Goal: Task Accomplishment & Management: Complete application form

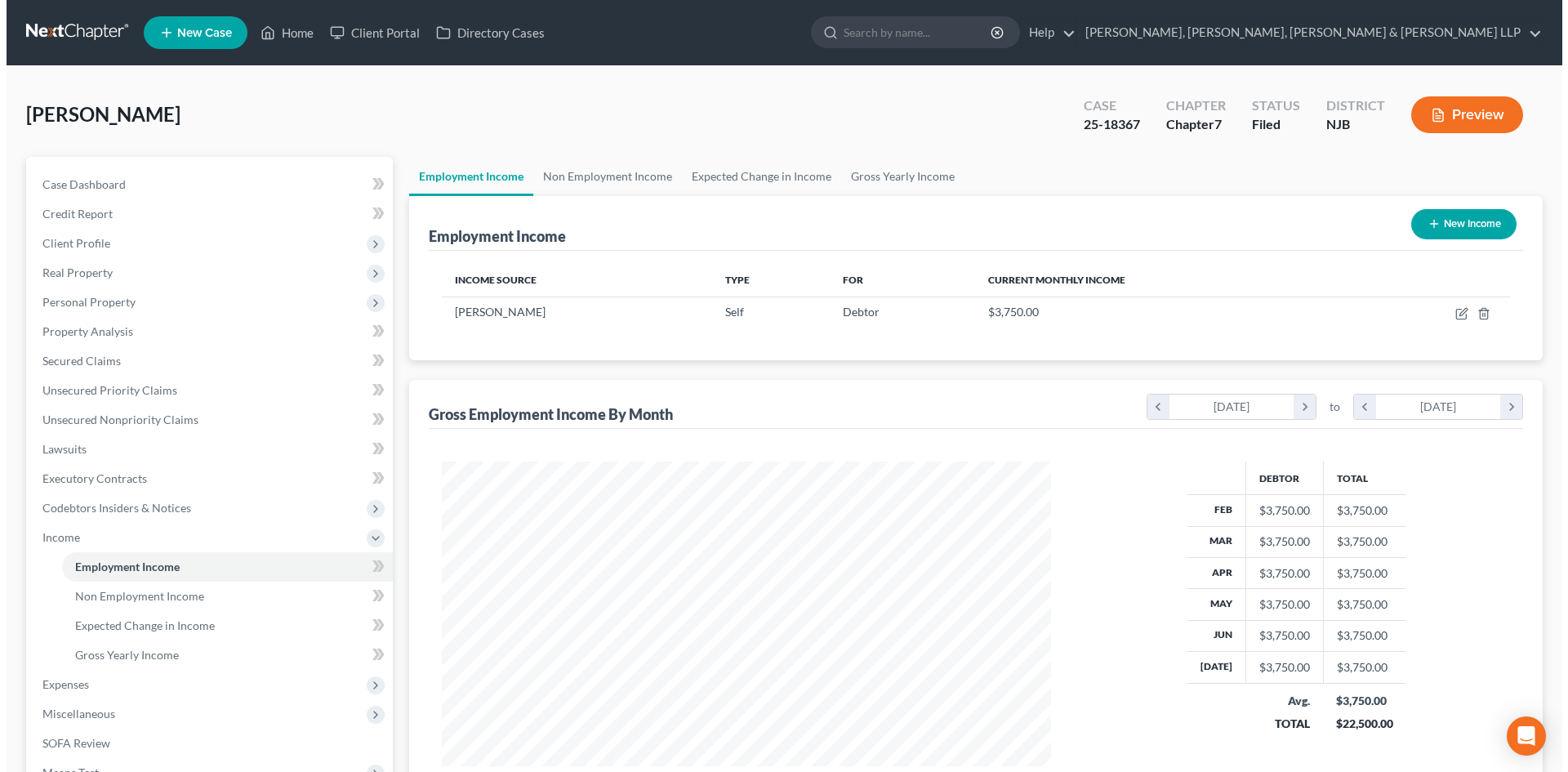
scroll to position [304, 642]
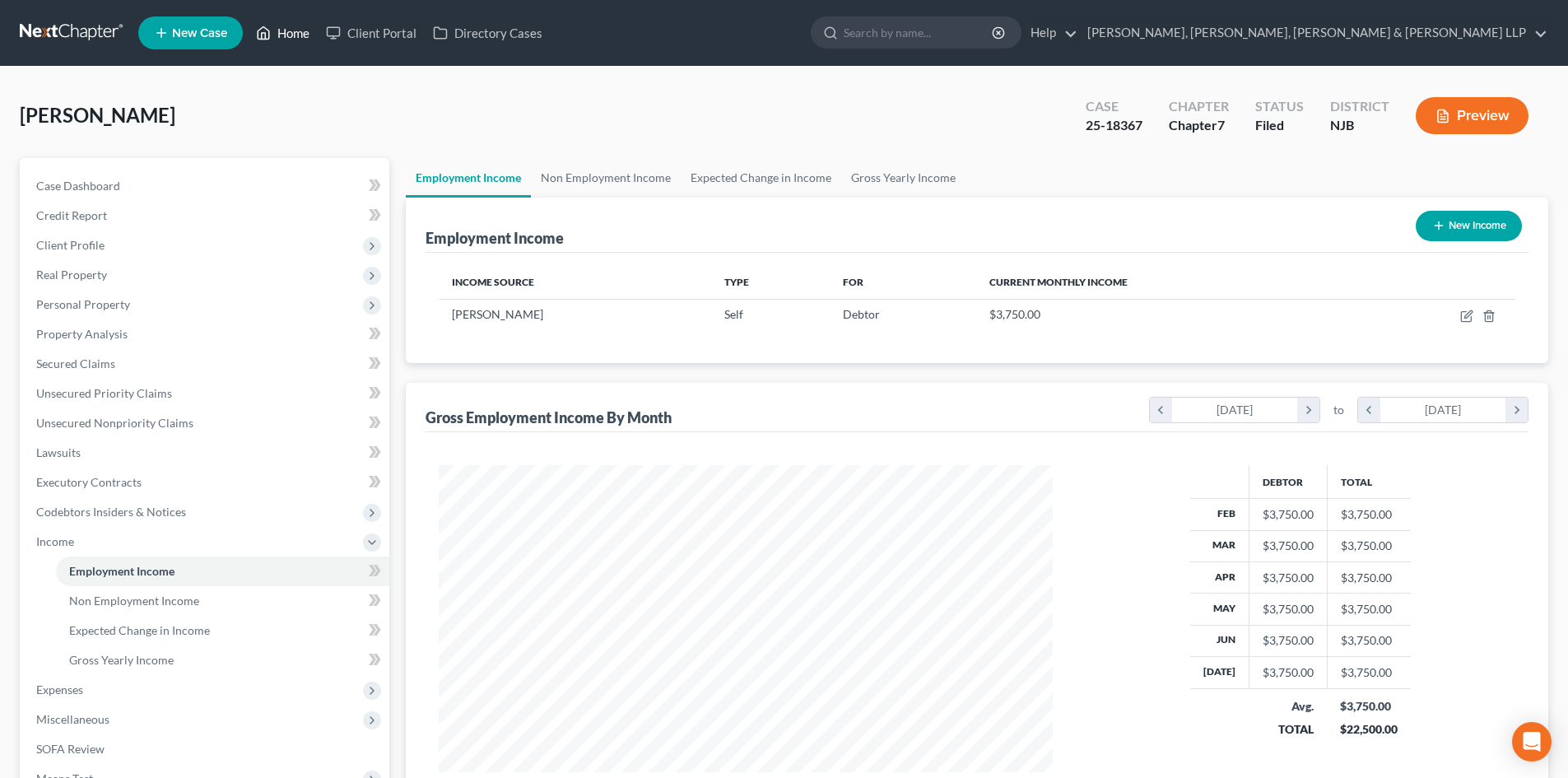
click at [284, 41] on link "Home" at bounding box center [282, 33] width 70 height 30
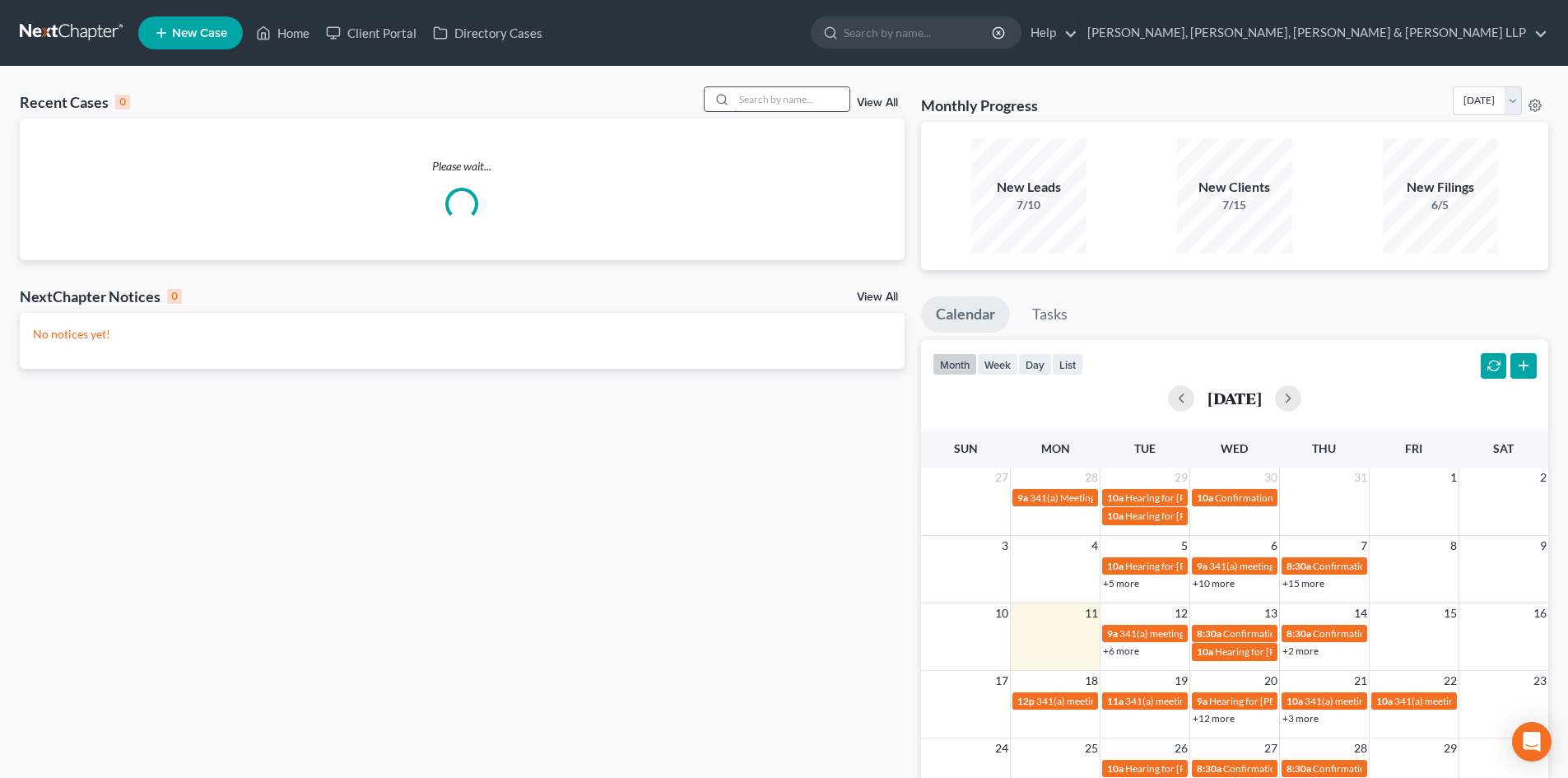
click at [785, 91] on input "search" at bounding box center [791, 99] width 115 height 24
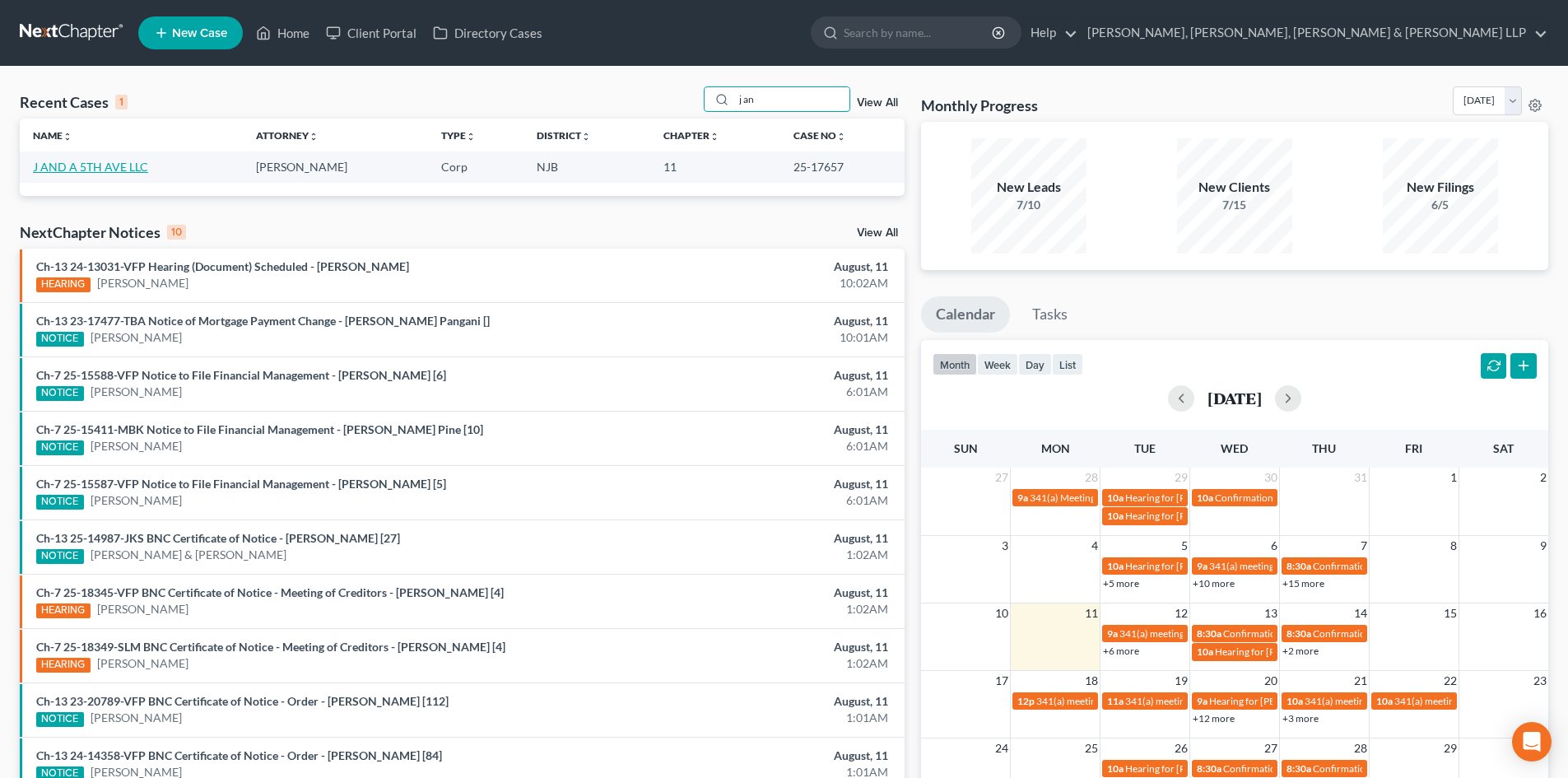
type input "j an"
click at [103, 167] on link "J AND A 5TH AVE LLC" at bounding box center [90, 166] width 115 height 14
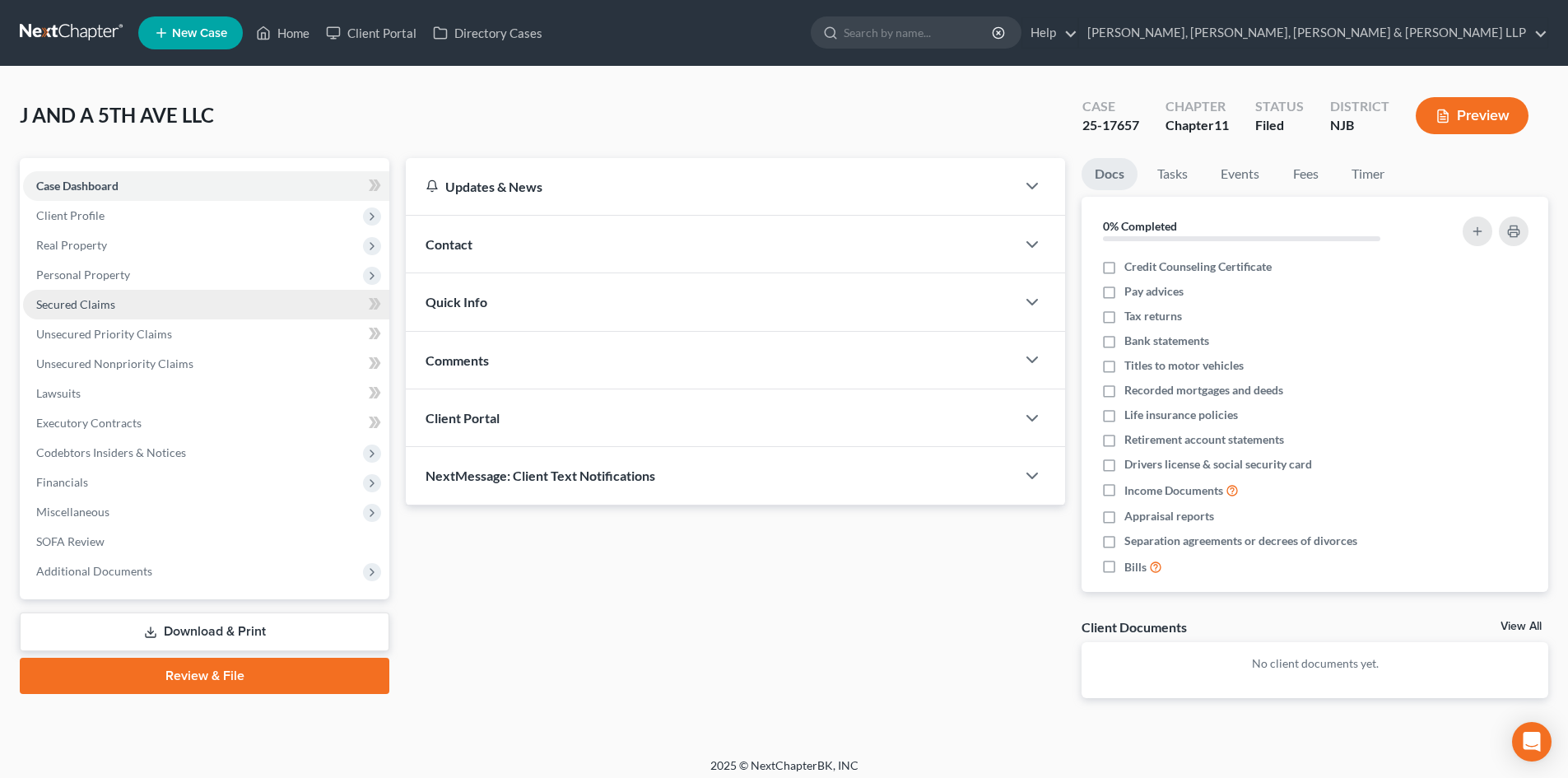
click at [120, 308] on link "Secured Claims" at bounding box center [206, 305] width 366 height 30
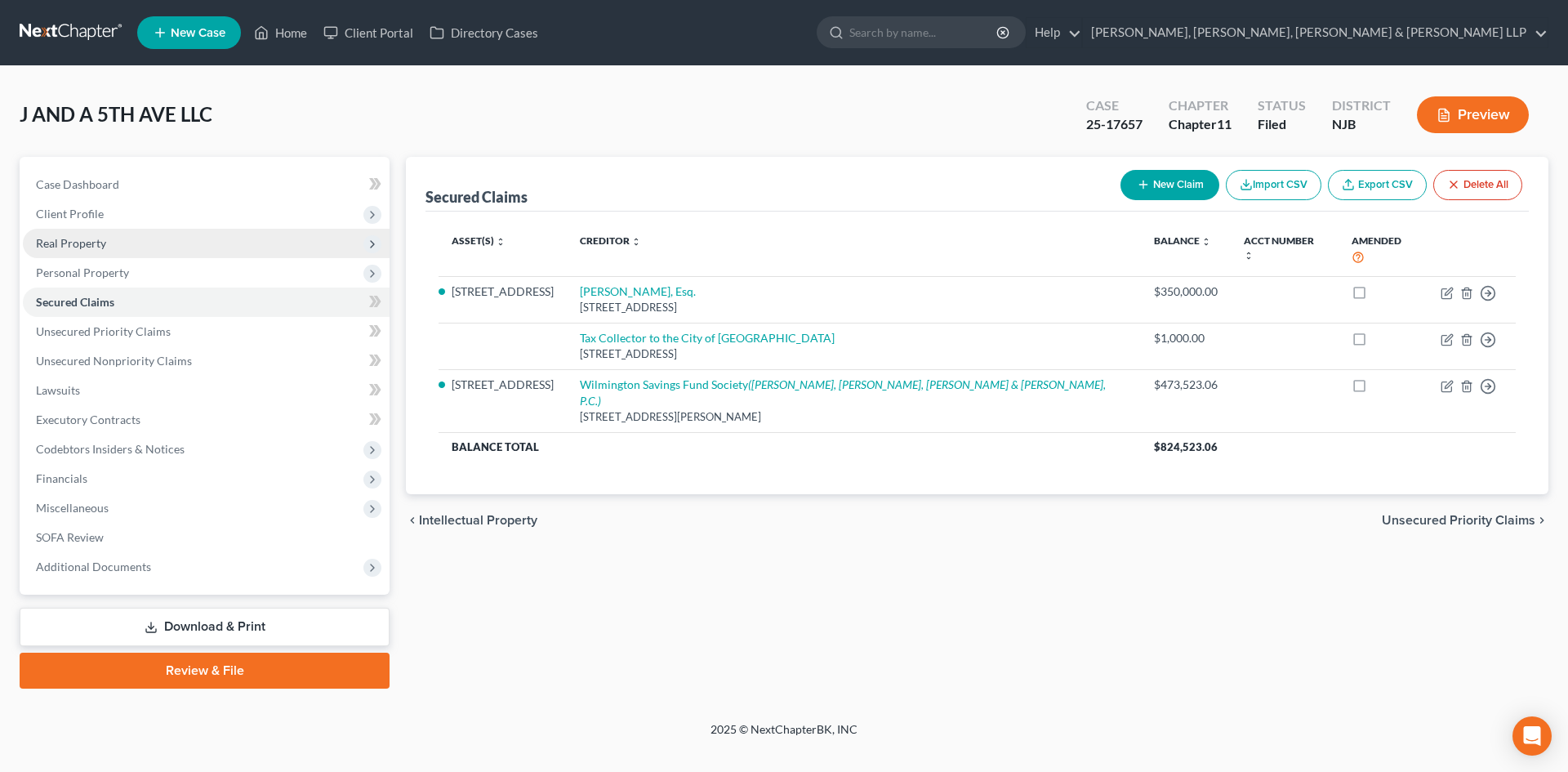
click at [125, 248] on span "Real Property" at bounding box center [206, 244] width 367 height 29
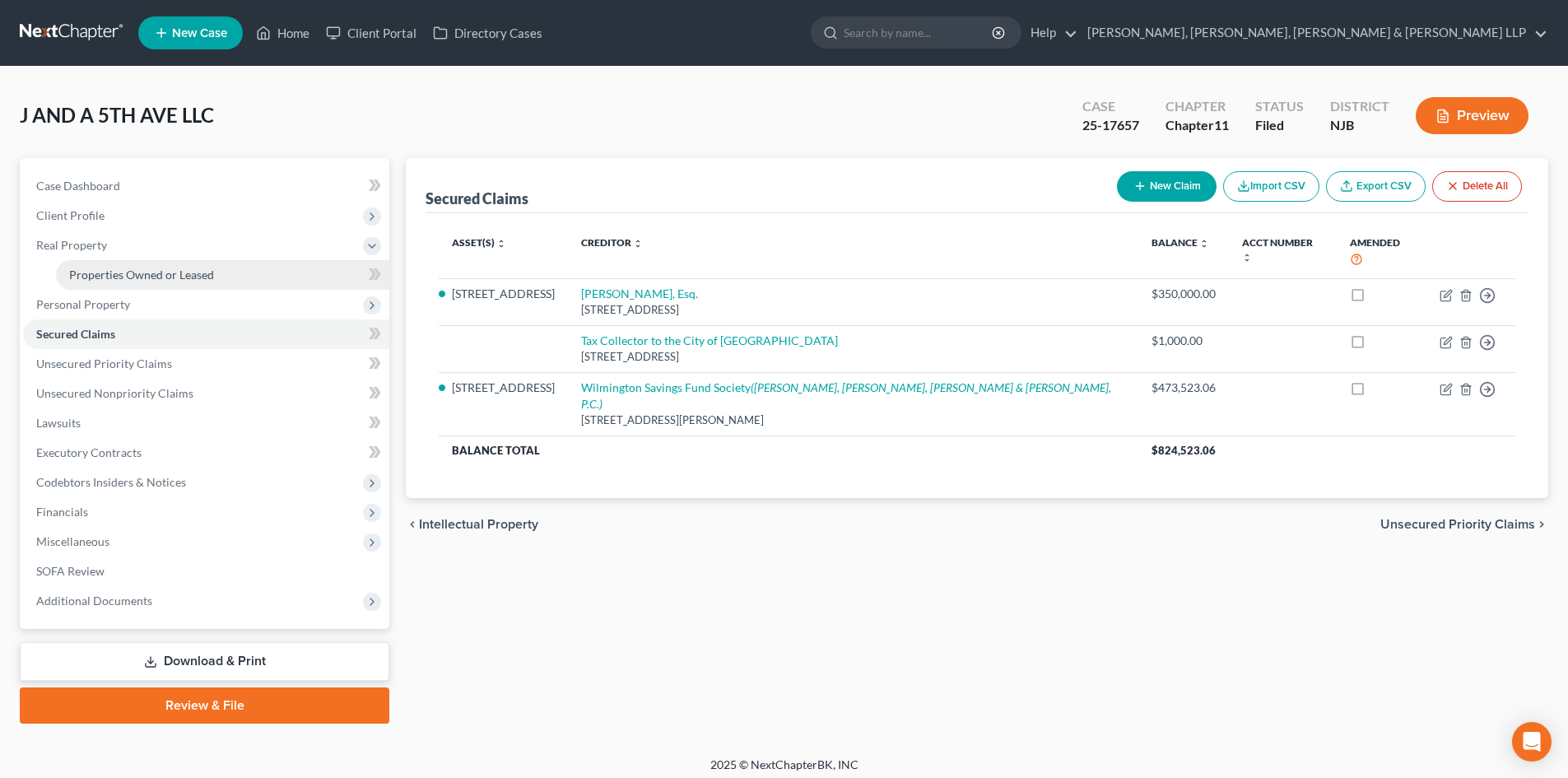
click at [130, 277] on span "Properties Owned or Leased" at bounding box center [141, 274] width 144 height 14
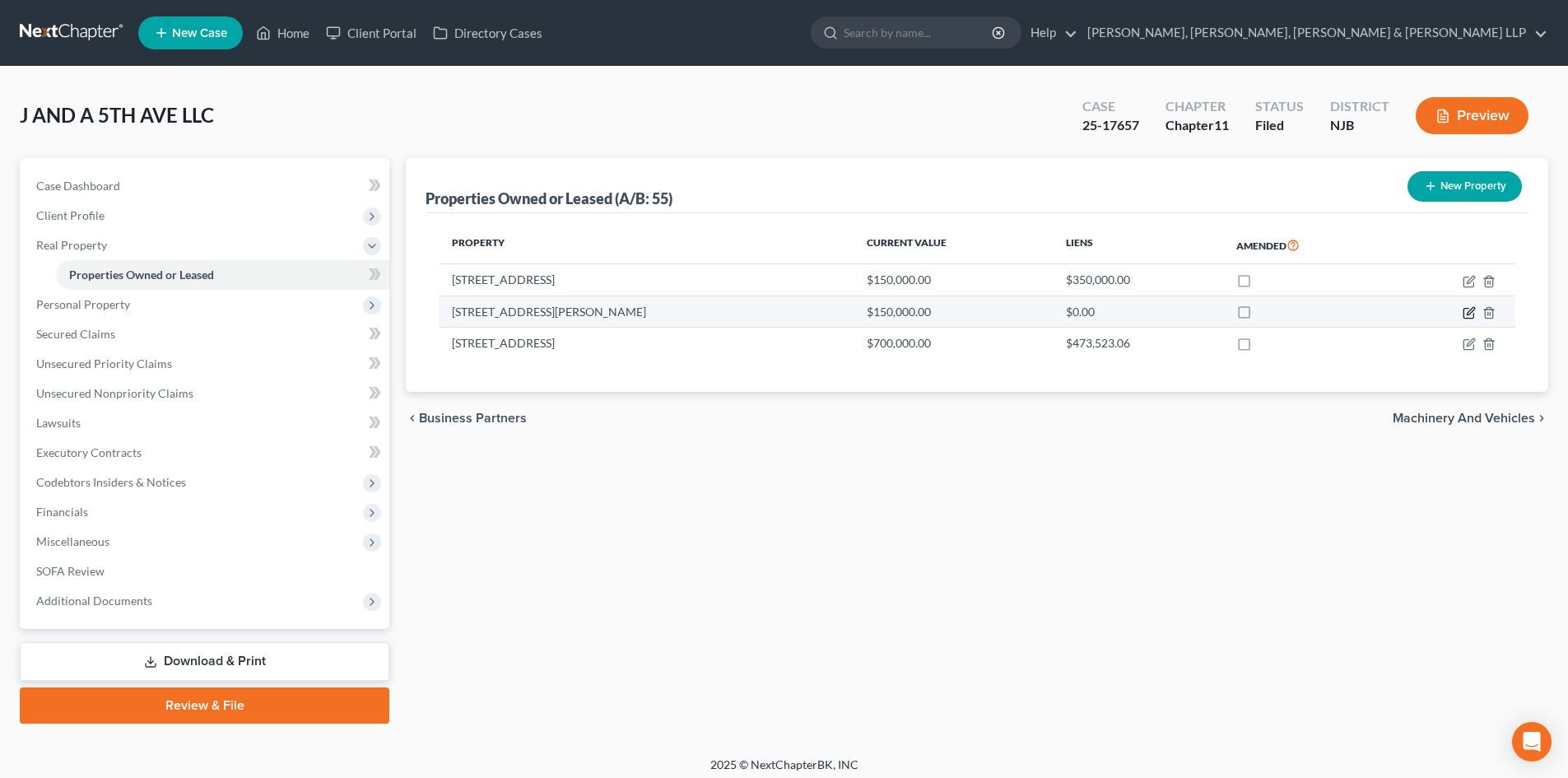
click at [1467, 309] on icon "button" at bounding box center [1468, 314] width 10 height 10
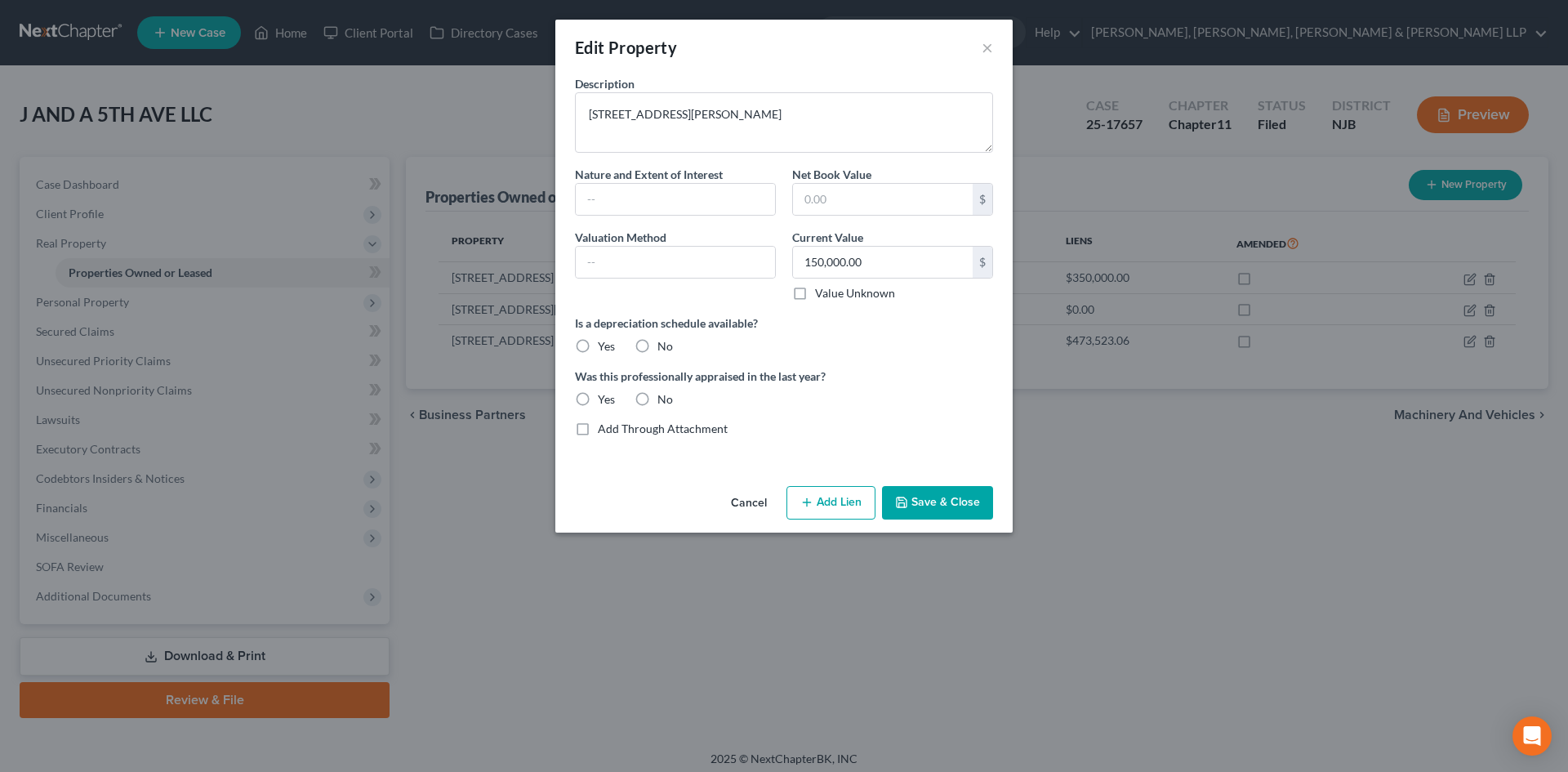
click at [836, 503] on button "Add Lien" at bounding box center [831, 503] width 89 height 34
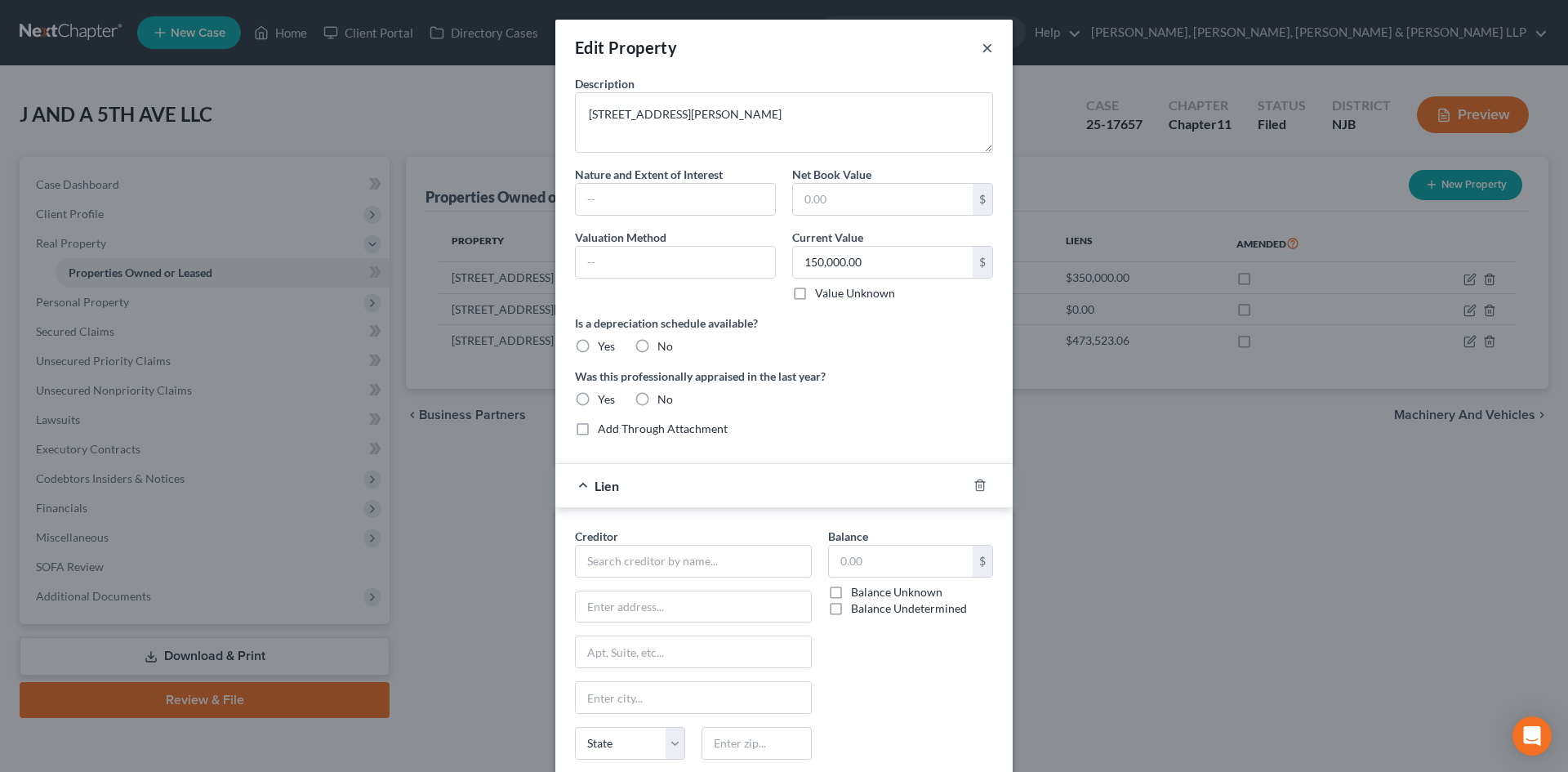
click at [982, 52] on button "×" at bounding box center [988, 47] width 12 height 20
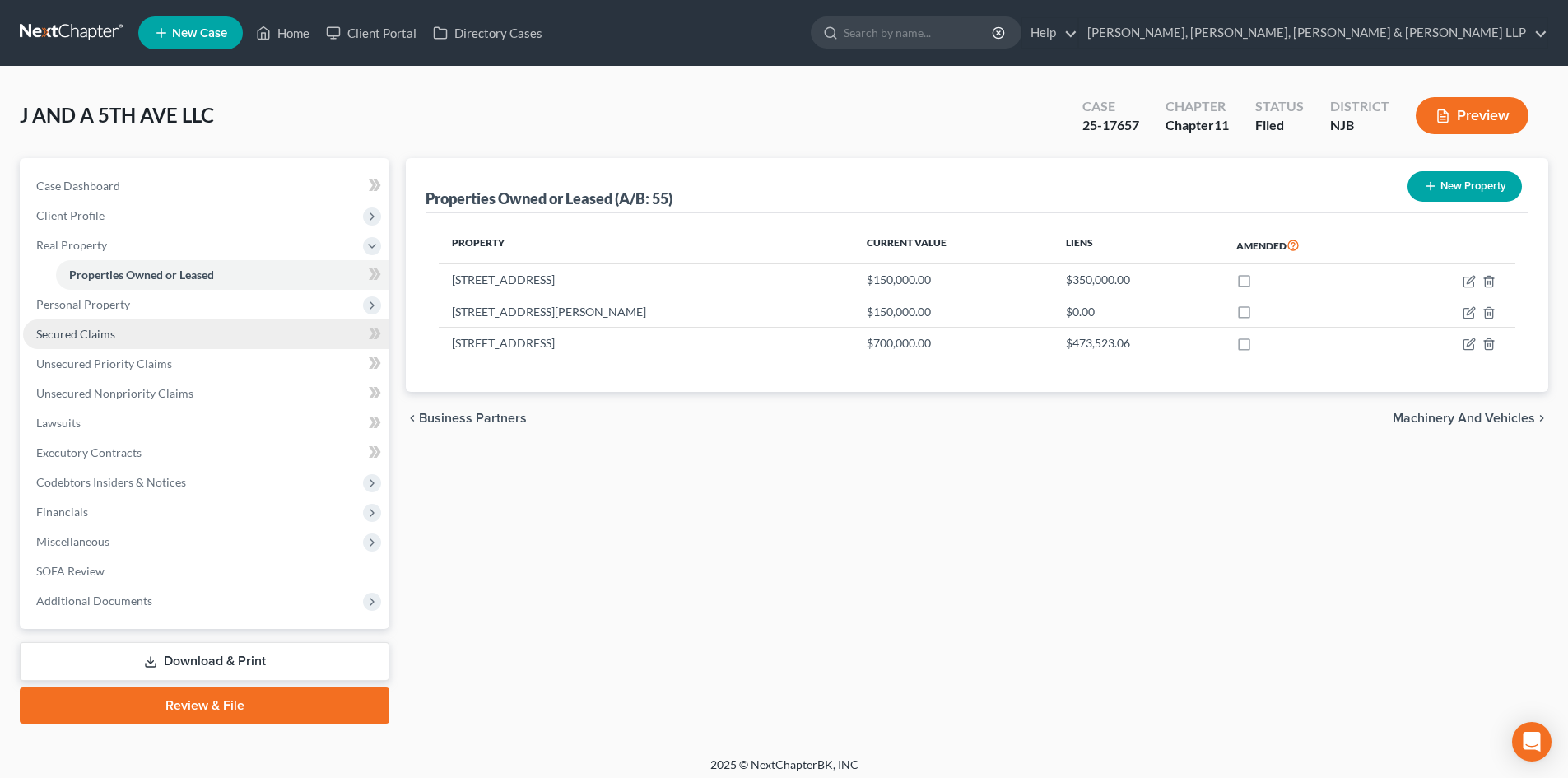
click at [147, 340] on link "Secured Claims" at bounding box center [206, 335] width 366 height 30
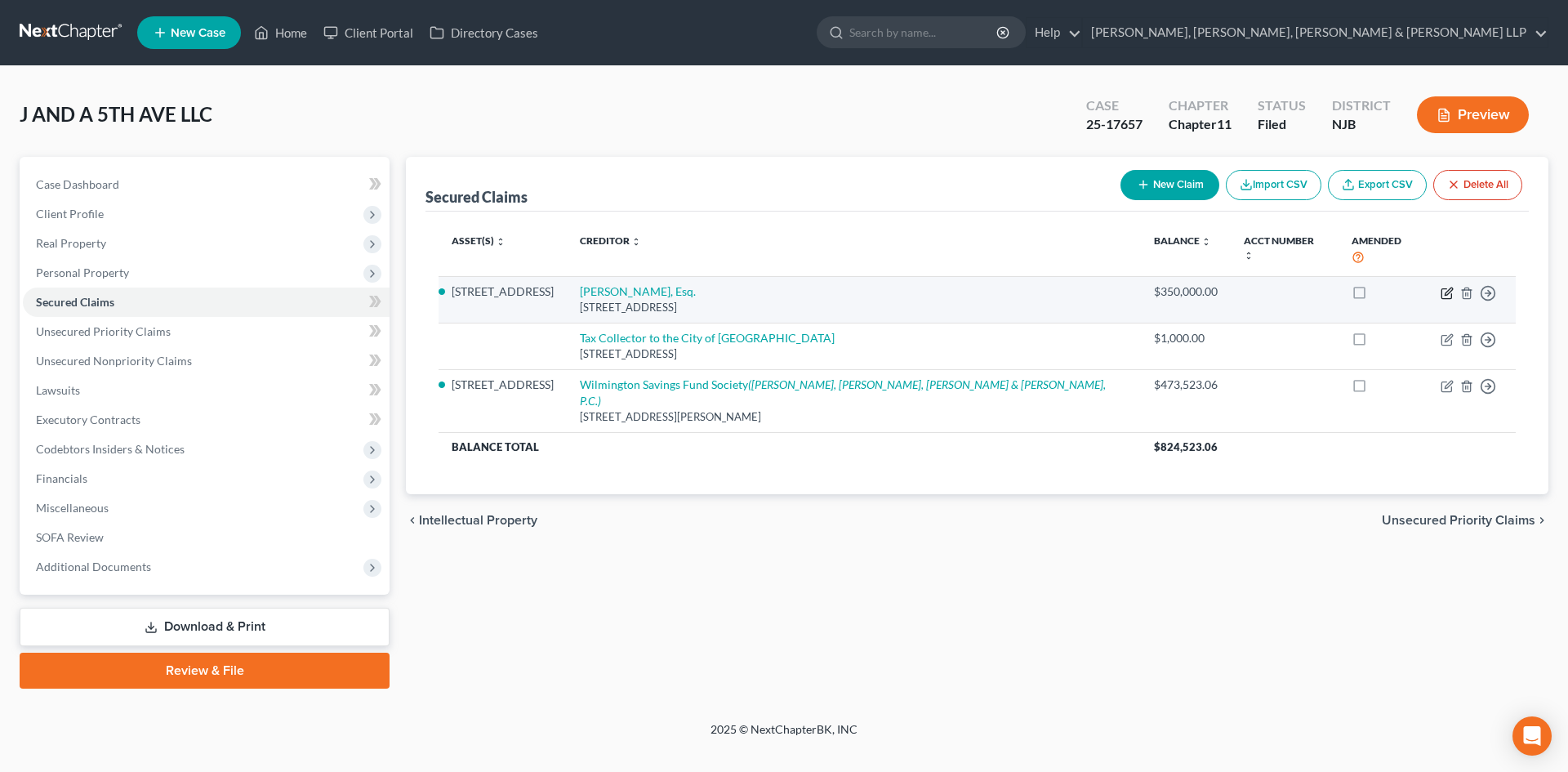
click at [1445, 287] on icon "button" at bounding box center [1446, 293] width 13 height 13
select select "33"
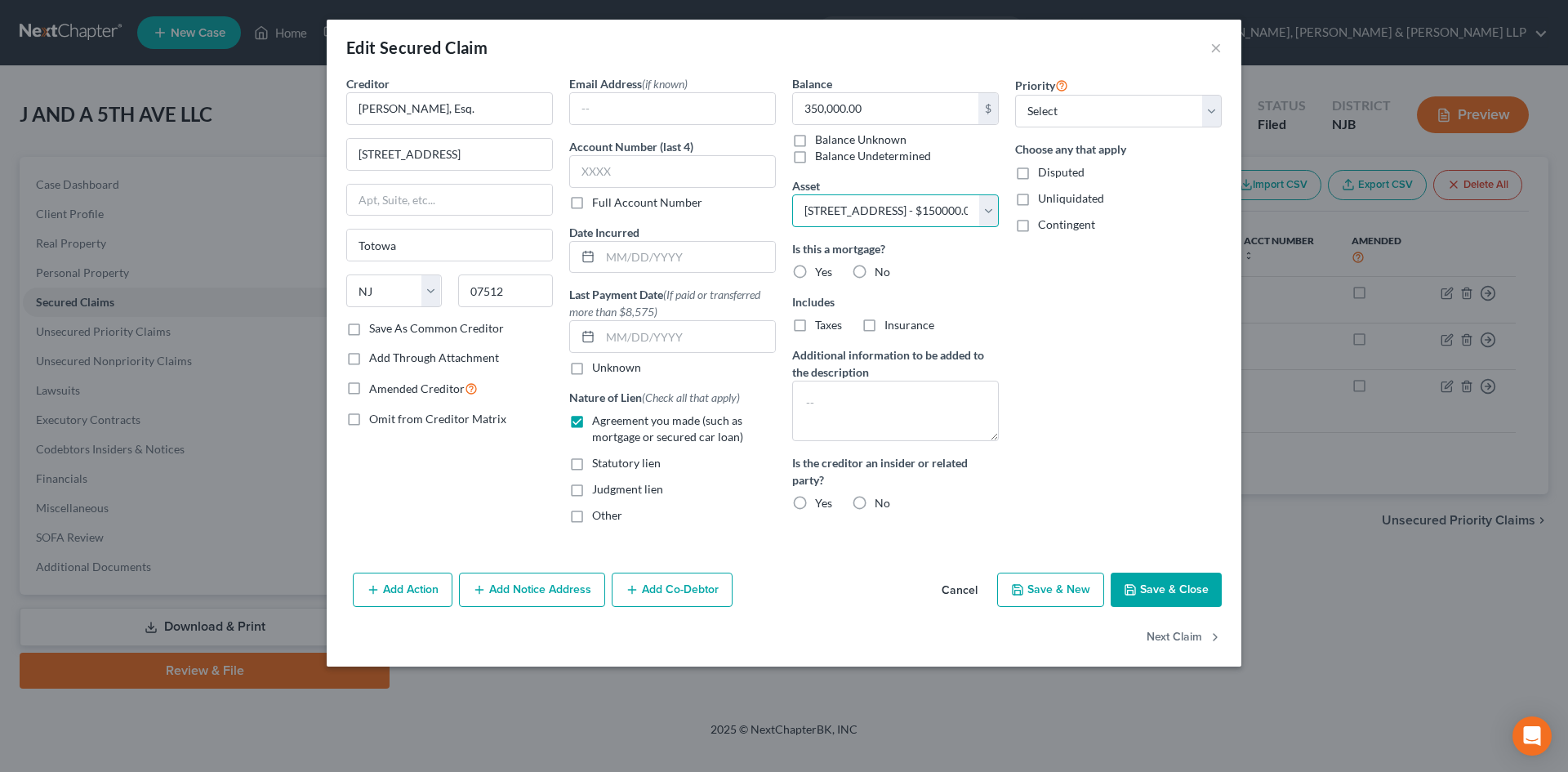
click at [892, 215] on select "Select Other Multiple Assets [STREET_ADDRESS] - $150000.0 [STREET_ADDRESS][PERS…" at bounding box center [895, 210] width 206 height 32
click at [792, 194] on select "Select Other Multiple Assets [STREET_ADDRESS] - $150000.0 [STREET_ADDRESS][PERS…" at bounding box center [895, 210] width 206 height 32
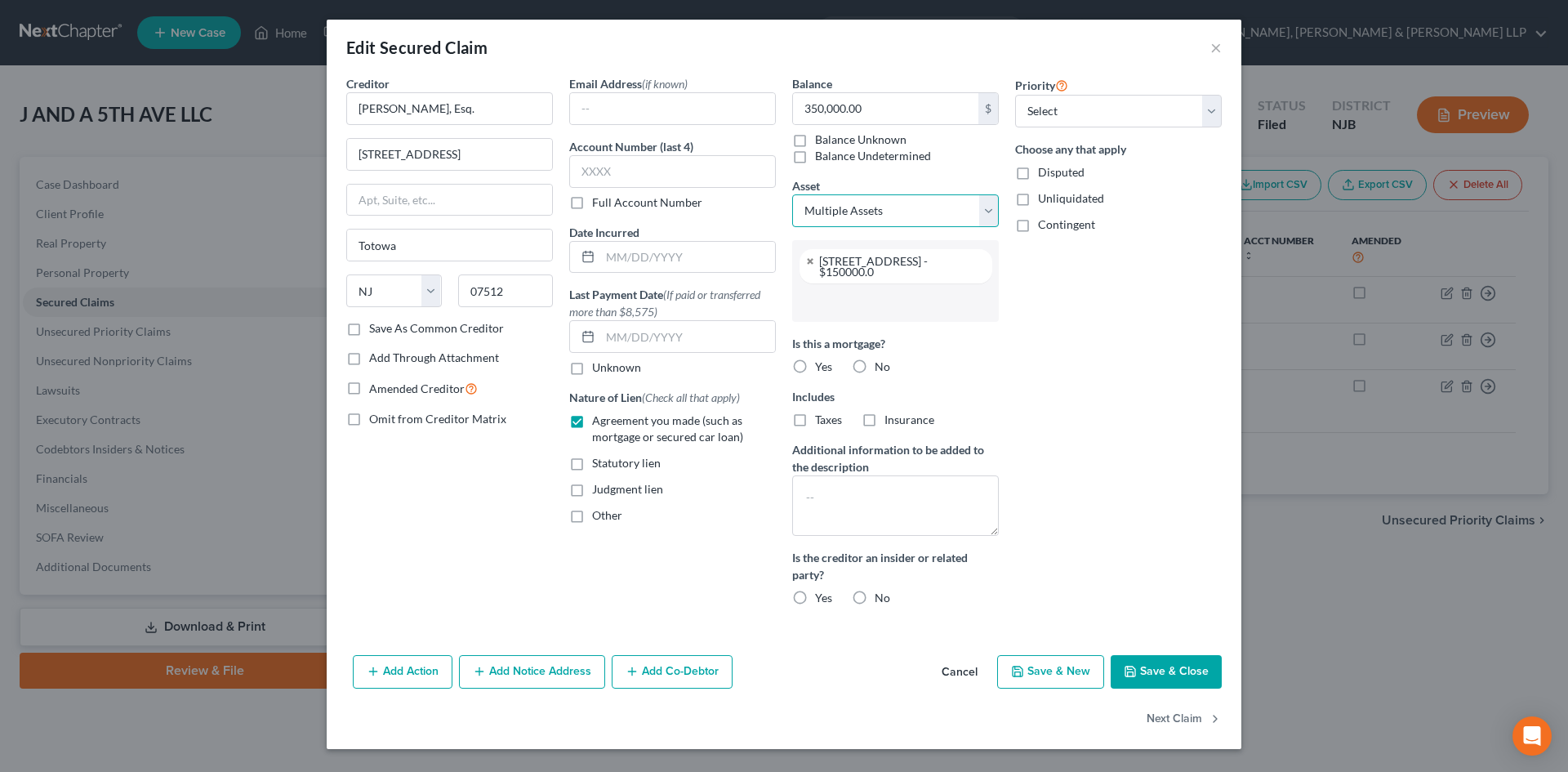
click at [874, 212] on select "Select Other Multiple Assets [STREET_ADDRESS] - $150000.0 [STREET_ADDRESS][PERS…" at bounding box center [895, 210] width 206 height 32
click at [1121, 367] on div "Priority Select 1st 2nd 3rd 4th 5th 6th 7th 8th 9th 10th 11th 12th 13th 14th 15…" at bounding box center [1118, 348] width 223 height 544
drag, startPoint x: 872, startPoint y: 213, endPoint x: 876, endPoint y: 226, distance: 13.6
click at [872, 213] on select "Select Other Multiple Assets [STREET_ADDRESS] - $150000.0 [STREET_ADDRESS][PERS…" at bounding box center [895, 210] width 206 height 32
click at [792, 194] on select "Select Other Multiple Assets [STREET_ADDRESS] - $150000.0 [STREET_ADDRESS][PERS…" at bounding box center [895, 210] width 206 height 32
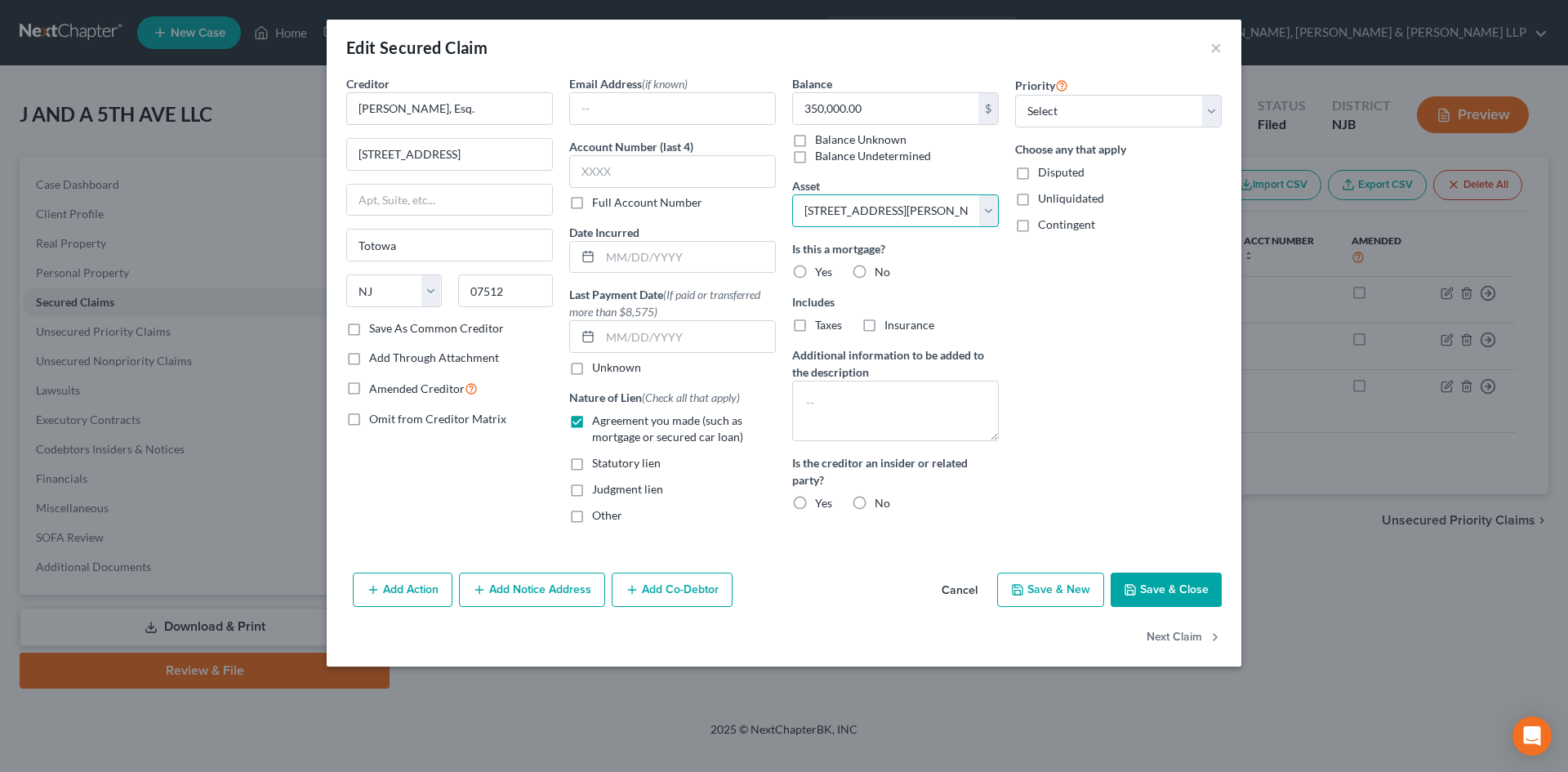
click at [907, 212] on select "Select Other Multiple Assets [STREET_ADDRESS] - $150000.0 [STREET_ADDRESS][PERS…" at bounding box center [895, 210] width 206 height 32
click at [902, 211] on select "Select Other Multiple Assets [STREET_ADDRESS] - $150000.0 [STREET_ADDRESS][PERS…" at bounding box center [895, 210] width 206 height 32
drag, startPoint x: 902, startPoint y: 211, endPoint x: 888, endPoint y: 226, distance: 20.5
click at [902, 211] on select "Select Other Multiple Assets [STREET_ADDRESS] - $150000.0 [STREET_ADDRESS][PERS…" at bounding box center [895, 210] width 206 height 32
select select "1"
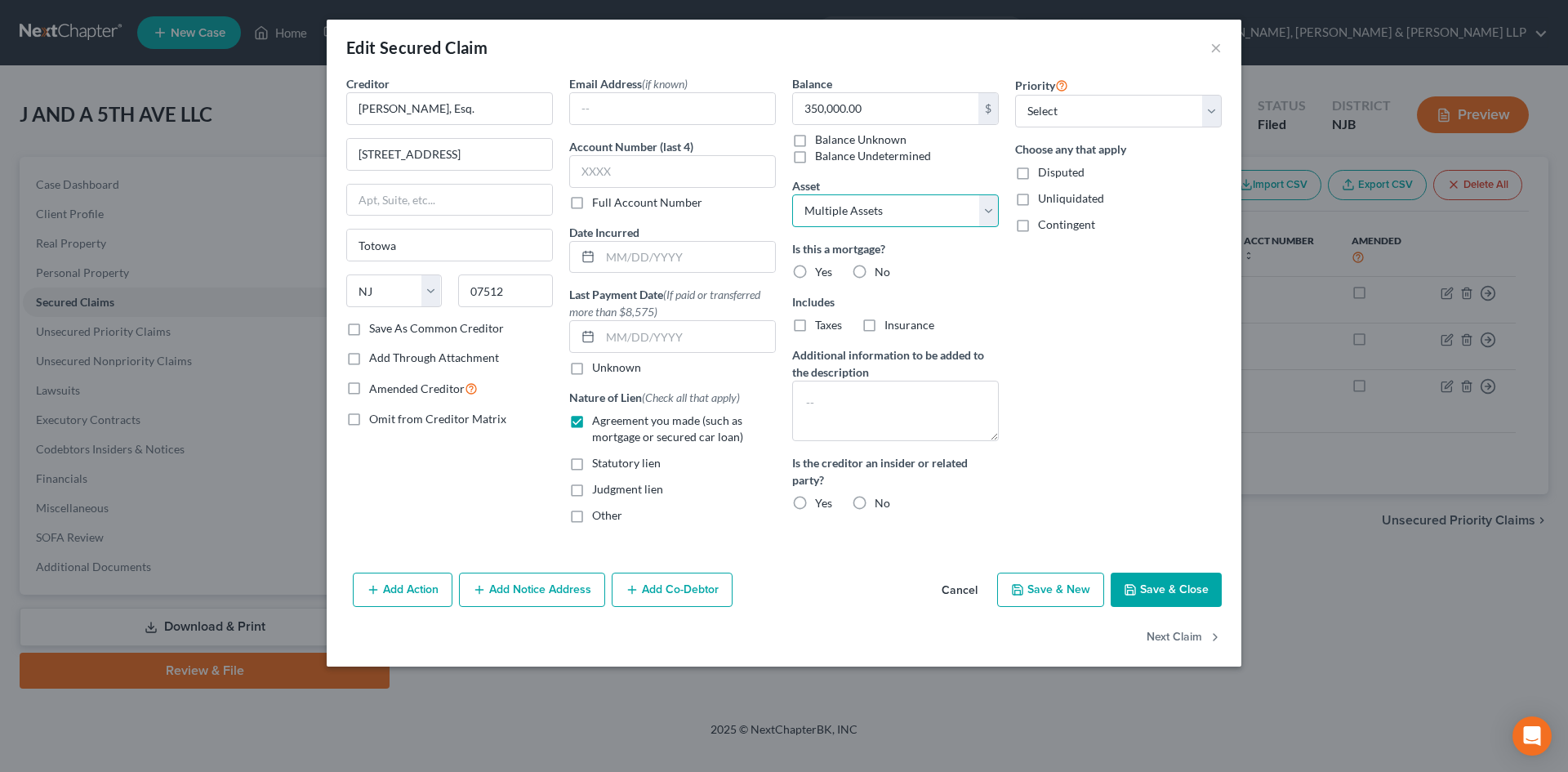
click at [792, 194] on select "Select Other Multiple Assets [STREET_ADDRESS] - $150000.0 [STREET_ADDRESS][PERS…" at bounding box center [895, 210] width 206 height 32
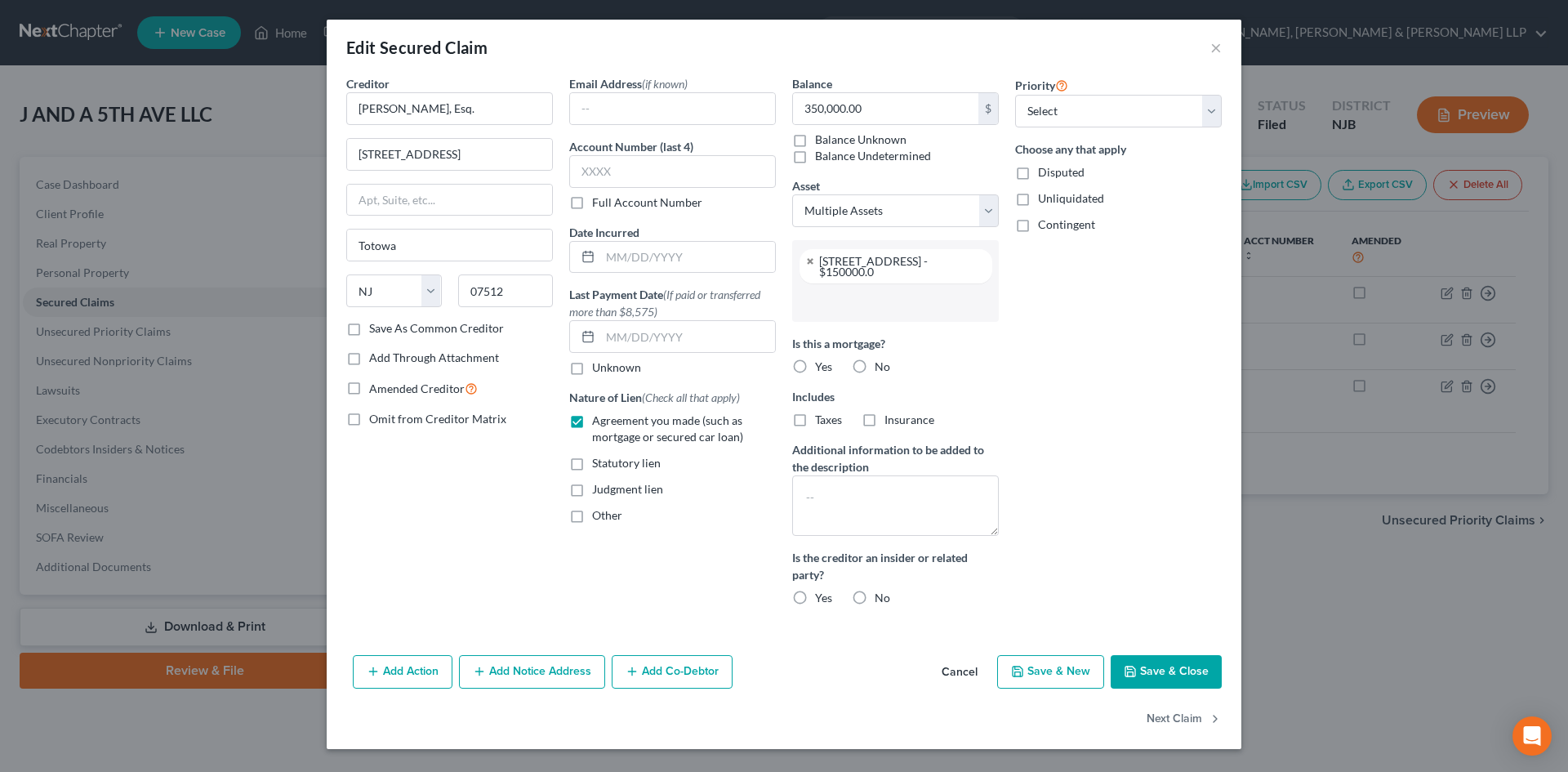
click at [846, 299] on input "text" at bounding box center [893, 302] width 184 height 25
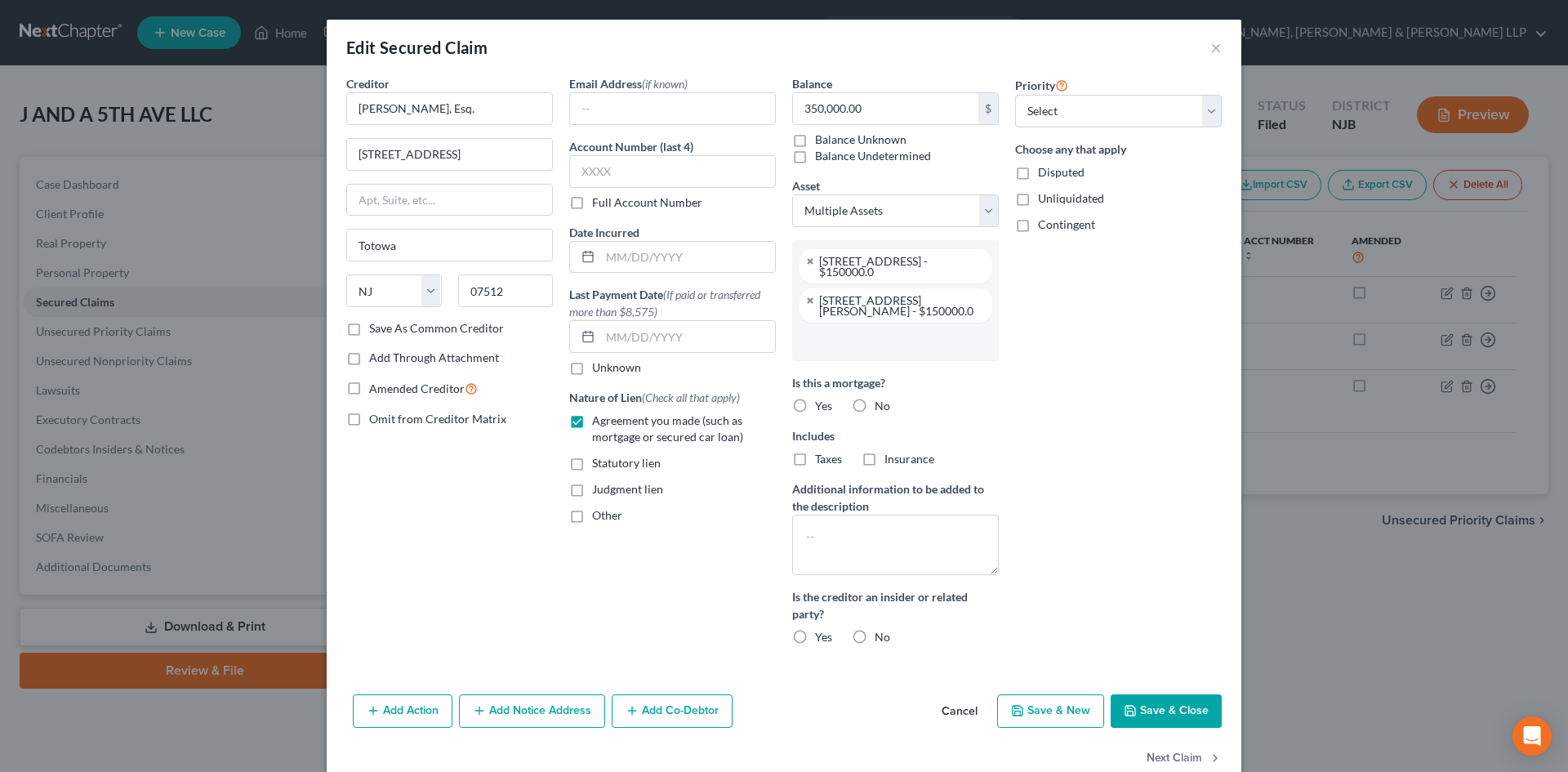
scroll to position [36, 0]
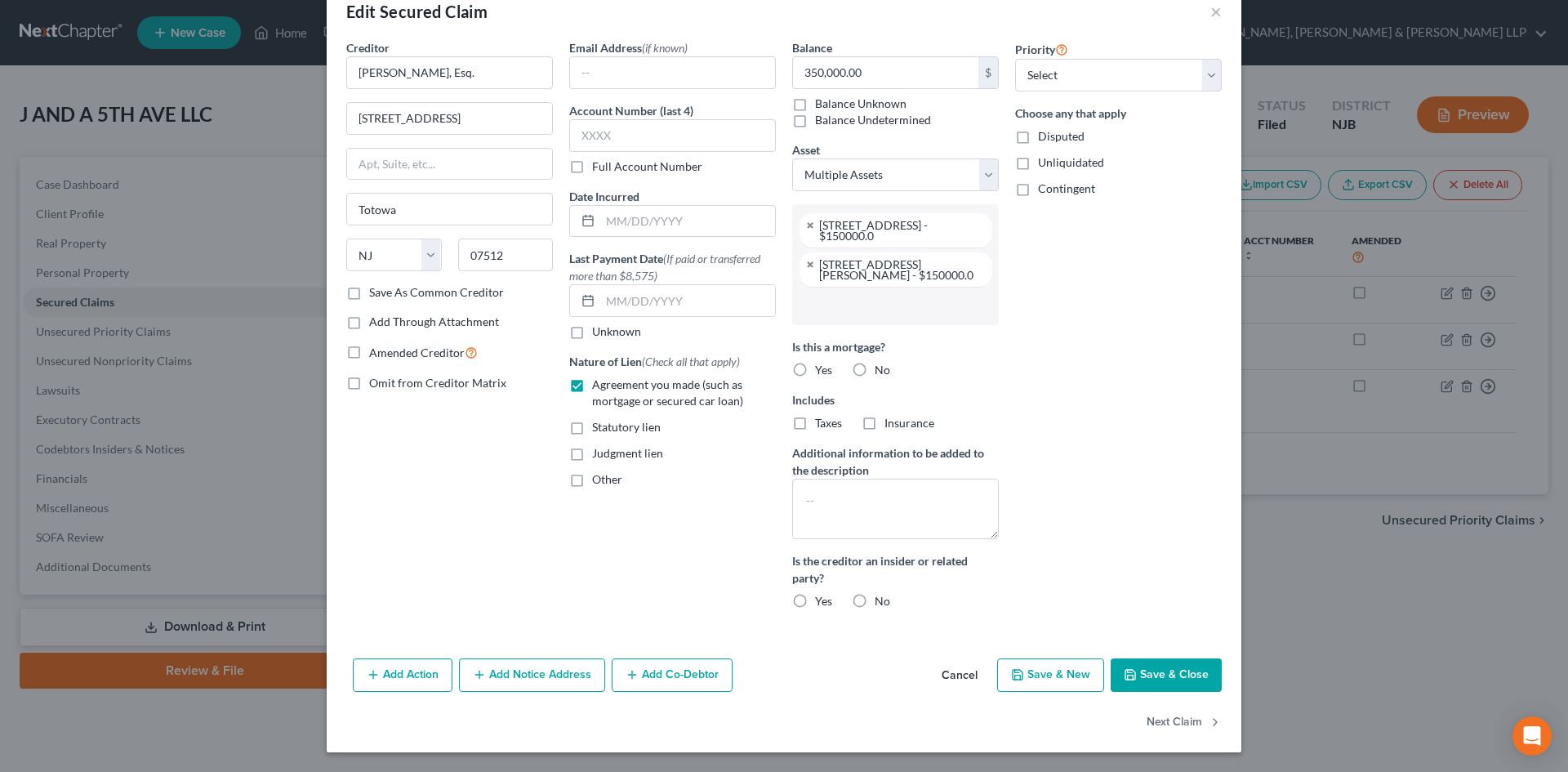
click at [1133, 667] on button "Save & Close" at bounding box center [1165, 675] width 111 height 34
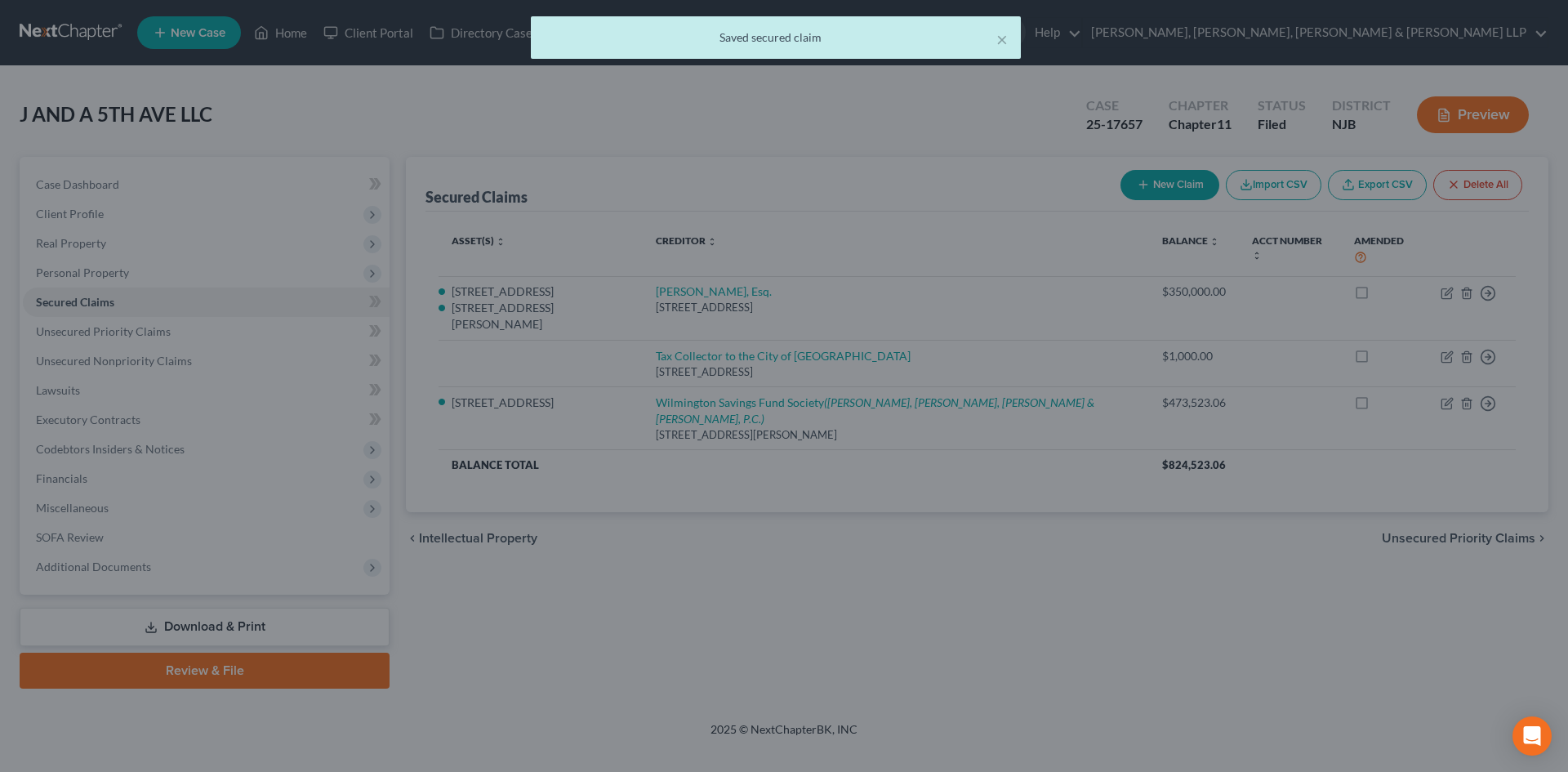
select select "2"
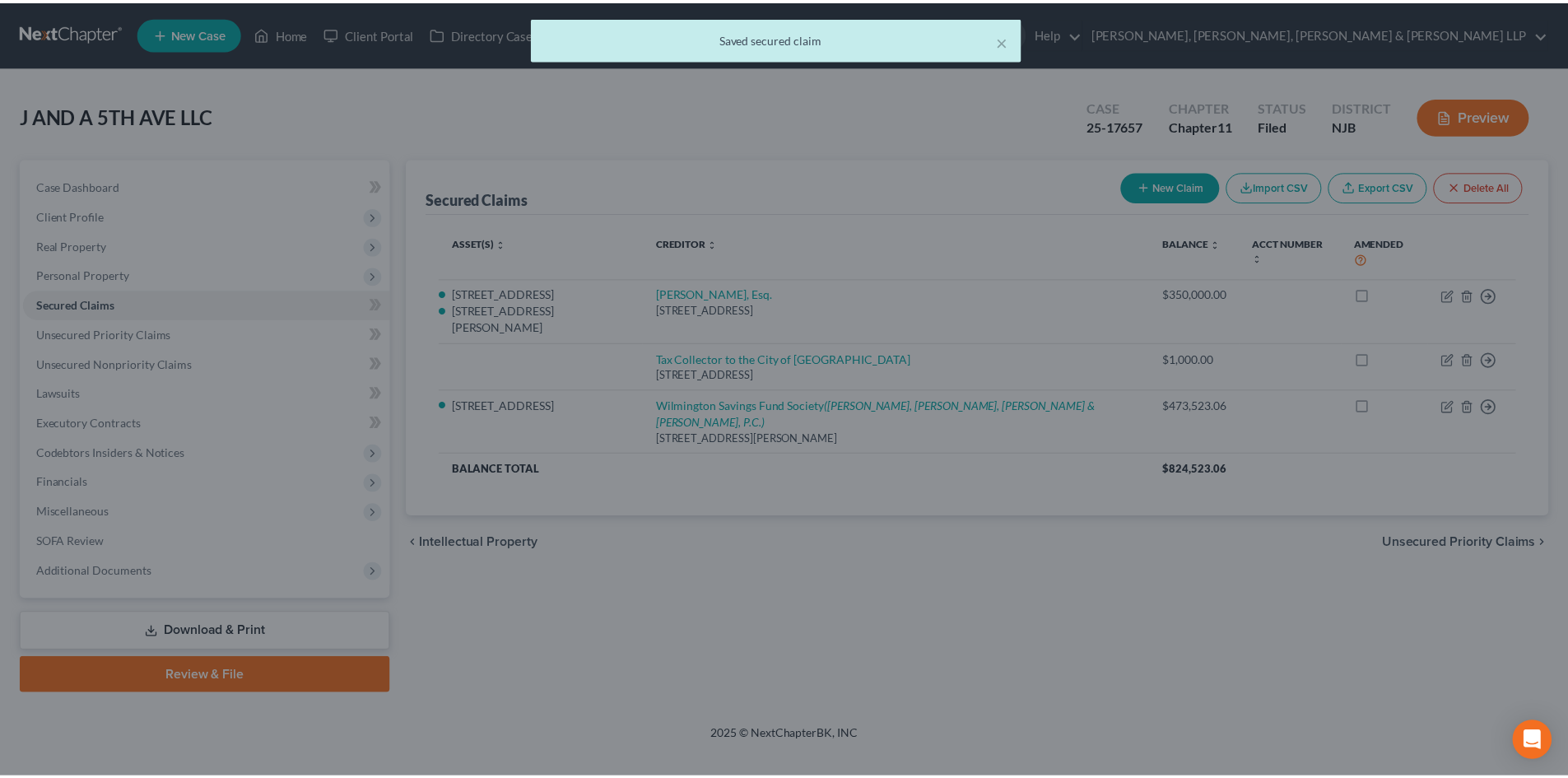
scroll to position [0, 0]
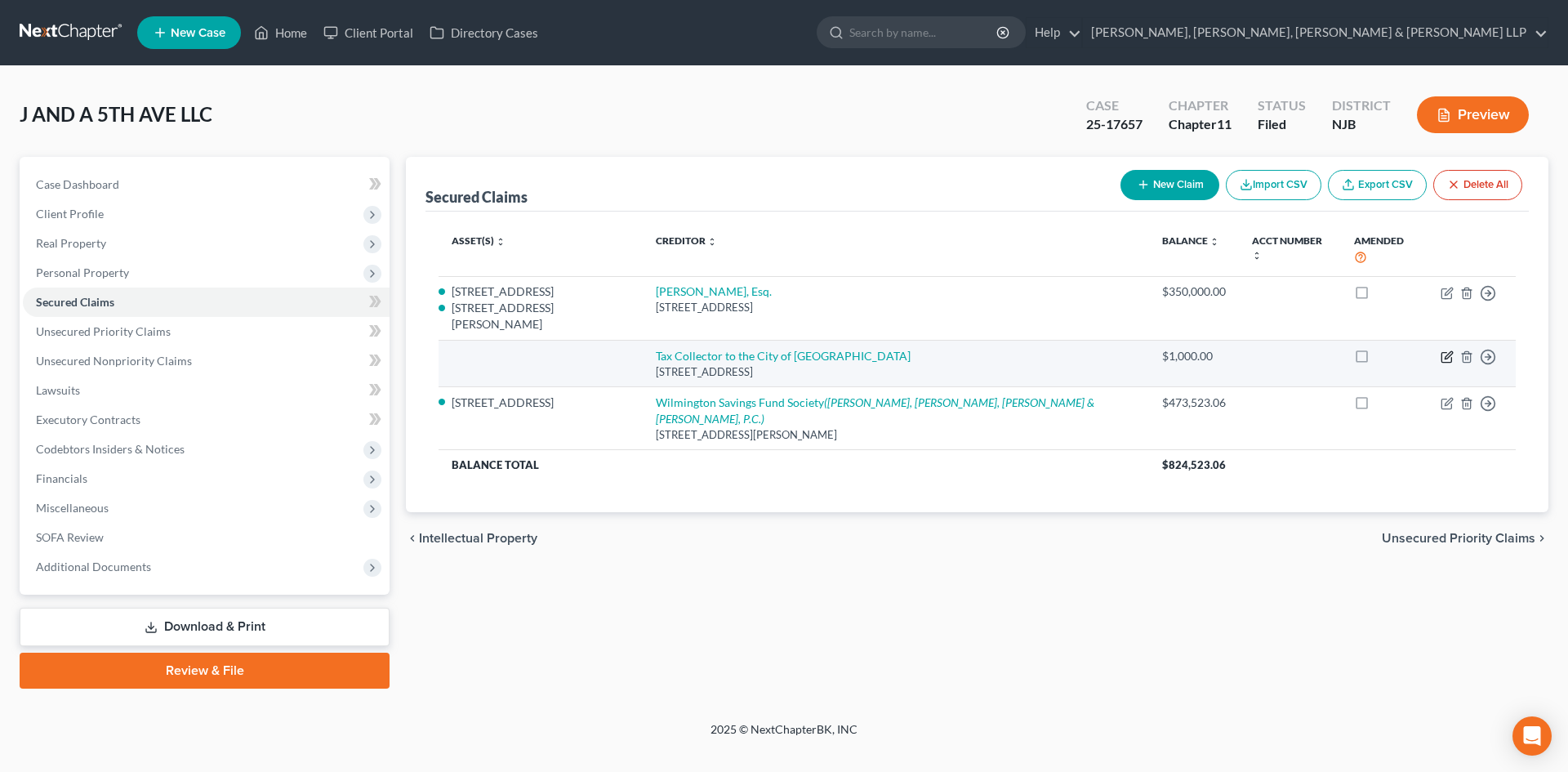
click at [1444, 351] on icon "button" at bounding box center [1446, 357] width 13 height 13
select select "33"
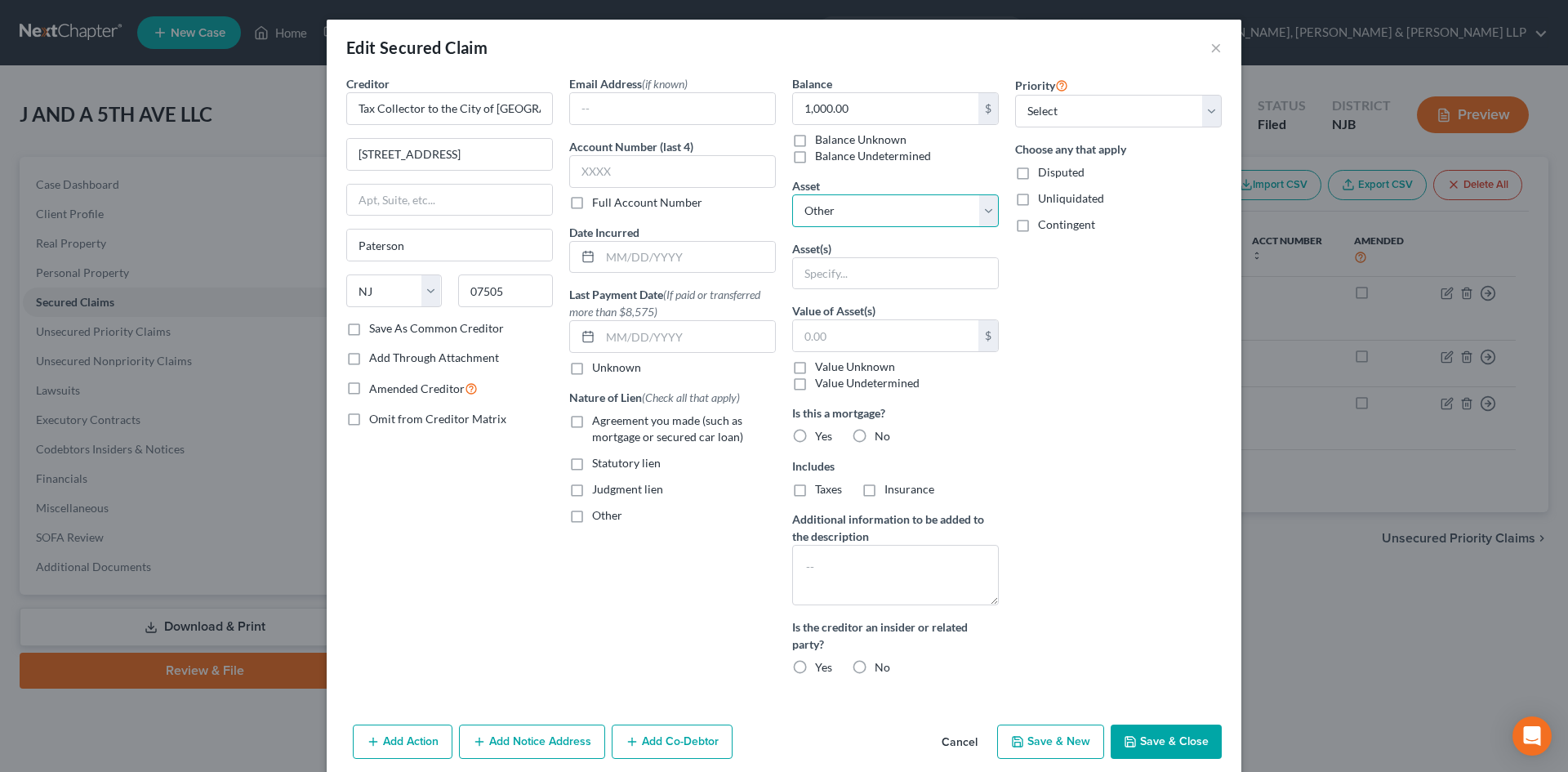
click at [870, 216] on select "Select Other Multiple Assets [STREET_ADDRESS] - $150000.0 [STREET_ADDRESS][PERS…" at bounding box center [895, 210] width 206 height 32
select select "2"
click at [792, 194] on select "Select Other Multiple Assets [STREET_ADDRESS] - $150000.0 [STREET_ADDRESS][PERS…" at bounding box center [895, 210] width 206 height 32
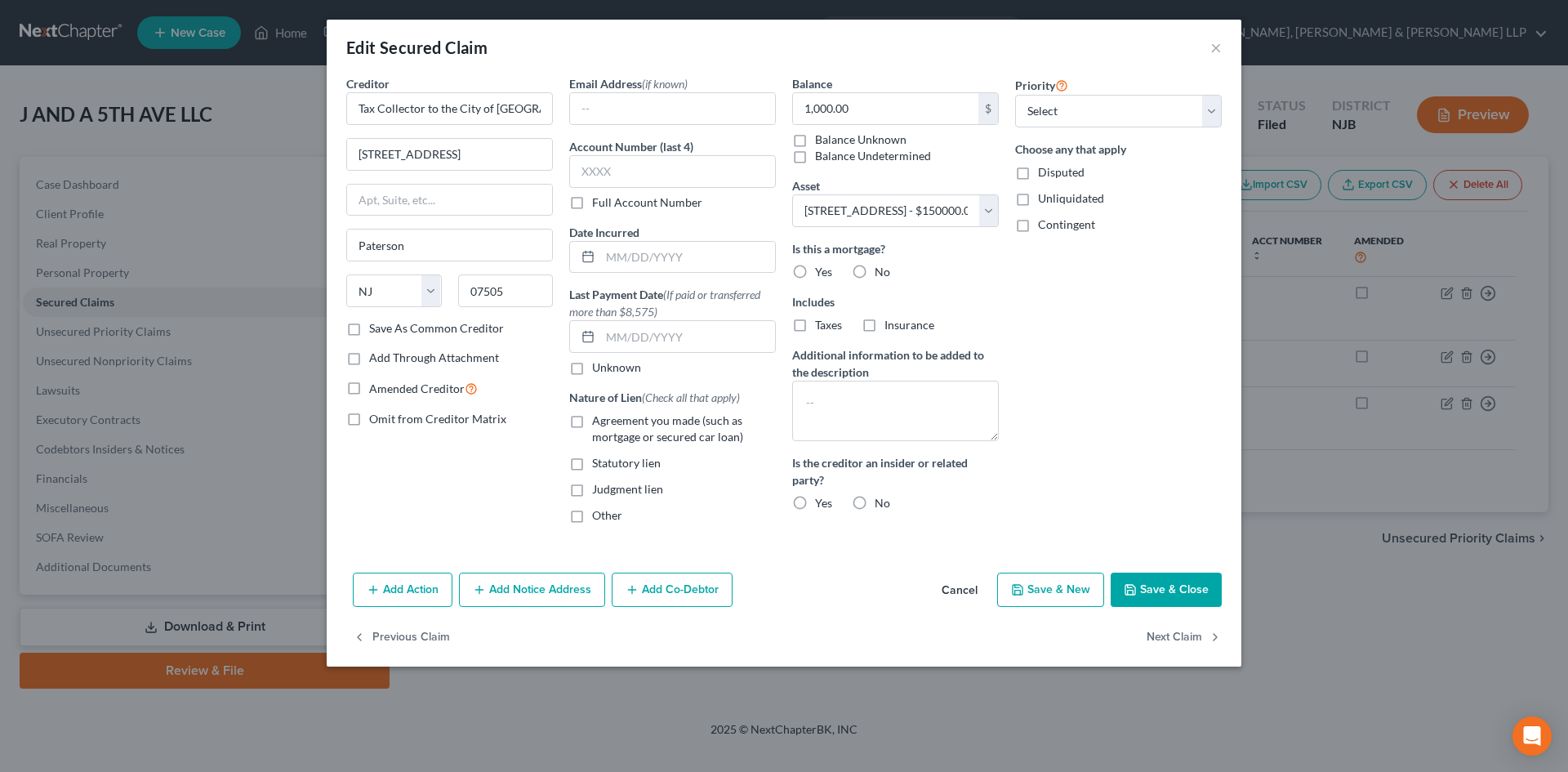
click at [592, 510] on label "Other" at bounding box center [607, 516] width 30 height 17
click at [599, 510] on input "Other" at bounding box center [604, 513] width 11 height 11
checkbox input "true"
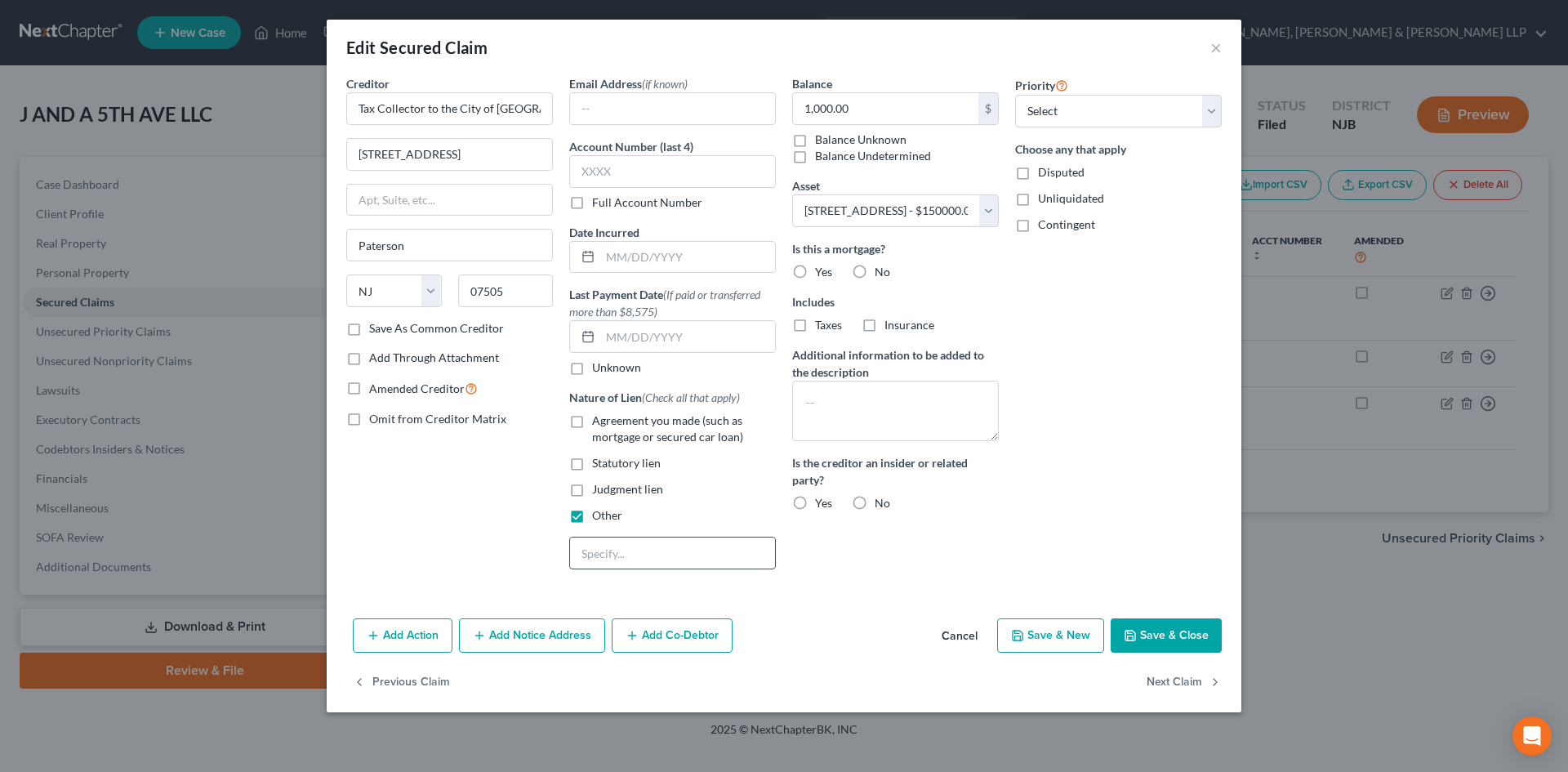
click at [599, 547] on input "text" at bounding box center [673, 553] width 205 height 31
type input "Tax collector"
click at [1180, 637] on button "Save & Close" at bounding box center [1165, 635] width 111 height 34
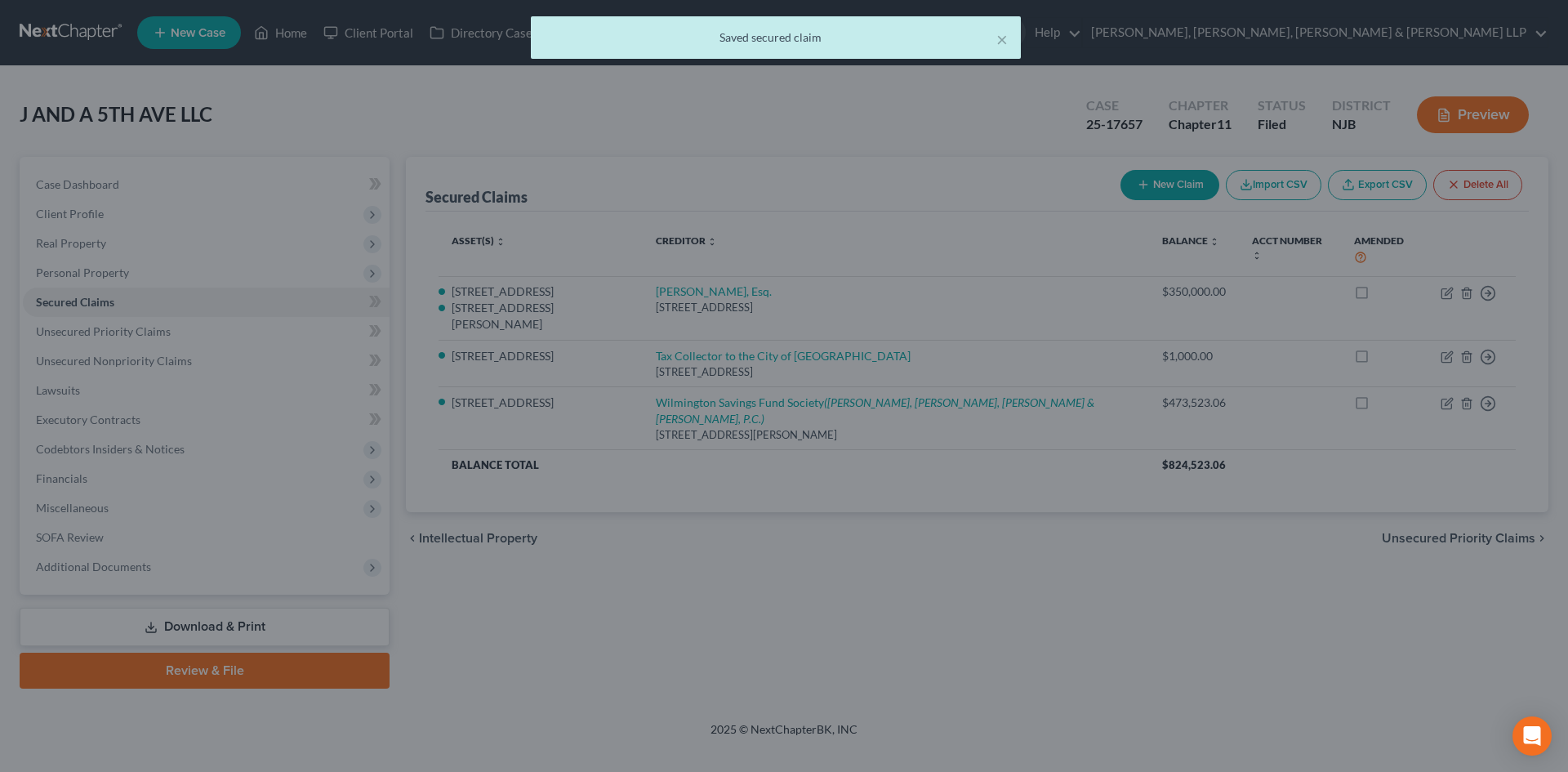
select select "2"
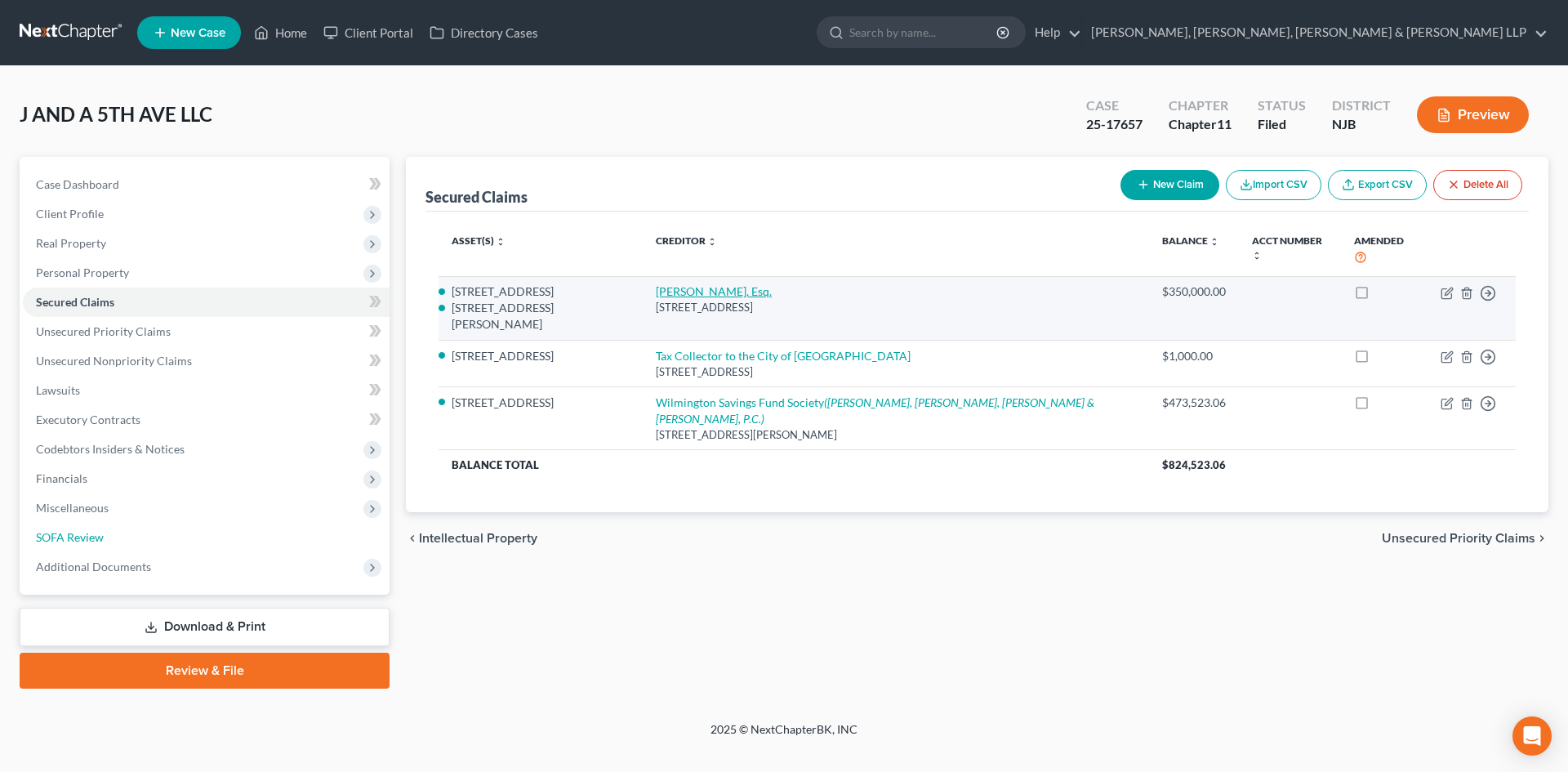
drag, startPoint x: 59, startPoint y: 531, endPoint x: 736, endPoint y: 283, distance: 721.0
click at [60, 532] on span "SOFA Review" at bounding box center [70, 537] width 68 height 14
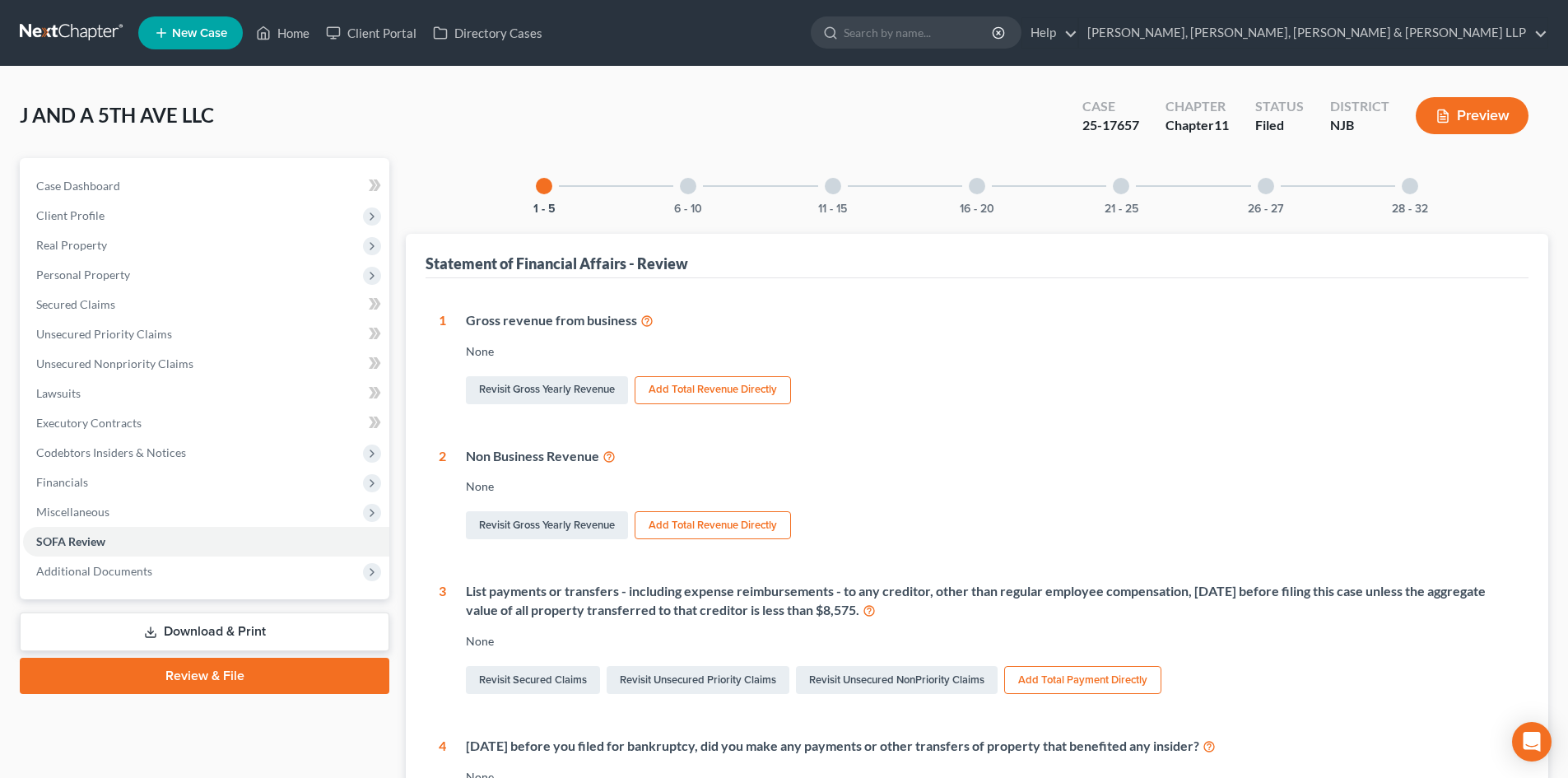
click at [1257, 188] on div at bounding box center [1265, 186] width 17 height 17
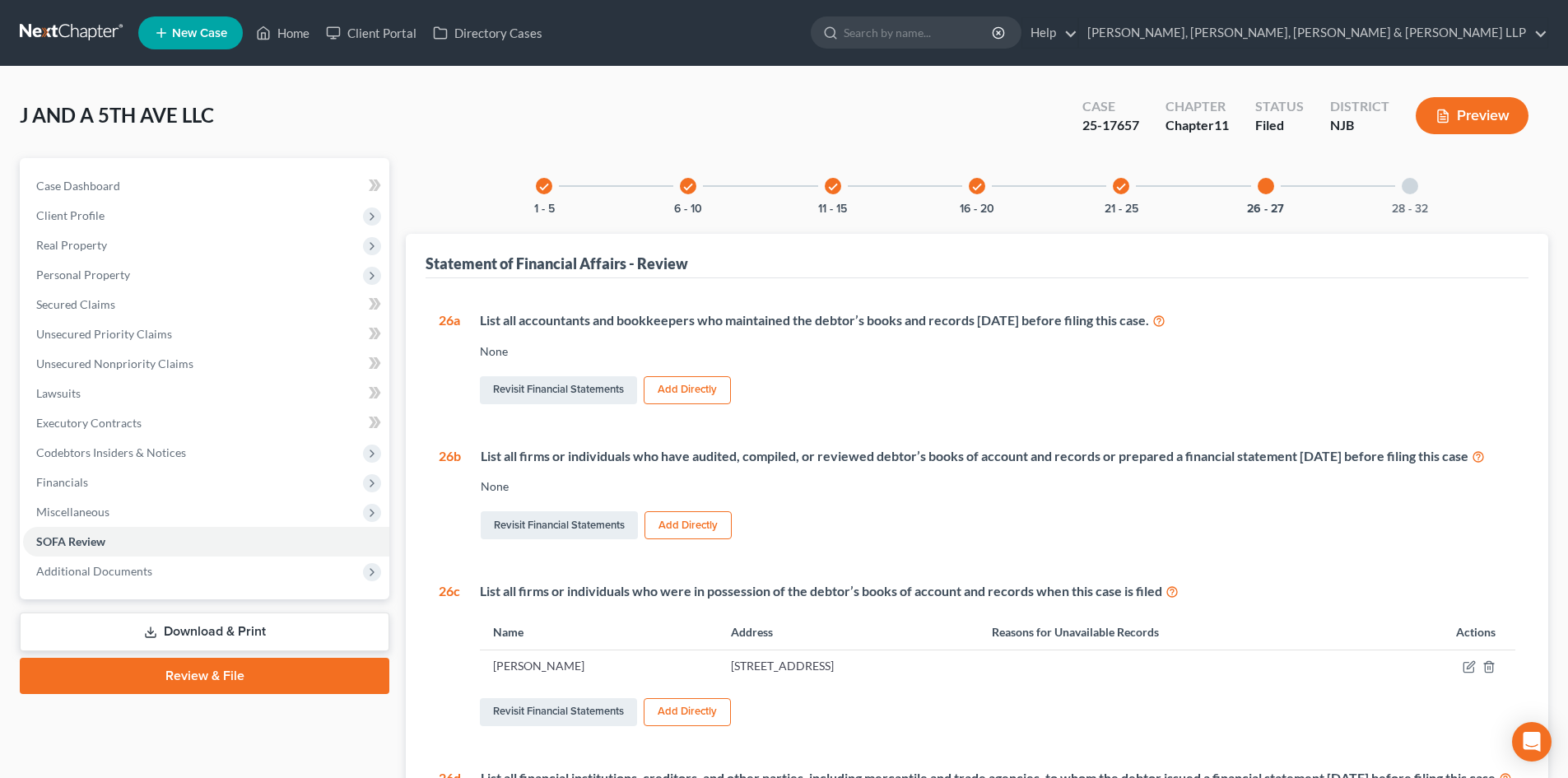
scroll to position [164, 0]
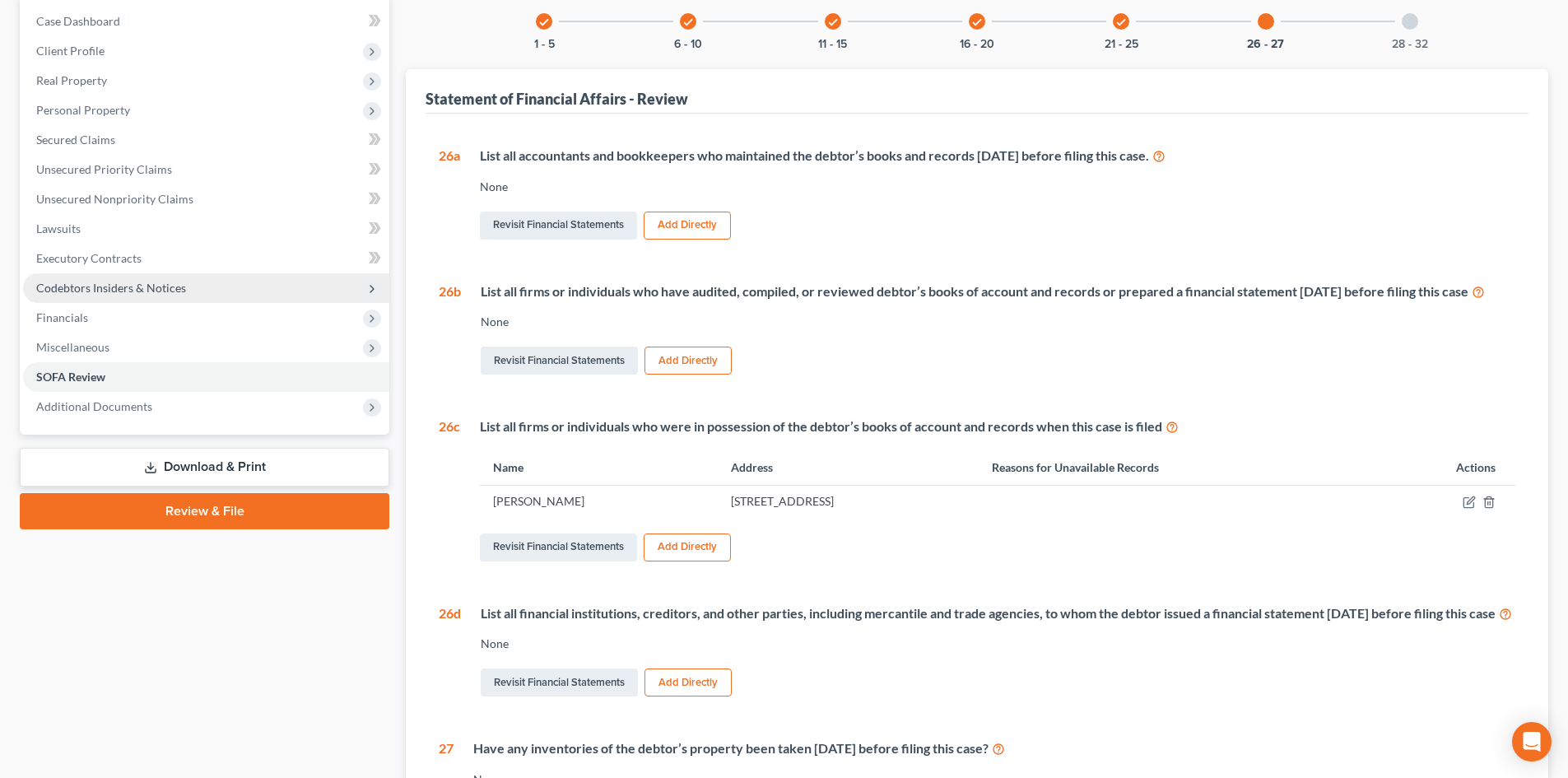
click at [103, 281] on span "Codebtors Insiders & Notices" at bounding box center [111, 288] width 149 height 14
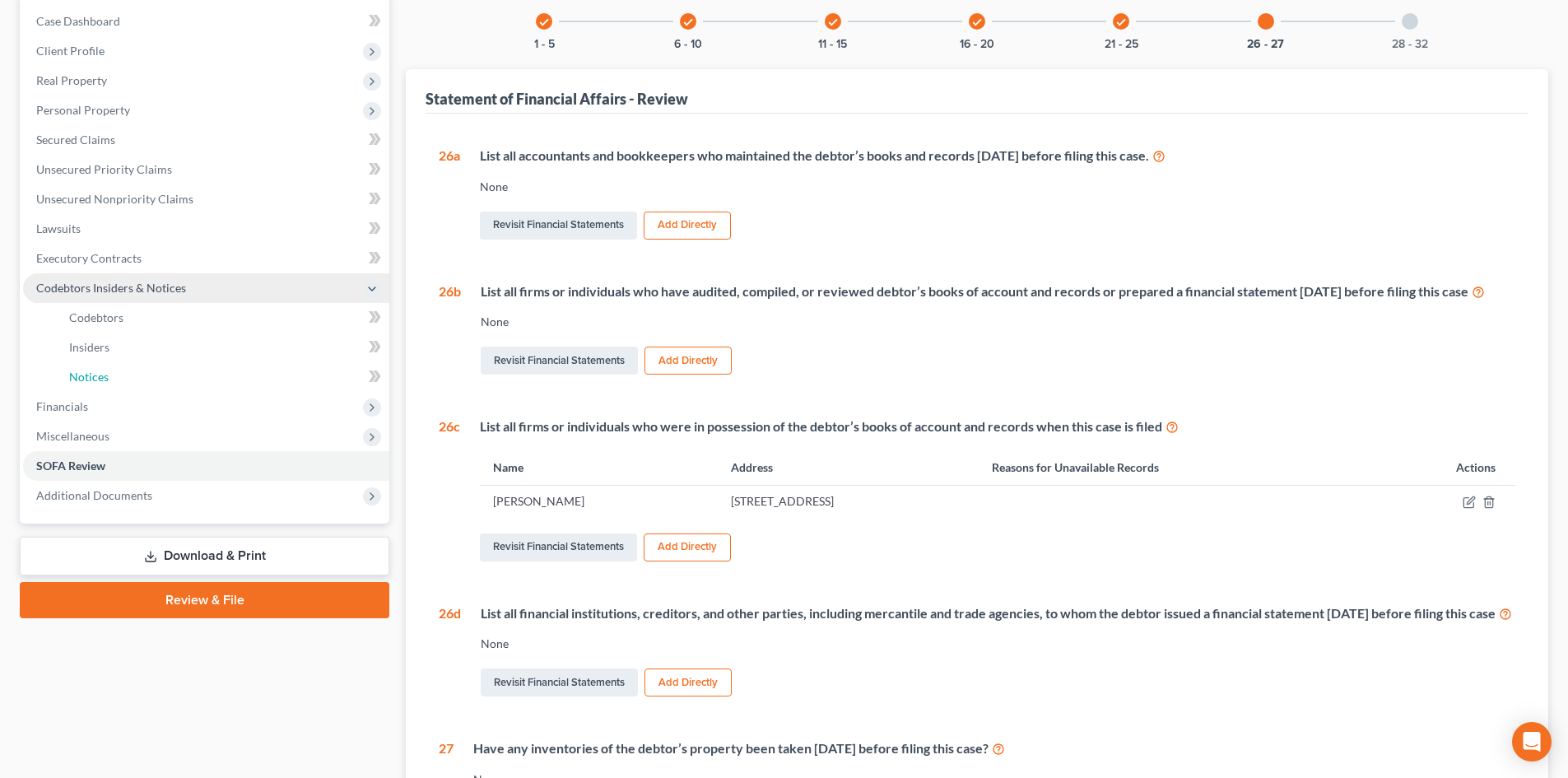
click at [93, 374] on span "Notices" at bounding box center [89, 377] width 40 height 14
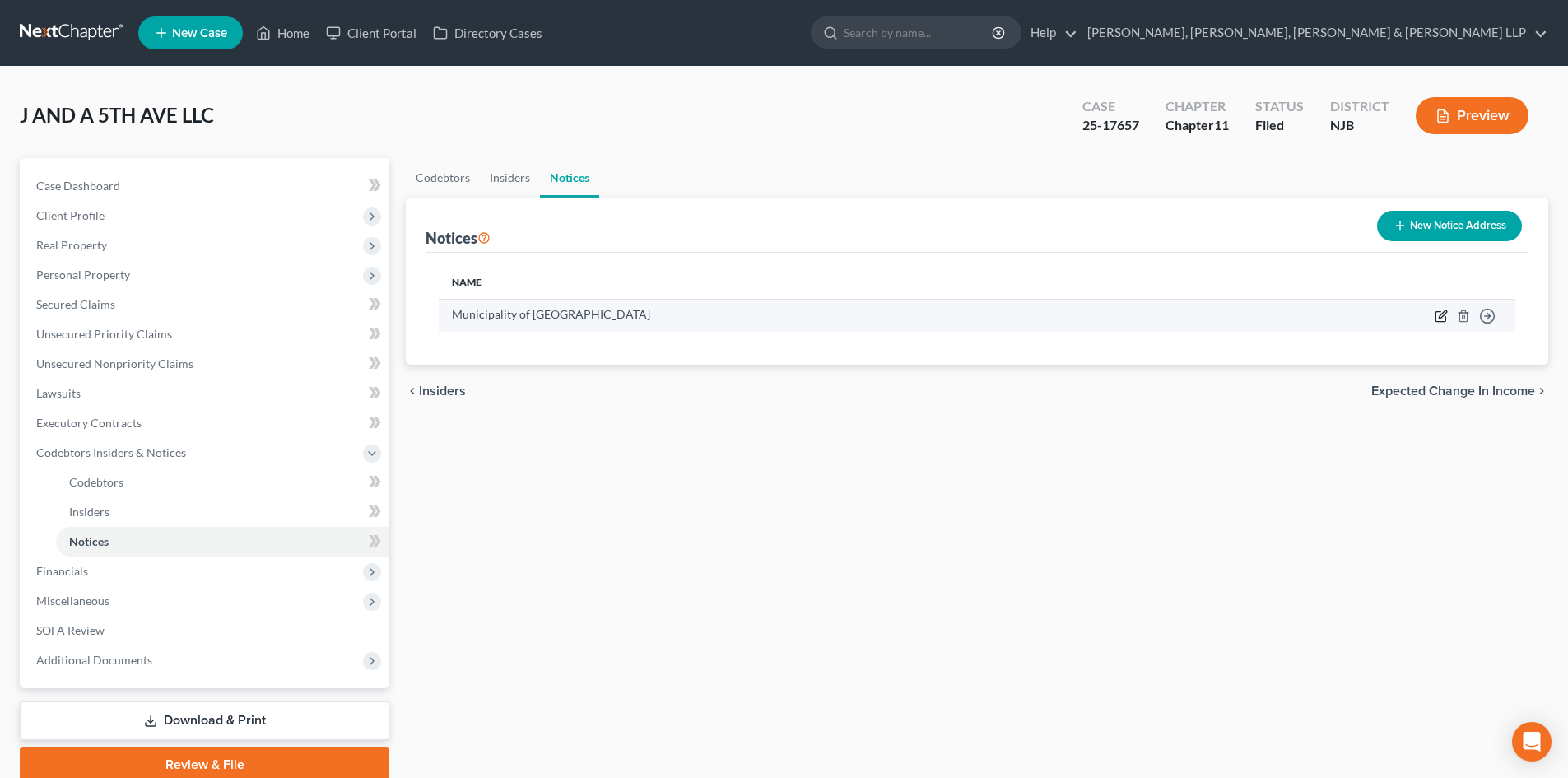
click at [1436, 316] on icon "button" at bounding box center [1440, 316] width 13 height 13
select select "33"
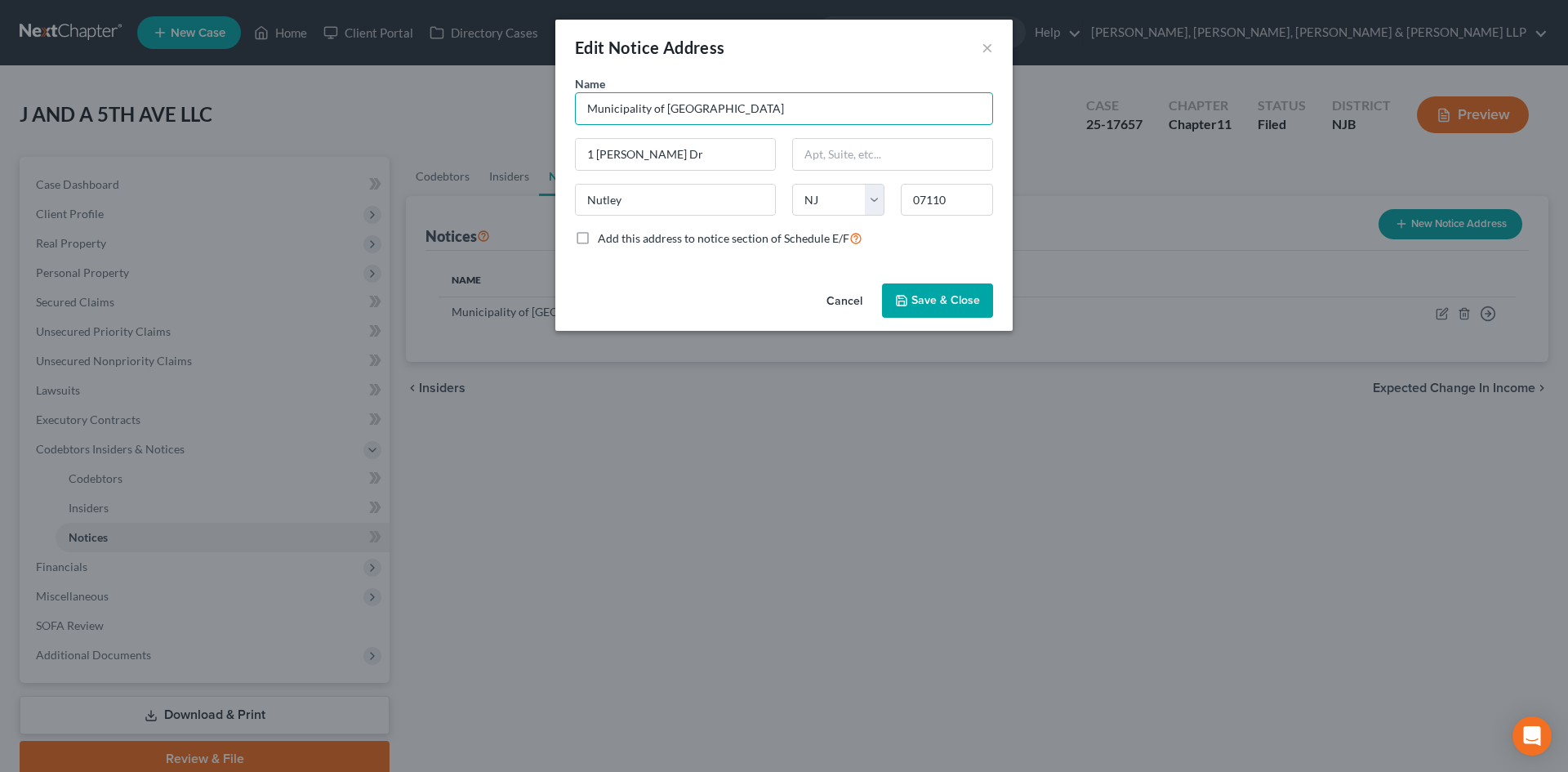
click at [780, 99] on input "Municipality of [GEOGRAPHIC_DATA]" at bounding box center [784, 108] width 418 height 32
drag, startPoint x: 765, startPoint y: 104, endPoint x: 486, endPoint y: 102, distance: 279.0
click at [497, 103] on div "Edit Notice Address × Name * Municipality of Nutley [GEOGRAPHIC_DATA][PERSON_NA…" at bounding box center [784, 386] width 1568 height 772
drag, startPoint x: 690, startPoint y: 153, endPoint x: 748, endPoint y: 167, distance: 59.7
click at [551, 158] on div "Edit Notice Address × Name * Municipality of Nutley [GEOGRAPHIC_DATA][PERSON_NA…" at bounding box center [784, 386] width 1568 height 772
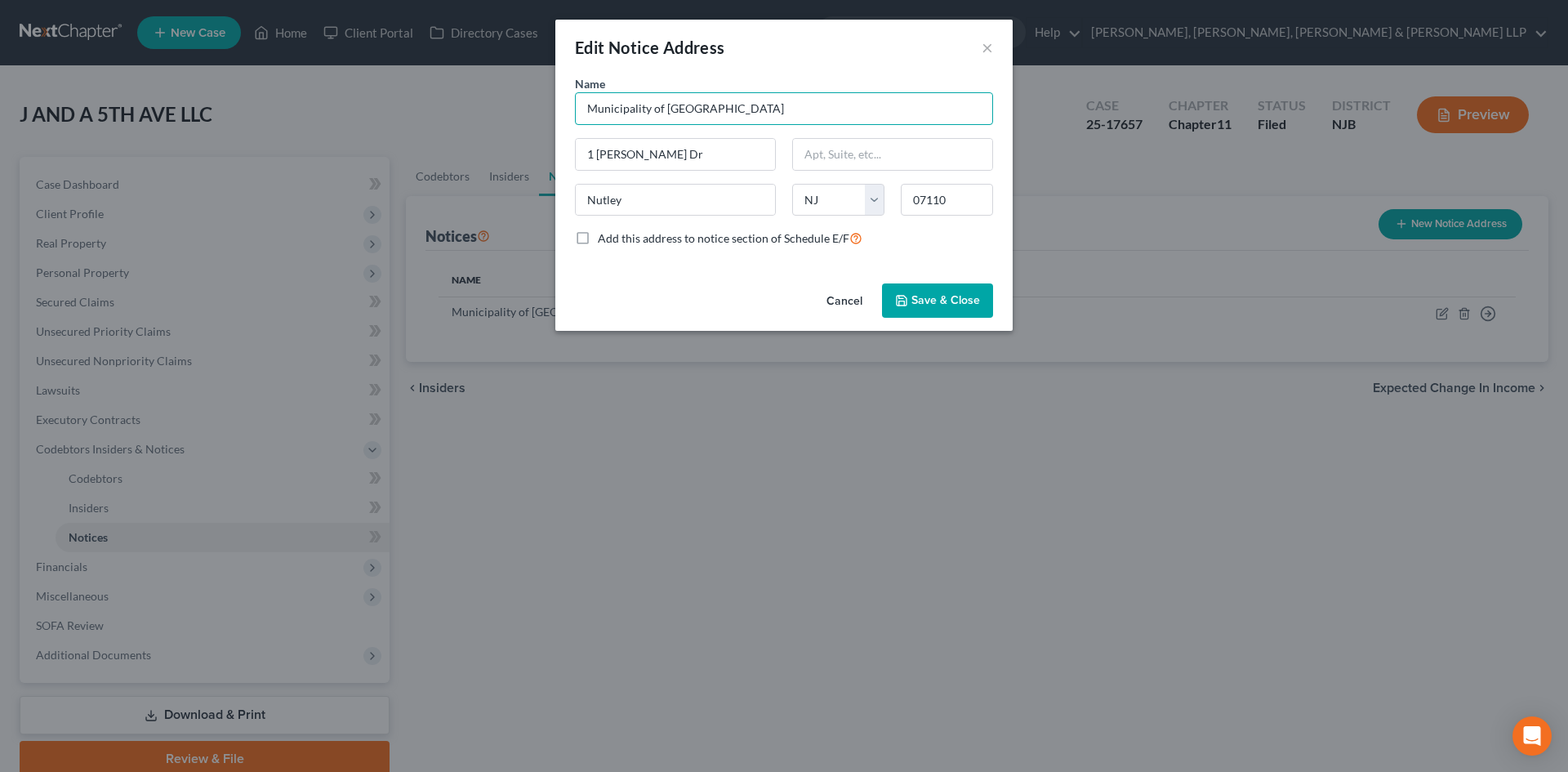
drag, startPoint x: 661, startPoint y: 108, endPoint x: 789, endPoint y: 185, distance: 149.4
click at [542, 118] on div "Edit Notice Address × Name * Municipality of Nutley [GEOGRAPHIC_DATA][PERSON_NA…" at bounding box center [784, 386] width 1568 height 772
paste input "Township of Nutley - Tax Collector's Office"
type input "Township of Nutley - Tax Collector's Office"
click at [949, 305] on span "Save & Close" at bounding box center [946, 301] width 69 height 14
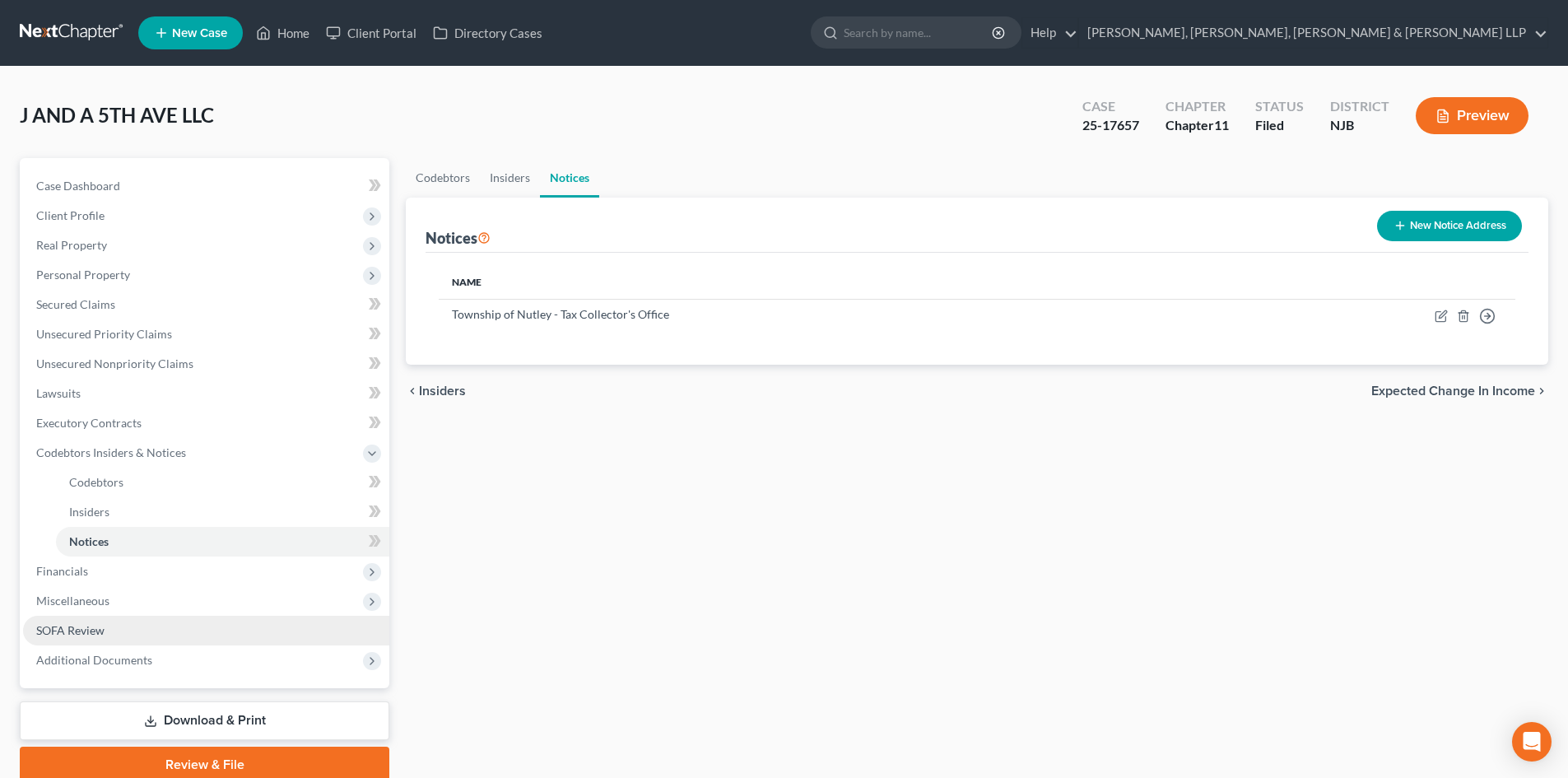
drag, startPoint x: 124, startPoint y: 605, endPoint x: 130, endPoint y: 617, distance: 13.4
click at [124, 605] on span "Miscellaneous" at bounding box center [206, 601] width 366 height 30
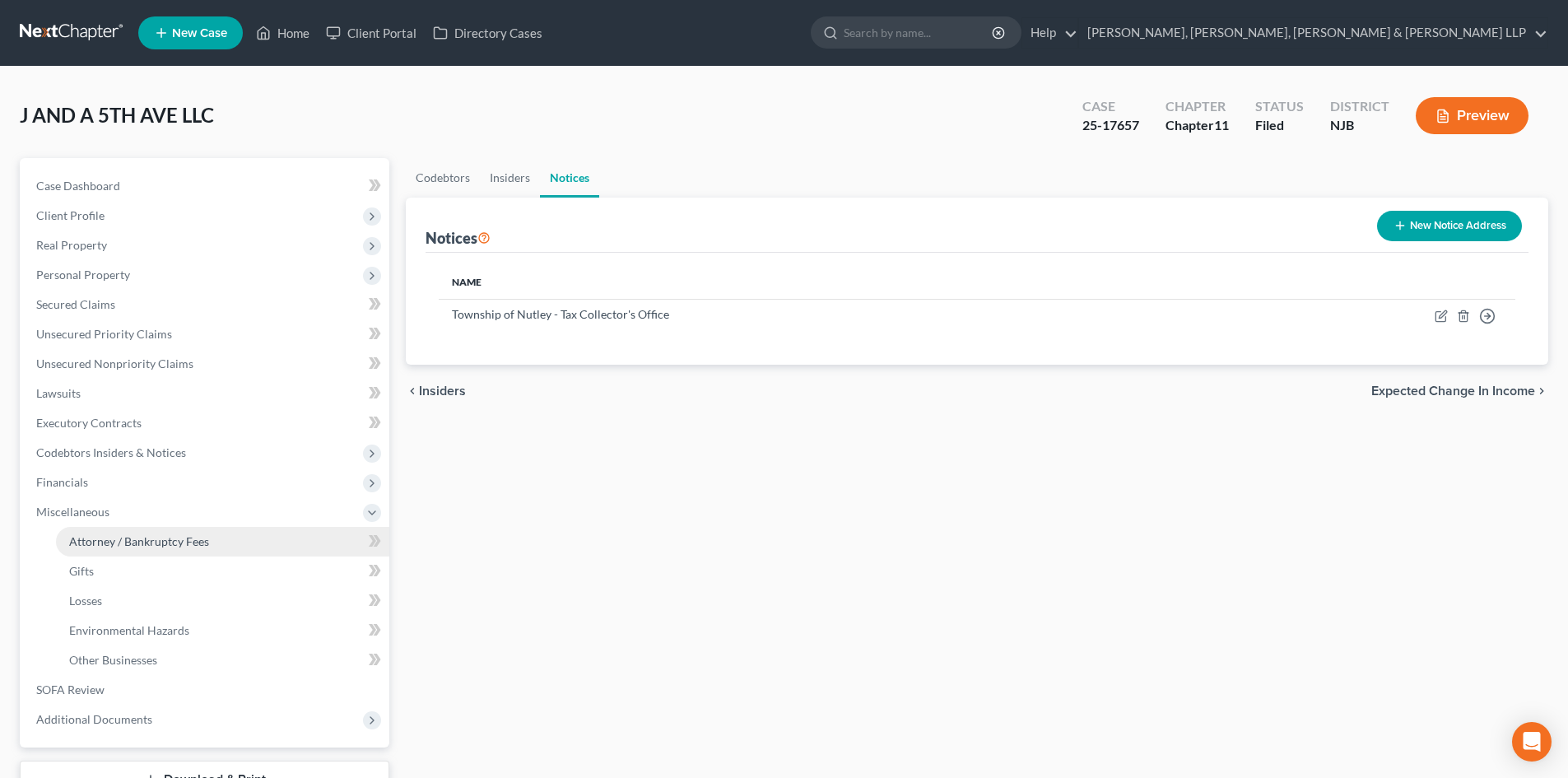
click at [159, 542] on span "Attorney / Bankruptcy Fees" at bounding box center [138, 541] width 139 height 14
select select "0"
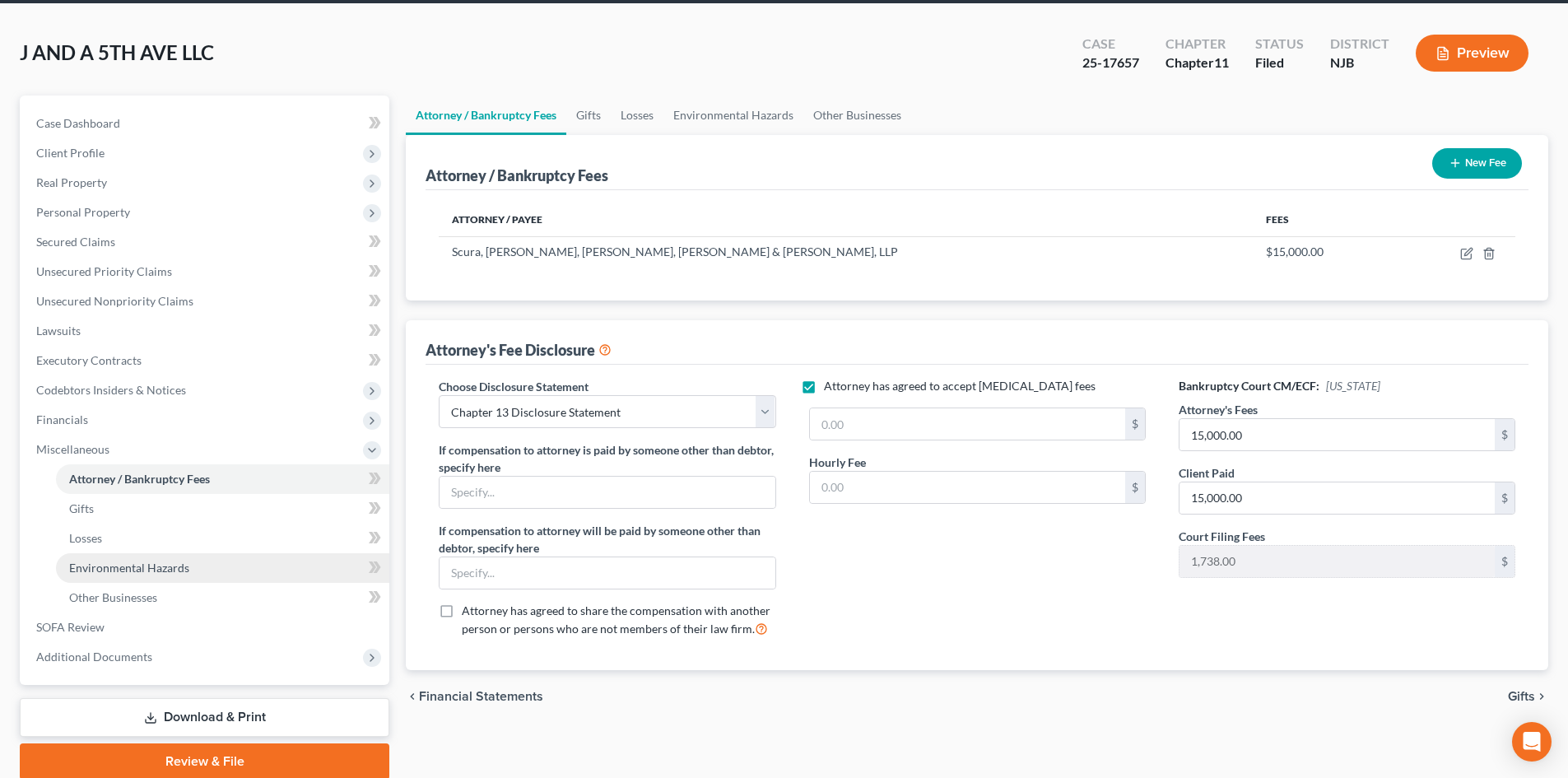
scroll to position [127, 0]
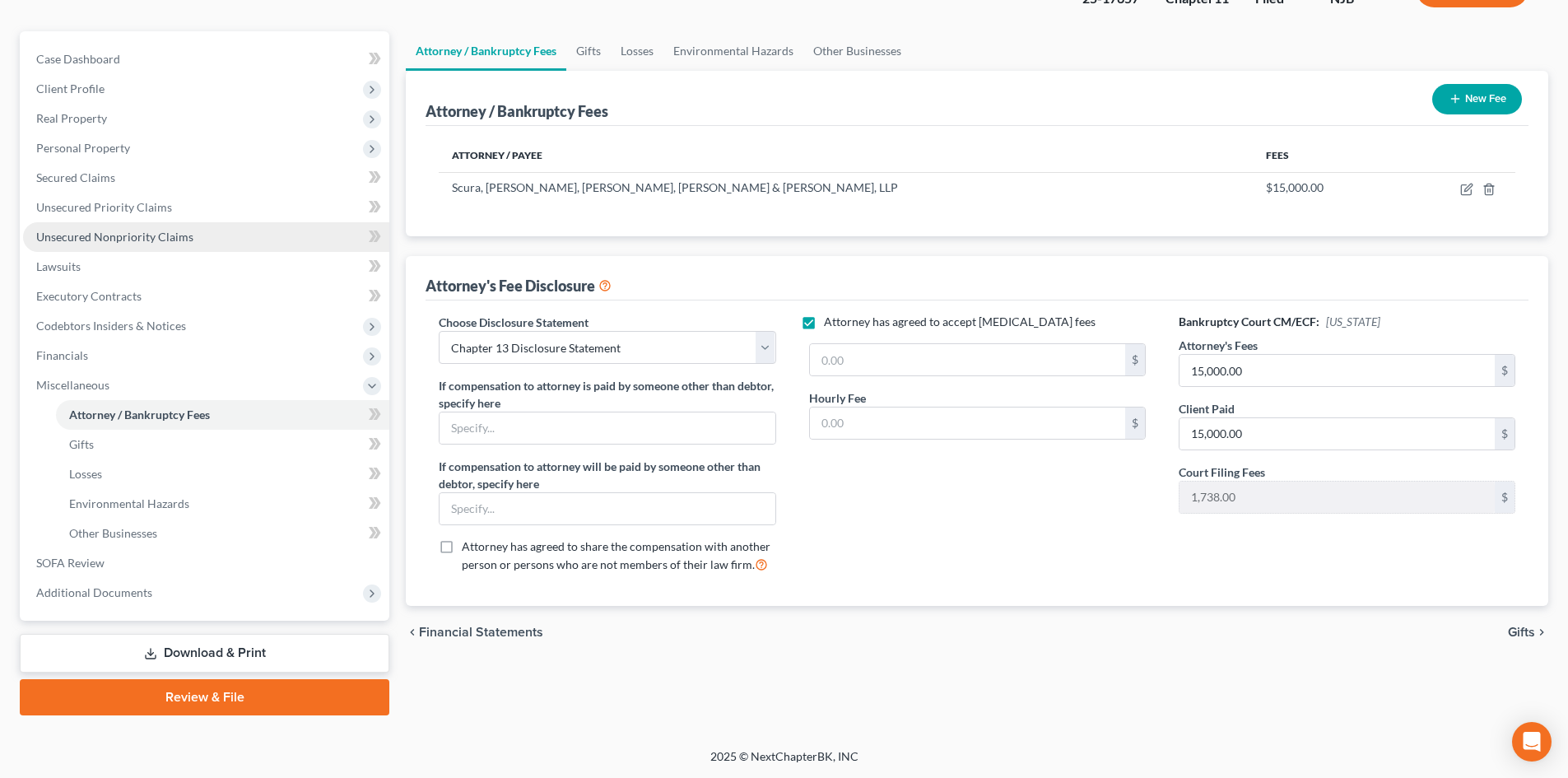
drag, startPoint x: 199, startPoint y: 231, endPoint x: 214, endPoint y: 231, distance: 15.0
click at [199, 231] on link "Unsecured Nonpriority Claims" at bounding box center [206, 238] width 366 height 30
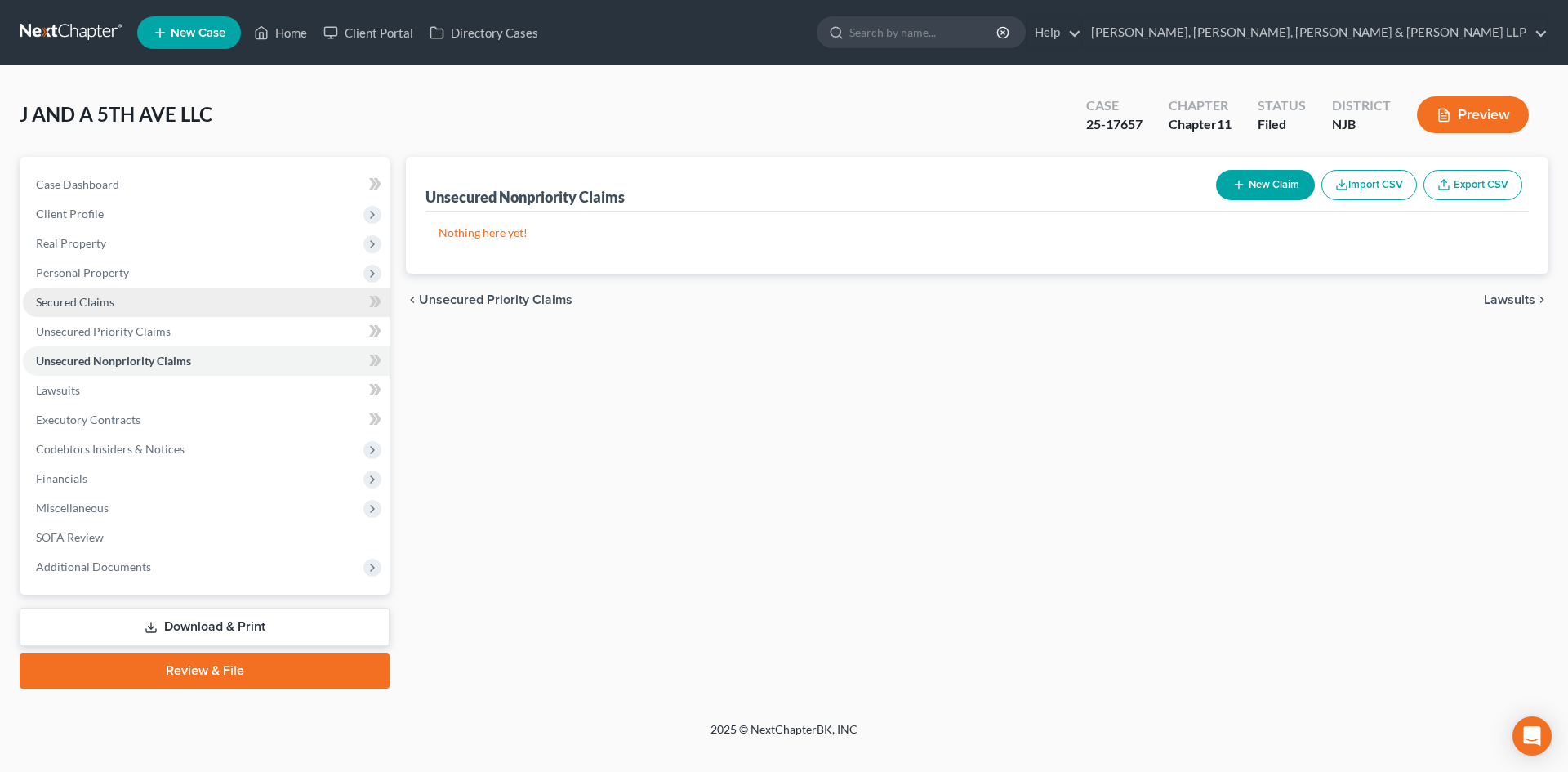
click at [186, 301] on link "Secured Claims" at bounding box center [206, 303] width 367 height 29
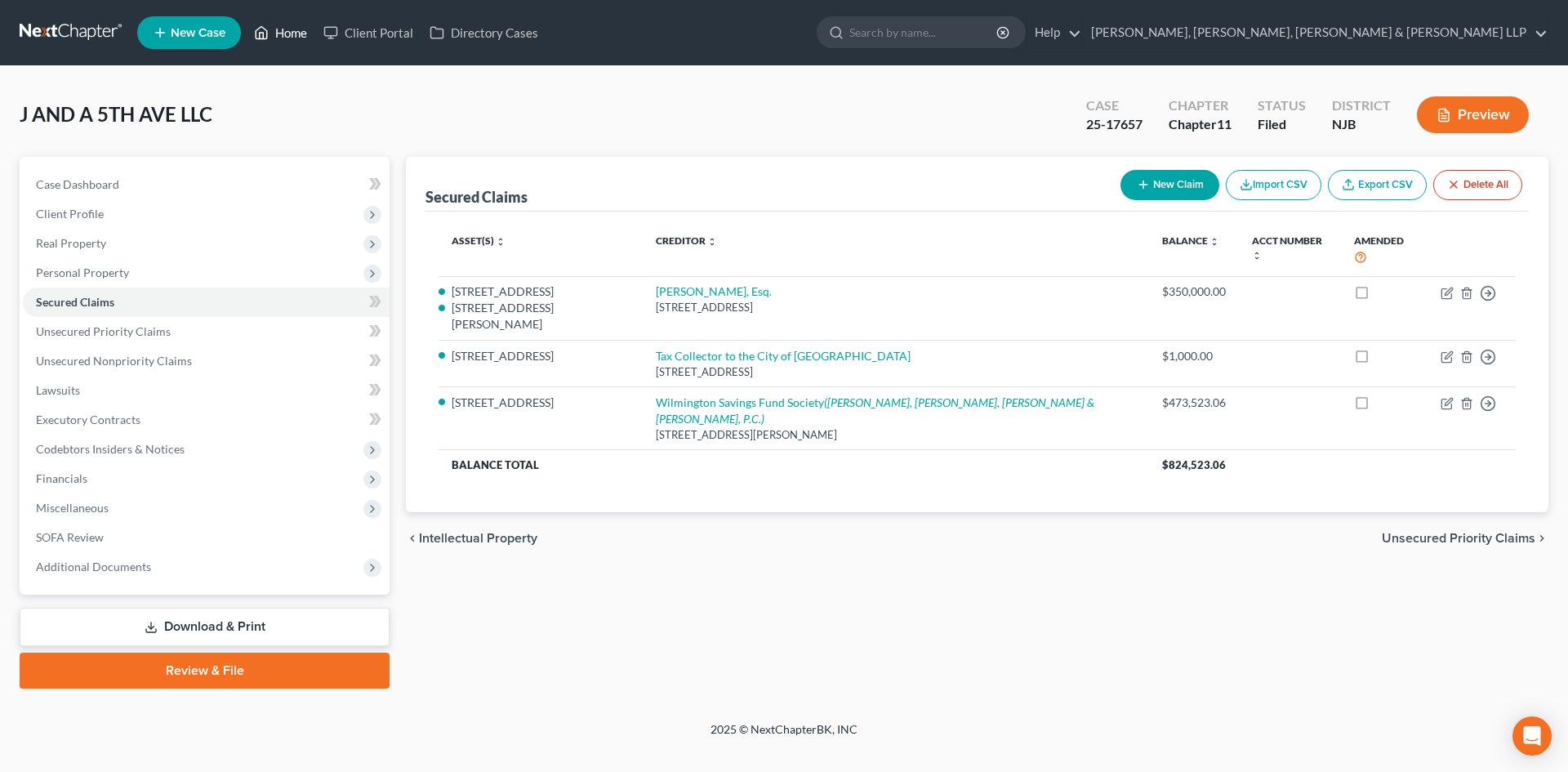
click at [292, 29] on link "Home" at bounding box center [280, 32] width 70 height 29
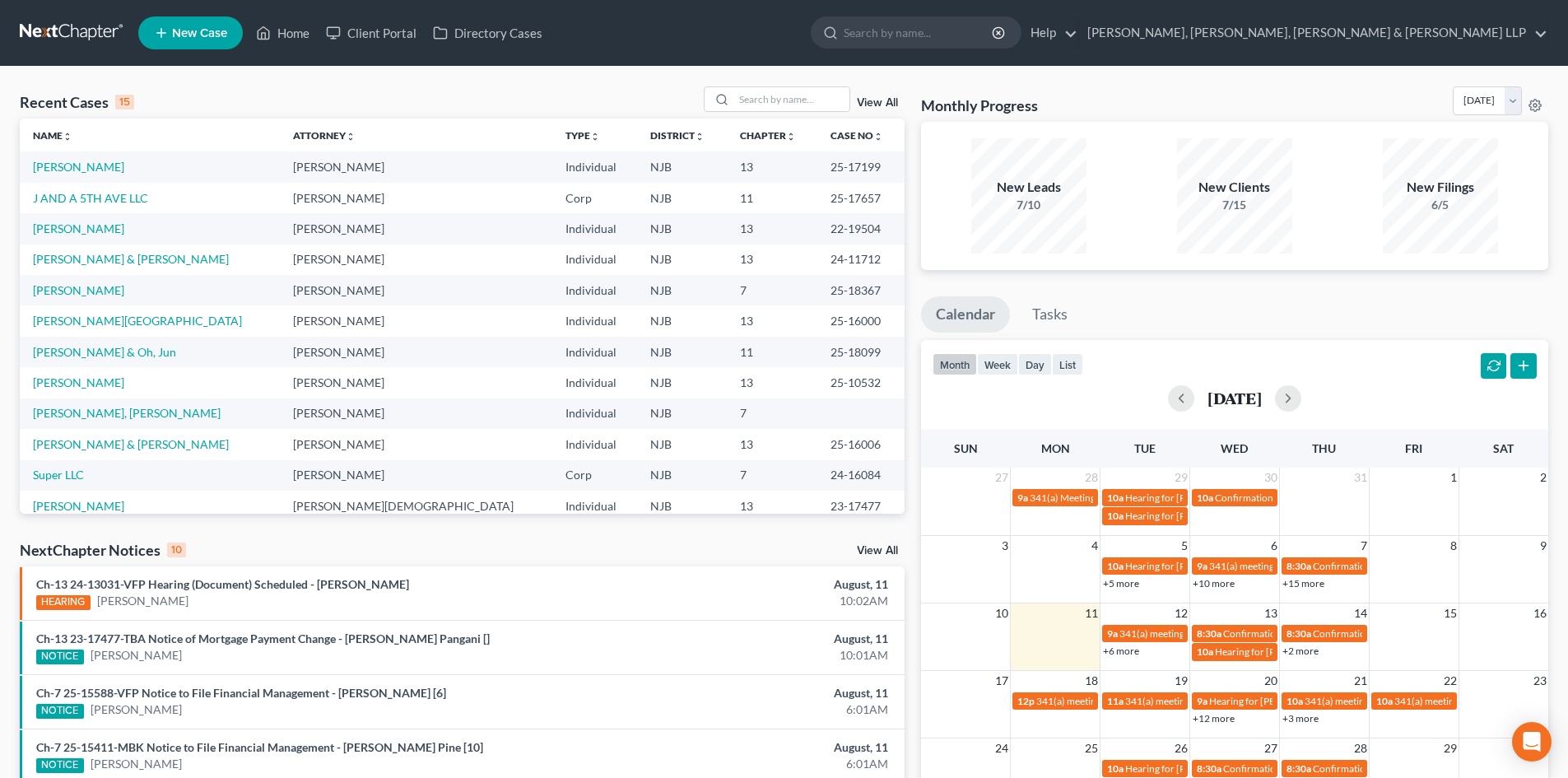
click at [813, 590] on div "August, 11" at bounding box center [751, 584] width 273 height 17
click at [770, 550] on div "NextChapter Notices 10 View All" at bounding box center [462, 553] width 884 height 27
click at [110, 198] on link "J AND A 5TH AVE LLC" at bounding box center [90, 198] width 115 height 14
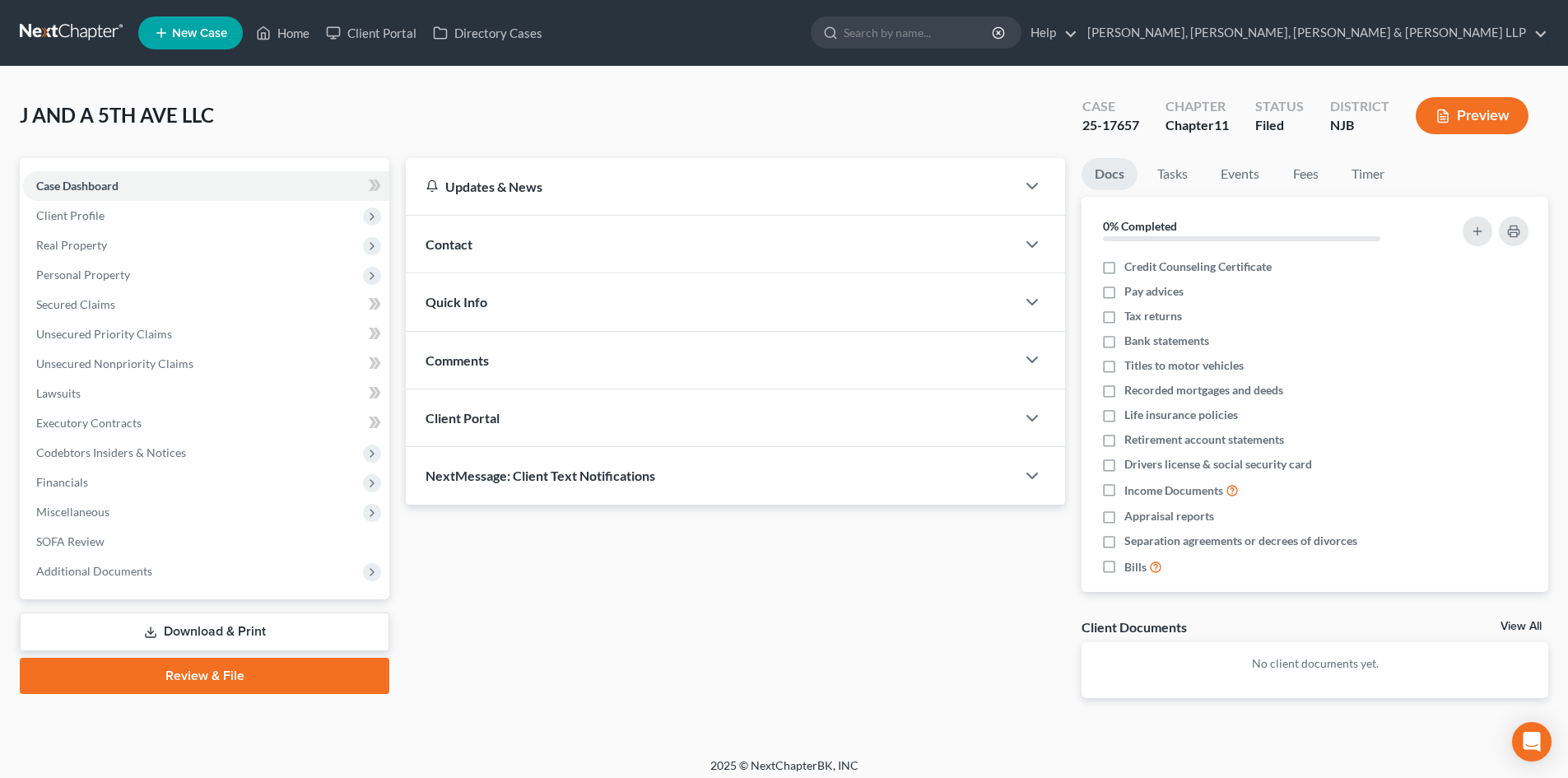
drag, startPoint x: 707, startPoint y: 583, endPoint x: 496, endPoint y: 10, distance: 610.6
click at [707, 584] on div "Updates & News × [US_STATE][GEOGRAPHIC_DATA] Notes Take a look at NextChapter's…" at bounding box center [735, 441] width 676 height 566
click at [793, 613] on div "Updates & News × [US_STATE][GEOGRAPHIC_DATA] Notes Take a look at NextChapter's…" at bounding box center [735, 441] width 676 height 566
drag, startPoint x: 761, startPoint y: 570, endPoint x: 167, endPoint y: 653, distance: 599.8
click at [761, 570] on div "Updates & News × [US_STATE][GEOGRAPHIC_DATA] Notes Take a look at NextChapter's…" at bounding box center [735, 441] width 676 height 566
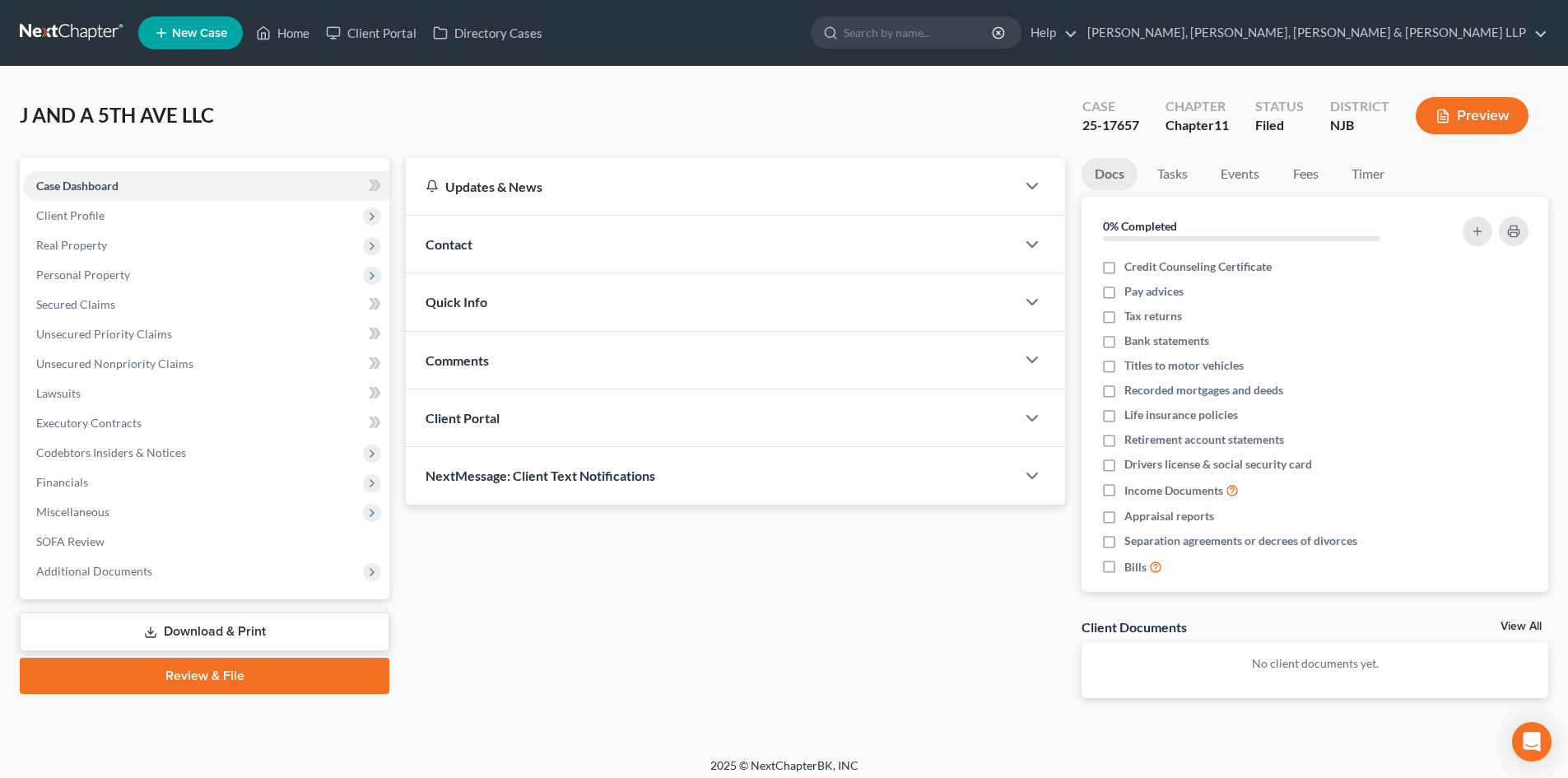
click at [758, 609] on div "Updates & News × [US_STATE][GEOGRAPHIC_DATA] Notes Take a look at NextChapter's…" at bounding box center [735, 441] width 676 height 566
click at [727, 73] on div "J AND A 5TH AVE LLC Upgraded Case 25-17657 Chapter Chapter 11 Status [GEOGRAPHI…" at bounding box center [784, 412] width 1568 height 691
drag, startPoint x: 285, startPoint y: 30, endPoint x: 751, endPoint y: 100, distance: 471.2
click at [286, 30] on link "Home" at bounding box center [282, 33] width 70 height 30
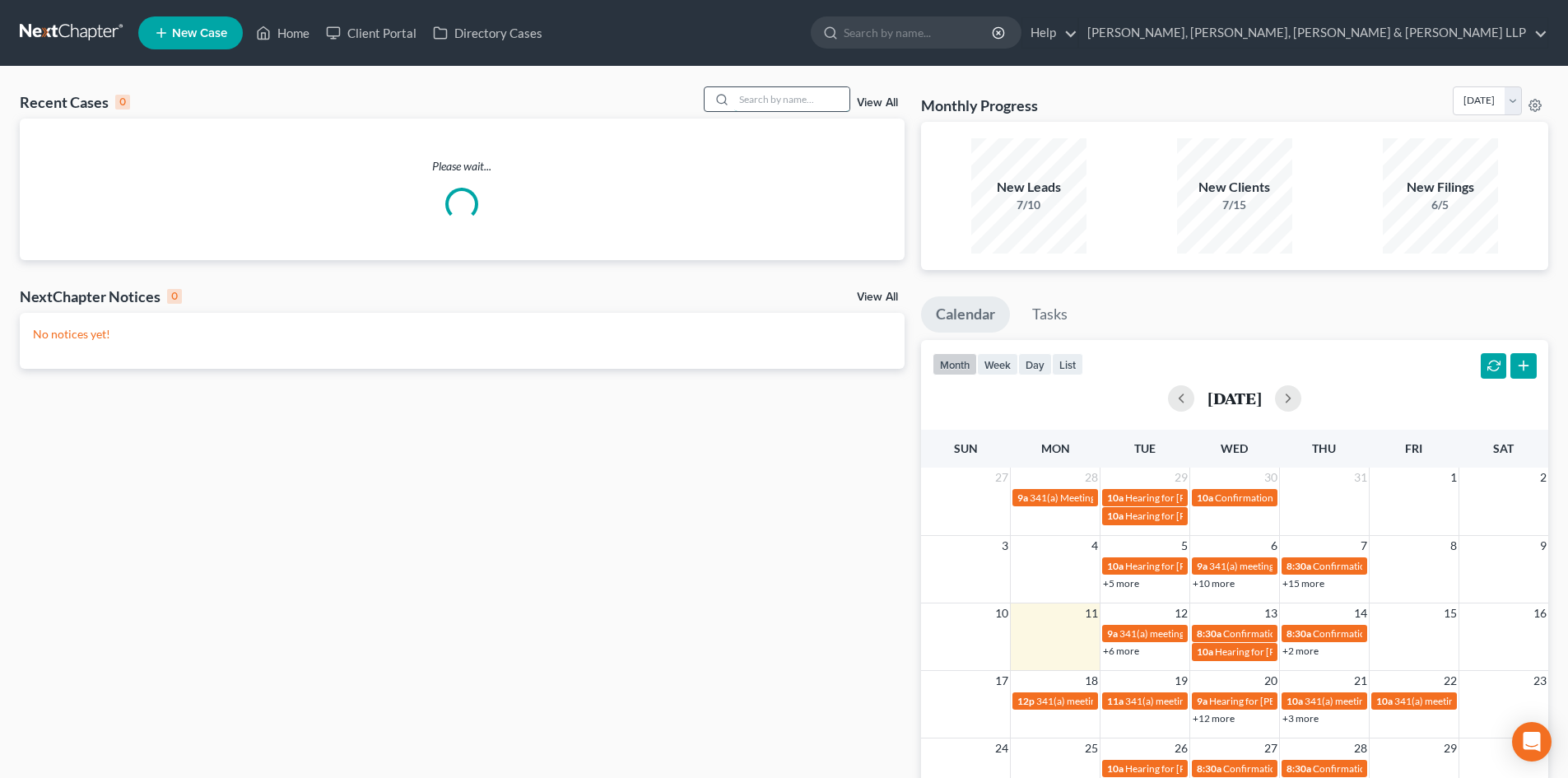
click at [780, 102] on input "search" at bounding box center [791, 99] width 115 height 24
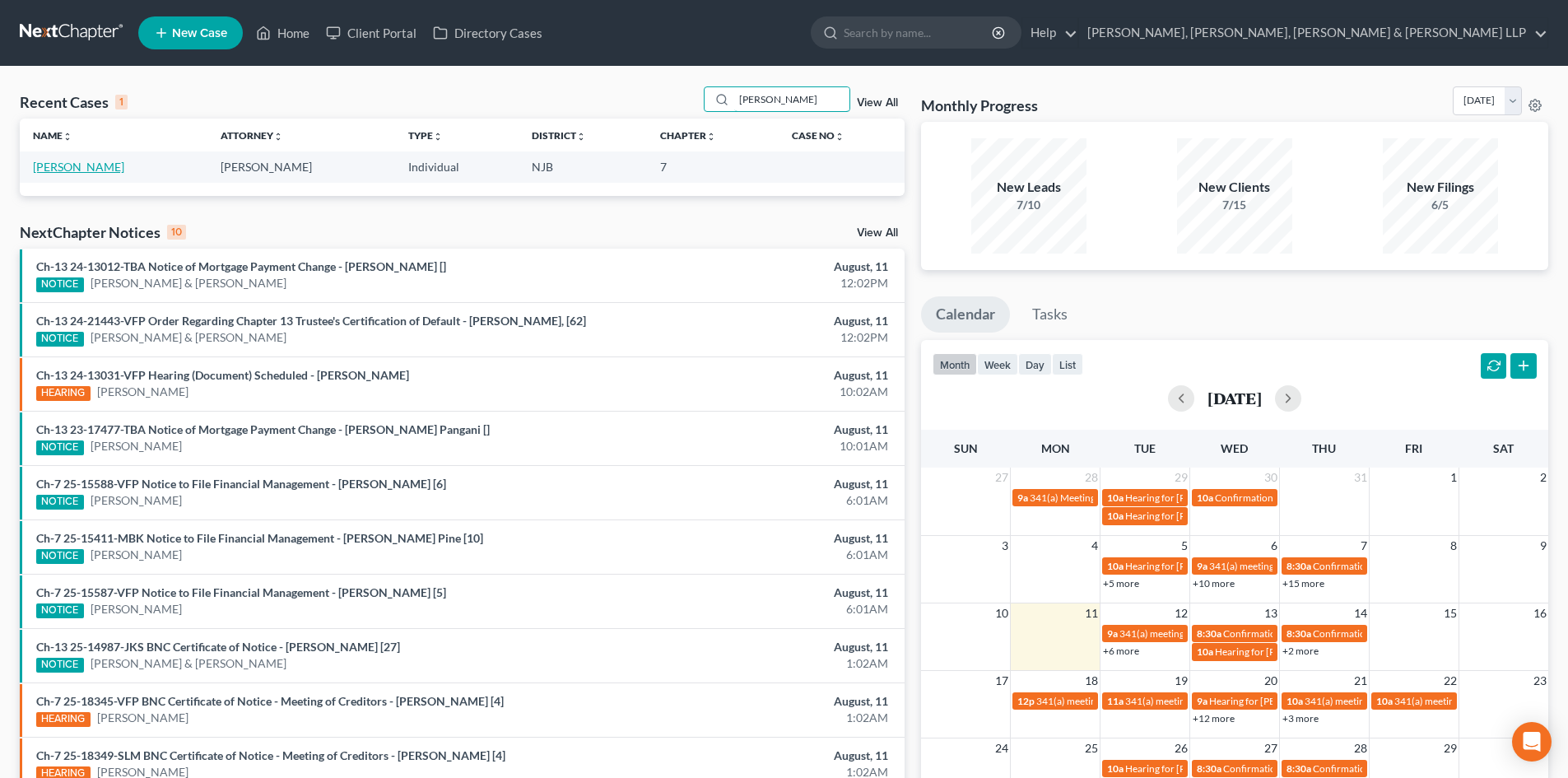
type input "[PERSON_NAME]"
click at [84, 165] on link "[PERSON_NAME]" at bounding box center [78, 166] width 91 height 14
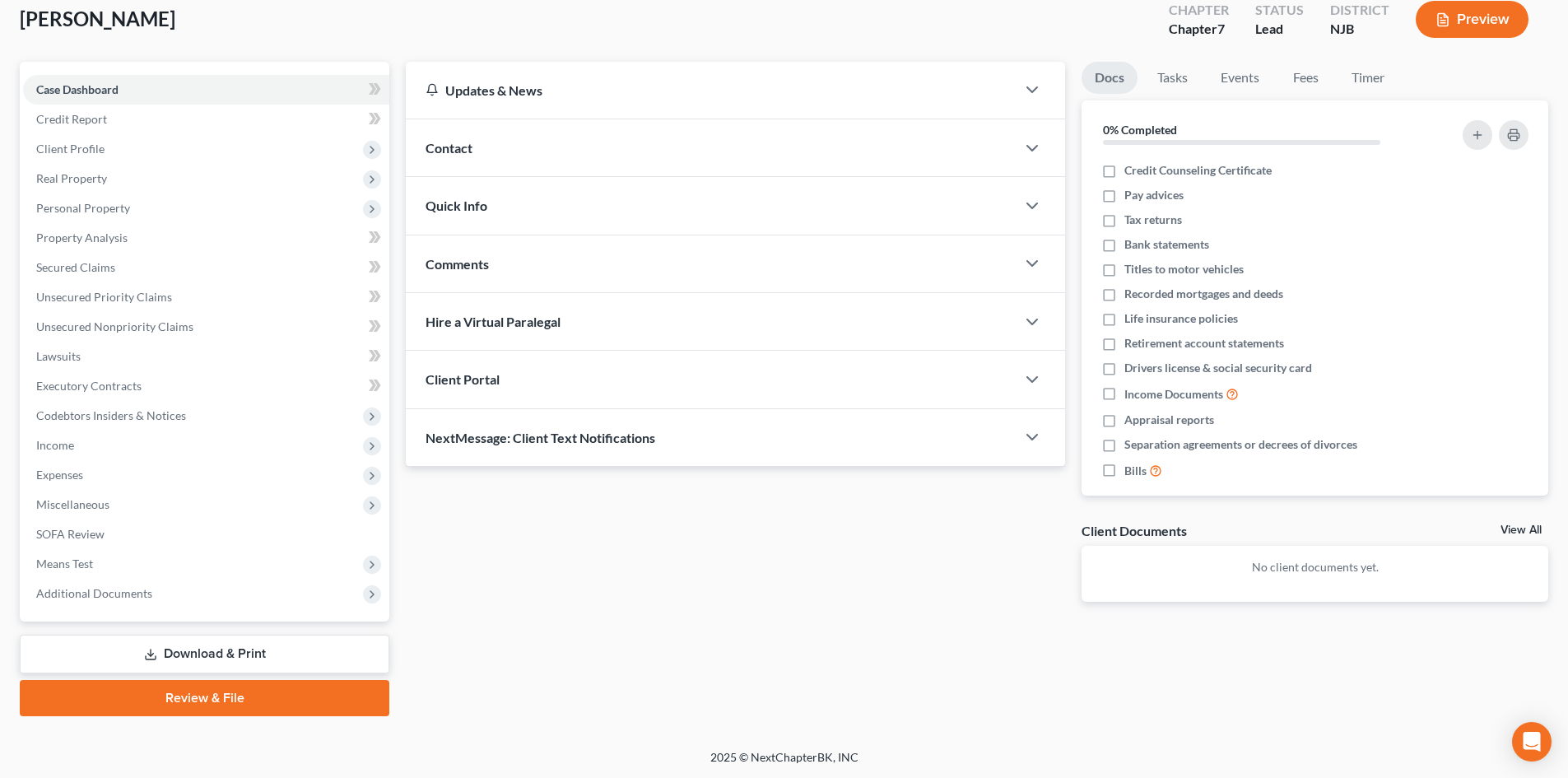
scroll to position [97, 0]
drag, startPoint x: 242, startPoint y: 648, endPoint x: 787, endPoint y: 421, distance: 590.4
click at [242, 649] on link "Download & Print" at bounding box center [205, 653] width 370 height 39
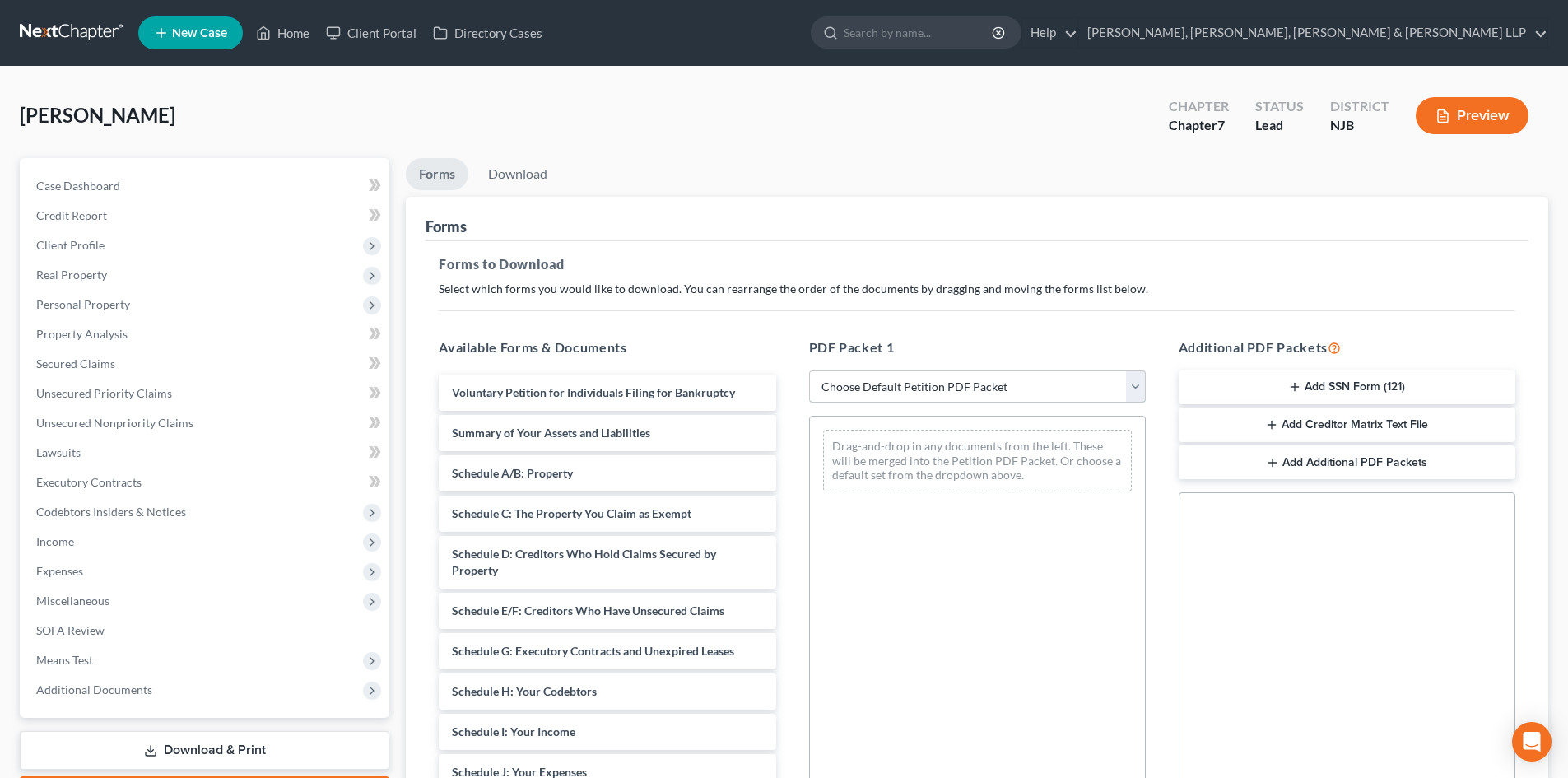
click at [842, 389] on select "Choose Default Petition PDF Packet Complete Bankruptcy Petition (all forms and …" at bounding box center [977, 386] width 336 height 33
select select "0"
click at [809, 370] on select "Choose Default Petition PDF Packet Complete Bankruptcy Petition (all forms and …" at bounding box center [977, 386] width 336 height 33
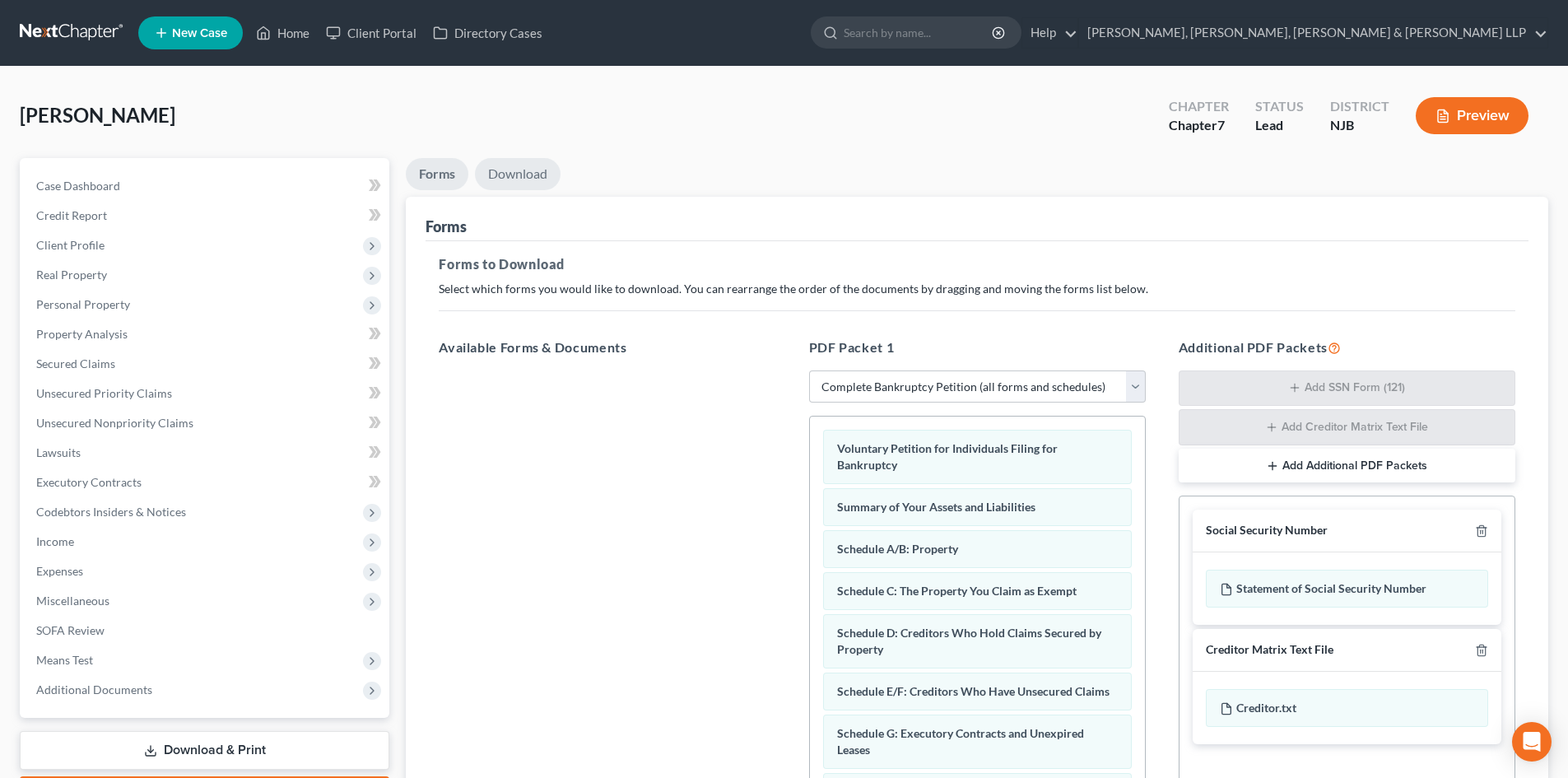
click at [536, 177] on link "Download" at bounding box center [517, 174] width 86 height 32
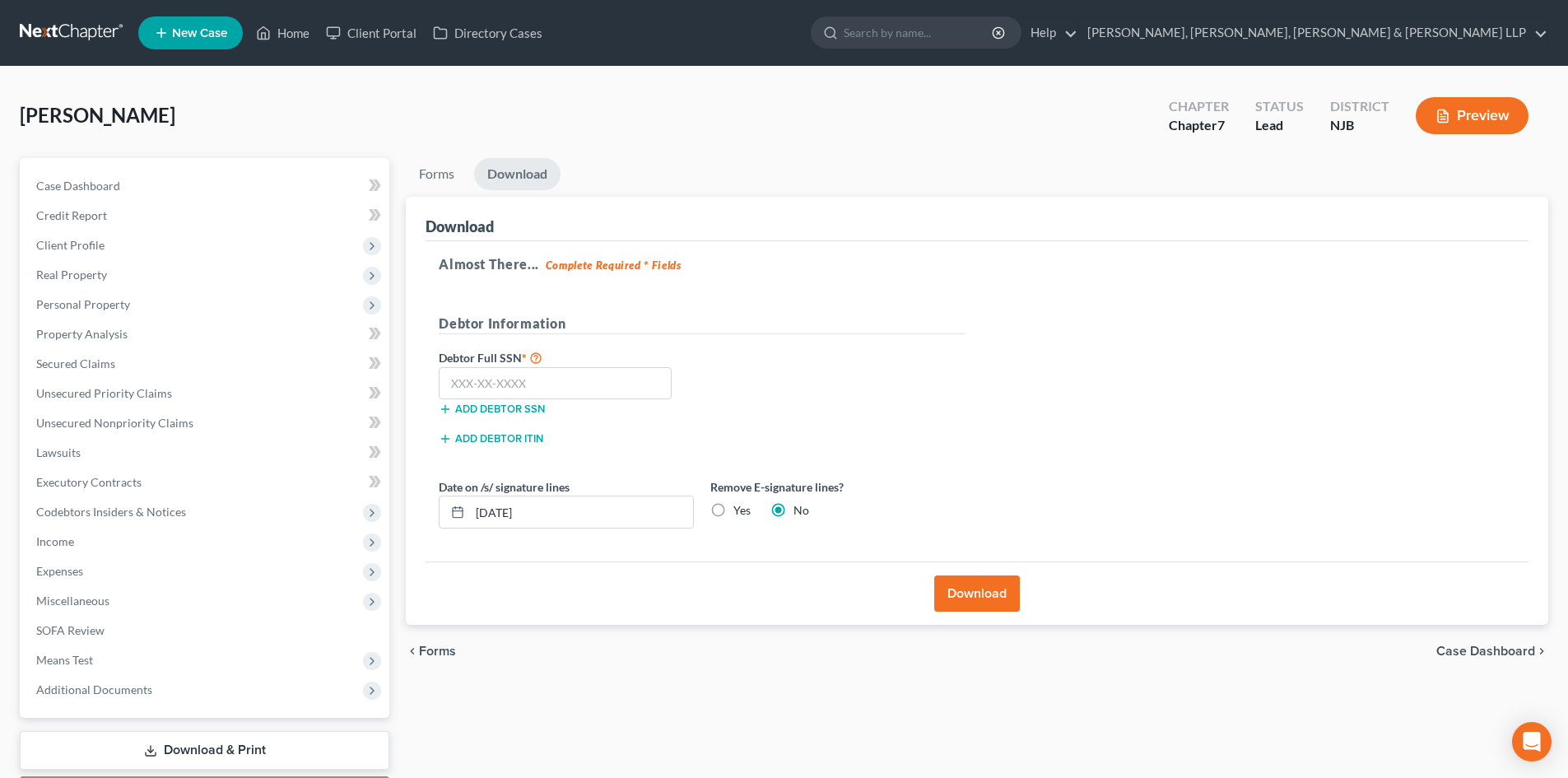
drag, startPoint x: 704, startPoint y: 514, endPoint x: 723, endPoint y: 513, distance: 19.0
click at [704, 513] on div "Remove E-signature lines? Yes No" at bounding box center [838, 503] width 272 height 50
click at [733, 513] on label "Yes" at bounding box center [741, 510] width 17 height 17
click at [740, 513] on input "Yes" at bounding box center [745, 507] width 11 height 11
radio input "true"
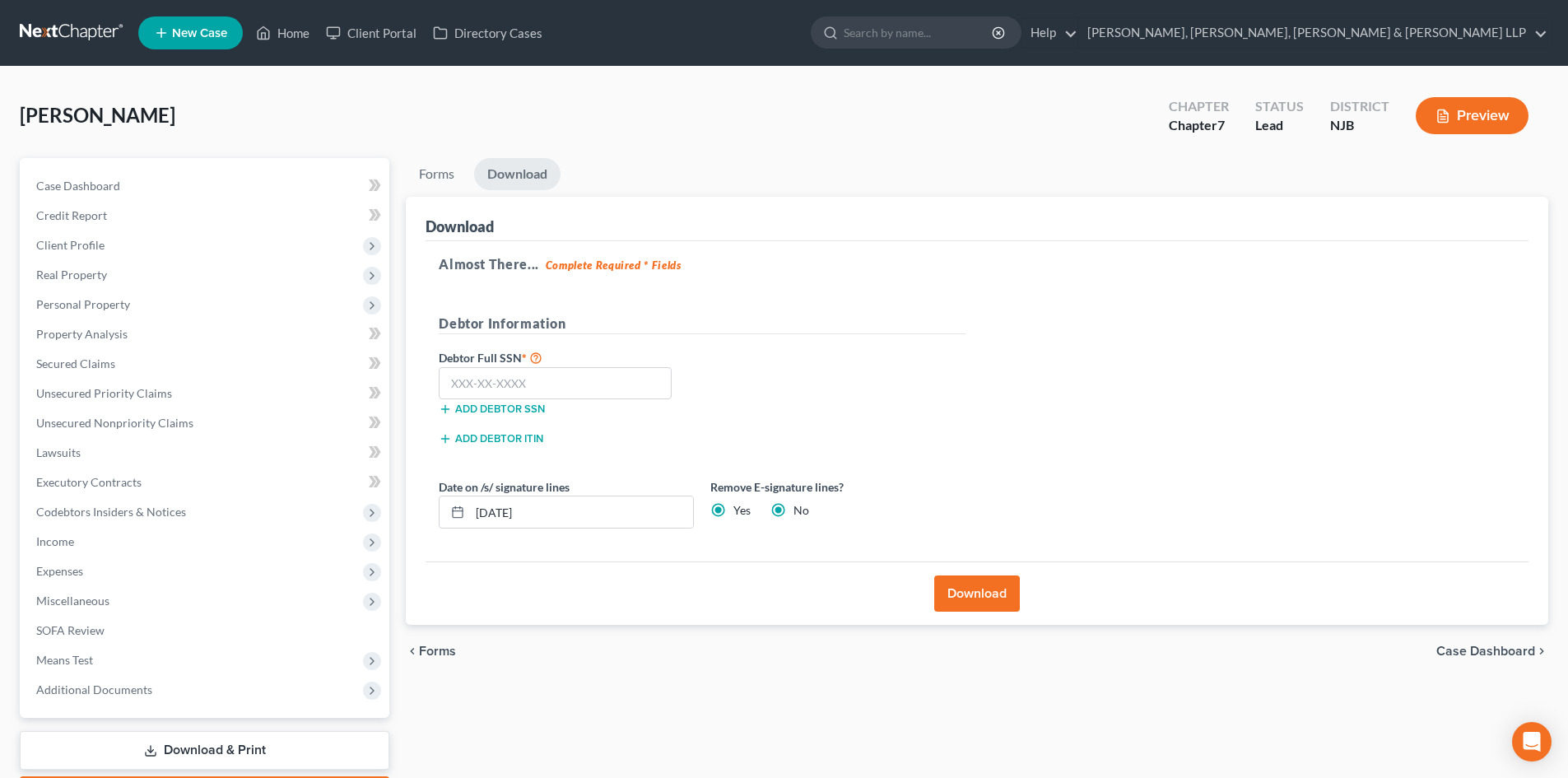
radio input "false"
click at [562, 382] on input "text" at bounding box center [554, 383] width 232 height 33
type input "8"
type input "584-99-4098"
click at [985, 585] on button "Download" at bounding box center [976, 593] width 86 height 37
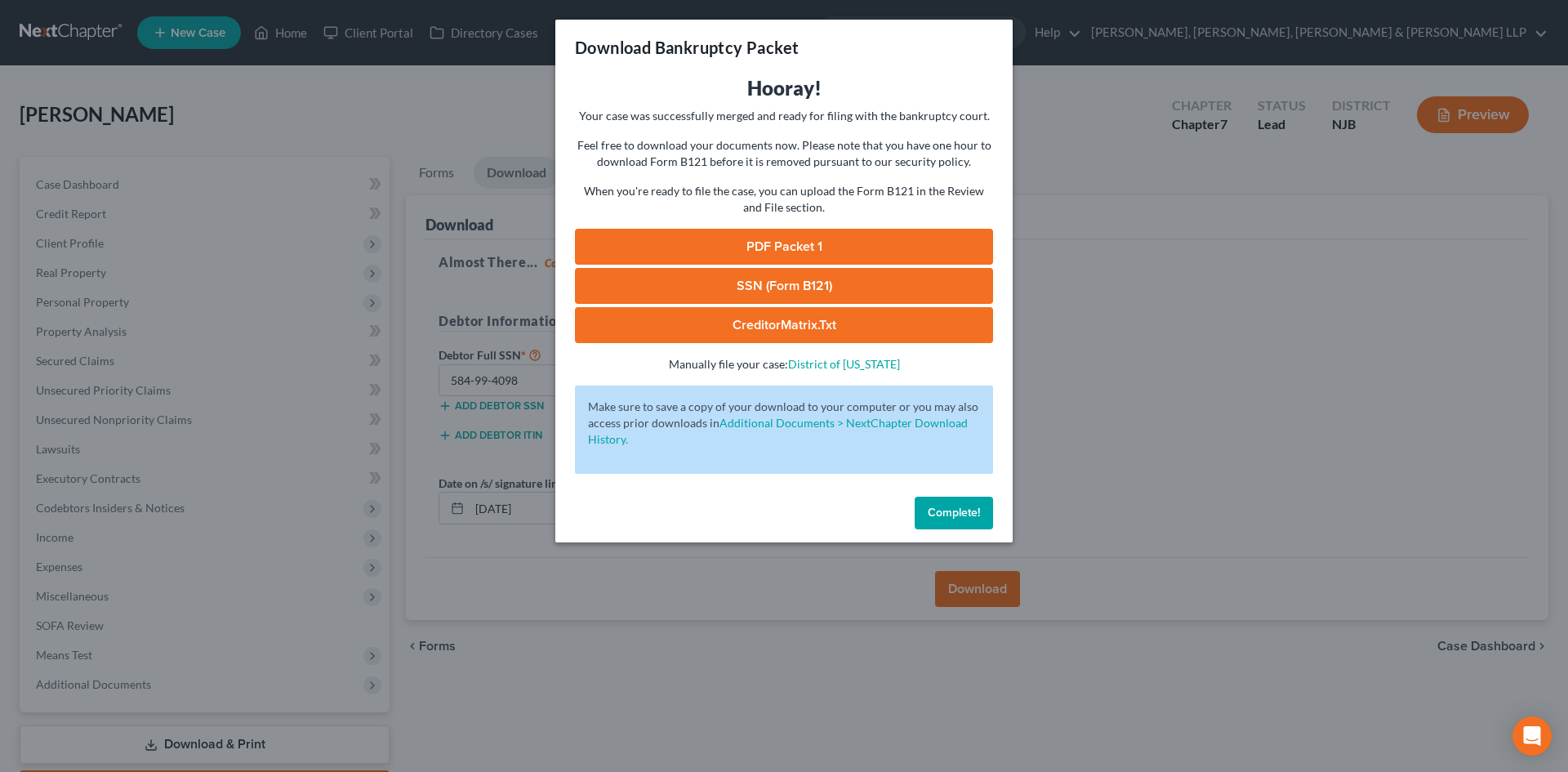
drag, startPoint x: 823, startPoint y: 244, endPoint x: 1037, endPoint y: 236, distance: 214.1
click at [824, 245] on link "PDF Packet 1" at bounding box center [784, 247] width 418 height 36
drag, startPoint x: 700, startPoint y: 281, endPoint x: 1083, endPoint y: 224, distance: 387.2
click at [700, 281] on link "SSN (Form B121)" at bounding box center [784, 286] width 418 height 36
drag, startPoint x: 396, startPoint y: 115, endPoint x: 271, endPoint y: 205, distance: 154.0
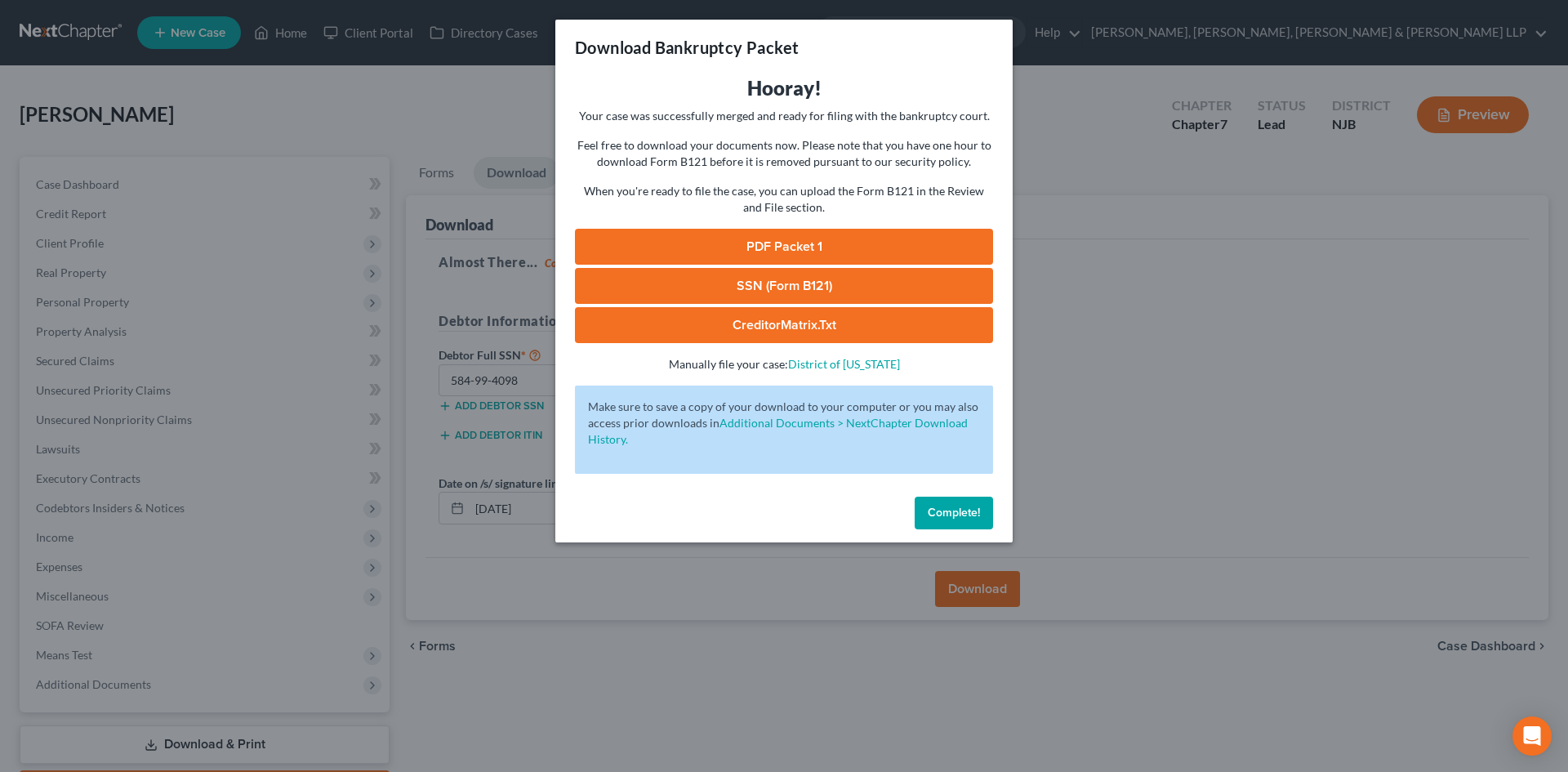
click at [396, 115] on div "Download Bankruptcy Packet Hooray! Your case was successfully merged and ready …" at bounding box center [784, 386] width 1568 height 772
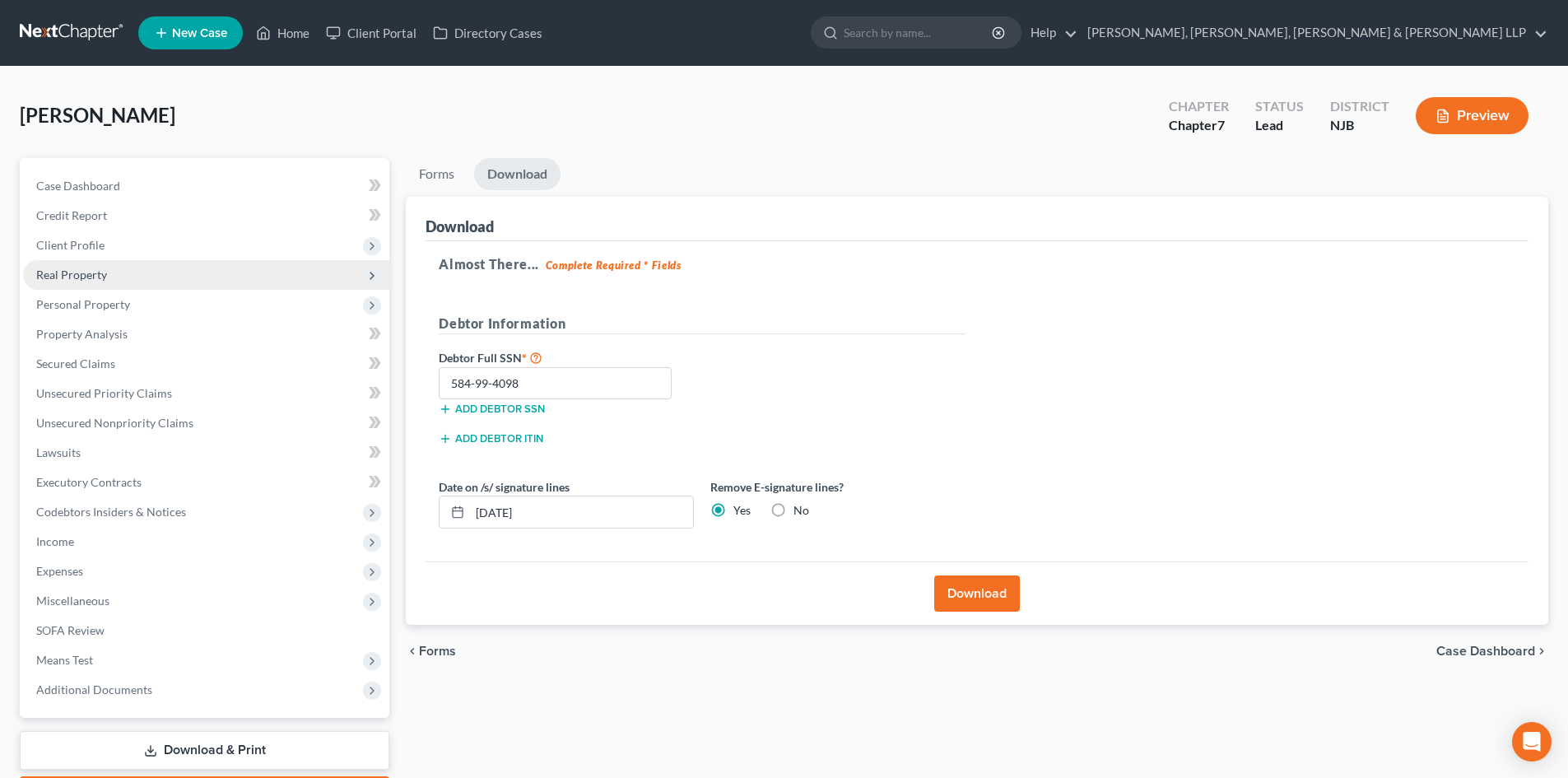
click at [131, 269] on span "Real Property" at bounding box center [206, 275] width 366 height 30
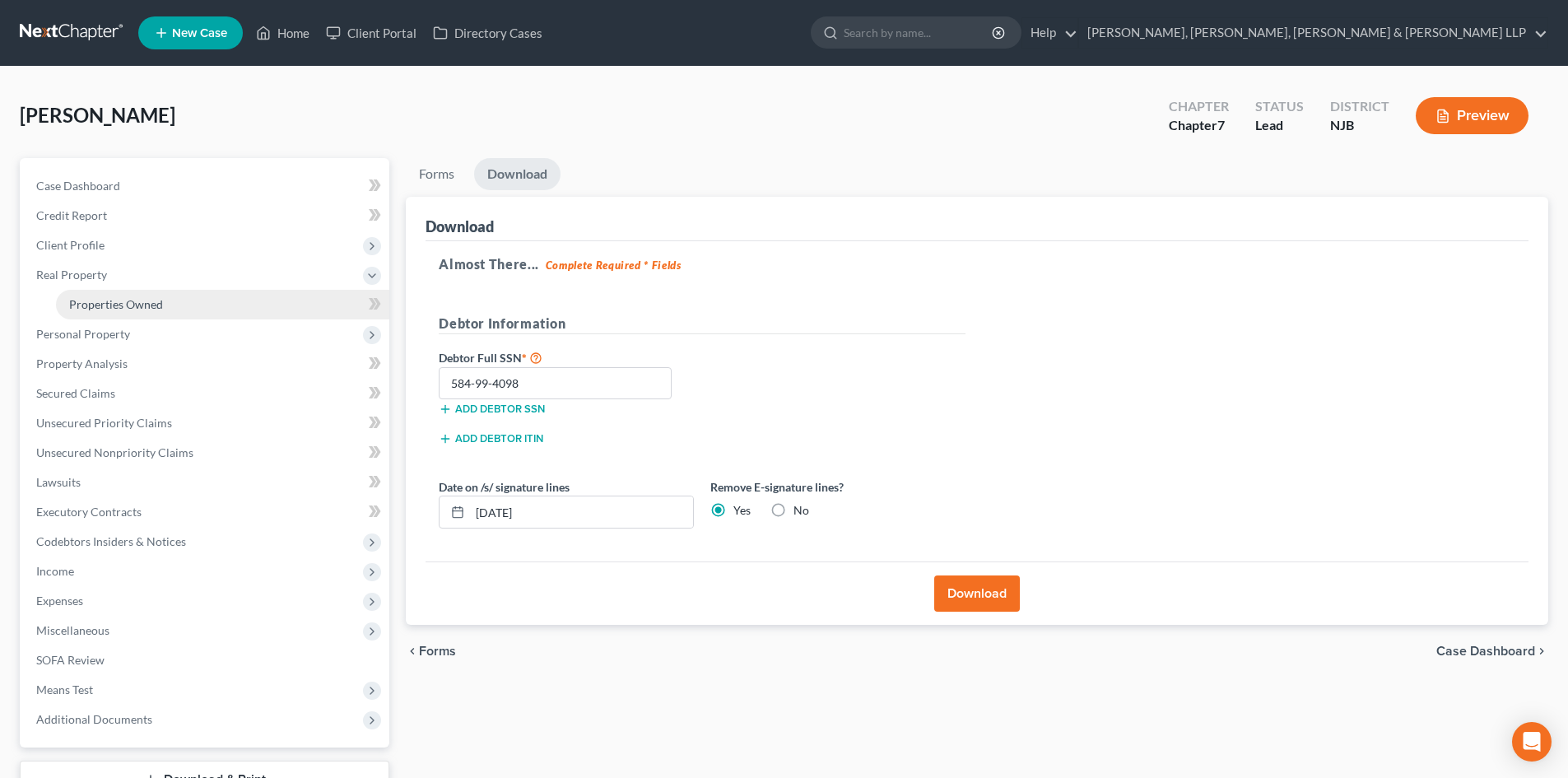
drag, startPoint x: 146, startPoint y: 295, endPoint x: 139, endPoint y: 306, distance: 13.0
click at [147, 296] on link "Properties Owned" at bounding box center [223, 305] width 333 height 30
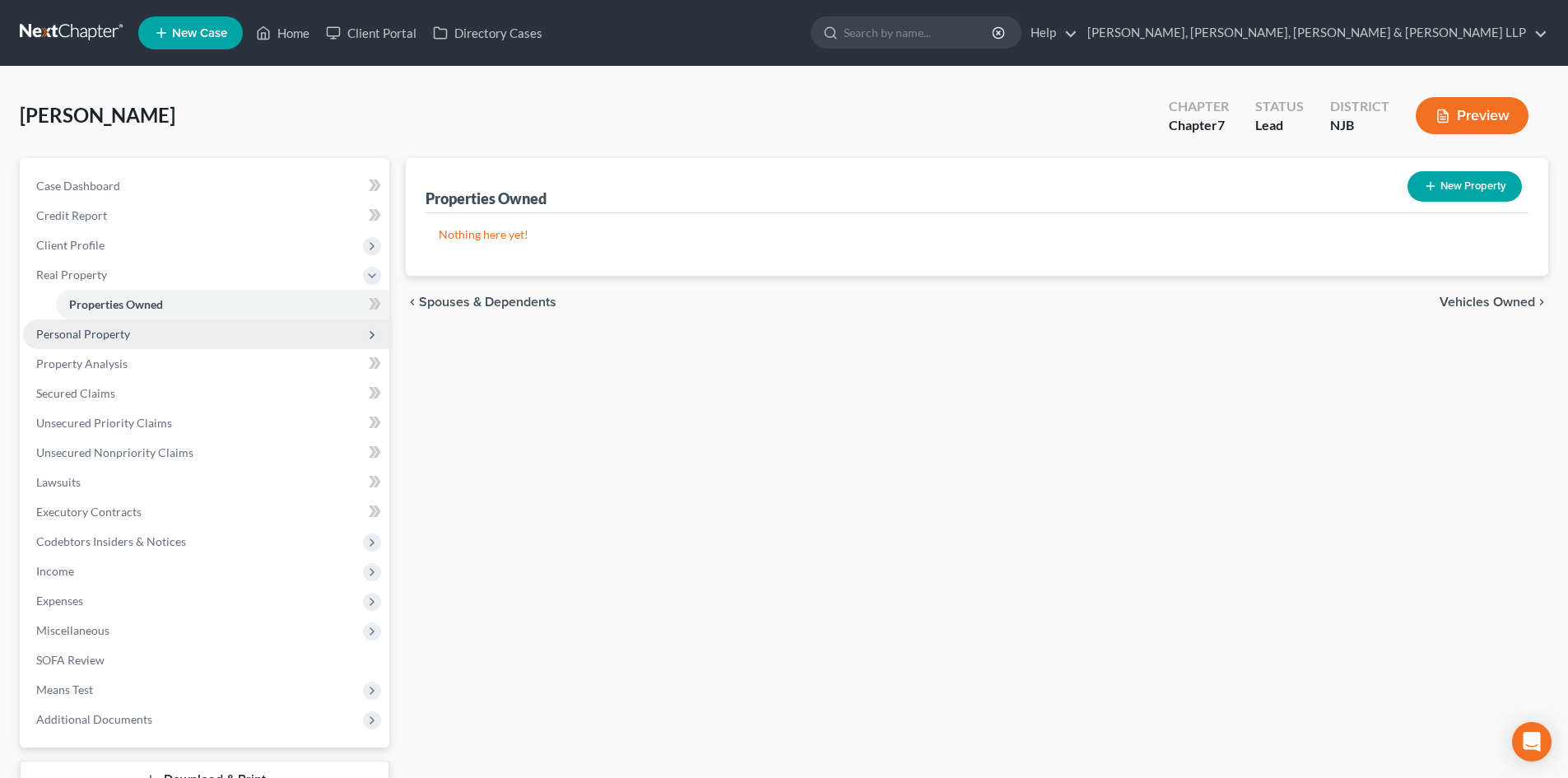
click at [116, 334] on span "Personal Property" at bounding box center [83, 334] width 94 height 14
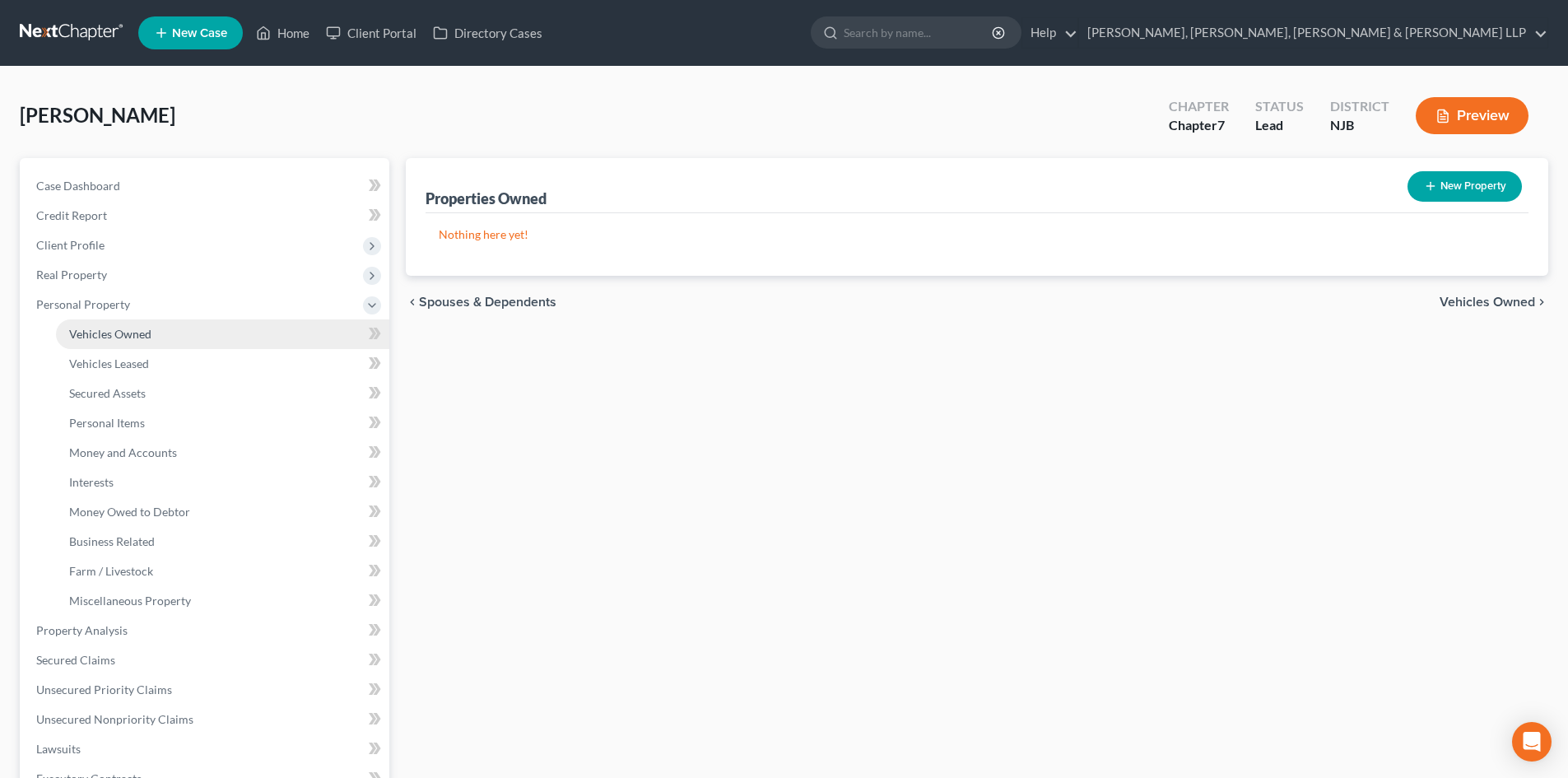
click at [151, 333] on link "Vehicles Owned" at bounding box center [223, 335] width 333 height 30
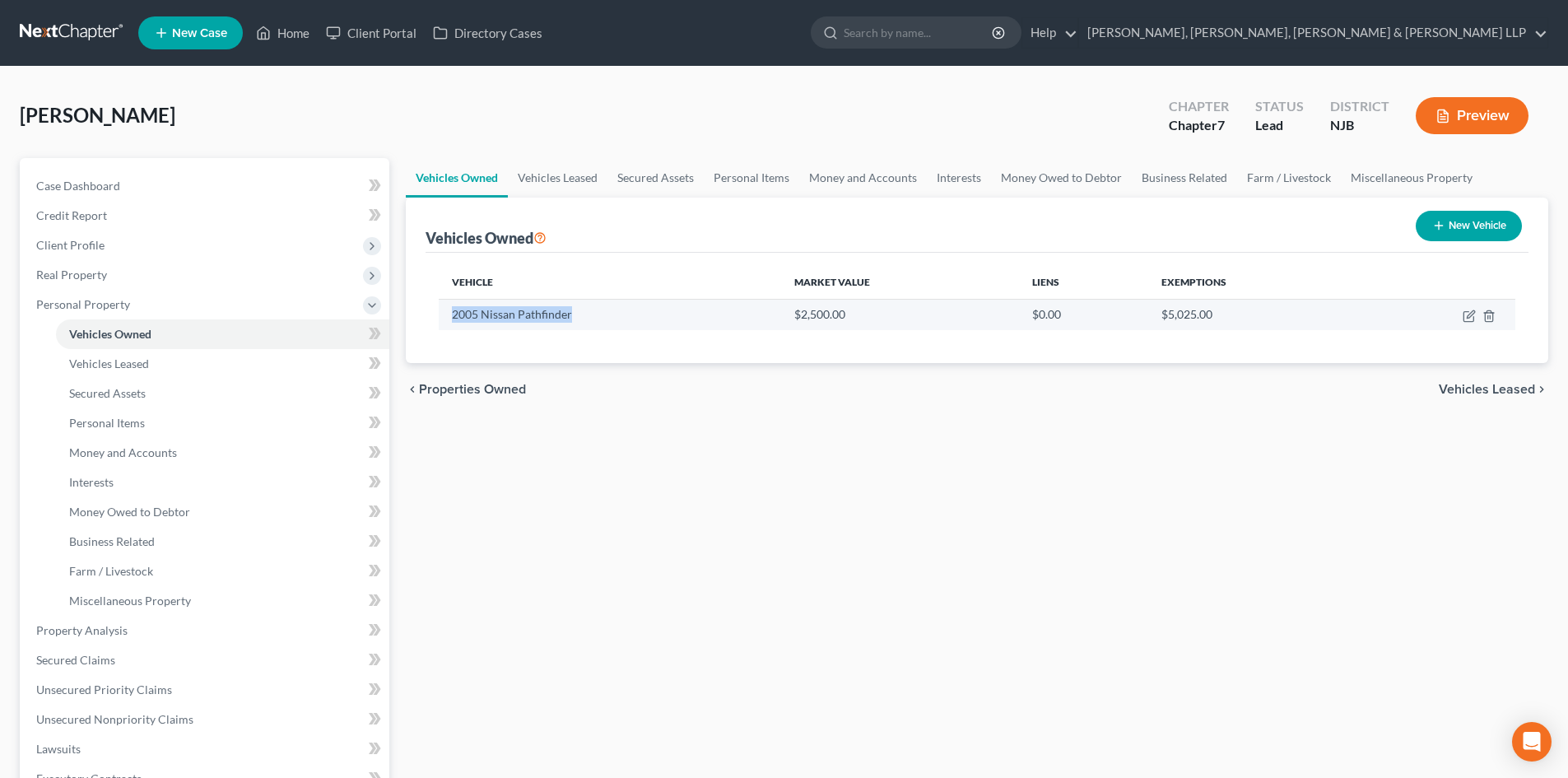
drag, startPoint x: 634, startPoint y: 312, endPoint x: 452, endPoint y: 313, distance: 182.0
click at [452, 313] on td "2005 Nissan Pathfinder" at bounding box center [609, 315] width 342 height 32
copy td "2005 Nissan Pathfinder"
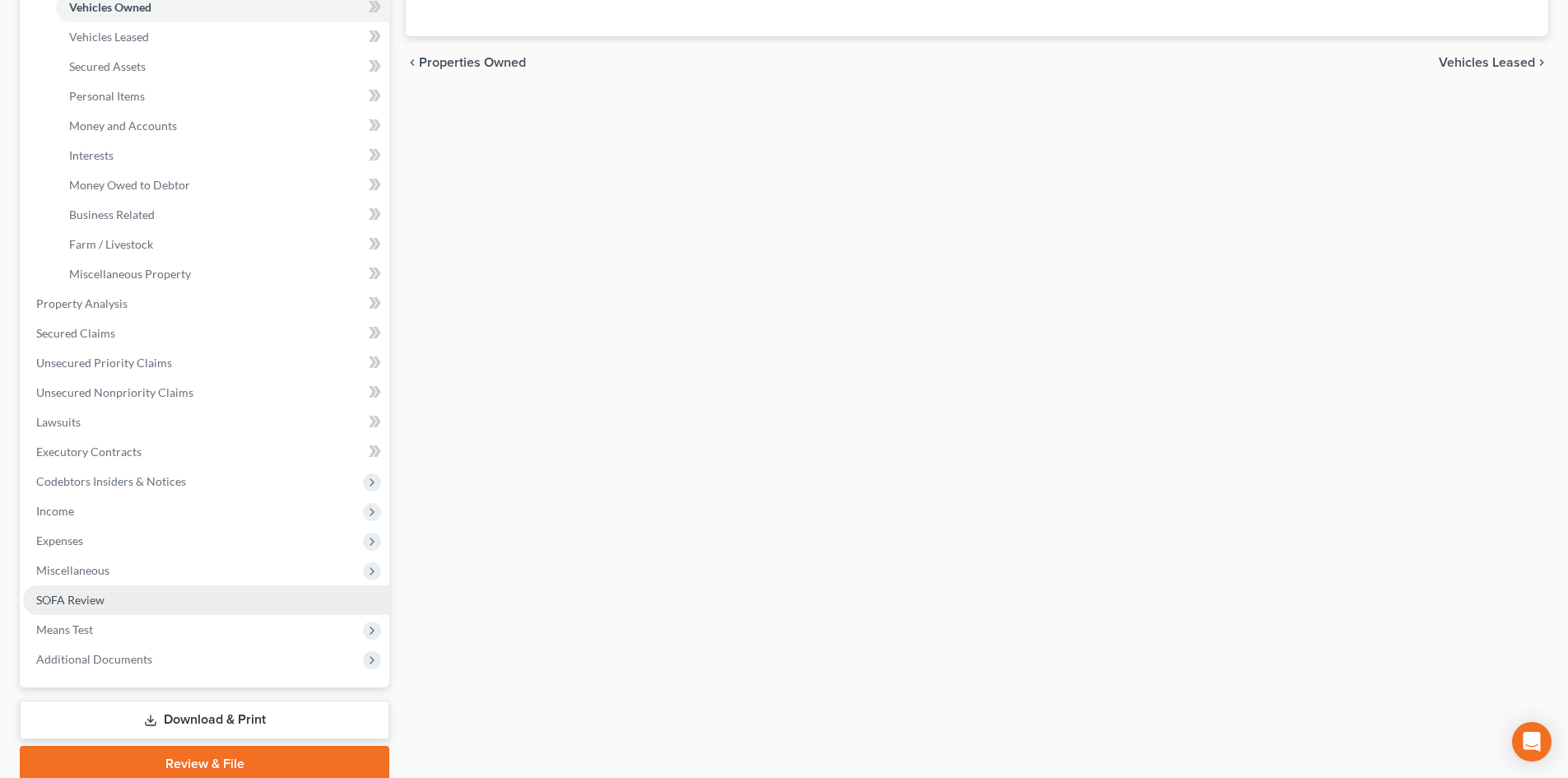
scroll to position [330, 0]
click at [104, 592] on span "SOFA Review" at bounding box center [70, 597] width 68 height 14
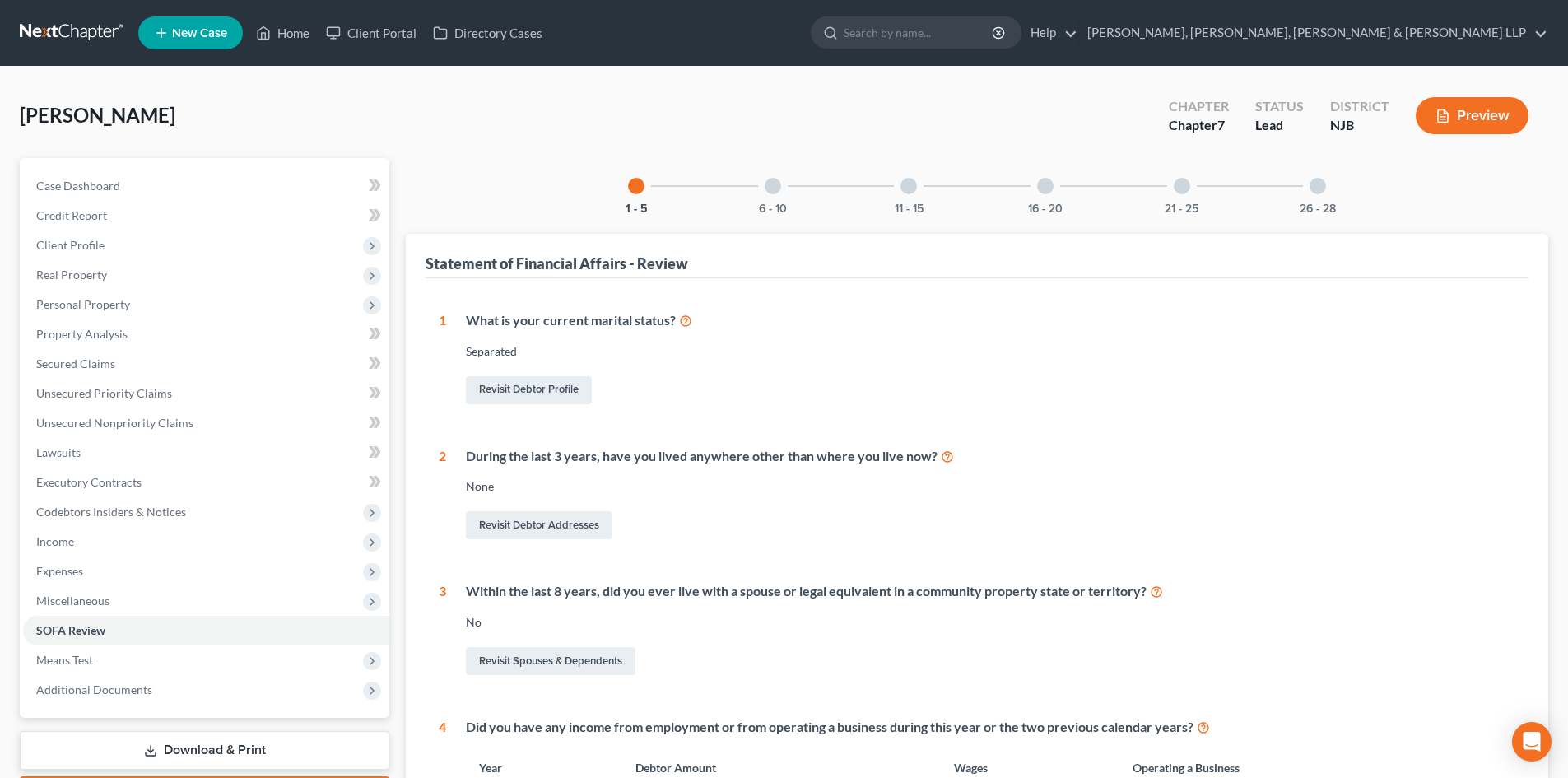
click at [755, 187] on div "6 - 10" at bounding box center [773, 186] width 56 height 56
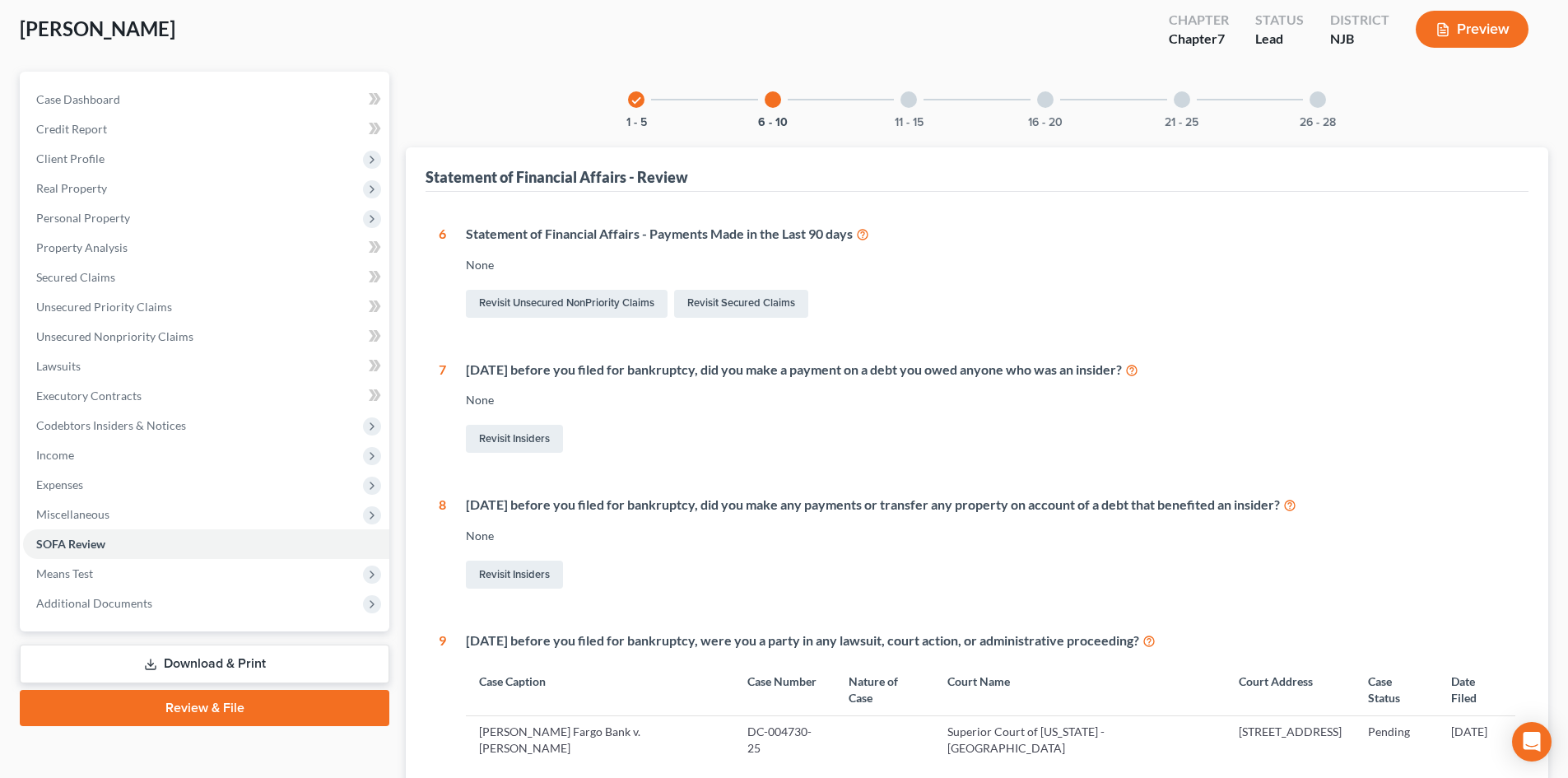
scroll to position [82, 0]
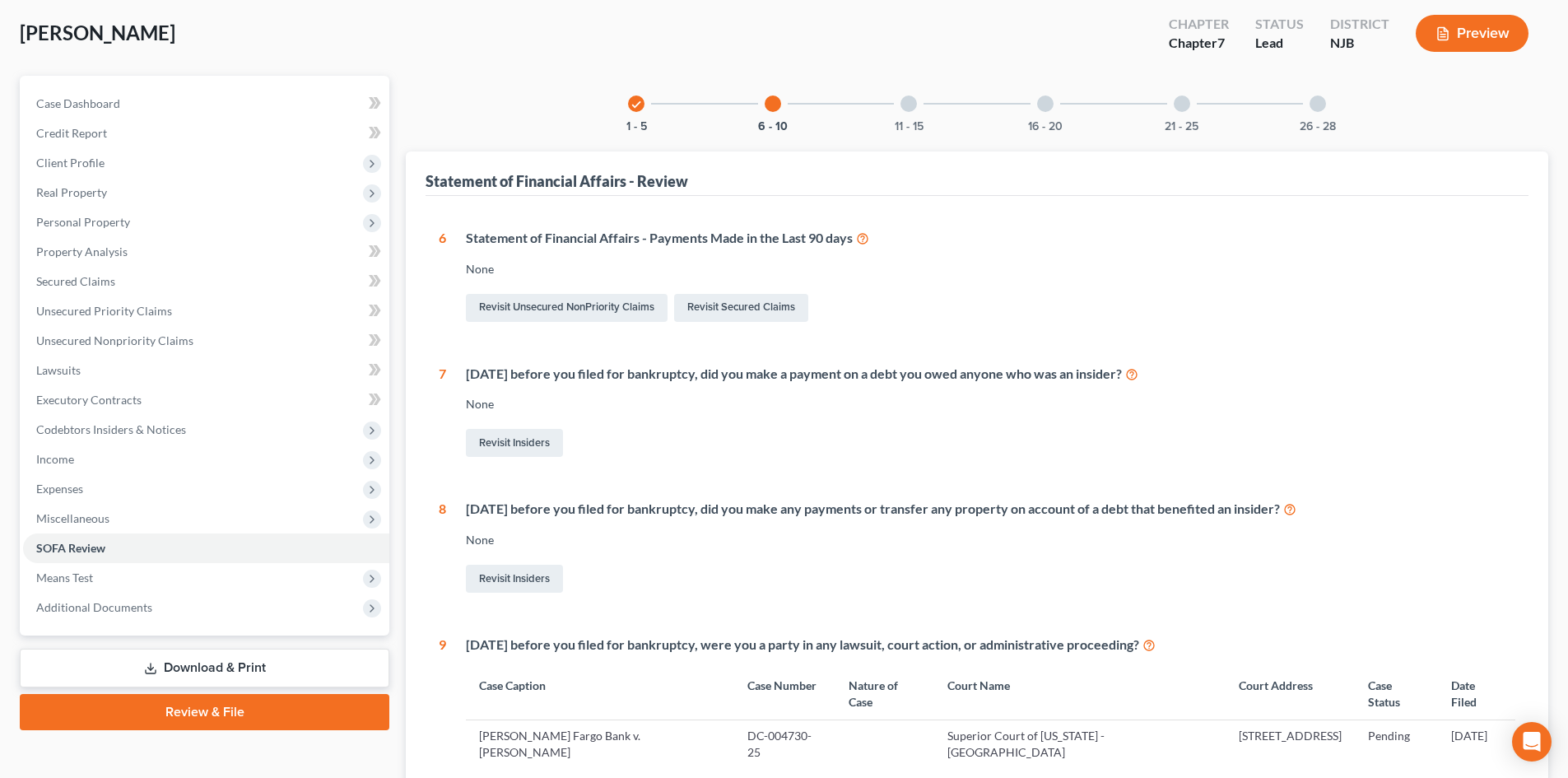
click at [891, 105] on div "11 - 15" at bounding box center [908, 104] width 56 height 56
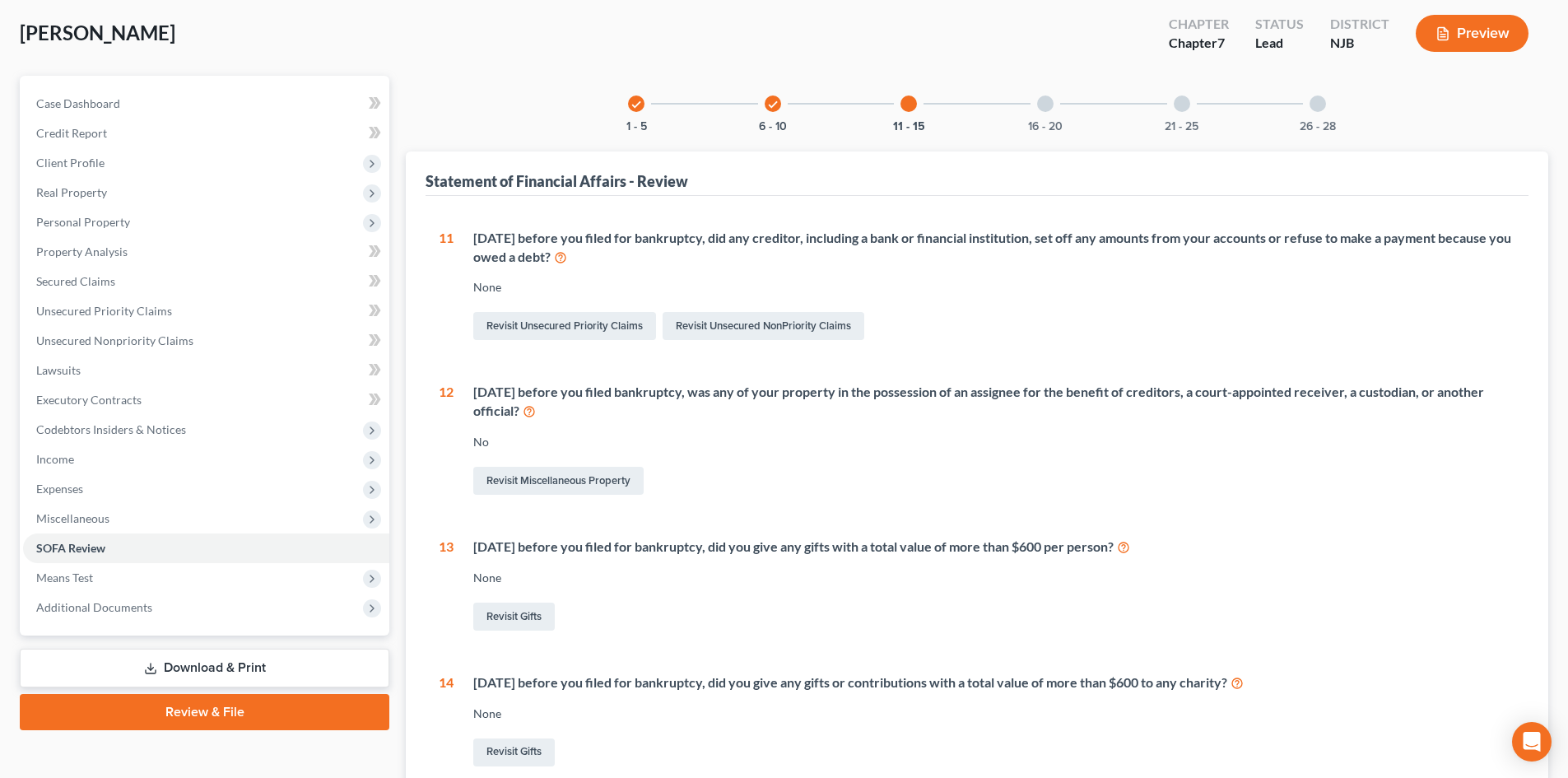
click at [893, 105] on div "11 - 15" at bounding box center [908, 104] width 56 height 56
click at [904, 108] on div at bounding box center [908, 103] width 17 height 17
click at [1046, 103] on div at bounding box center [1045, 103] width 17 height 17
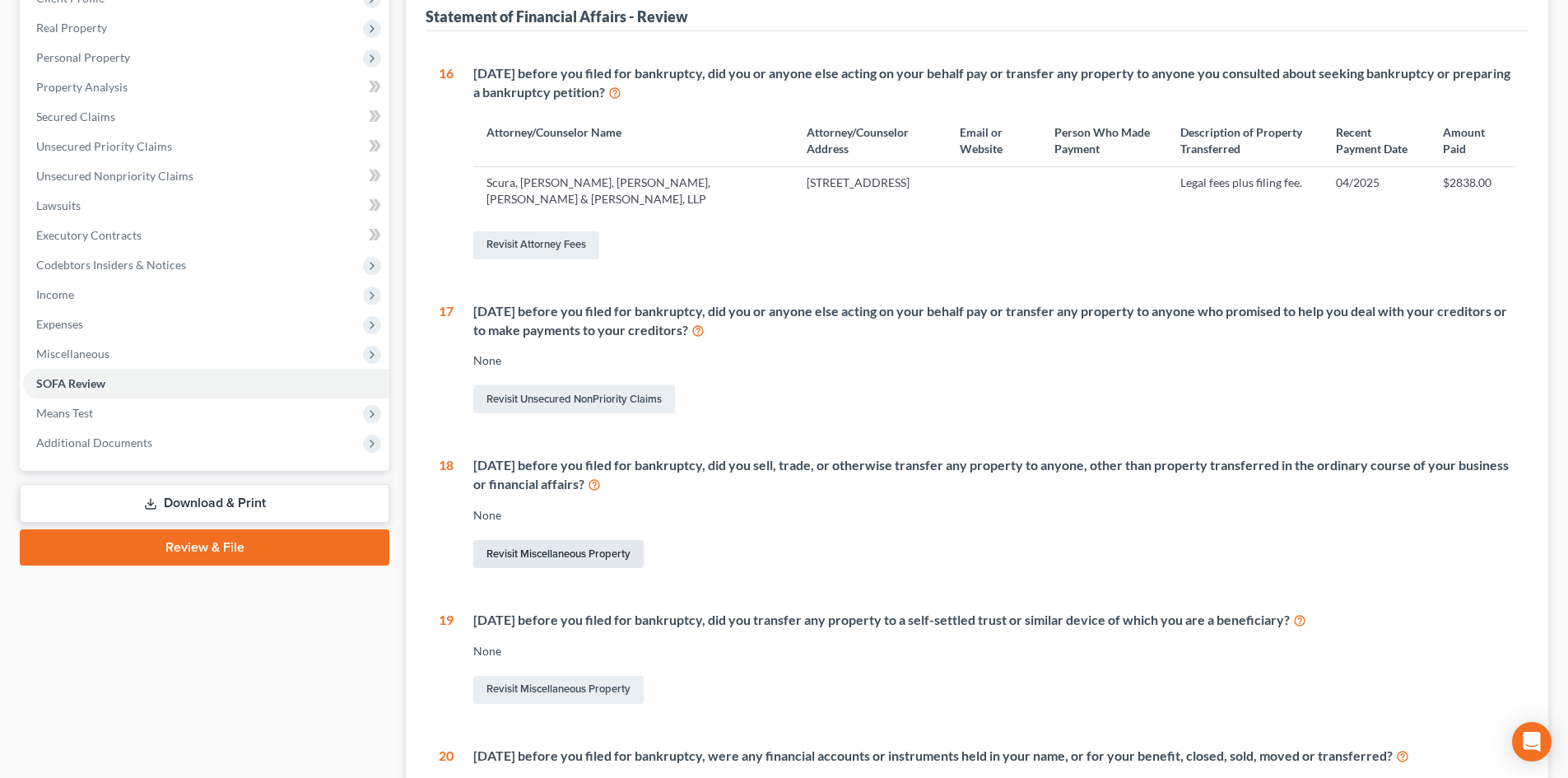
click at [583, 545] on link "Revisit Miscellaneous Property" at bounding box center [558, 554] width 170 height 28
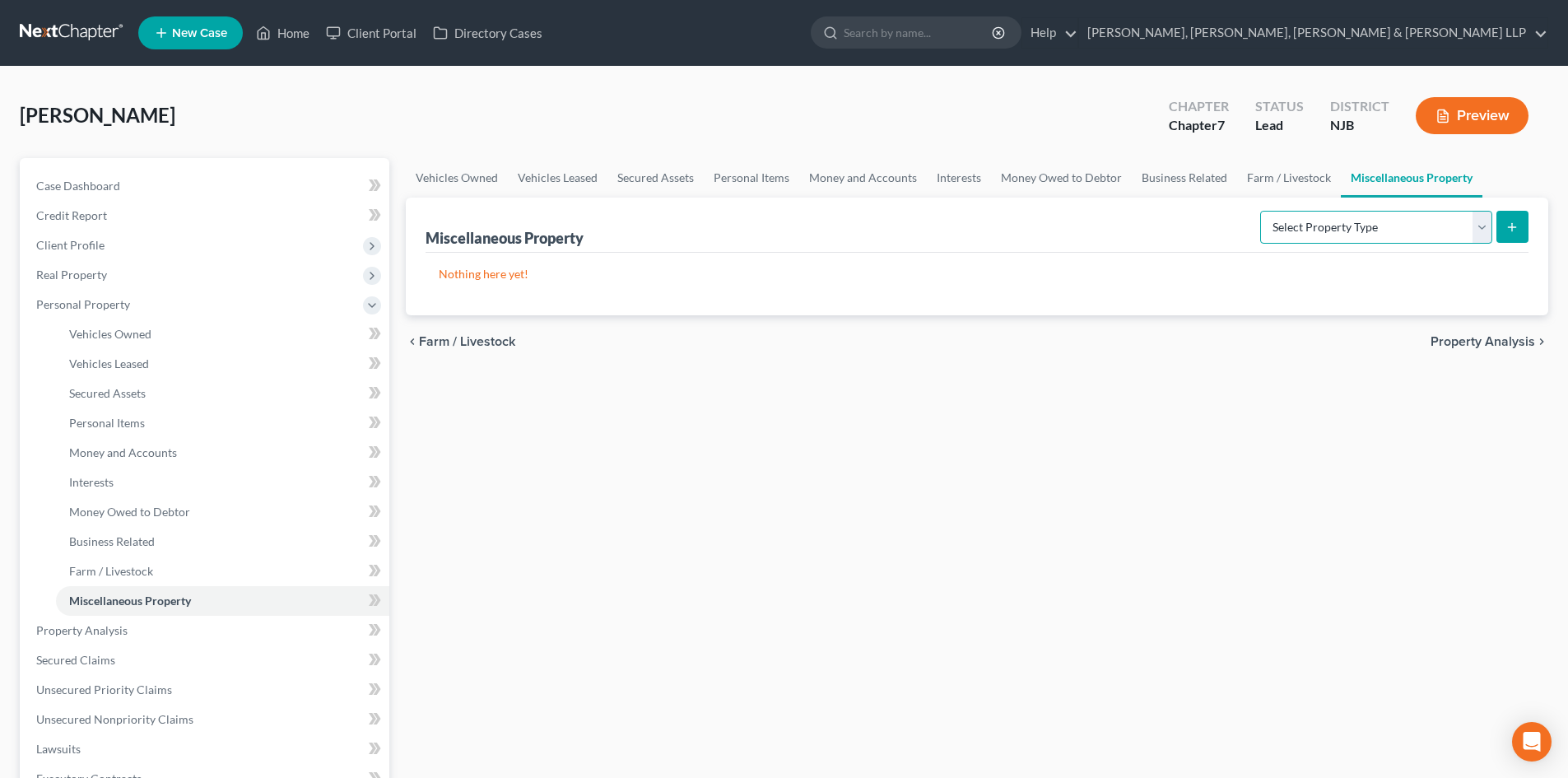
drag, startPoint x: 1298, startPoint y: 223, endPoint x: 1292, endPoint y: 243, distance: 20.9
click at [1298, 223] on select "Select Property Type Assigned for Creditor Benefit [DATE] Holding for Another N…" at bounding box center [1376, 227] width 232 height 33
select select "transferred"
click at [1260, 211] on select "Select Property Type Assigned for Creditor Benefit [DATE] Holding for Another N…" at bounding box center [1376, 227] width 232 height 33
click at [1512, 225] on line "submit" at bounding box center [1512, 226] width 0 height 7
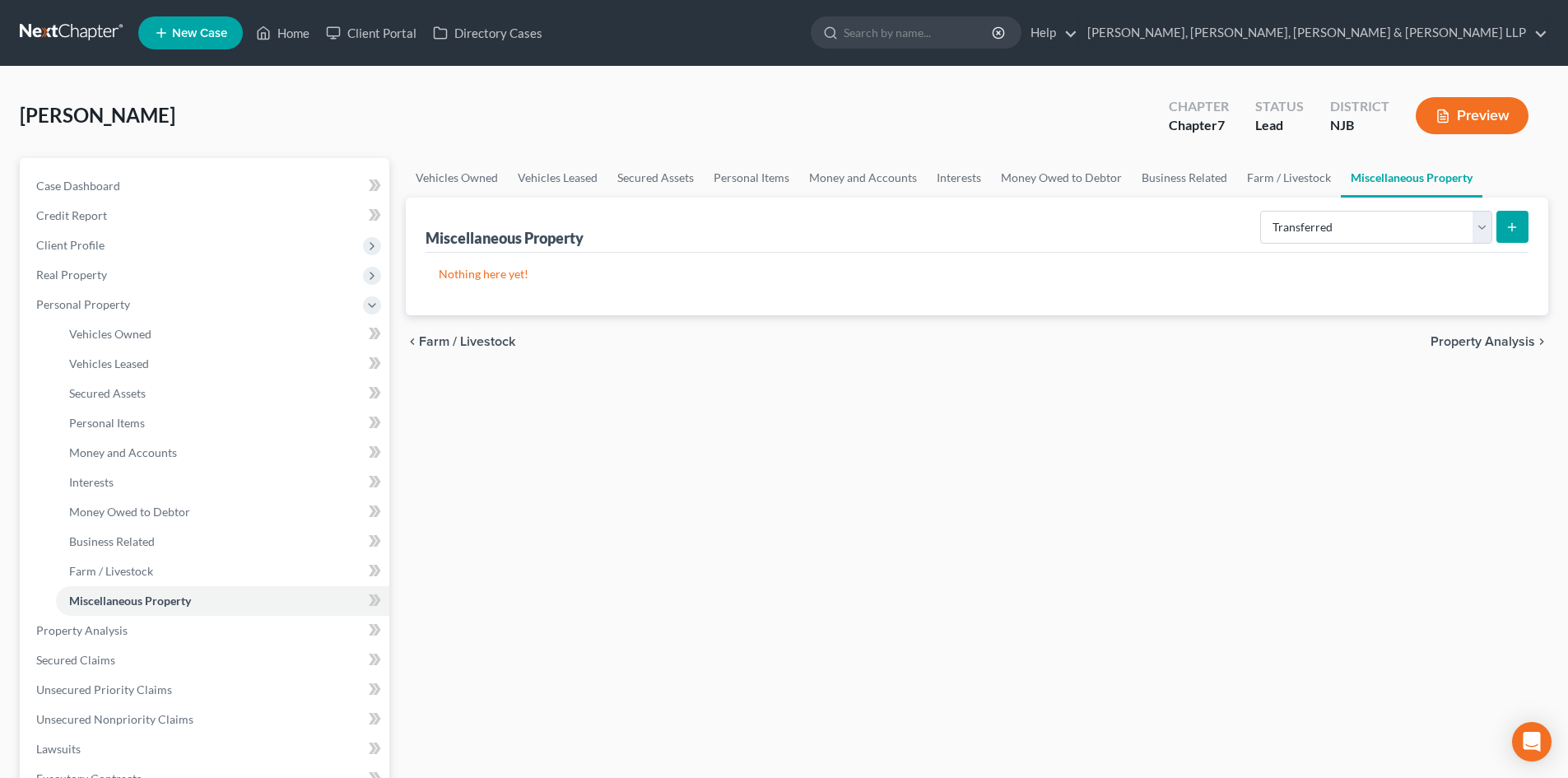
select select "Ordinary ([DATE])"
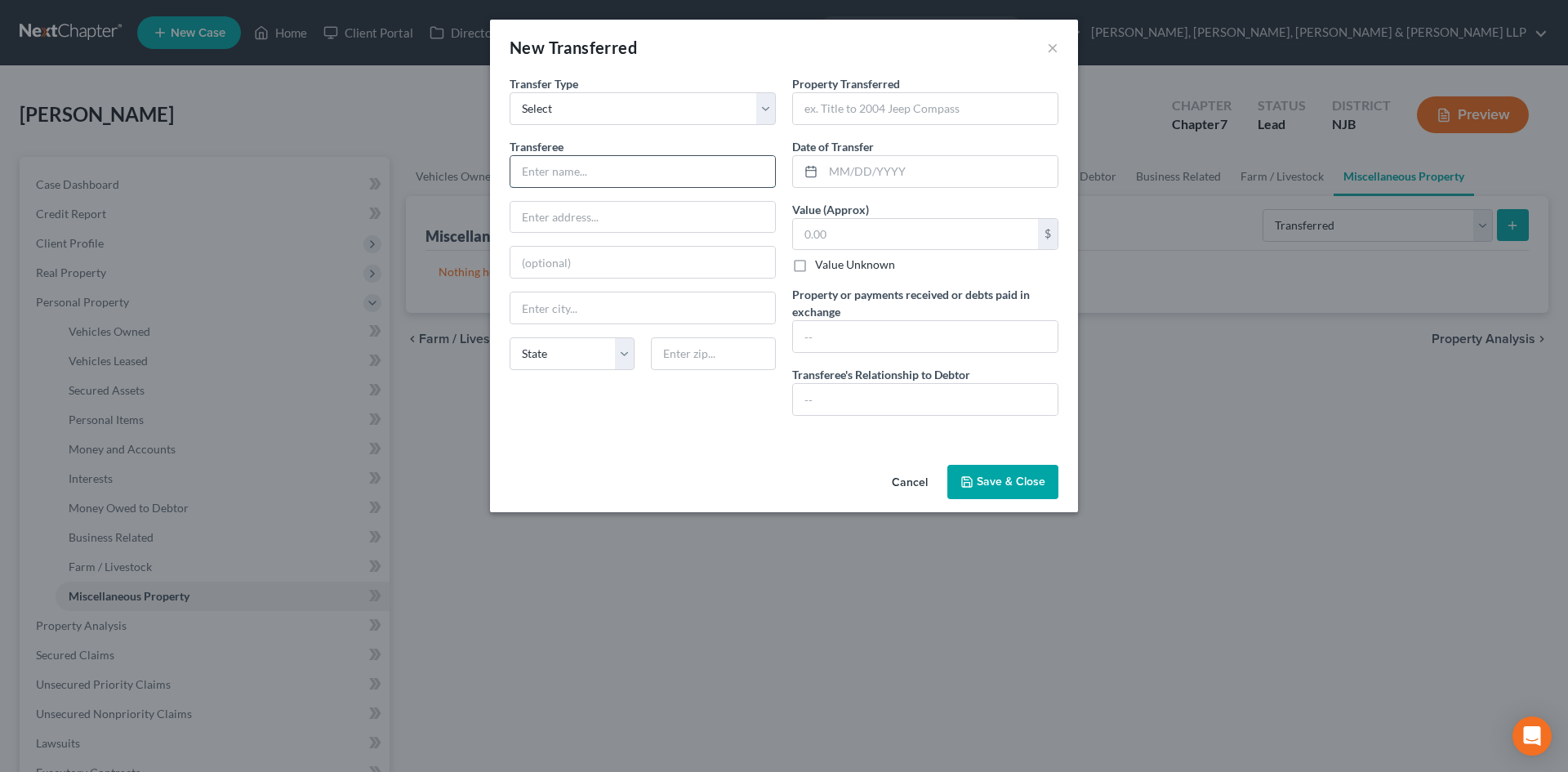
click at [624, 174] on input "text" at bounding box center [643, 172] width 265 height 31
type input "Third party"
click at [885, 402] on input "text" at bounding box center [926, 400] width 265 height 31
type input "Third party"
click at [889, 338] on input "text" at bounding box center [926, 337] width 265 height 31
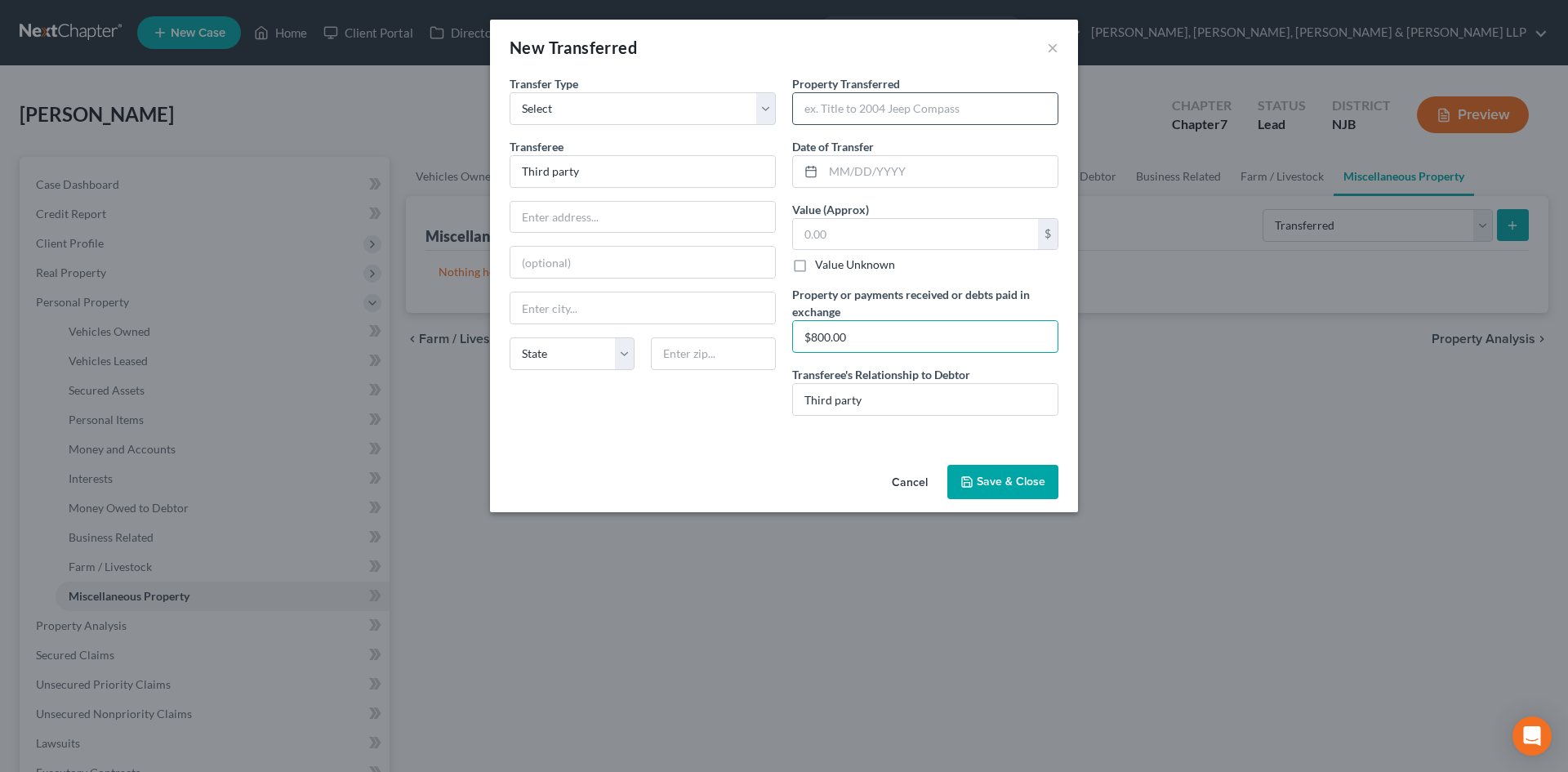
type input "$800.00"
click at [864, 113] on input "text" at bounding box center [926, 109] width 265 height 31
paste input "2005 Nissan Pathfinder"
type input "2005 Nissan Pathfinder"
click at [882, 168] on input "text" at bounding box center [941, 172] width 235 height 31
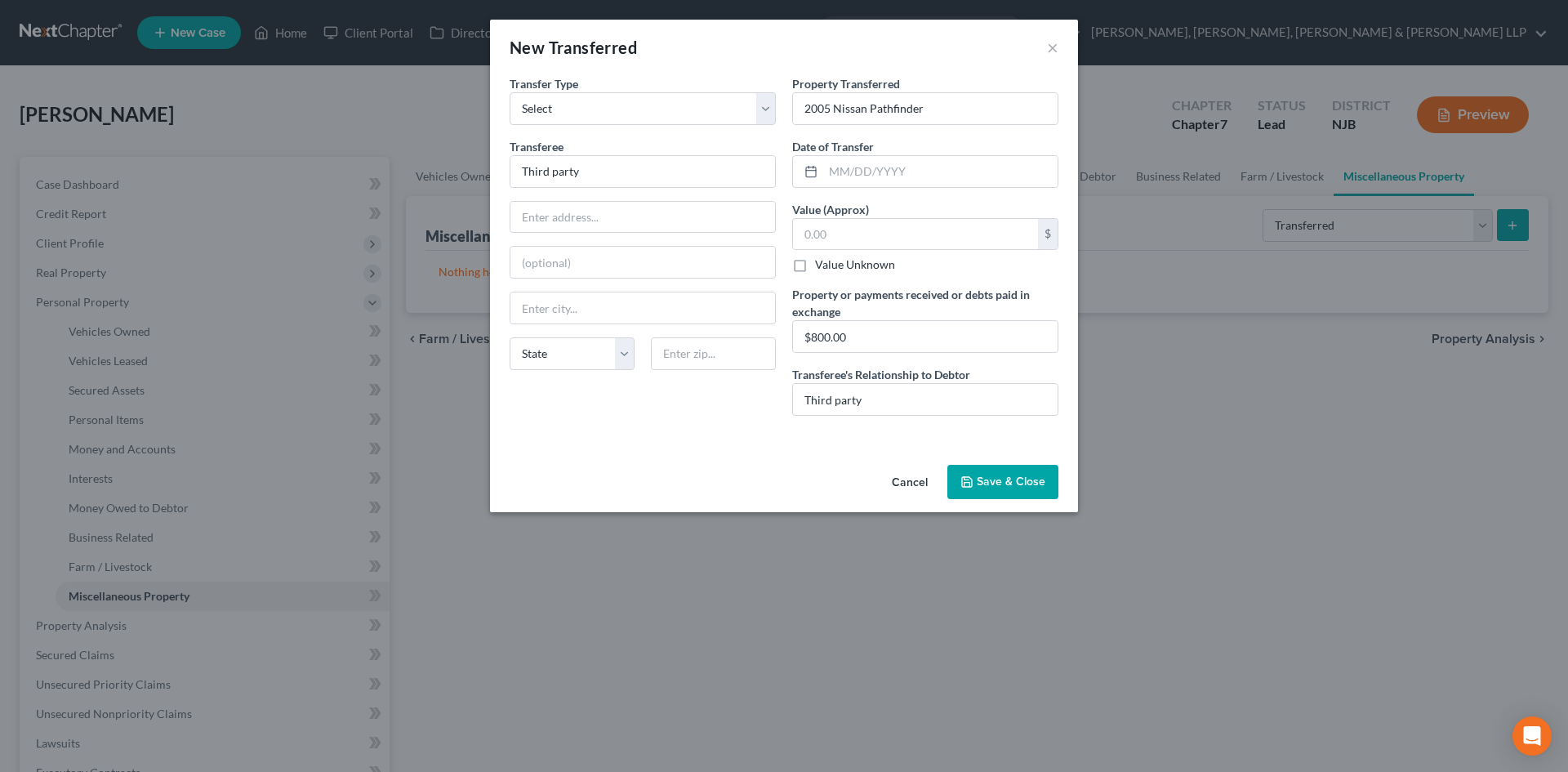
click at [741, 591] on div "New Transferred × An exemption set must first be selected from the Filing Infor…" at bounding box center [784, 386] width 1568 height 772
click at [913, 241] on input "text" at bounding box center [916, 235] width 245 height 31
type input "800.00"
click at [887, 153] on div "Date of Transfer *" at bounding box center [925, 163] width 266 height 50
click at [887, 164] on input "text" at bounding box center [941, 172] width 235 height 31
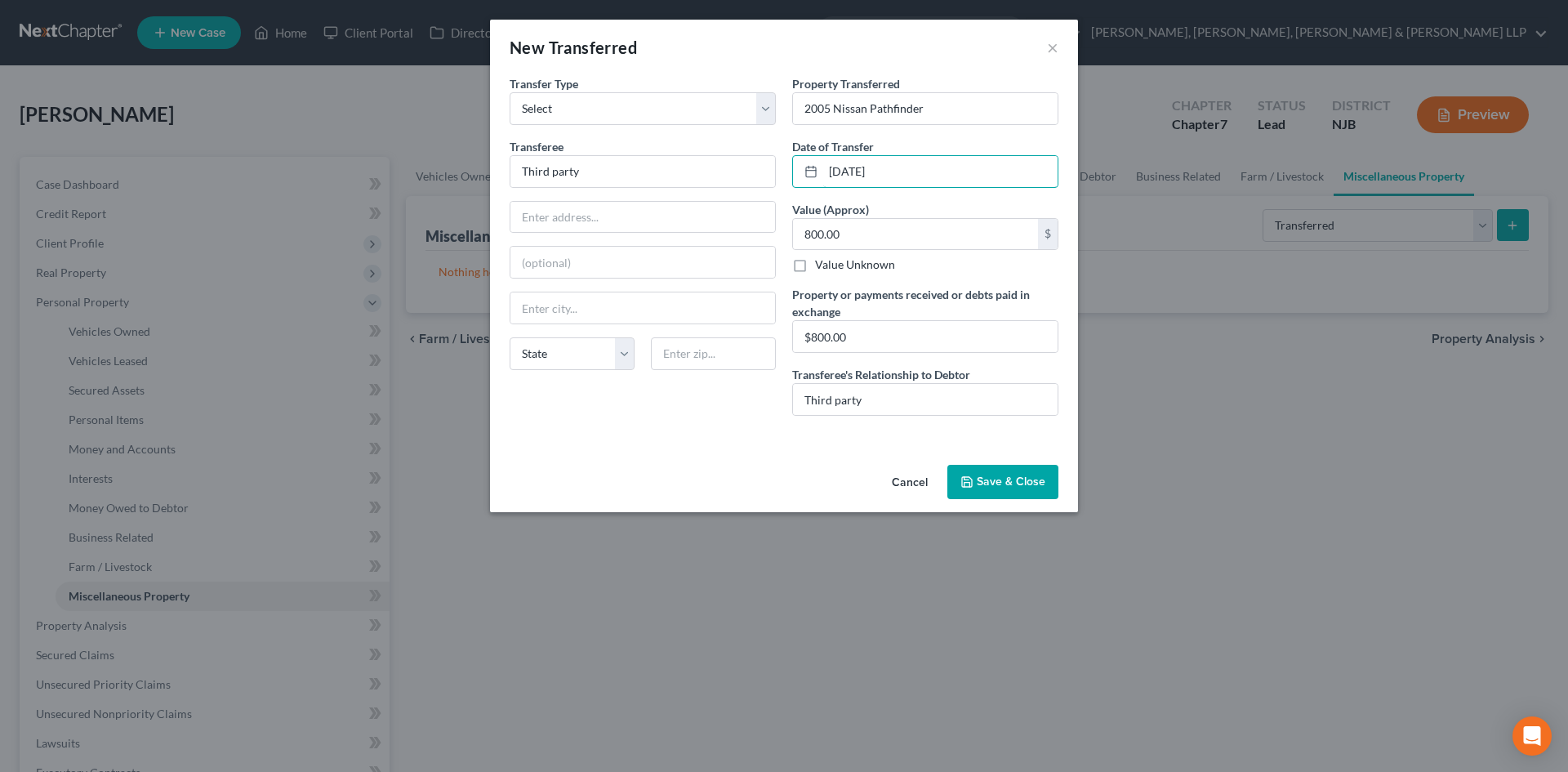
type input "[DATE]"
drag, startPoint x: 1010, startPoint y: 479, endPoint x: 221, endPoint y: 402, distance: 792.7
click at [1010, 480] on button "Save & Close" at bounding box center [1002, 481] width 111 height 34
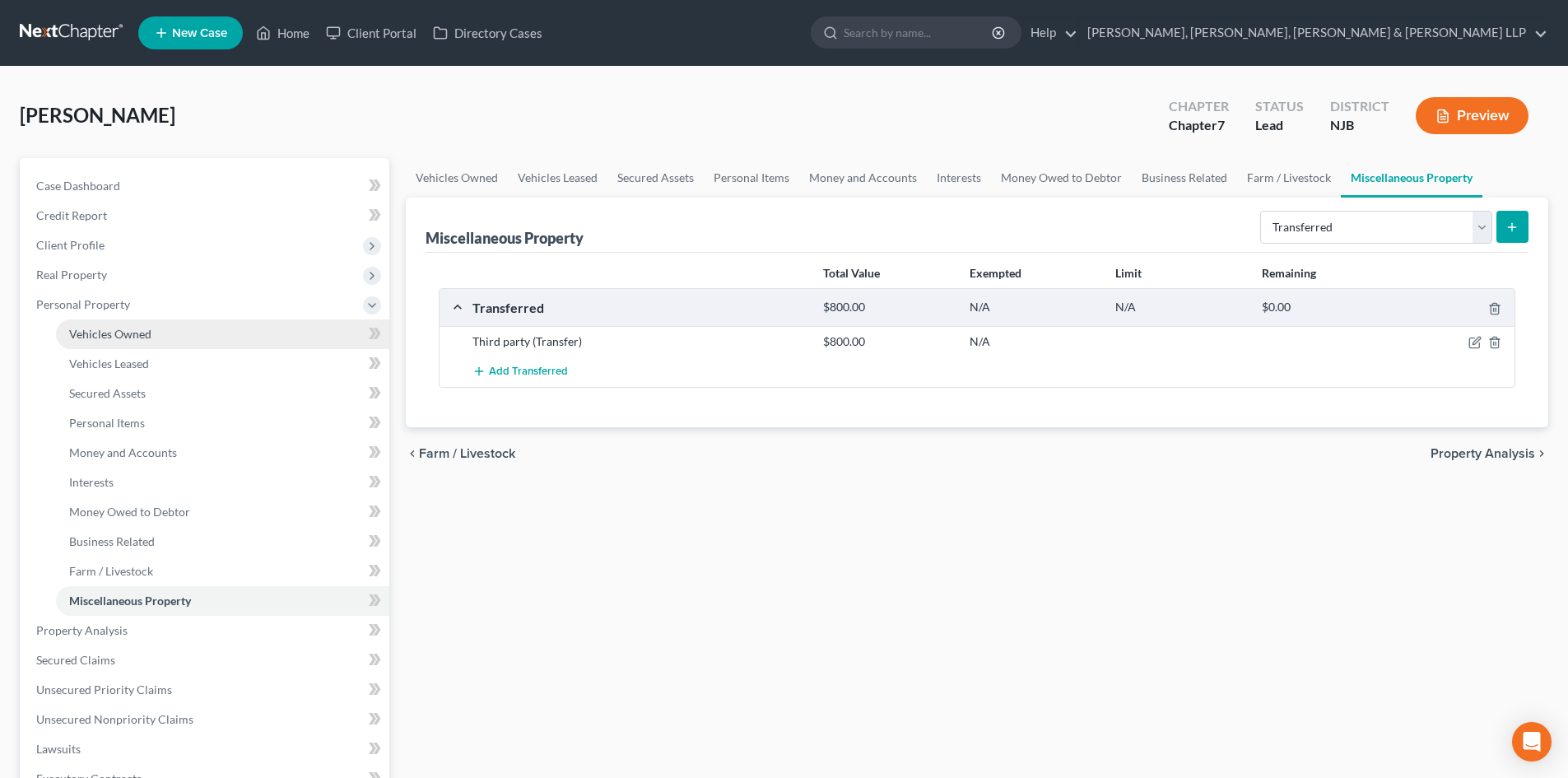
drag, startPoint x: 115, startPoint y: 336, endPoint x: 158, endPoint y: 350, distance: 45.2
click at [116, 337] on span "Vehicles Owned" at bounding box center [110, 334] width 82 height 14
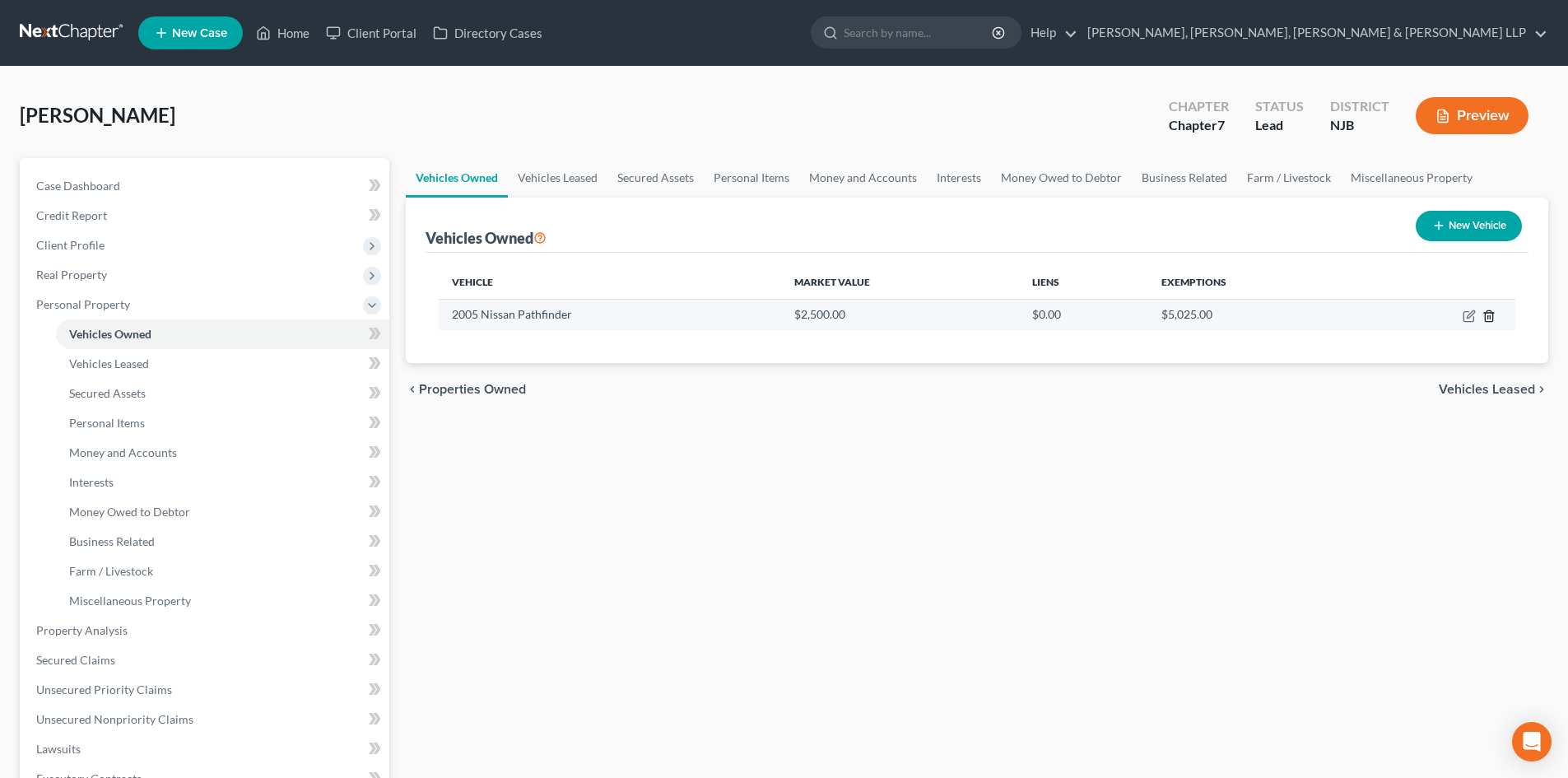
click at [1493, 316] on icon "button" at bounding box center [1488, 316] width 13 height 13
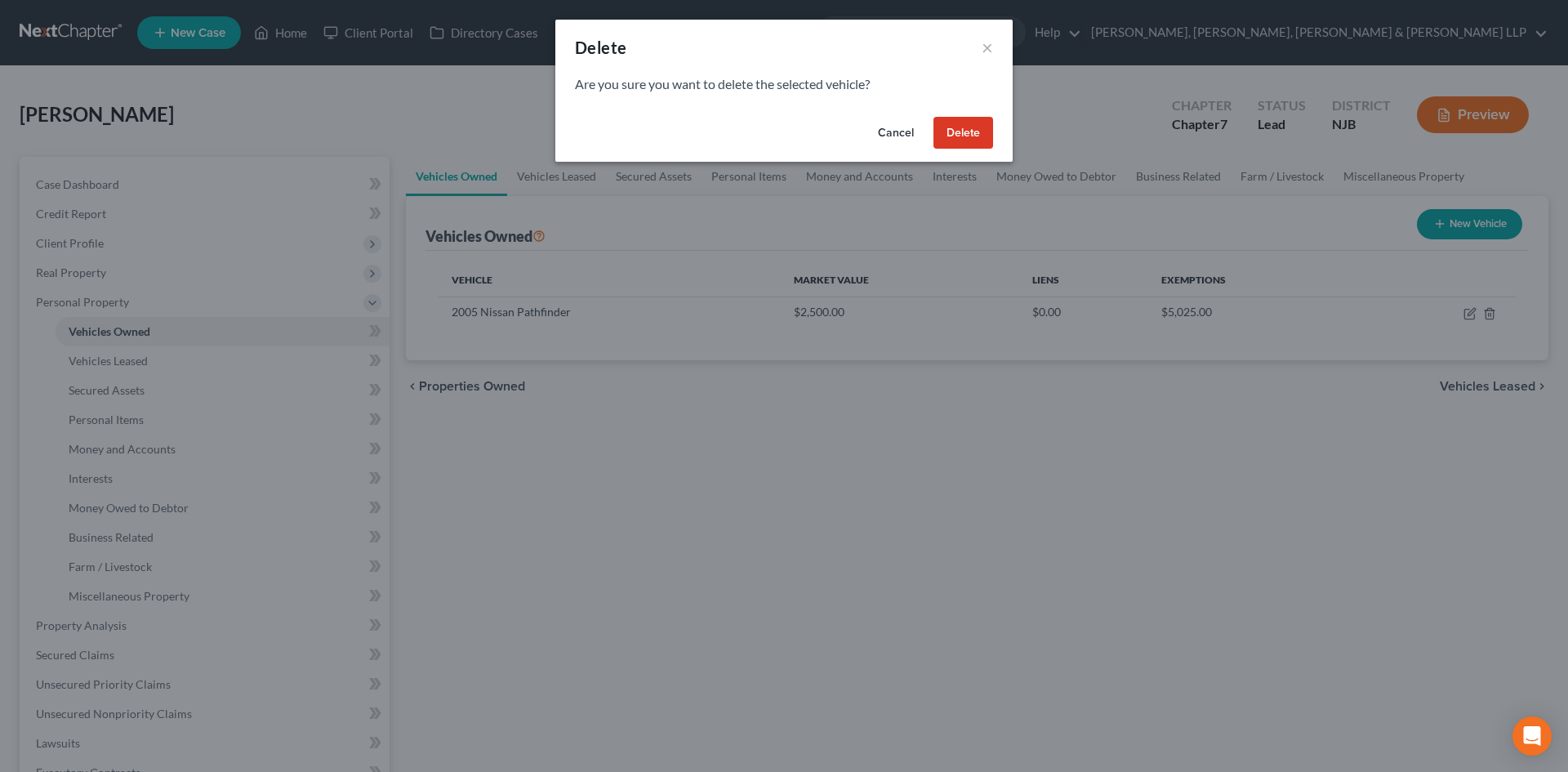
click at [976, 136] on button "Delete" at bounding box center [963, 133] width 60 height 32
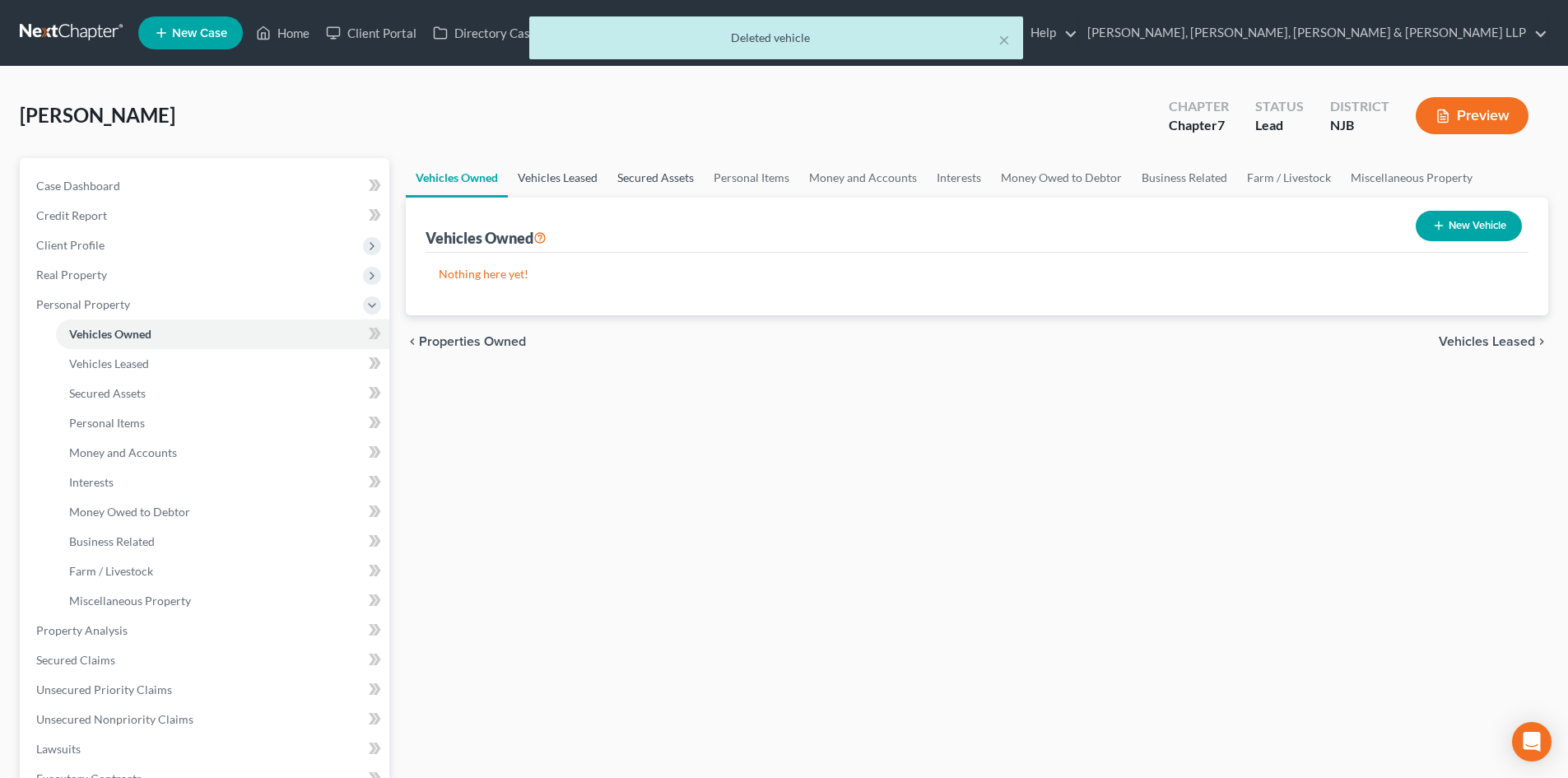
drag, startPoint x: 557, startPoint y: 180, endPoint x: 679, endPoint y: 185, distance: 122.1
click at [560, 179] on link "Vehicles Leased" at bounding box center [557, 178] width 100 height 40
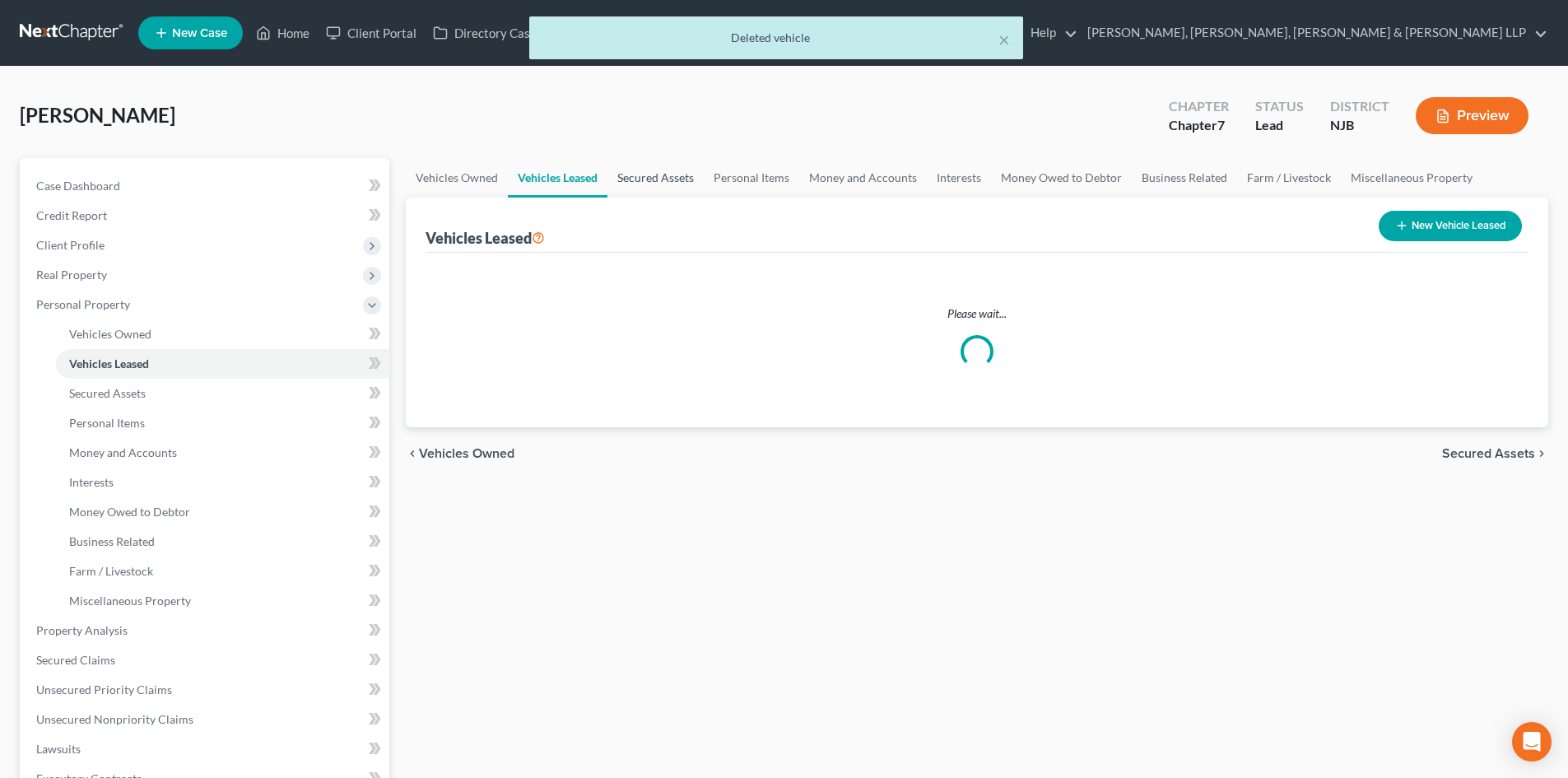
click at [673, 181] on link "Secured Assets" at bounding box center [655, 178] width 96 height 40
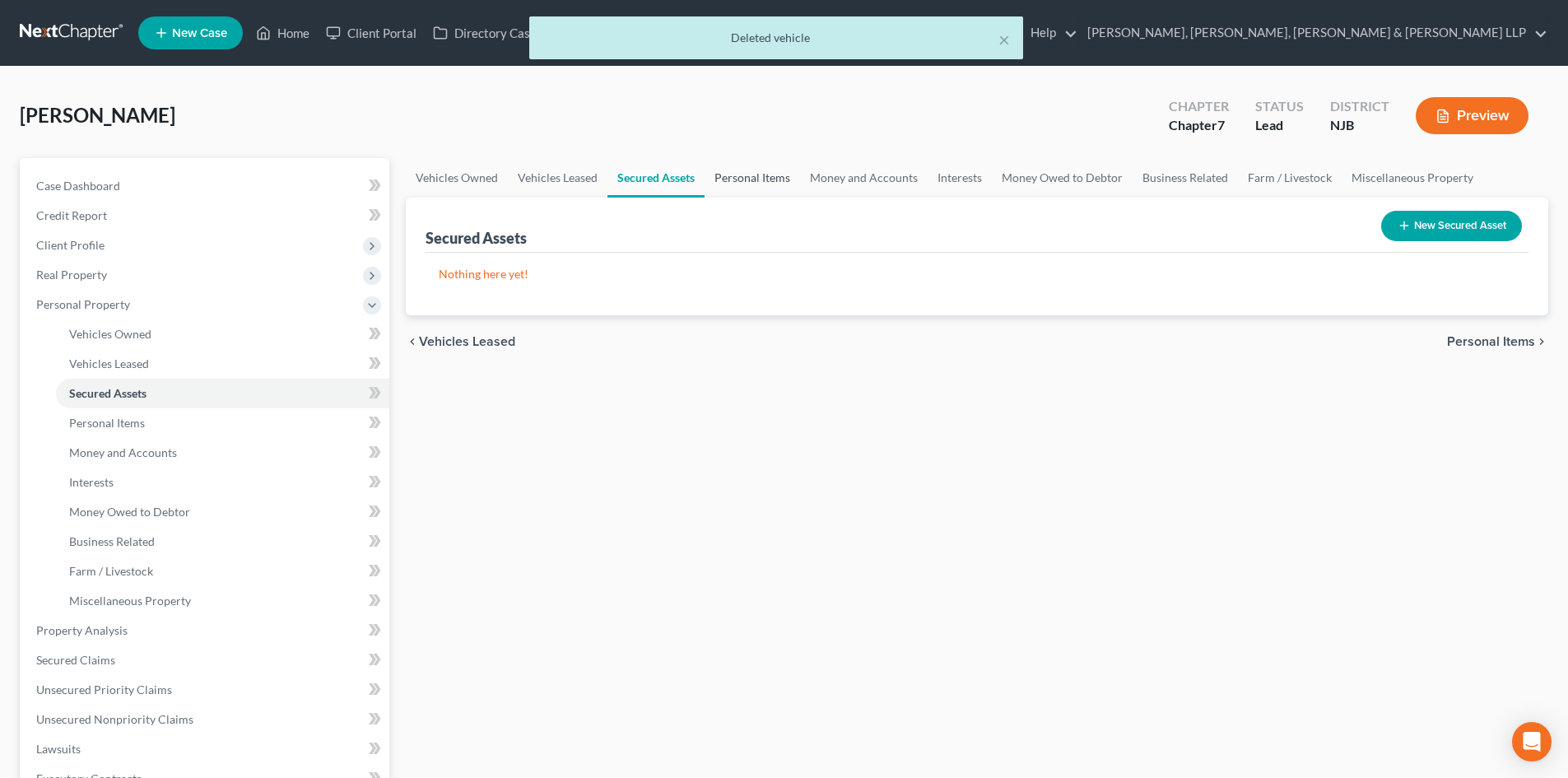
click at [744, 183] on link "Personal Items" at bounding box center [752, 178] width 95 height 40
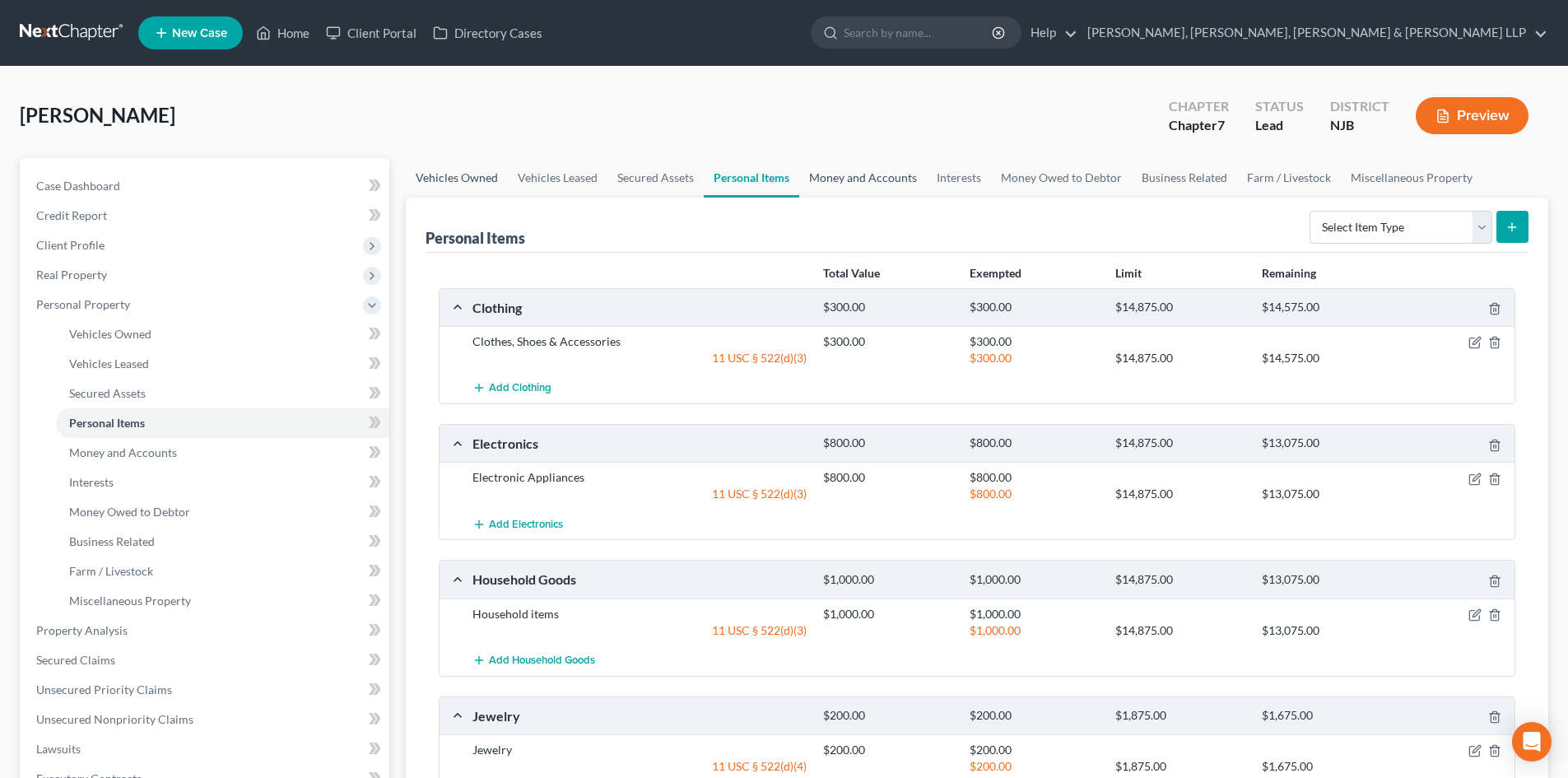
click at [415, 171] on link "Vehicles Owned" at bounding box center [456, 178] width 102 height 40
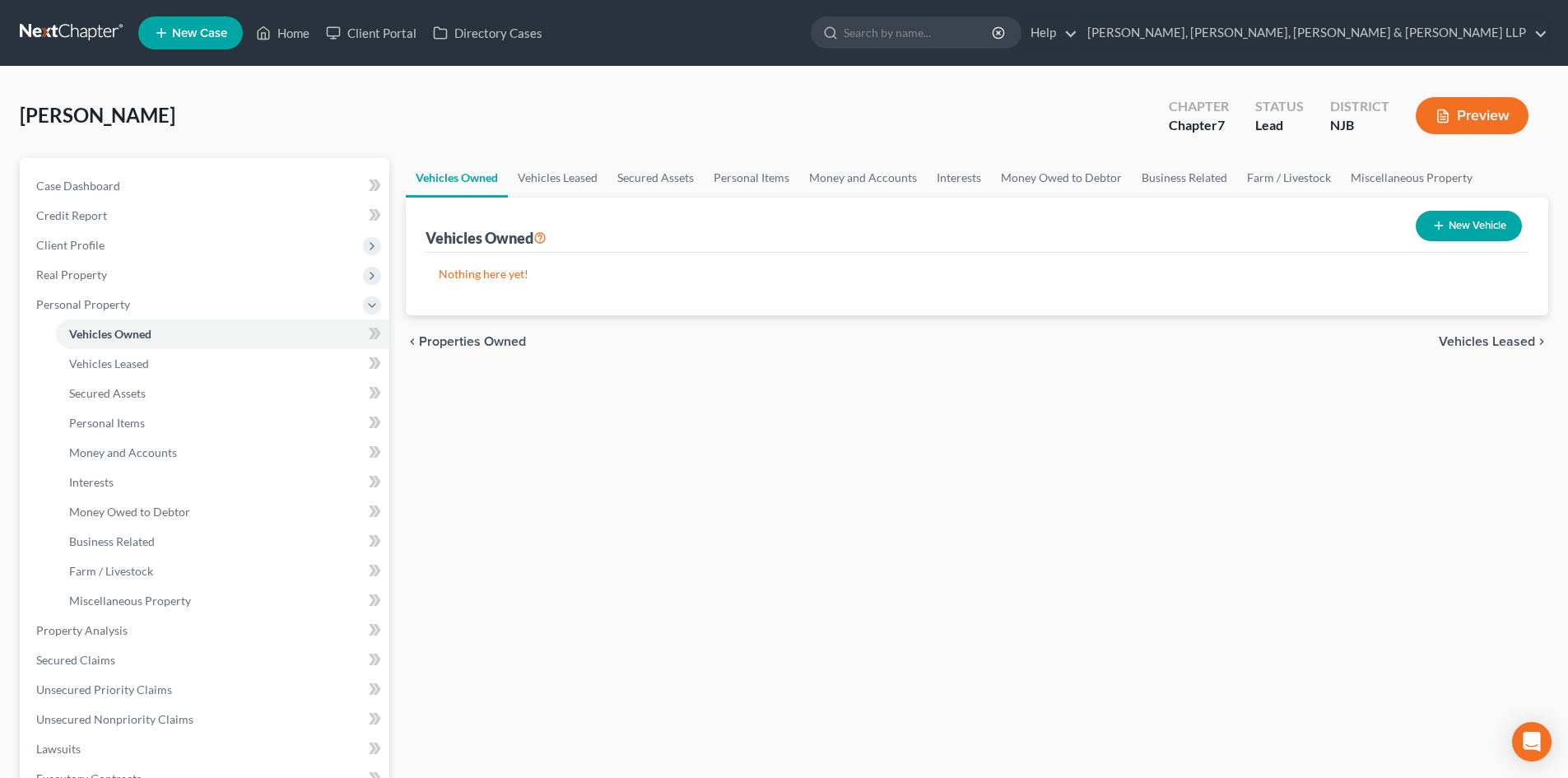
click at [1451, 222] on button "New Vehicle" at bounding box center [1468, 226] width 106 height 31
select select "0"
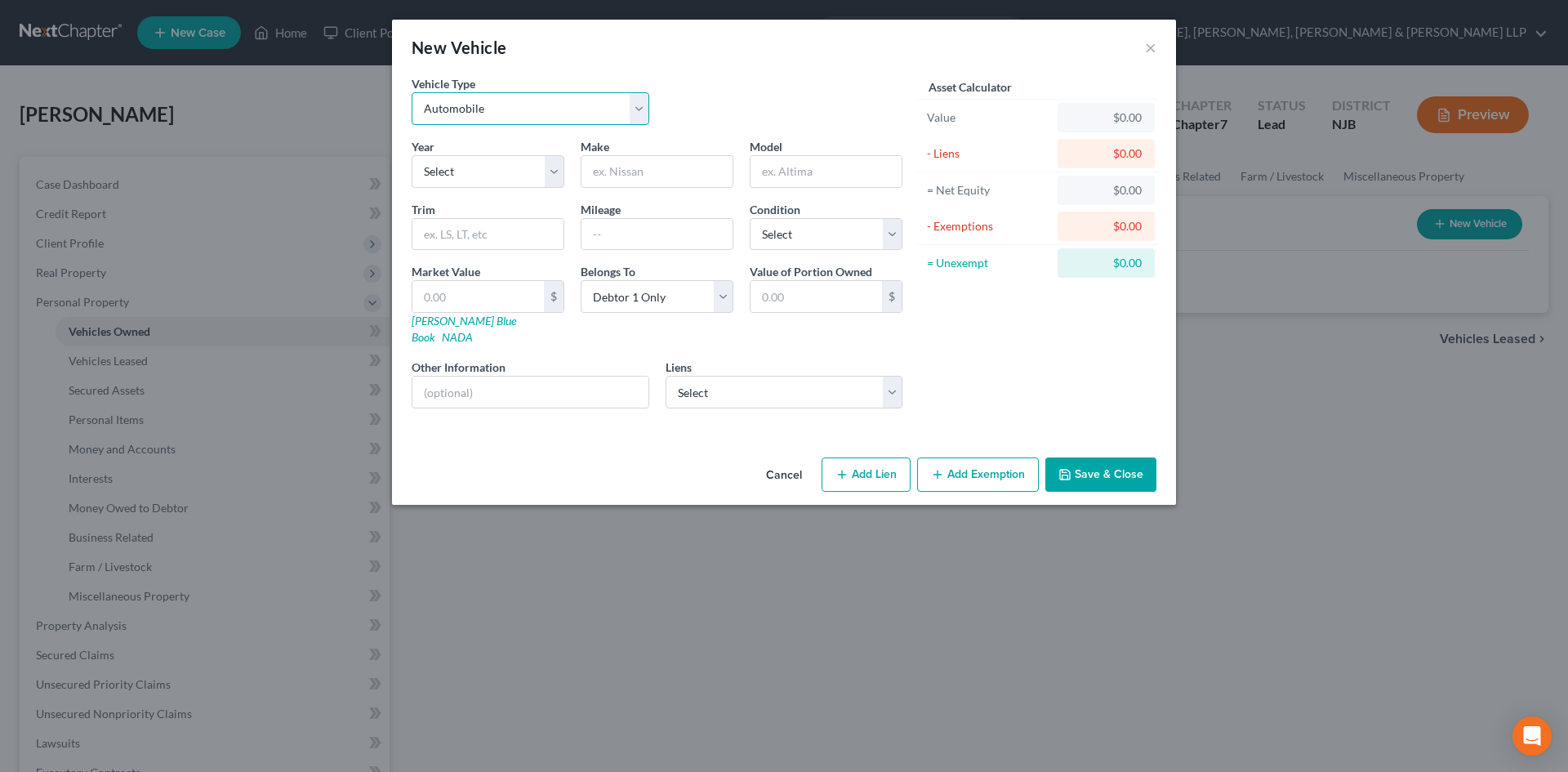
drag, startPoint x: 543, startPoint y: 109, endPoint x: 536, endPoint y: 124, distance: 16.6
click at [543, 109] on select "Select Automobile Truck Trailer Watercraft Aircraft Motor Home Atv Other Vehicle" at bounding box center [530, 108] width 238 height 32
click at [411, 92] on select "Select Automobile Truck Trailer Watercraft Aircraft Motor Home Atv Other Vehicle" at bounding box center [530, 108] width 238 height 32
click at [478, 171] on select "Select 2026 2025 2024 2023 2022 2021 2020 2019 2018 2017 2016 2015 2014 2013 20…" at bounding box center [488, 171] width 153 height 32
select select "3"
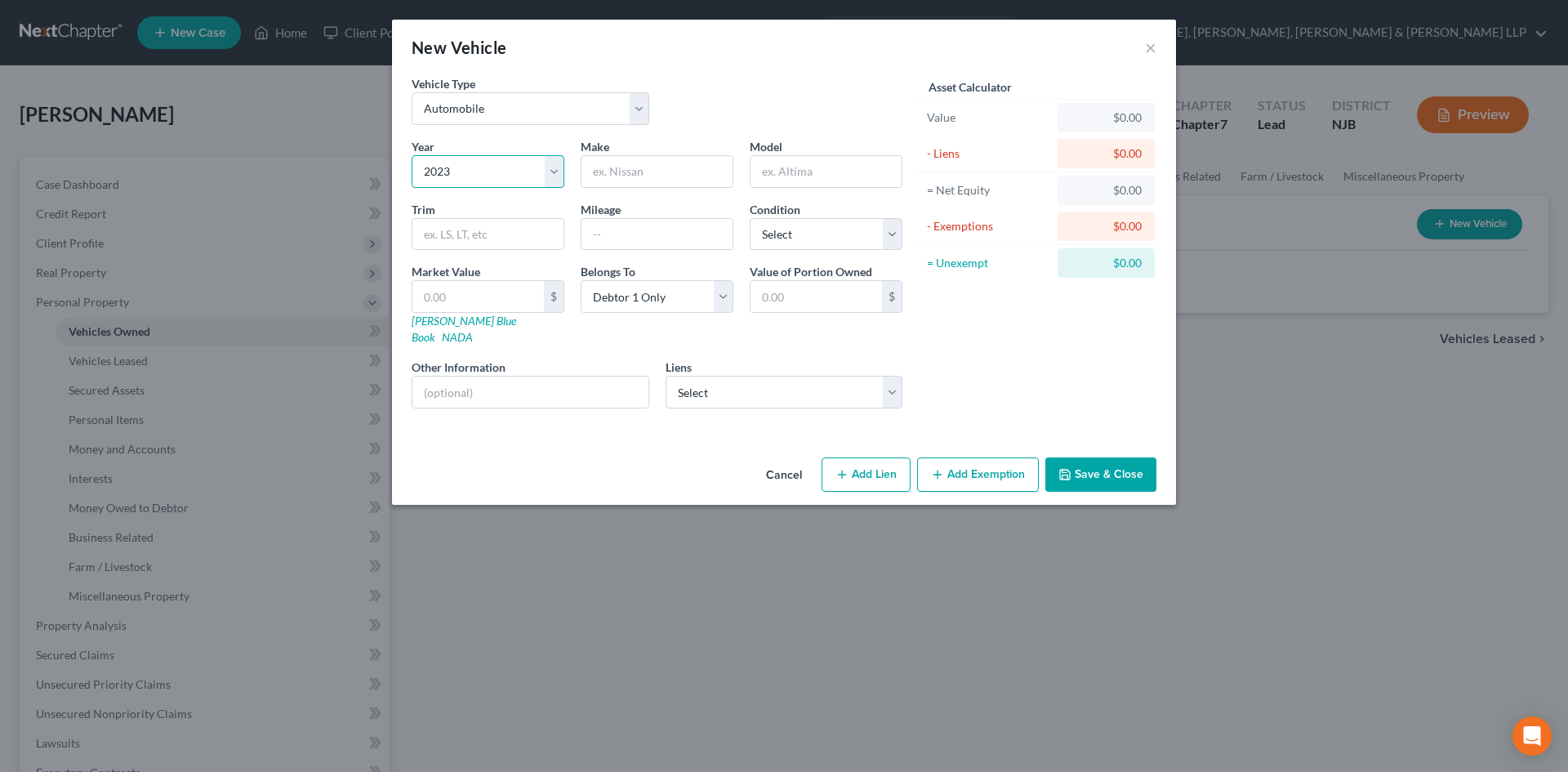
click at [411, 155] on select "Select 2026 2025 2024 2023 2022 2021 2020 2019 2018 2017 2016 2015 2014 2013 20…" at bounding box center [488, 171] width 153 height 32
click at [653, 179] on input "text" at bounding box center [657, 172] width 151 height 31
paste input "2023 Honda CRF110F - 109cc Prices and Values [PERSON_NAME] [URL][DOMAIN_NAME] ›…"
drag, startPoint x: 727, startPoint y: 171, endPoint x: 423, endPoint y: 175, distance: 304.0
click at [423, 175] on div "Year Select 2026 2025 2024 2023 2022 2021 2020 2019 2018 2017 2016 2015 2014 20…" at bounding box center [657, 280] width 508 height 284
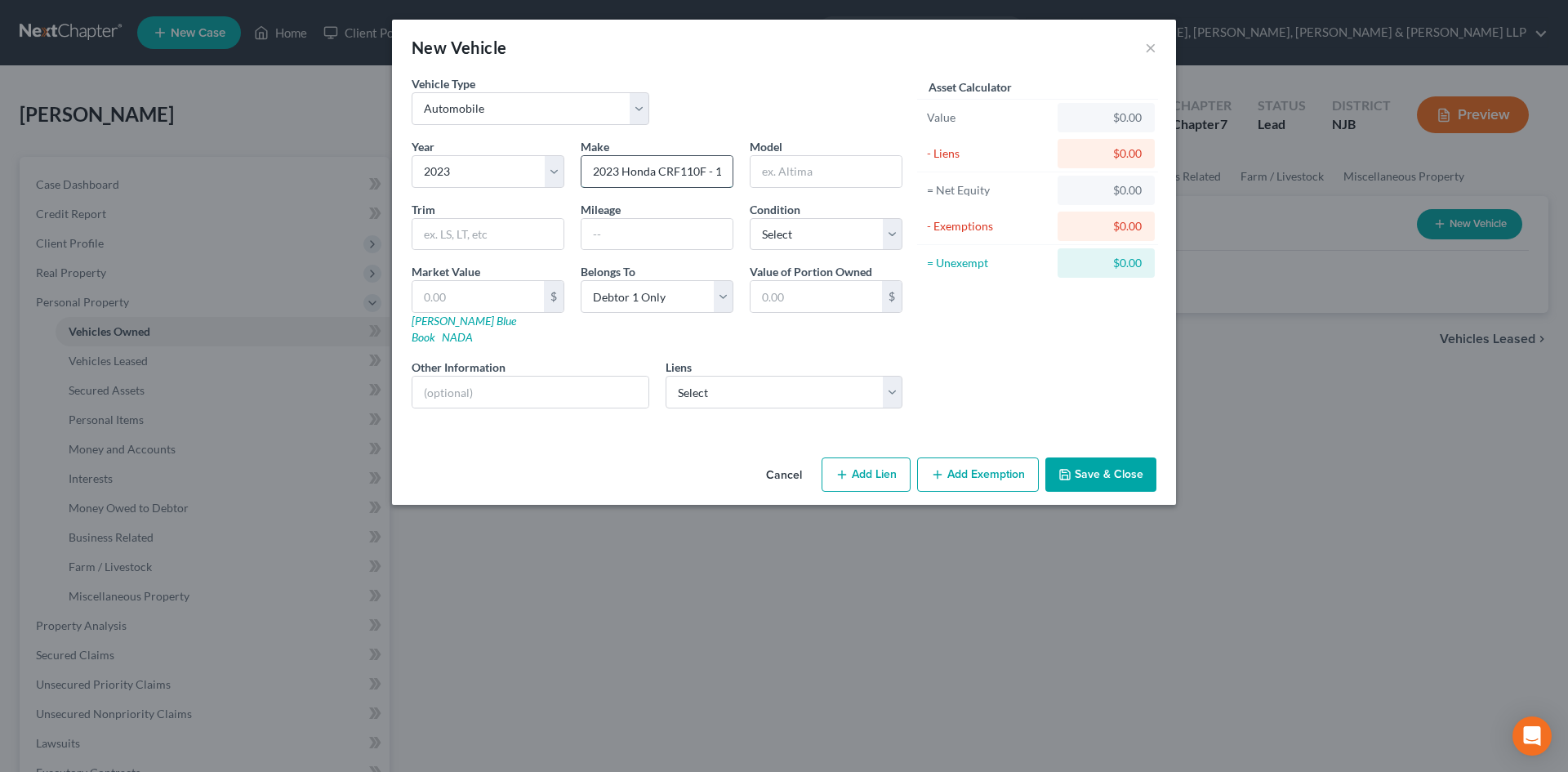
click at [649, 168] on input "2023 Honda CRF110F - 109cc Prices and Values [PERSON_NAME] [URL][DOMAIN_NAME] ›…" at bounding box center [657, 172] width 151 height 31
click at [702, 180] on input "2023 Honda CRF110F - 109cc Prices and Values [PERSON_NAME] [URL][DOMAIN_NAME] ›…" at bounding box center [657, 172] width 151 height 31
click at [709, 172] on input "2023 Honda CRF110F - 109cc Prices and Values [PERSON_NAME] [URL][DOMAIN_NAME] ›…" at bounding box center [657, 172] width 151 height 31
click at [711, 171] on input "2023 Honda CRF110F - 109cc Prices and Values [PERSON_NAME] [URL][DOMAIN_NAME] ›…" at bounding box center [657, 172] width 151 height 31
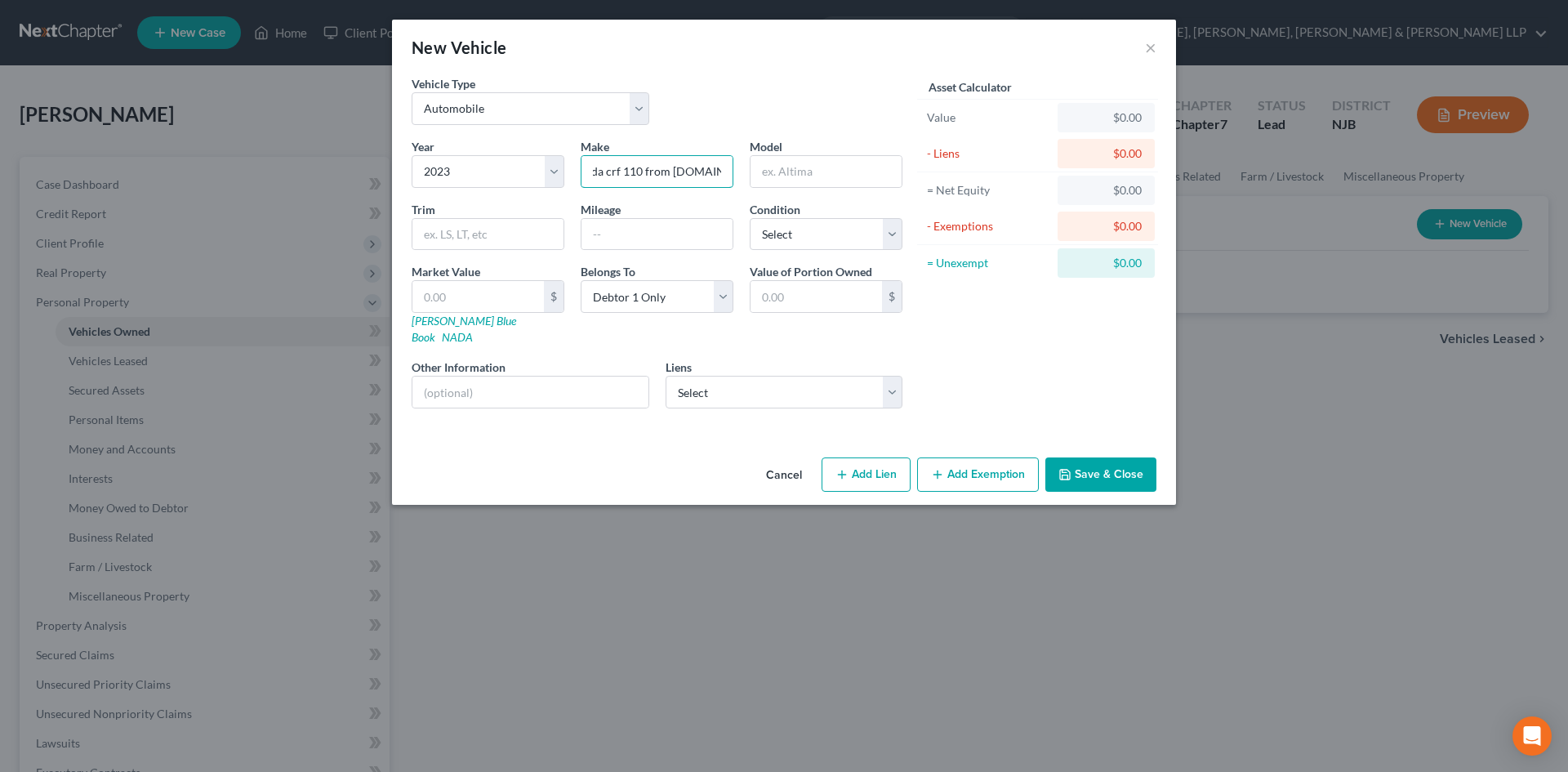
drag, startPoint x: 705, startPoint y: 169, endPoint x: 959, endPoint y: 186, distance: 254.6
click at [959, 186] on div "Vehicle Type Select Automobile Truck Trailer Watercraft Aircraft Motor Home Atv…" at bounding box center [784, 248] width 761 height 347
drag, startPoint x: 710, startPoint y: 177, endPoint x: 649, endPoint y: 173, distance: 61.1
click at [652, 174] on input "2023 Honda CRF110F" at bounding box center [657, 172] width 151 height 31
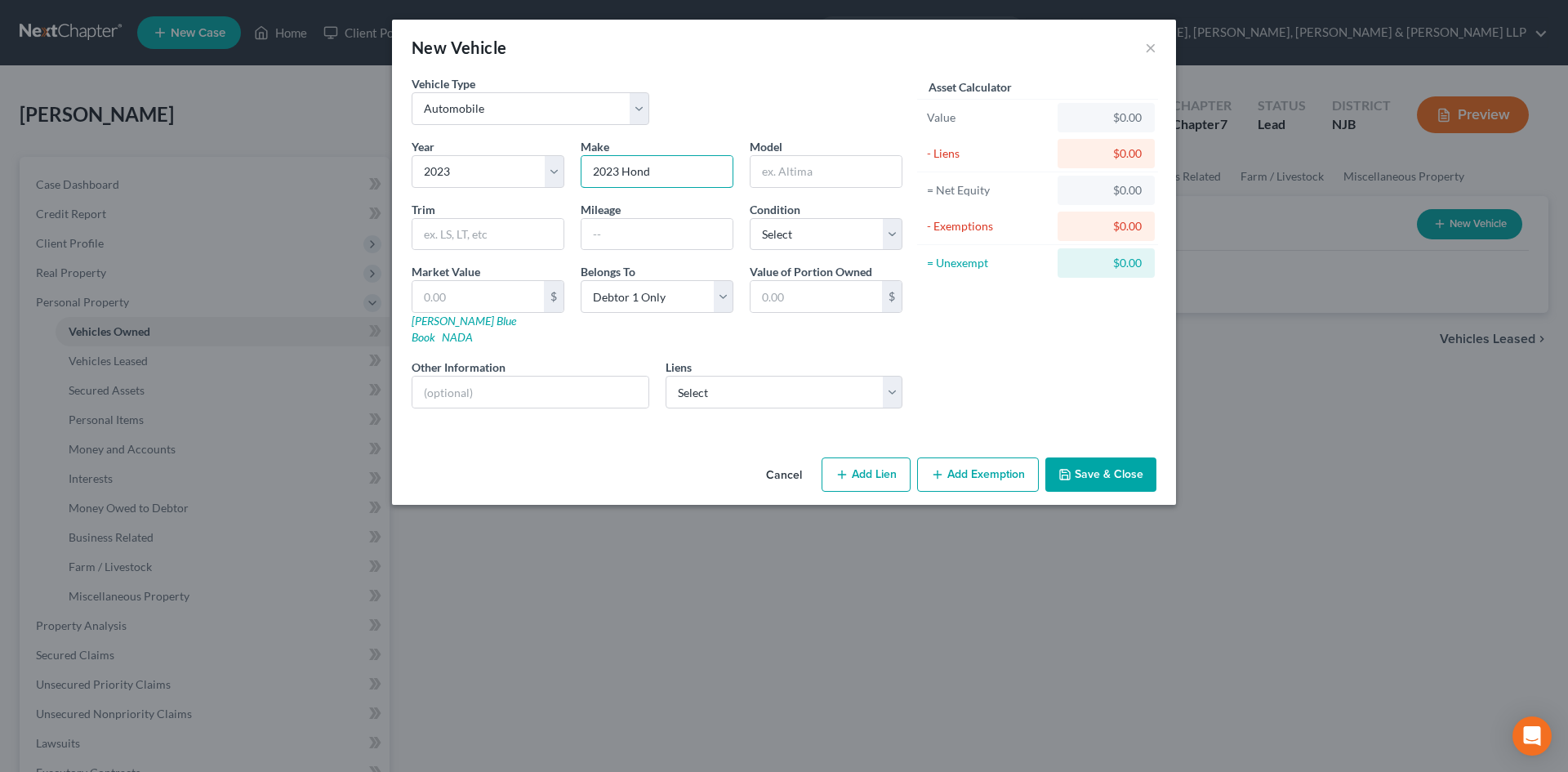
type input "2023 Hond"
click at [775, 166] on input "text" at bounding box center [826, 172] width 151 height 31
paste input "a CRF110F"
drag, startPoint x: 766, startPoint y: 249, endPoint x: 763, endPoint y: 200, distance: 49.1
click at [766, 249] on select "Select Excellent Very Good Good Fair Poor" at bounding box center [827, 234] width 153 height 32
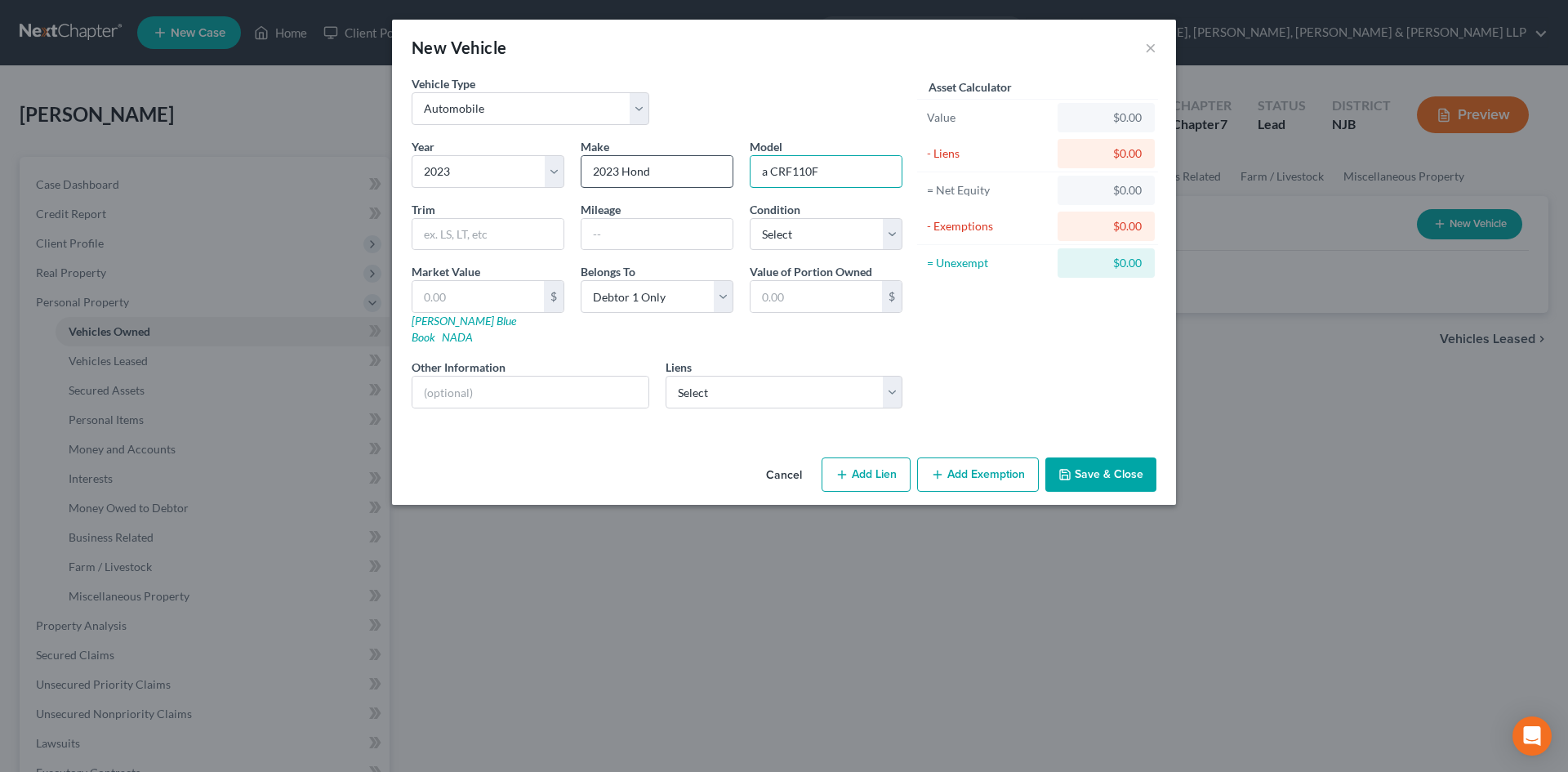
drag, startPoint x: 770, startPoint y: 177, endPoint x: 727, endPoint y: 173, distance: 43.2
click at [727, 173] on div "Year Select 2026 2025 2024 2023 2022 2021 2020 2019 2018 2017 2016 2015 2014 20…" at bounding box center [657, 280] width 508 height 284
type input "CRF110F"
click at [715, 178] on input "2023 Hond" at bounding box center [657, 172] width 151 height 31
type input "2023 Honda"
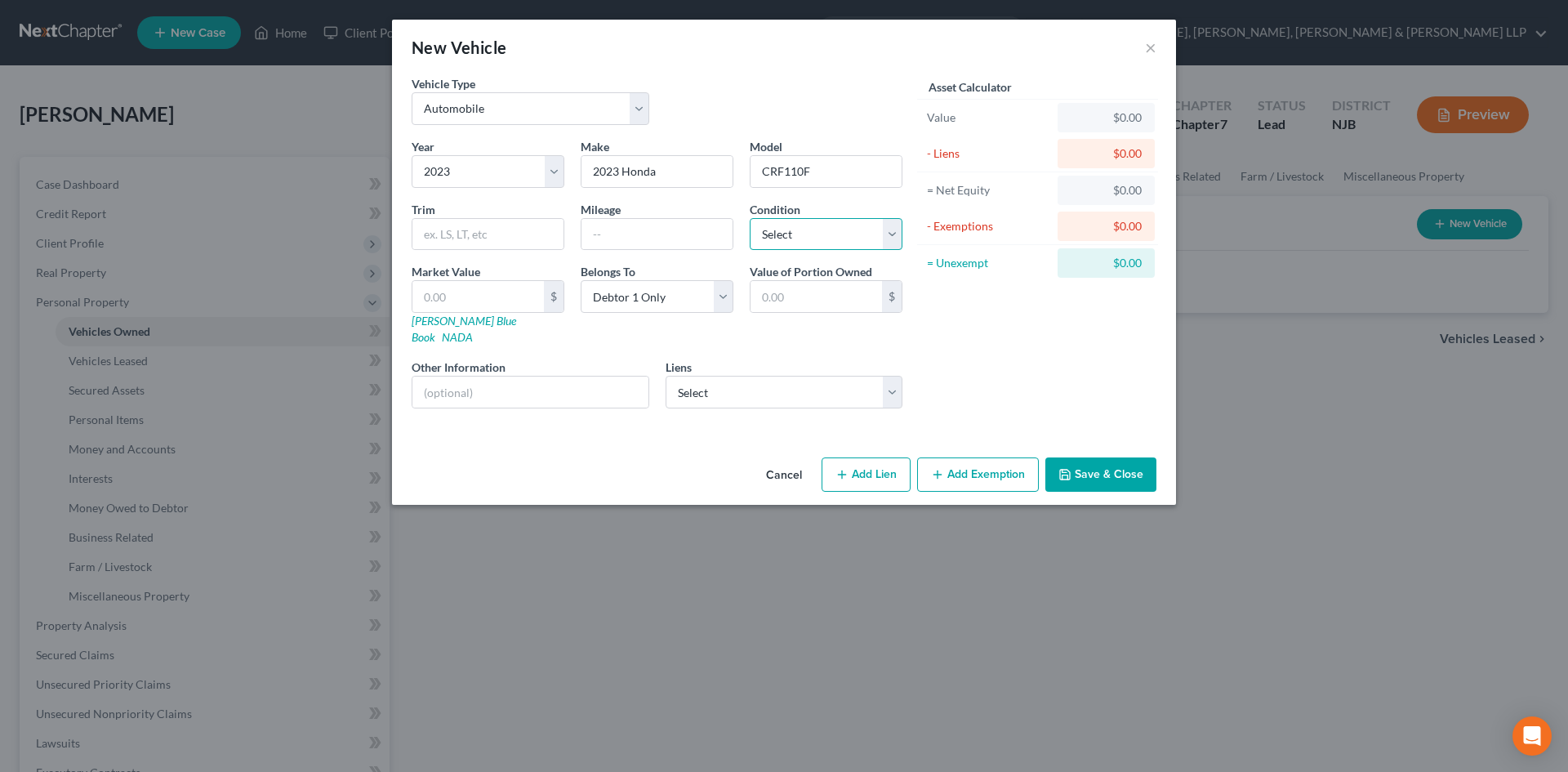
click at [765, 230] on select "Select Excellent Very Good Good Fair Poor" at bounding box center [827, 234] width 153 height 32
select select "2"
click at [750, 218] on select "Select Excellent Very Good Good Fair Poor" at bounding box center [827, 234] width 153 height 32
drag, startPoint x: 730, startPoint y: 364, endPoint x: 731, endPoint y: 391, distance: 27.0
click at [730, 376] on select "Select American Honda Finance - $1,679.00" at bounding box center [784, 392] width 238 height 32
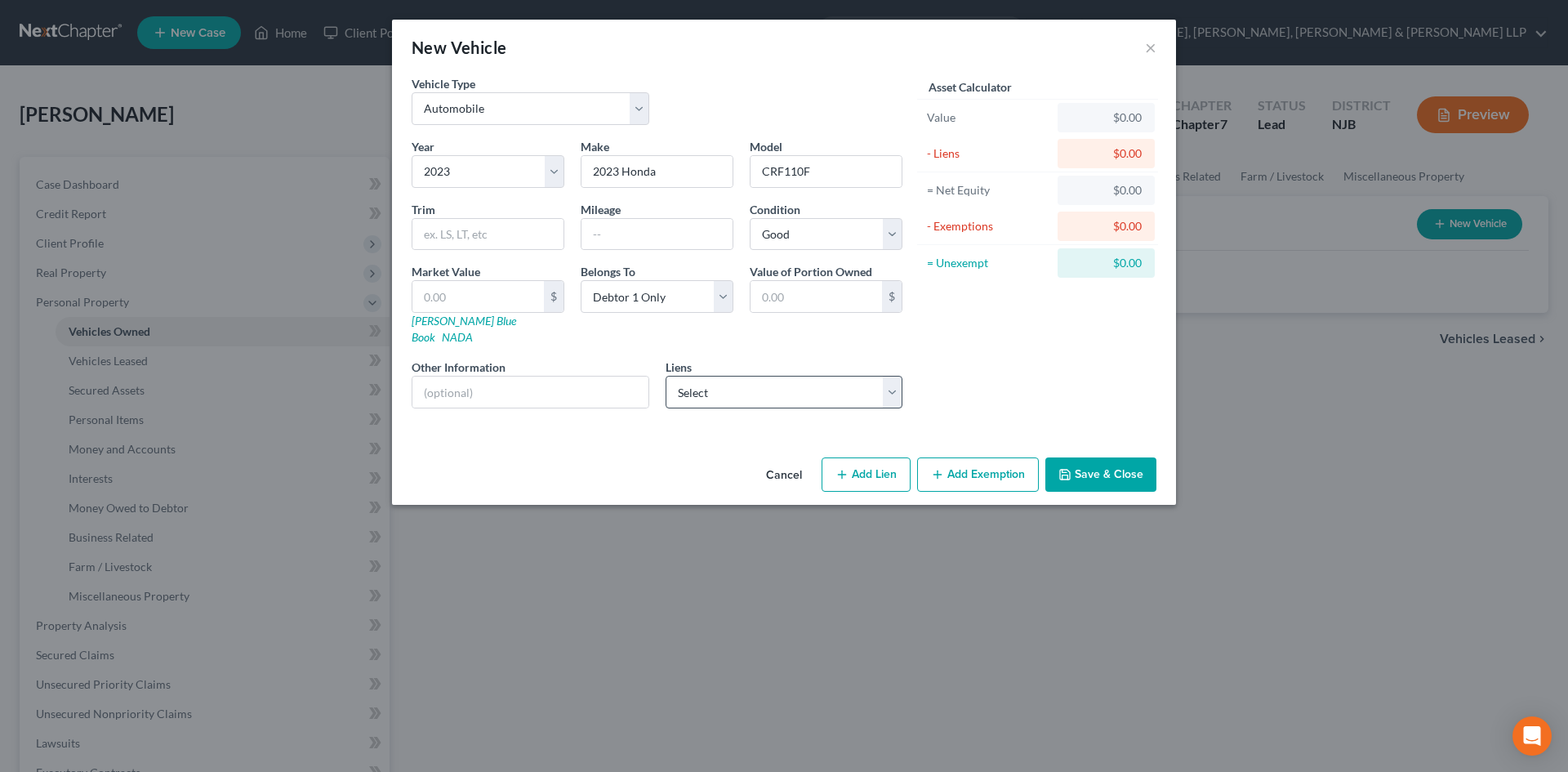
select select "10"
select select "0"
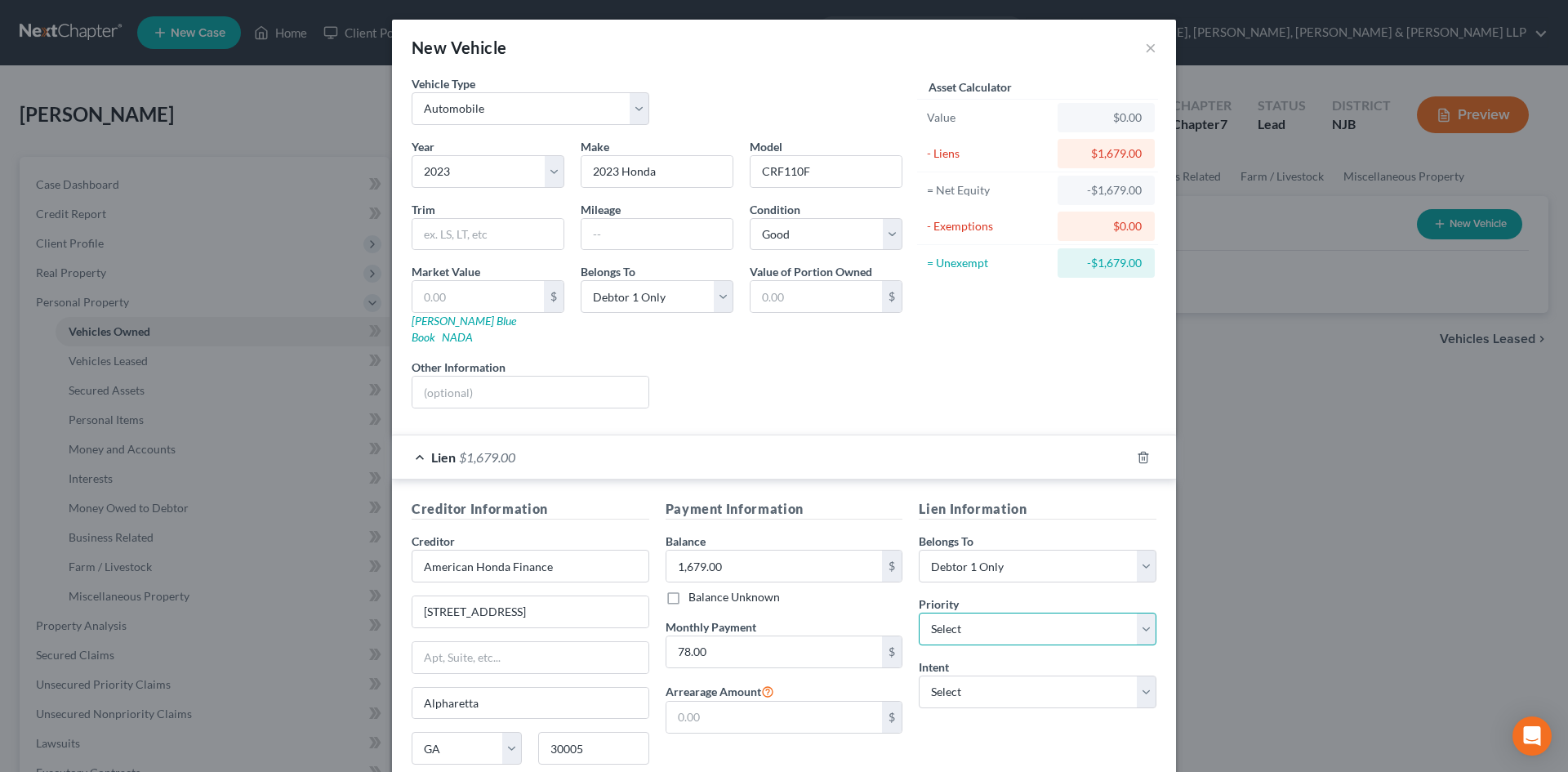
drag, startPoint x: 956, startPoint y: 615, endPoint x: 959, endPoint y: 601, distance: 14.3
click at [956, 615] on select "Select 1st 2nd 3rd 4th 5th 6th 7th 8th 9th 10th 11th 12th 13th 14th 15th 16th 1…" at bounding box center [1038, 629] width 238 height 32
select select "0"
click at [919, 613] on select "Select 1st 2nd 3rd 4th 5th 6th 7th 8th 9th 10th 11th 12th 13th 14th 15th 16th 1…" at bounding box center [1038, 629] width 238 height 32
drag, startPoint x: 936, startPoint y: 678, endPoint x: 958, endPoint y: 660, distance: 28.4
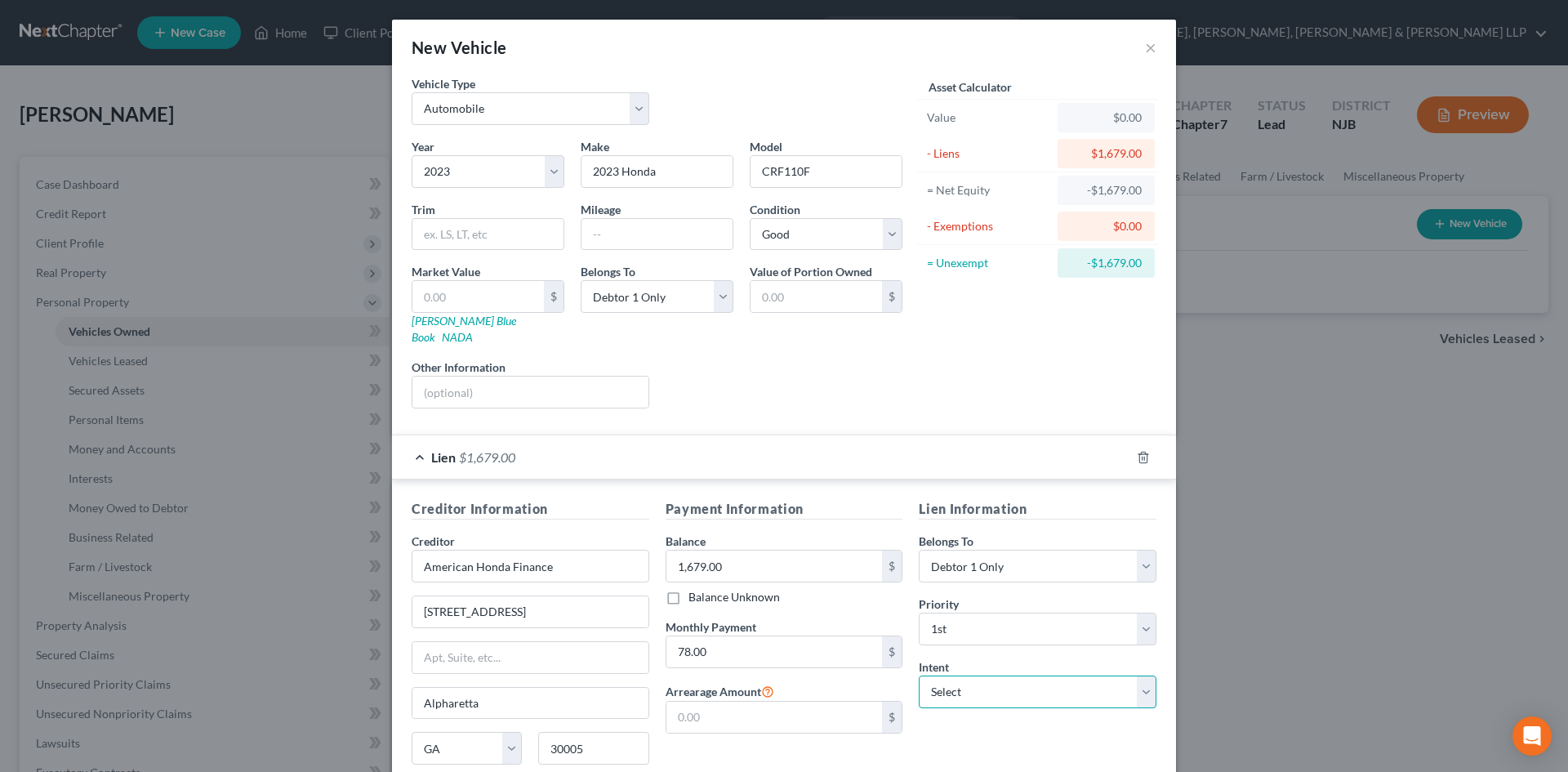
click at [936, 678] on select "Select Surrender Redeem Reaffirm Avoid Other" at bounding box center [1038, 691] width 238 height 32
select select "2"
click at [919, 676] on select "Select Surrender Redeem Reaffirm Avoid Other" at bounding box center [1038, 691] width 238 height 32
click at [423, 439] on div "Lien $1,679.00" at bounding box center [761, 457] width 738 height 43
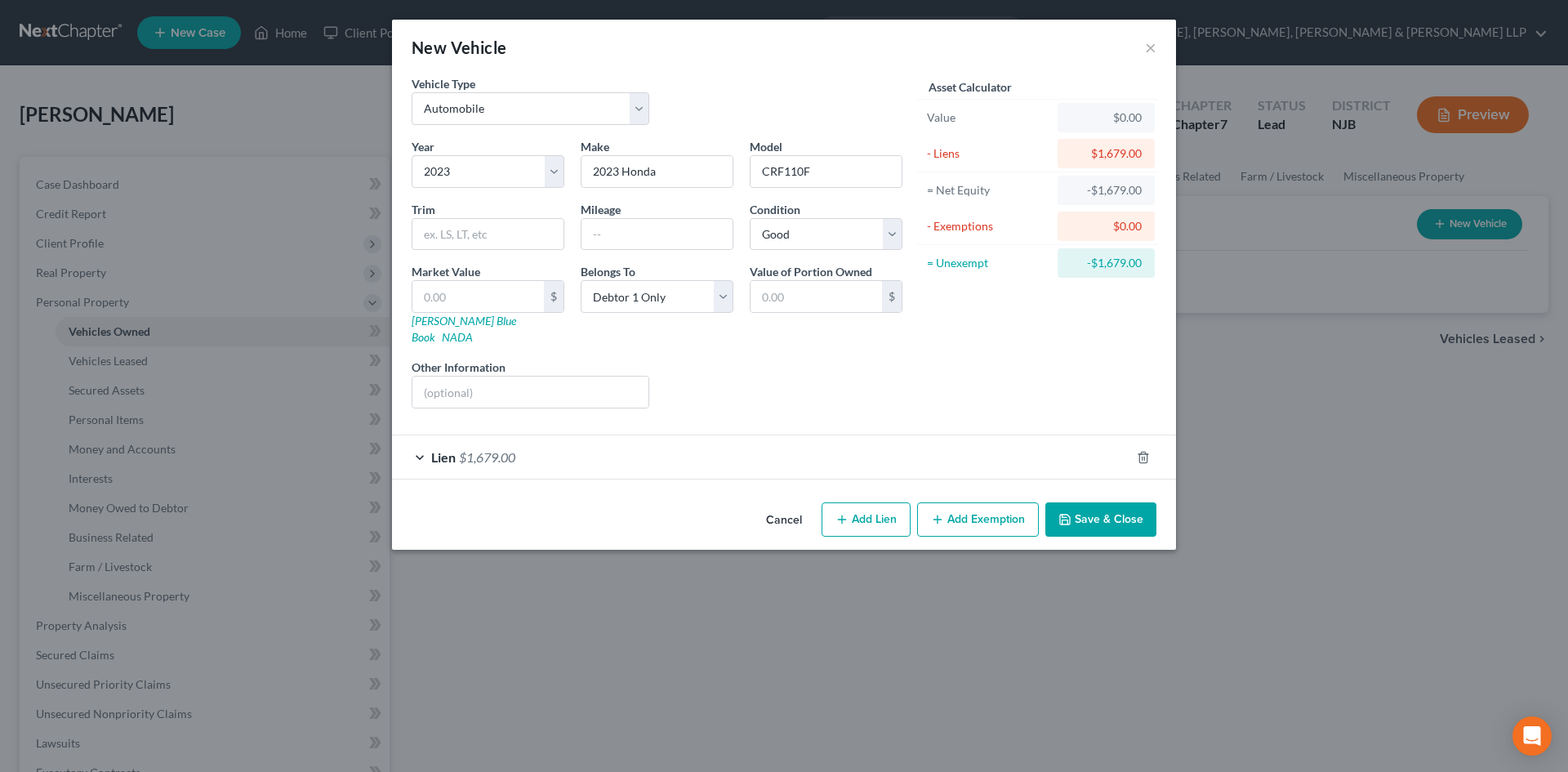
click at [984, 503] on button "Add Exemption" at bounding box center [978, 520] width 122 height 34
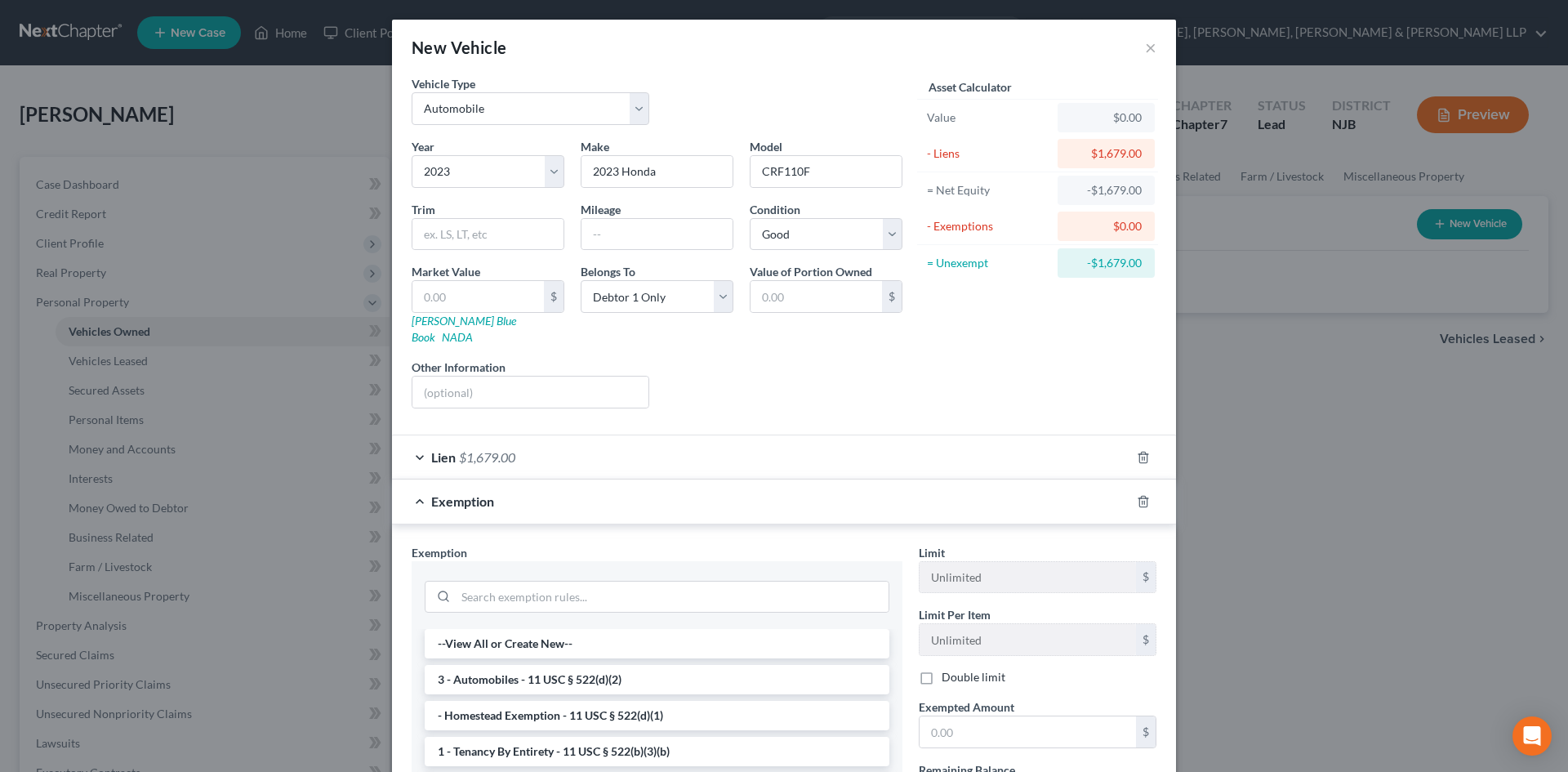
drag, startPoint x: 524, startPoint y: 668, endPoint x: 913, endPoint y: 687, distance: 389.5
click at [528, 668] on li "3 - Automobiles - 11 USC § 522(d)(2)" at bounding box center [657, 680] width 464 height 29
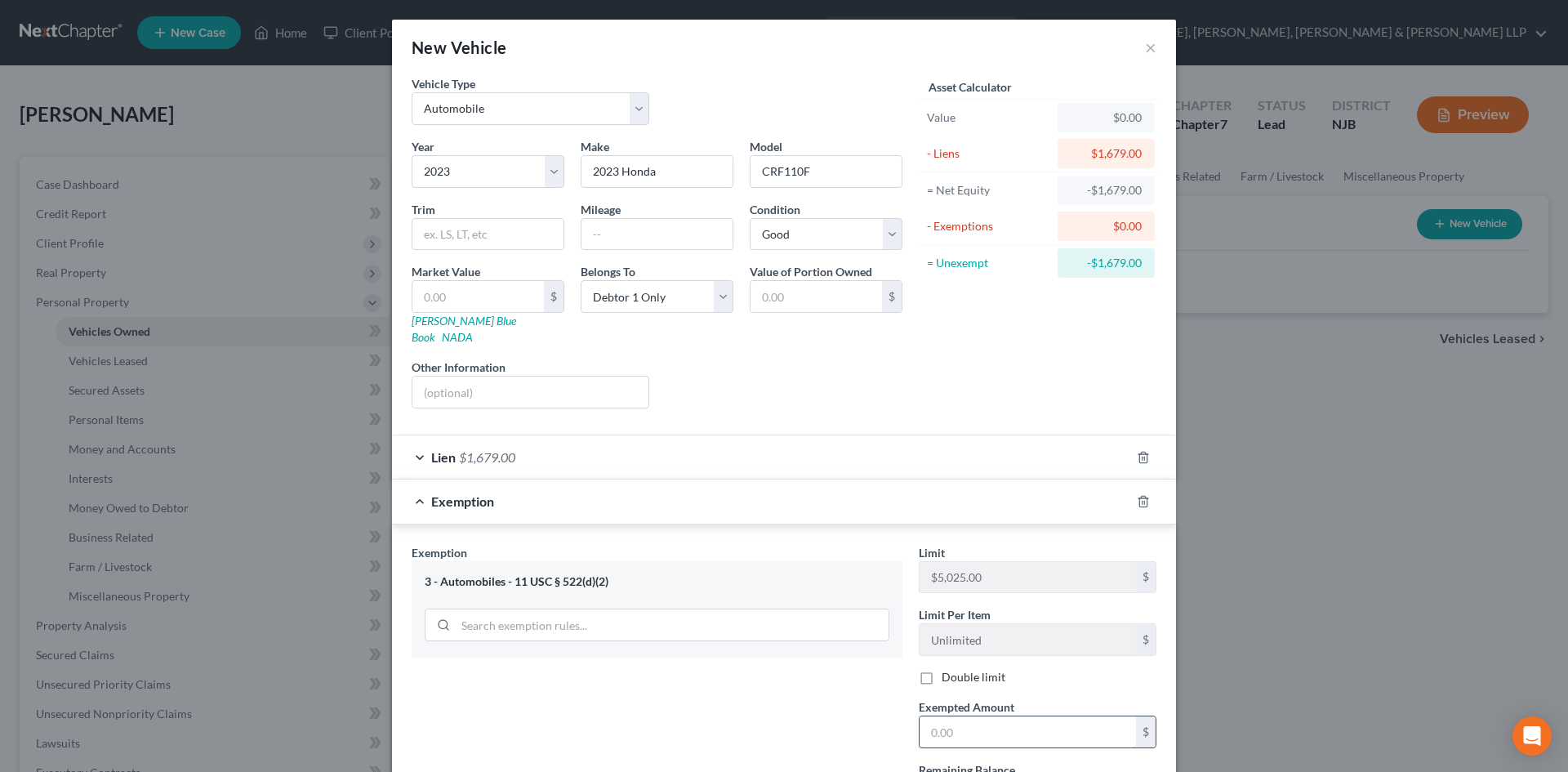
click at [963, 720] on input "text" at bounding box center [1028, 733] width 216 height 31
type input "5,025.00"
drag, startPoint x: 613, startPoint y: 172, endPoint x: 557, endPoint y: 175, distance: 56.1
click at [557, 175] on div "Year Select 2026 2025 2024 2023 2022 2021 2020 2019 2018 2017 2016 2015 2014 20…" at bounding box center [657, 280] width 508 height 284
type input "Honda"
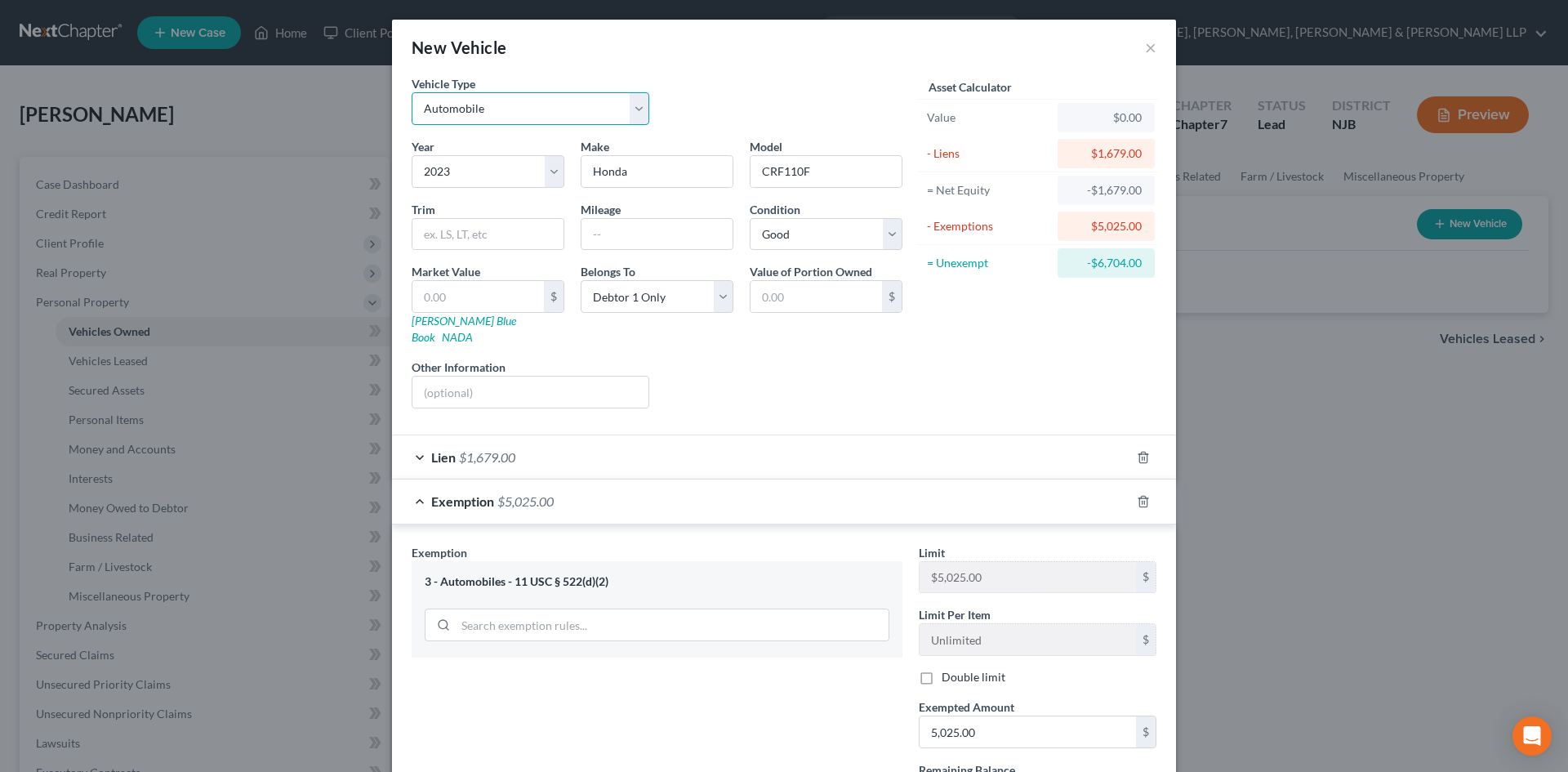
click at [547, 107] on select "Select Automobile Truck Trailer Watercraft Aircraft Motor Home Atv Other Vehicle" at bounding box center [530, 108] width 238 height 32
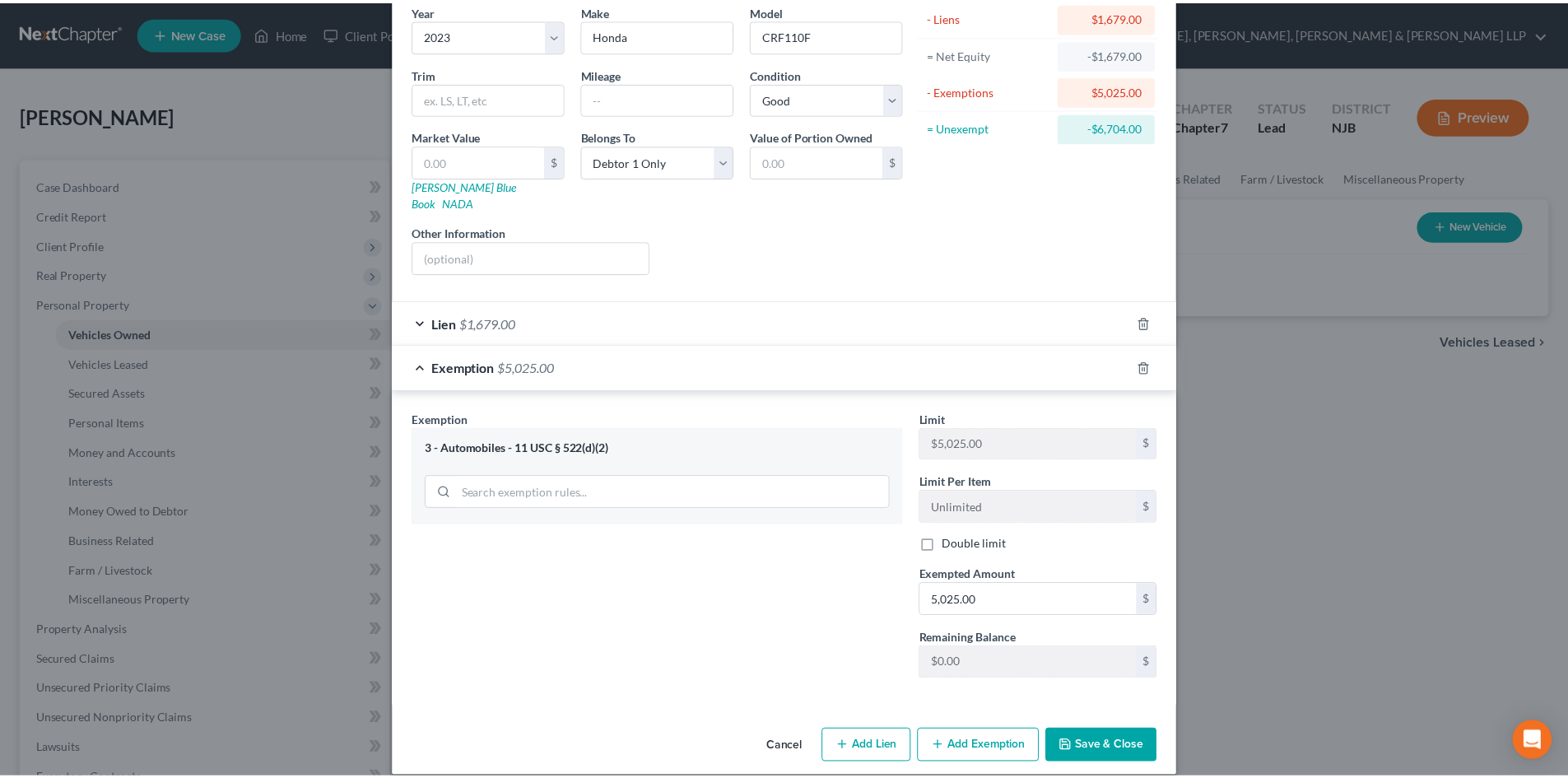
scroll to position [140, 0]
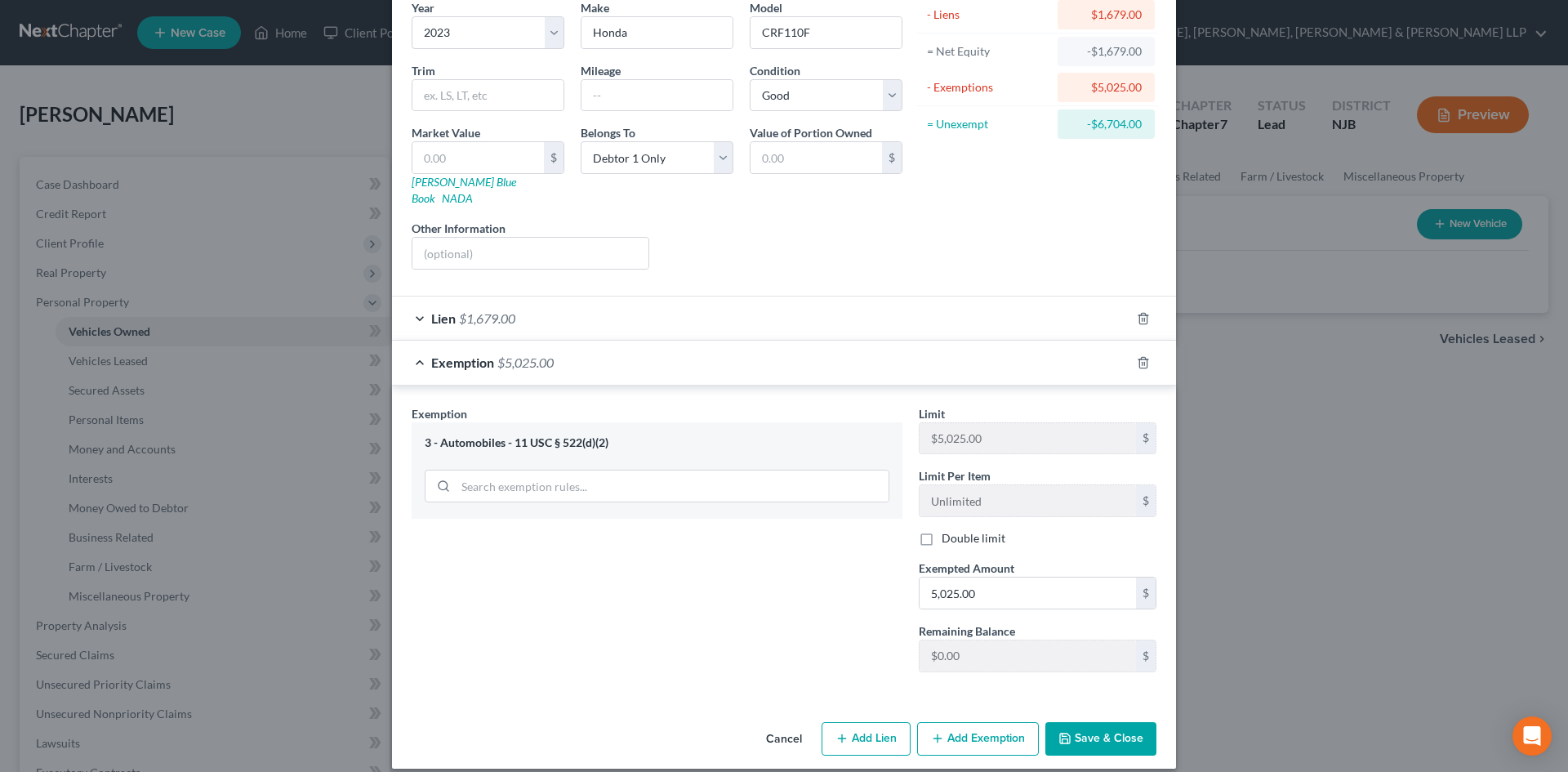
drag, startPoint x: 1090, startPoint y: 713, endPoint x: 1249, endPoint y: 603, distance: 193.3
click at [1091, 722] on button "Save & Close" at bounding box center [1101, 739] width 111 height 34
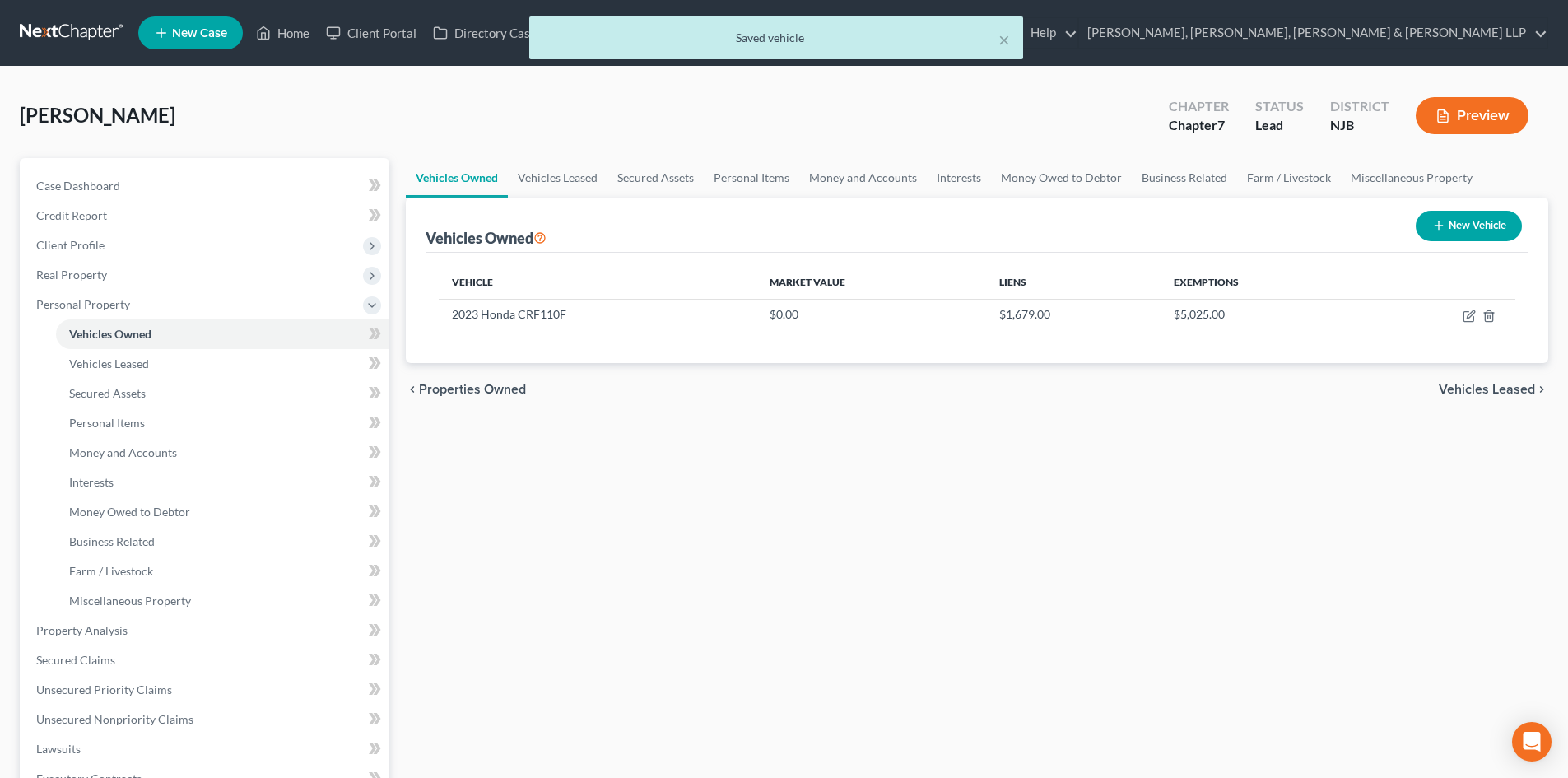
click at [1497, 117] on button "Preview" at bounding box center [1472, 115] width 113 height 37
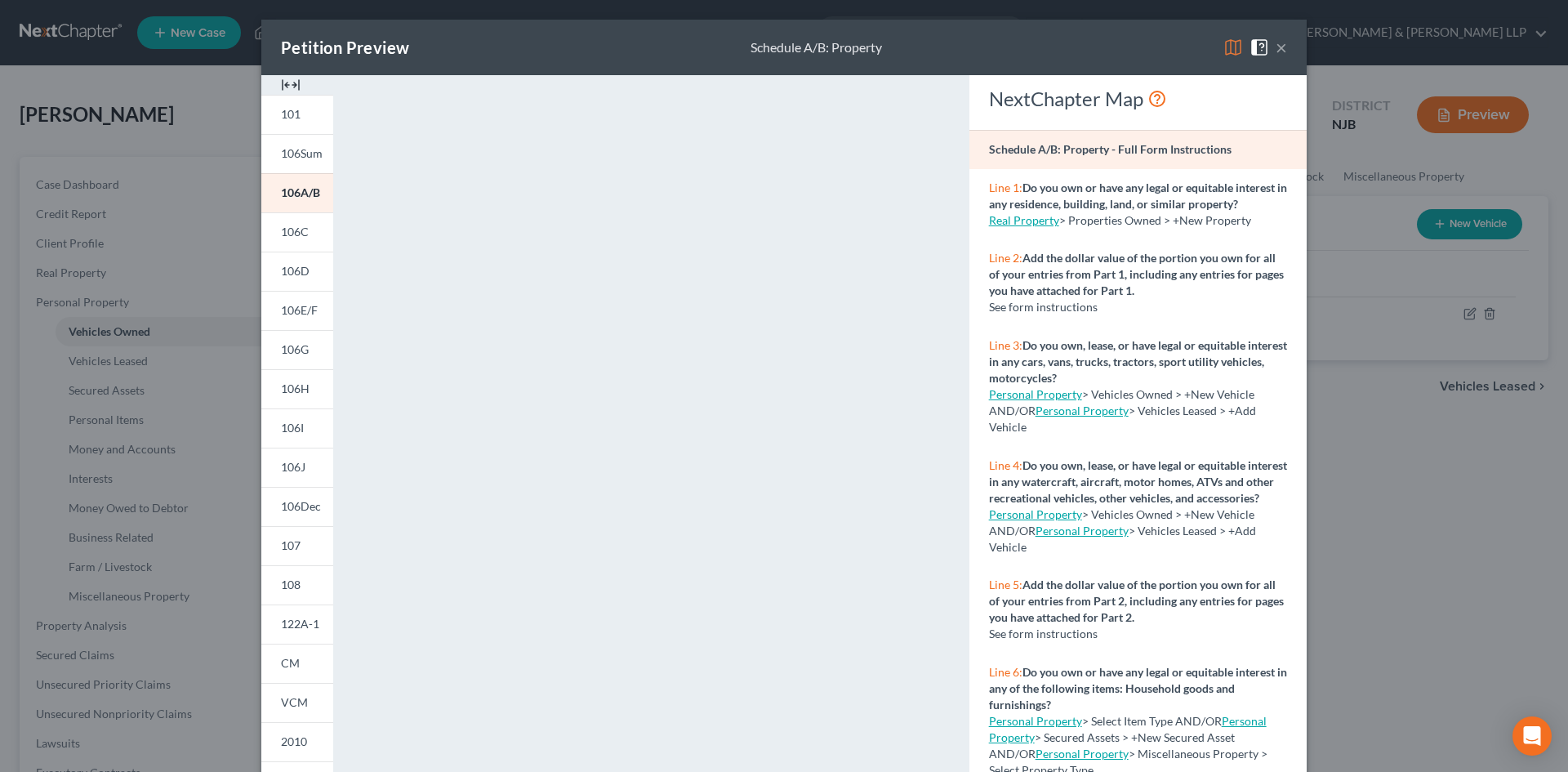
click at [1275, 44] on button "×" at bounding box center [1281, 47] width 12 height 20
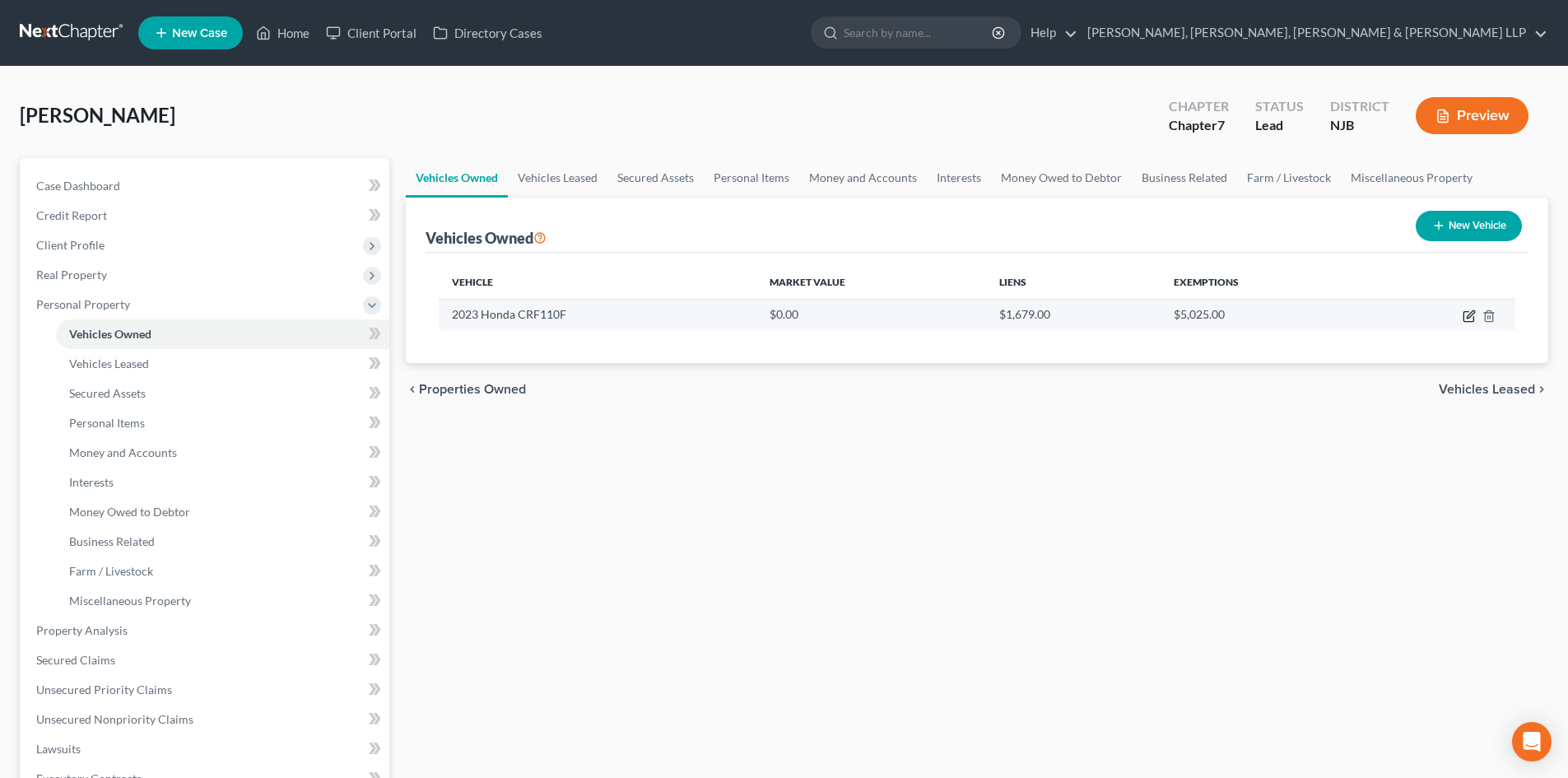
click at [1470, 311] on icon "button" at bounding box center [1468, 316] width 13 height 13
select select "0"
select select "3"
select select "2"
select select "0"
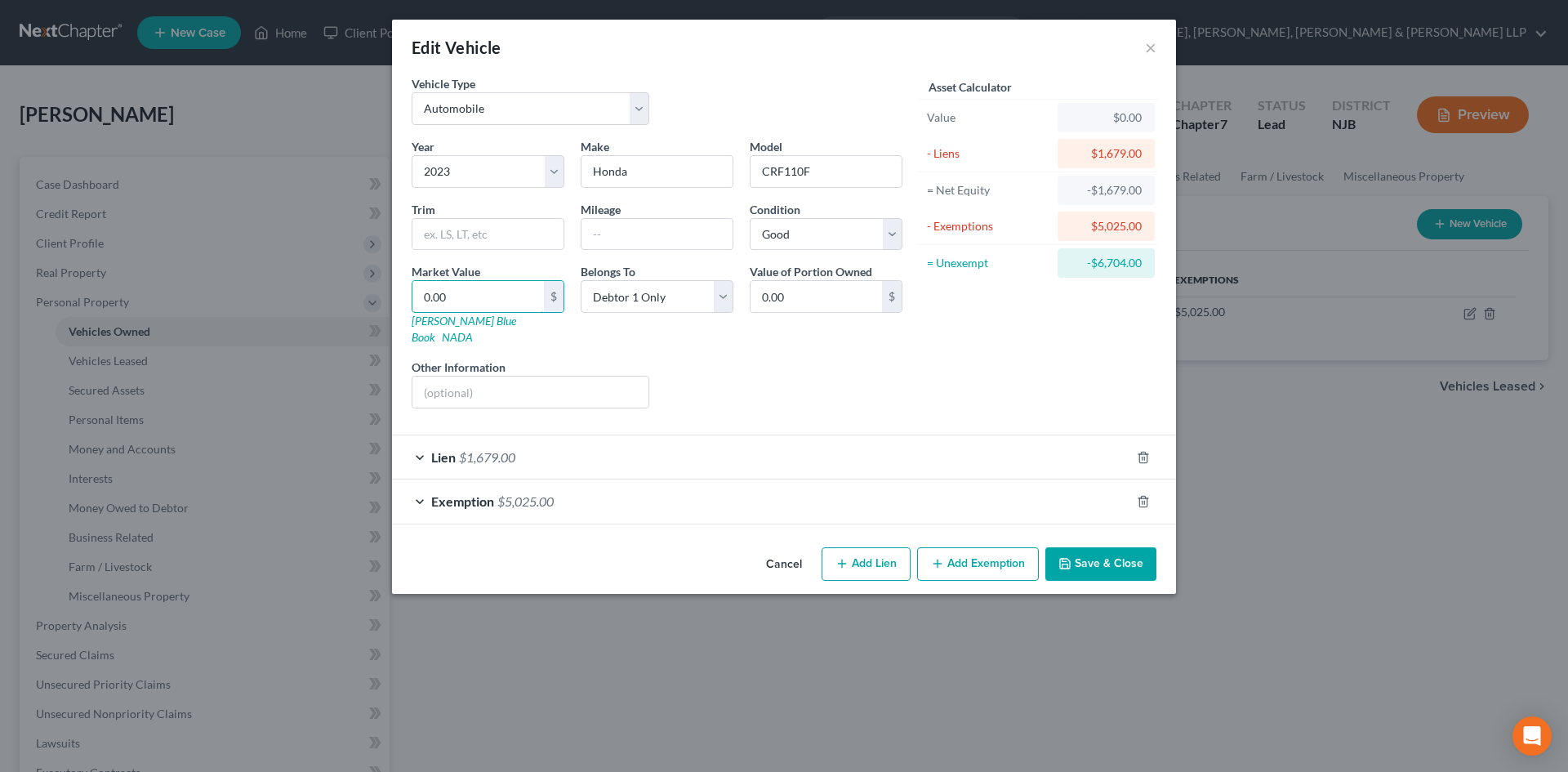
type input "2"
type input "2.00"
type input "28"
type input "28.00"
type input "280"
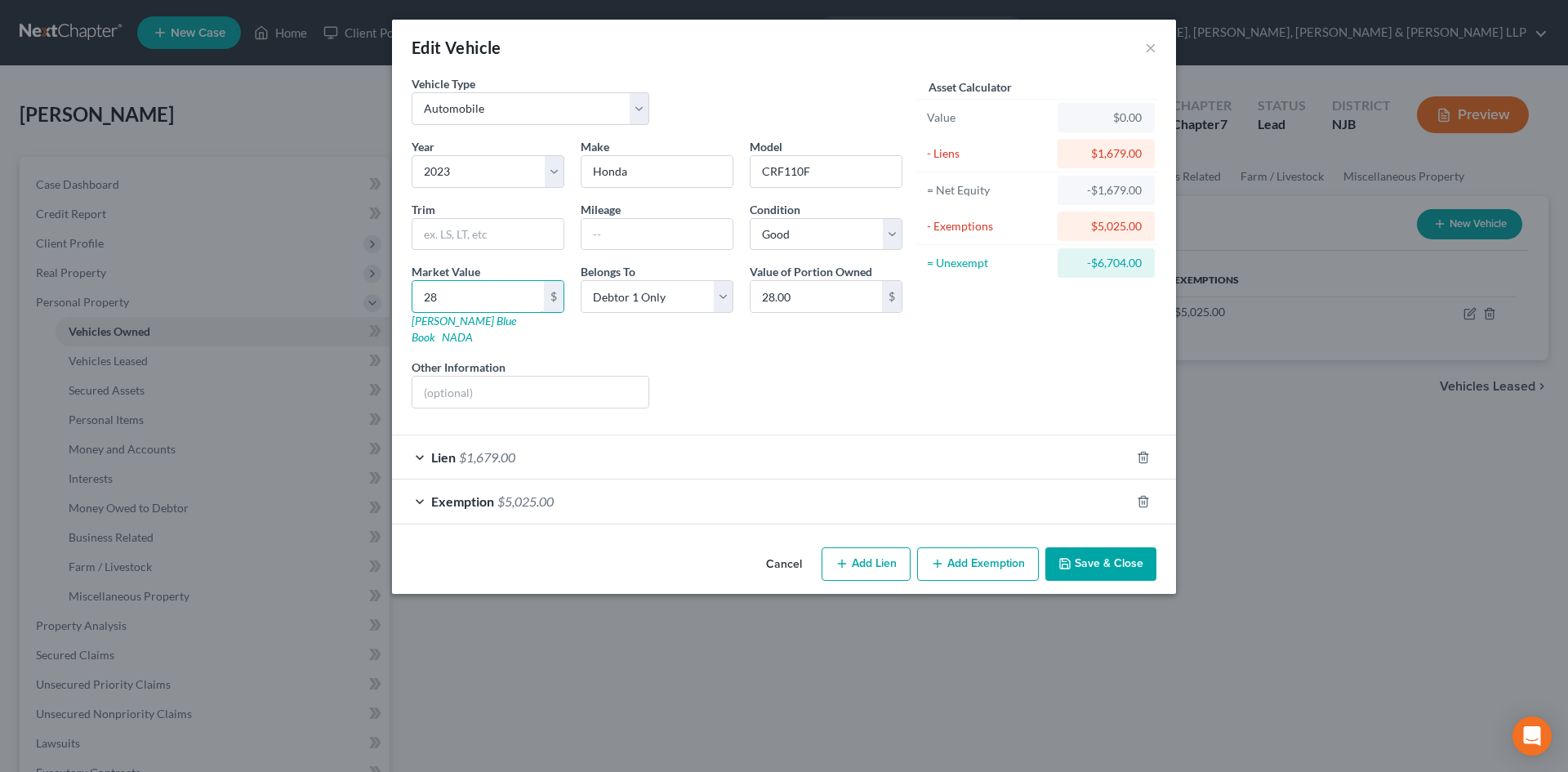
type input "280.00"
type input "2800"
type input "2,800.00"
click at [905, 358] on div "Liens Select" at bounding box center [784, 383] width 254 height 50
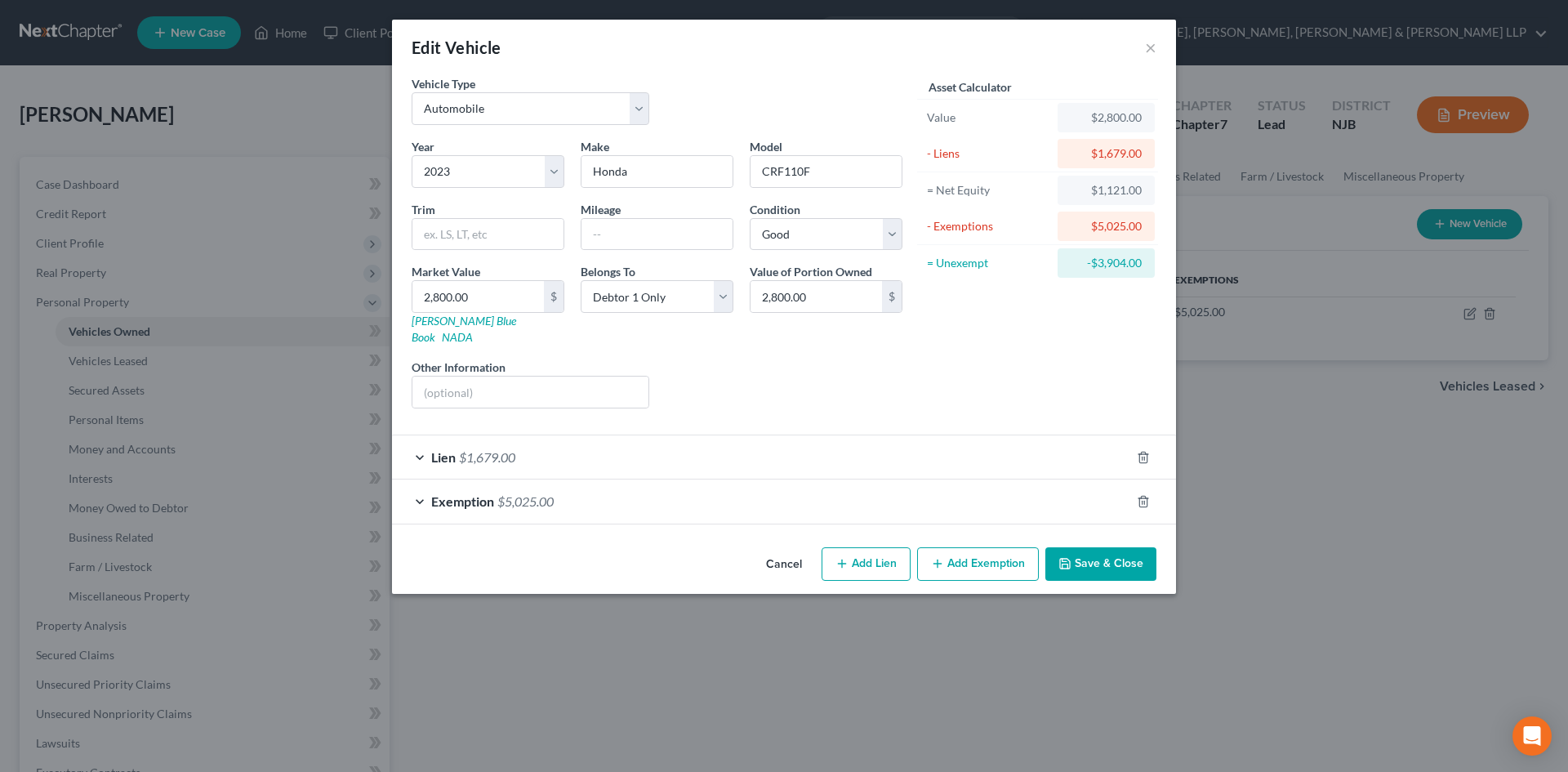
click at [1115, 548] on button "Save & Close" at bounding box center [1101, 564] width 111 height 34
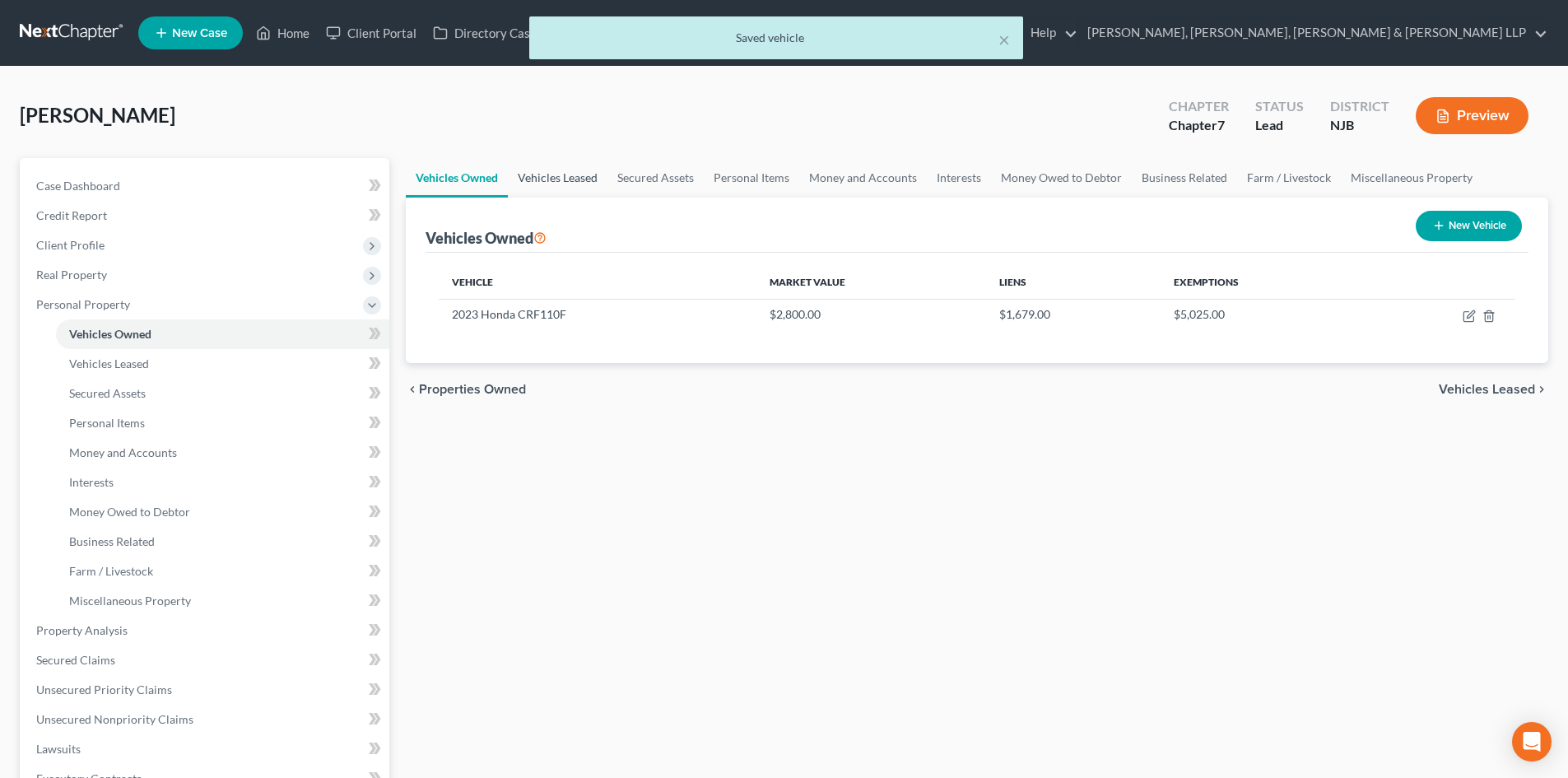
click at [534, 158] on link "Vehicles Leased" at bounding box center [557, 178] width 100 height 40
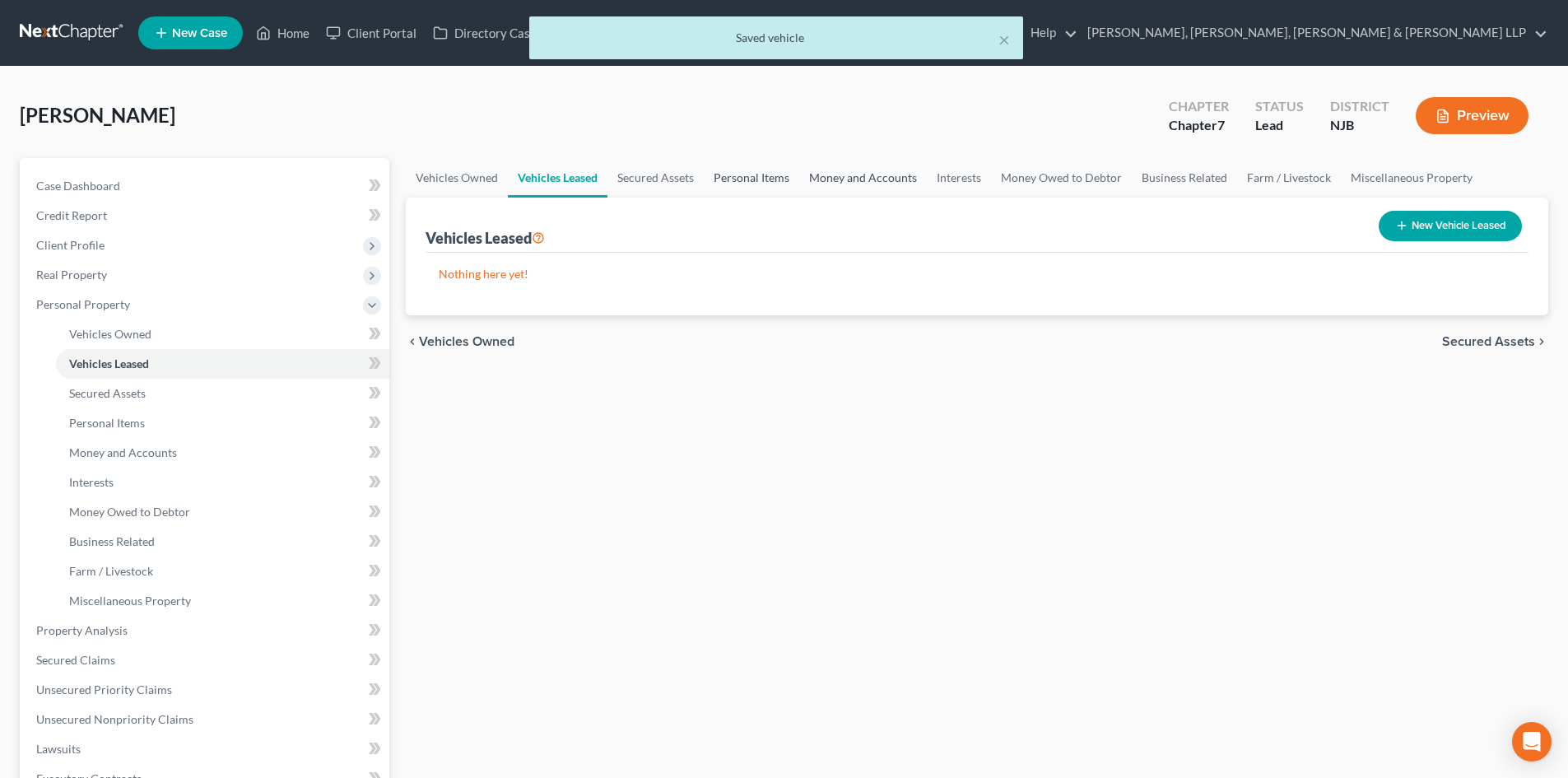
drag, startPoint x: 725, startPoint y: 172, endPoint x: 853, endPoint y: 187, distance: 128.9
click at [726, 172] on link "Personal Items" at bounding box center [751, 178] width 95 height 40
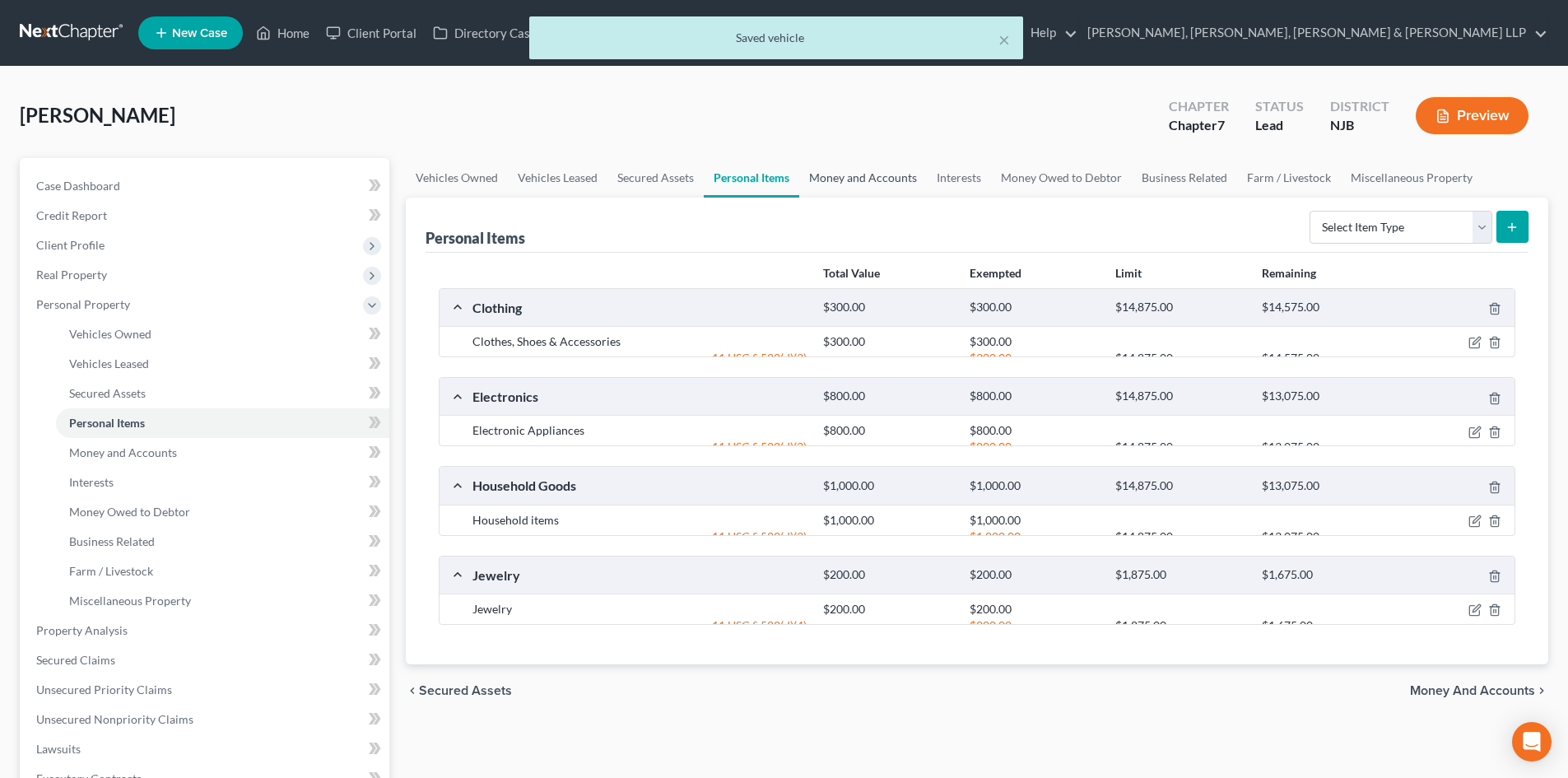
click at [854, 187] on link "Money and Accounts" at bounding box center [863, 178] width 128 height 40
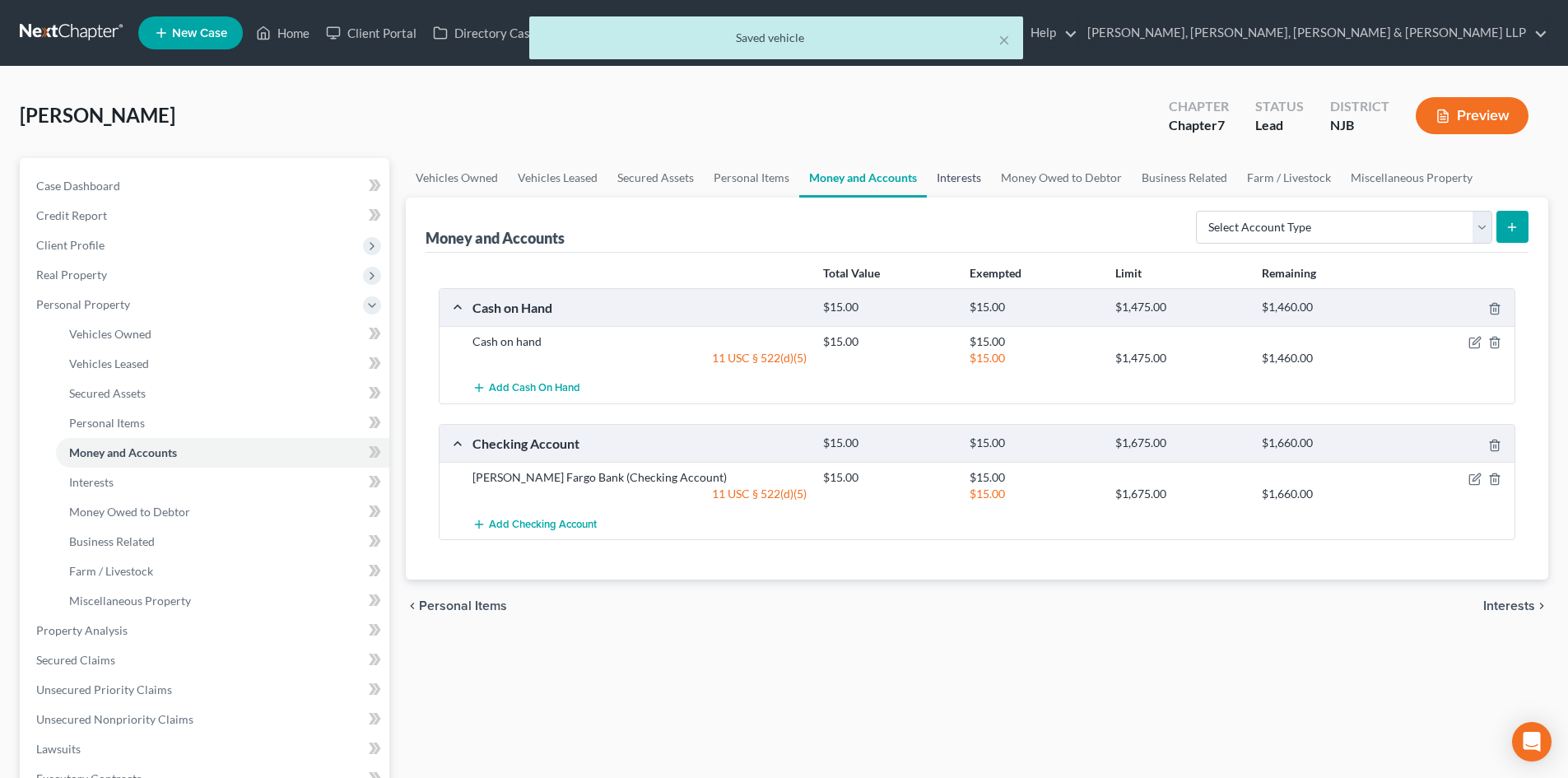
click at [932, 179] on link "Interests" at bounding box center [959, 178] width 64 height 40
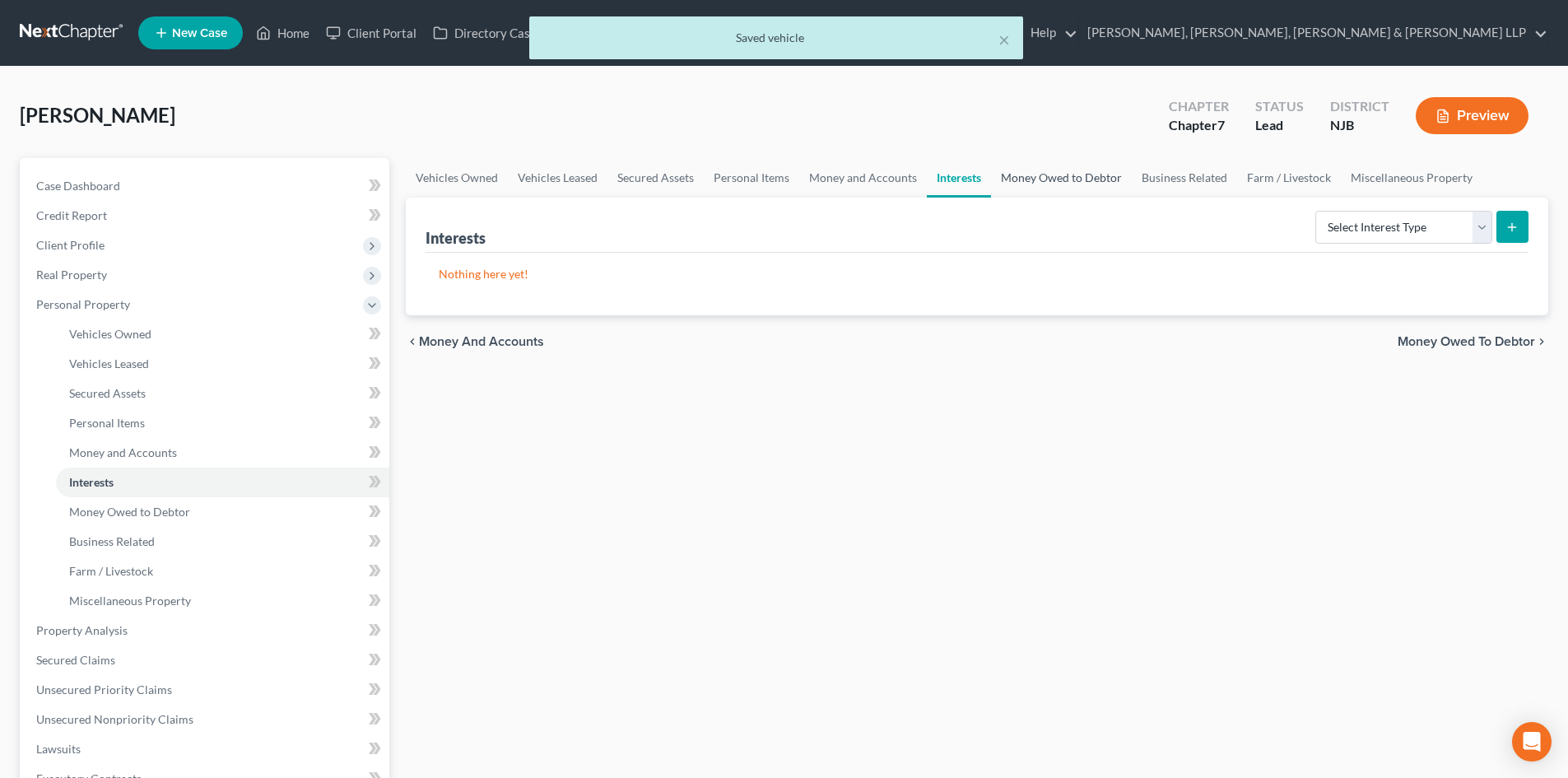
drag, startPoint x: 1020, startPoint y: 177, endPoint x: 14, endPoint y: 277, distance: 1011.0
click at [1021, 177] on link "Money Owed to Debtor" at bounding box center [1061, 178] width 140 height 40
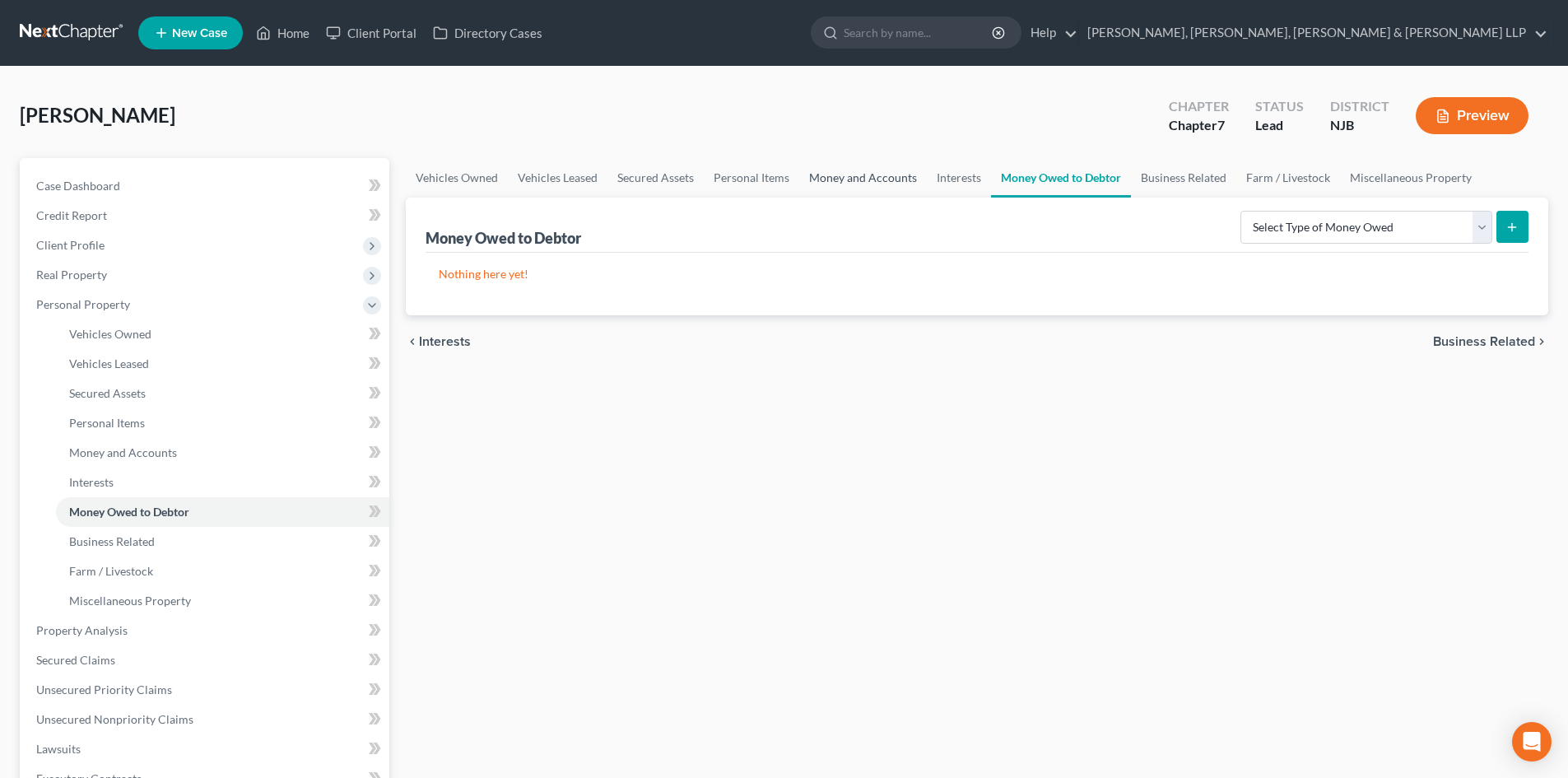
click at [886, 178] on link "Money and Accounts" at bounding box center [863, 178] width 128 height 40
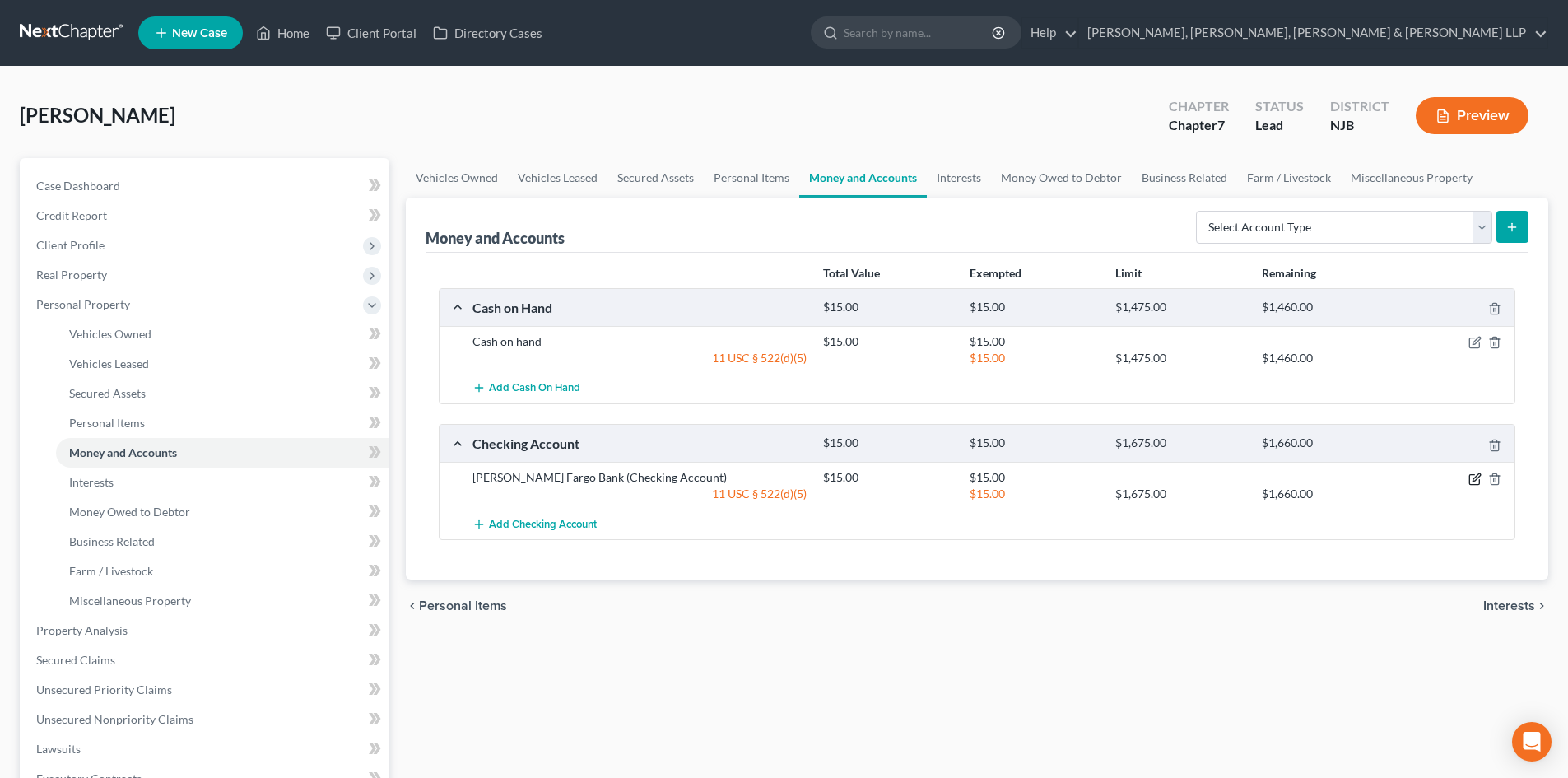
click at [1474, 478] on icon "button" at bounding box center [1475, 476] width 7 height 7
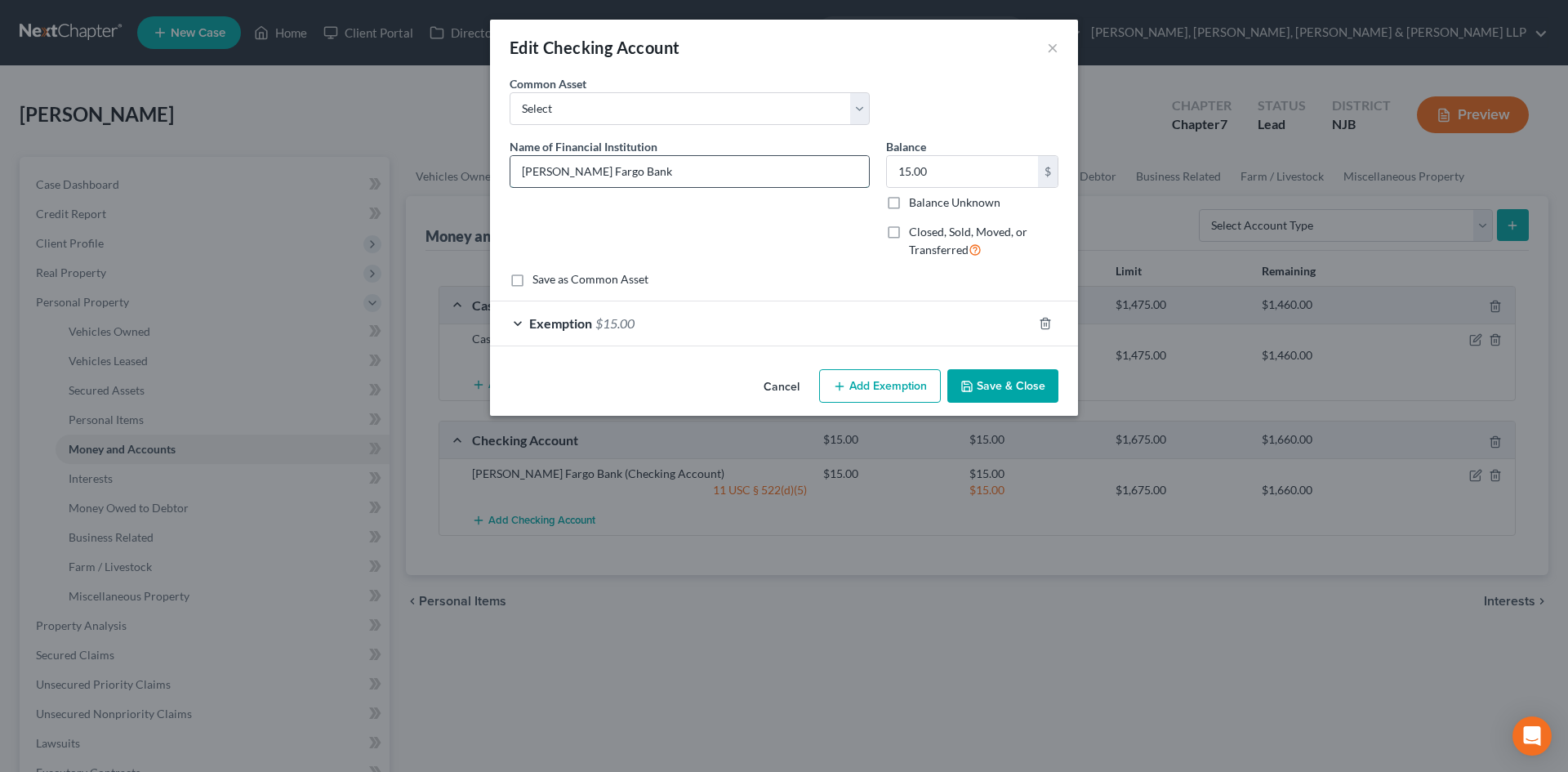
click at [711, 180] on input "[PERSON_NAME] Fargo Bank" at bounding box center [689, 172] width 358 height 31
type input "[PERSON_NAME] Fargo Bank - 0431"
click at [999, 378] on button "Save & Close" at bounding box center [1002, 386] width 111 height 34
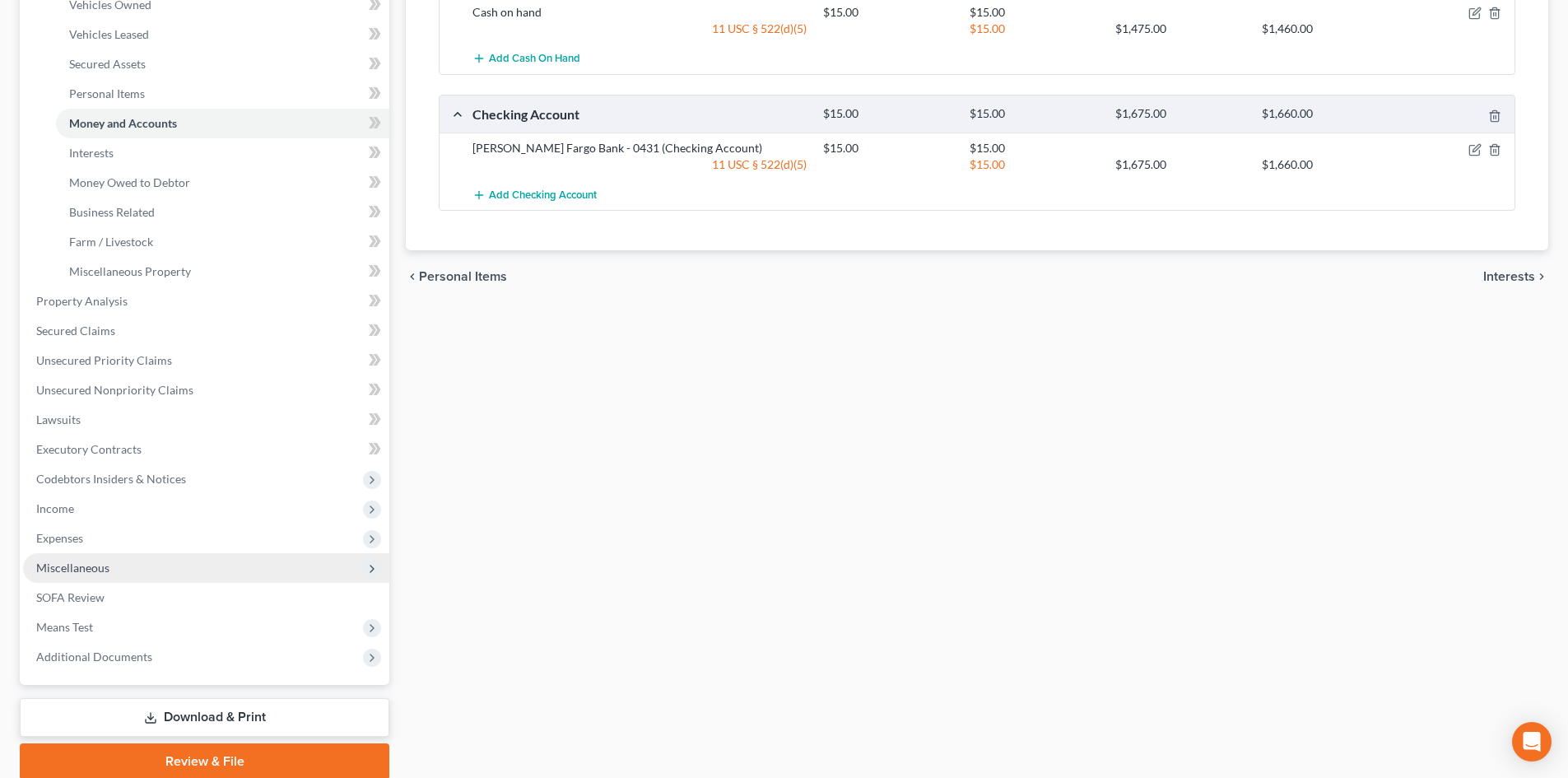
drag, startPoint x: 98, startPoint y: 534, endPoint x: 90, endPoint y: 553, distance: 20.6
click at [98, 534] on span "Expenses" at bounding box center [206, 538] width 366 height 30
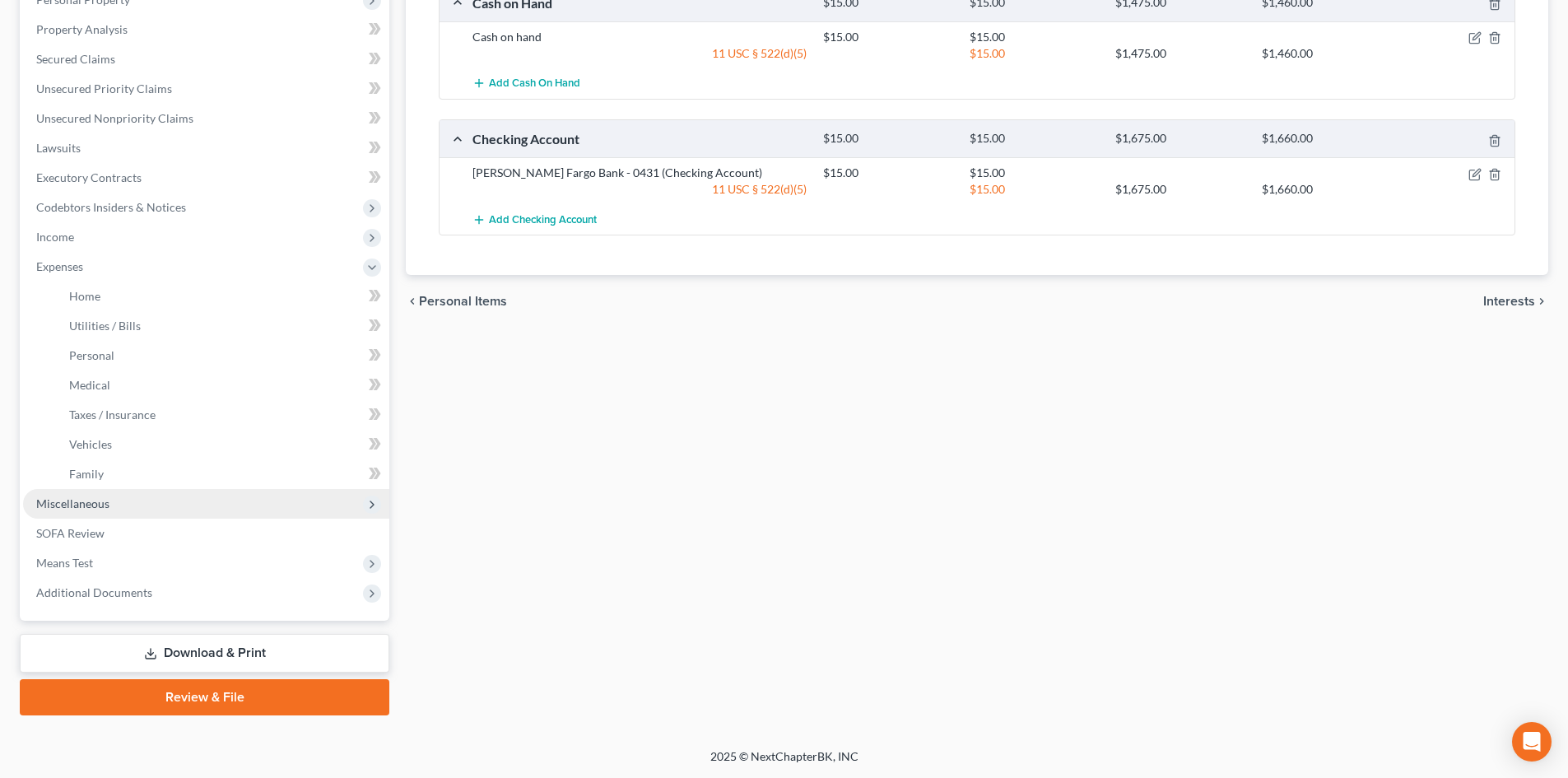
scroll to position [305, 0]
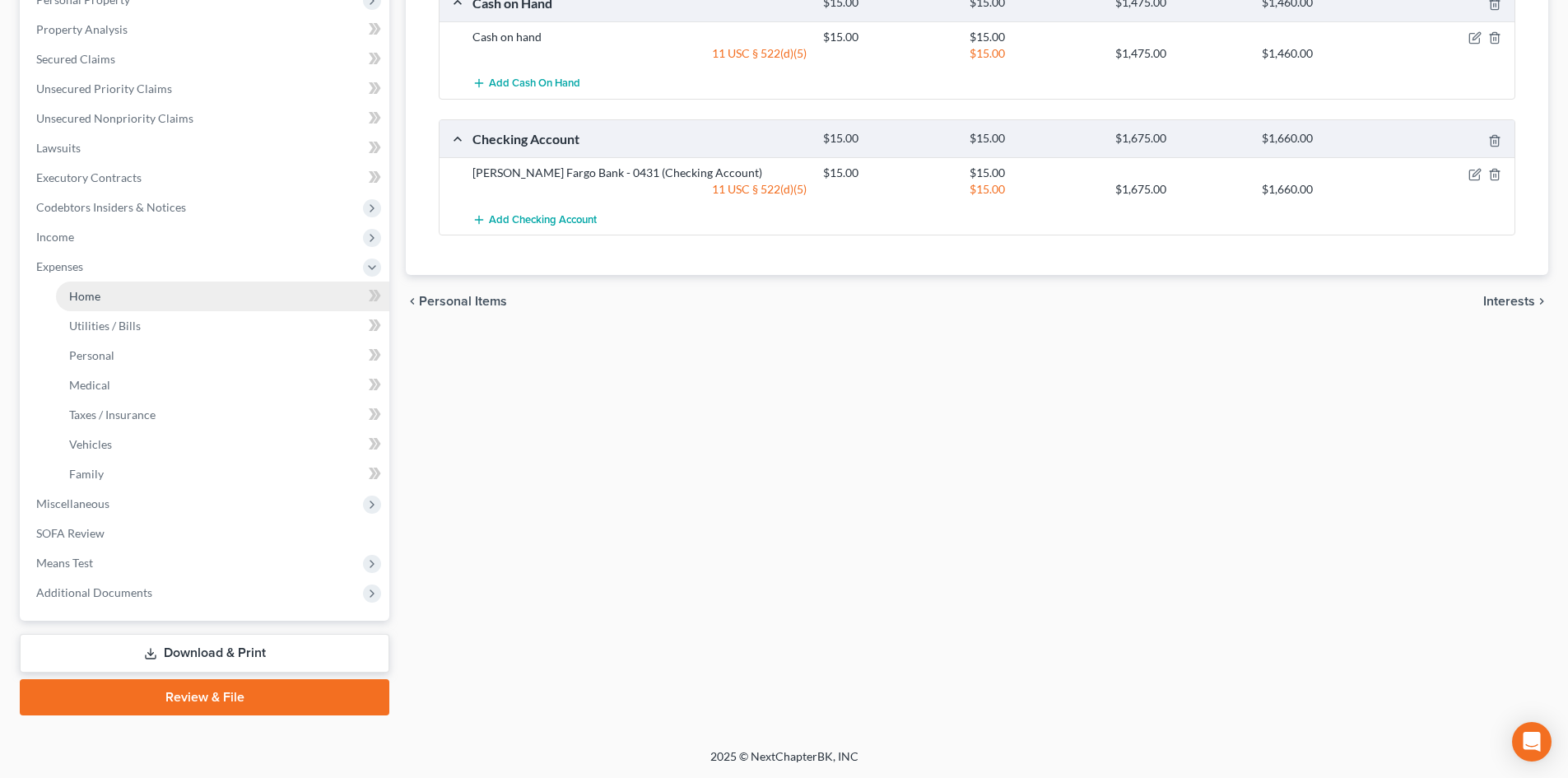
click at [105, 286] on link "Home" at bounding box center [223, 296] width 333 height 30
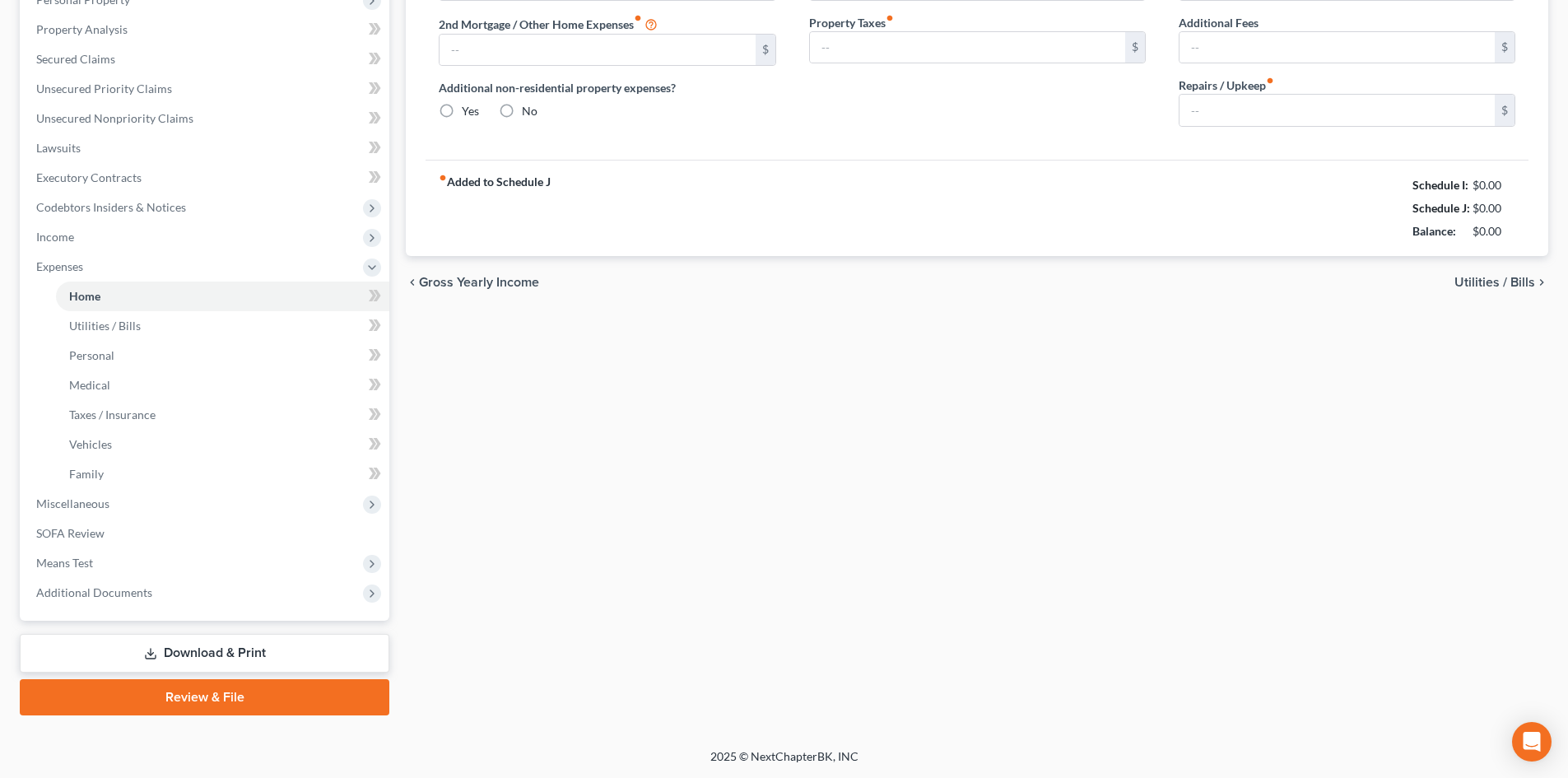
type input "1,200.00"
type input "0.00"
radio input "true"
type input "0.00"
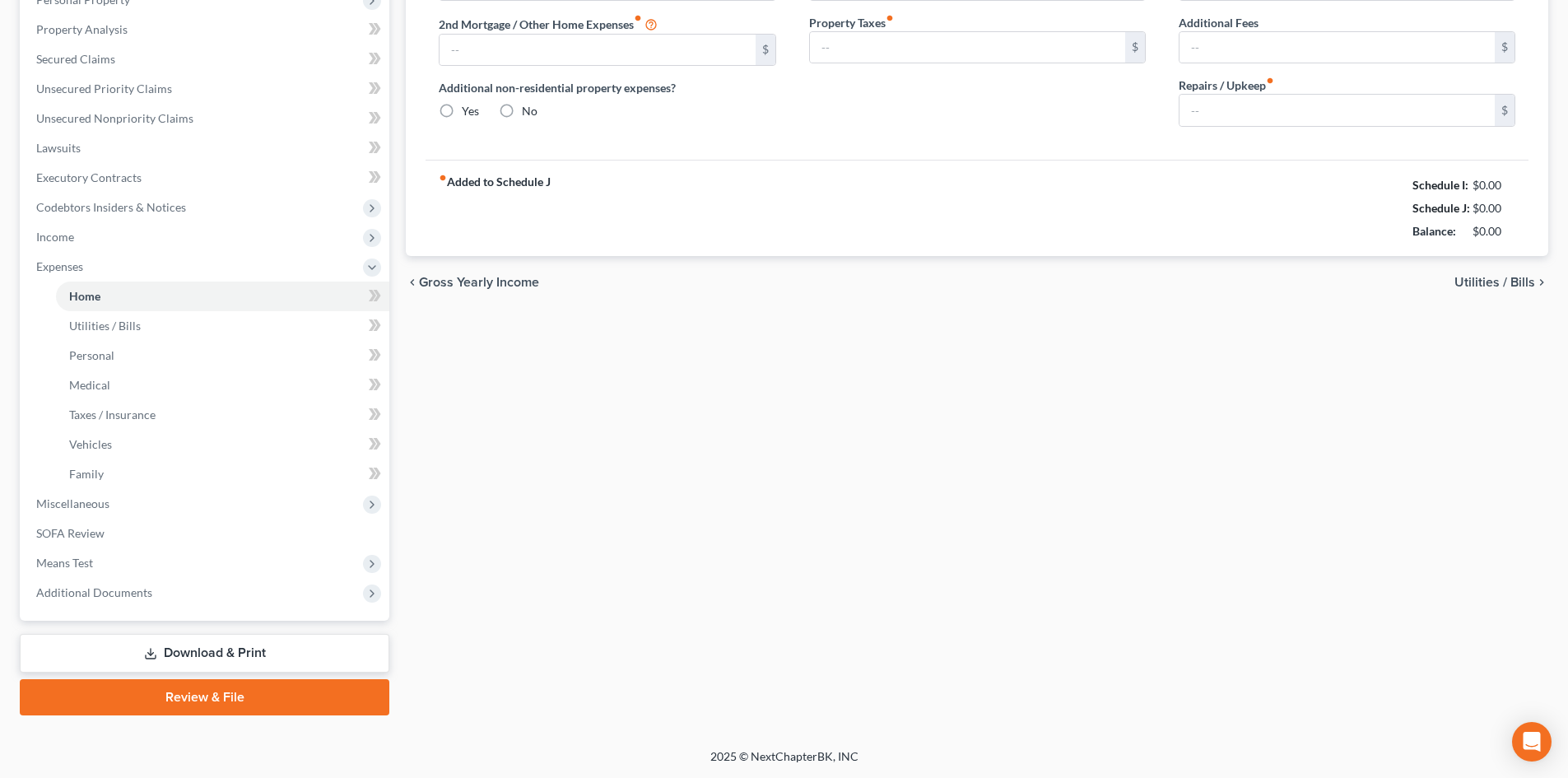
type input "0.00"
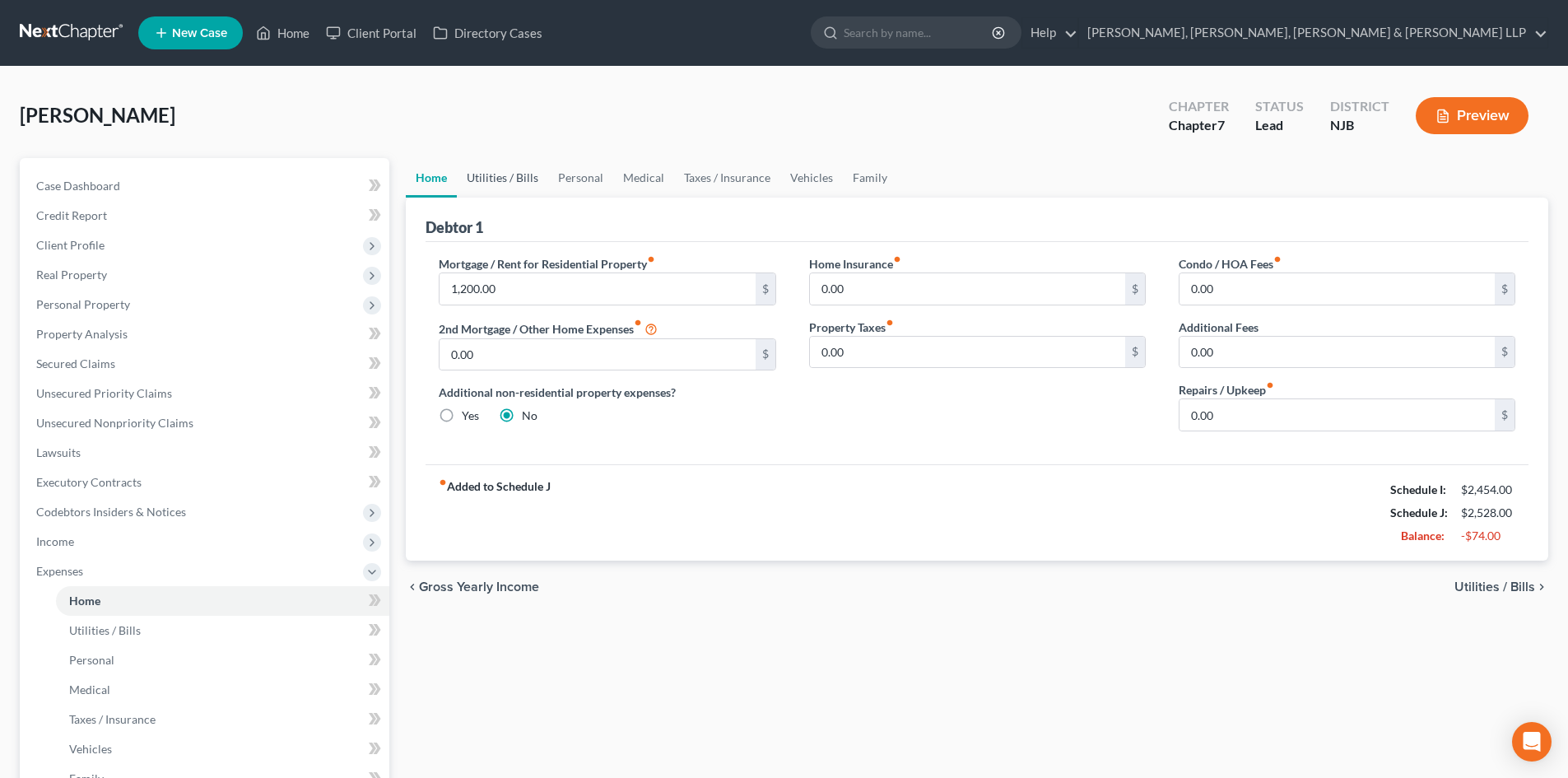
click at [491, 179] on link "Utilities / Bills" at bounding box center [503, 178] width 91 height 40
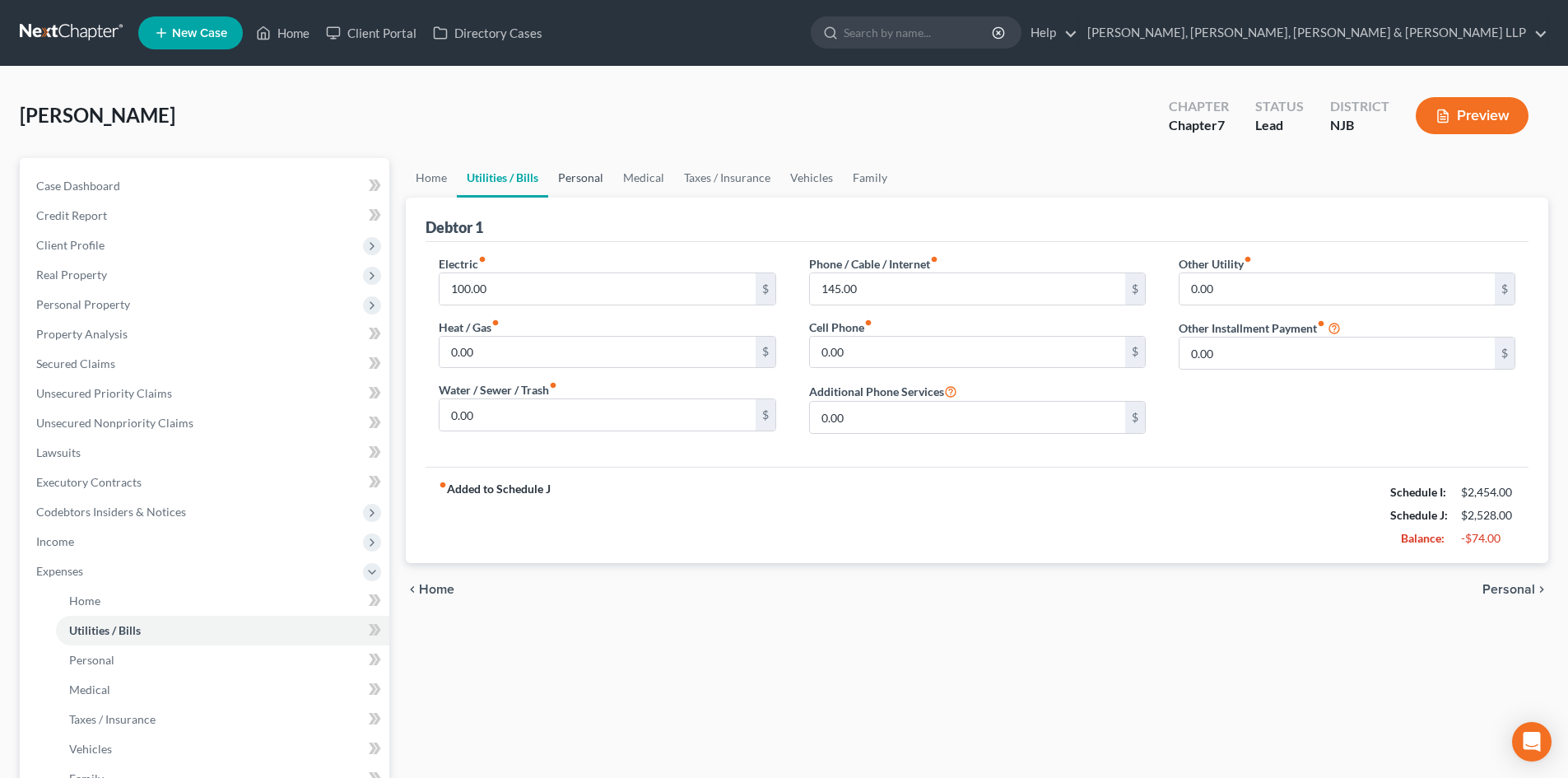
click at [561, 172] on link "Personal" at bounding box center [581, 178] width 65 height 40
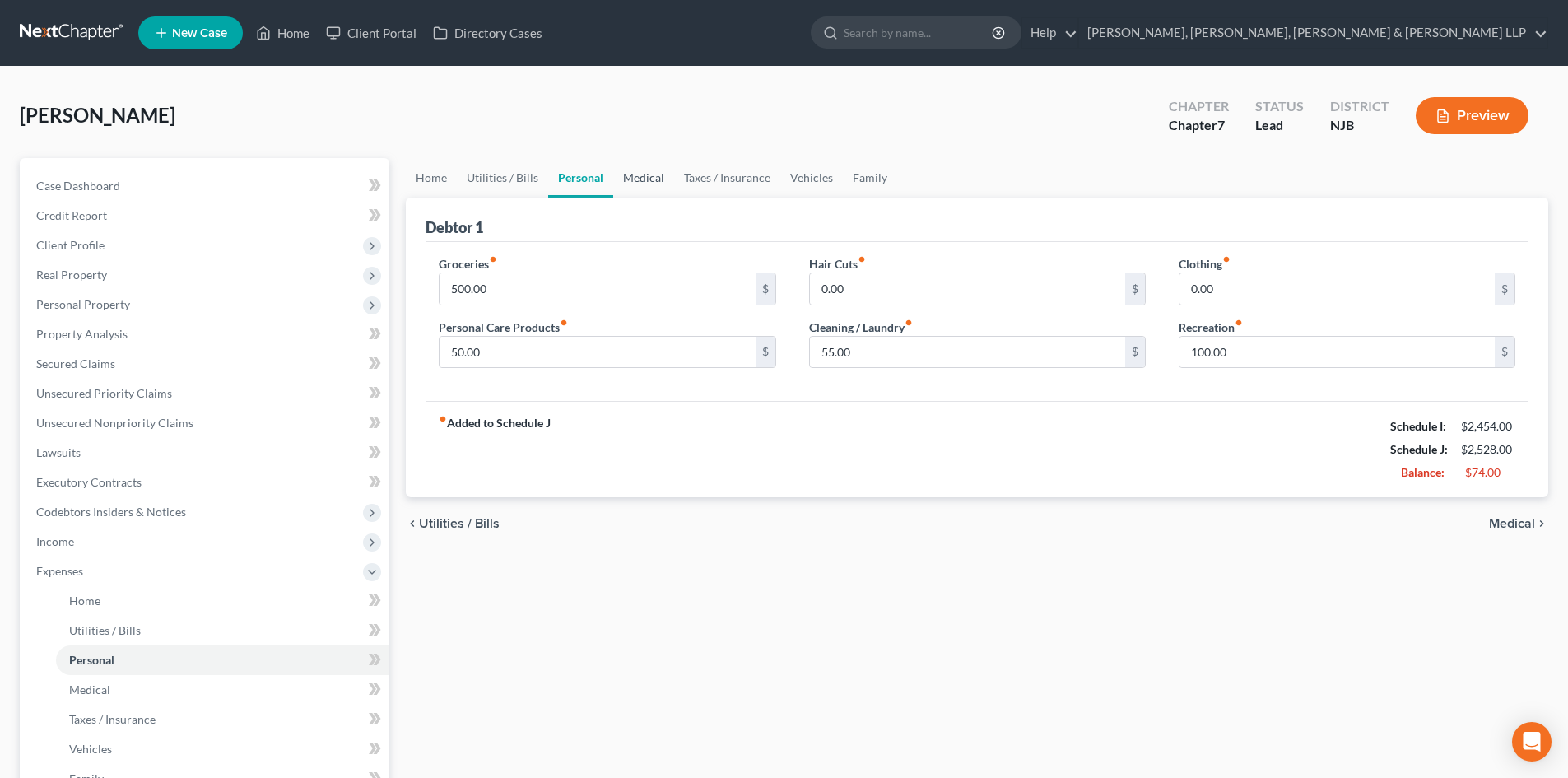
click at [629, 172] on link "Medical" at bounding box center [644, 178] width 61 height 40
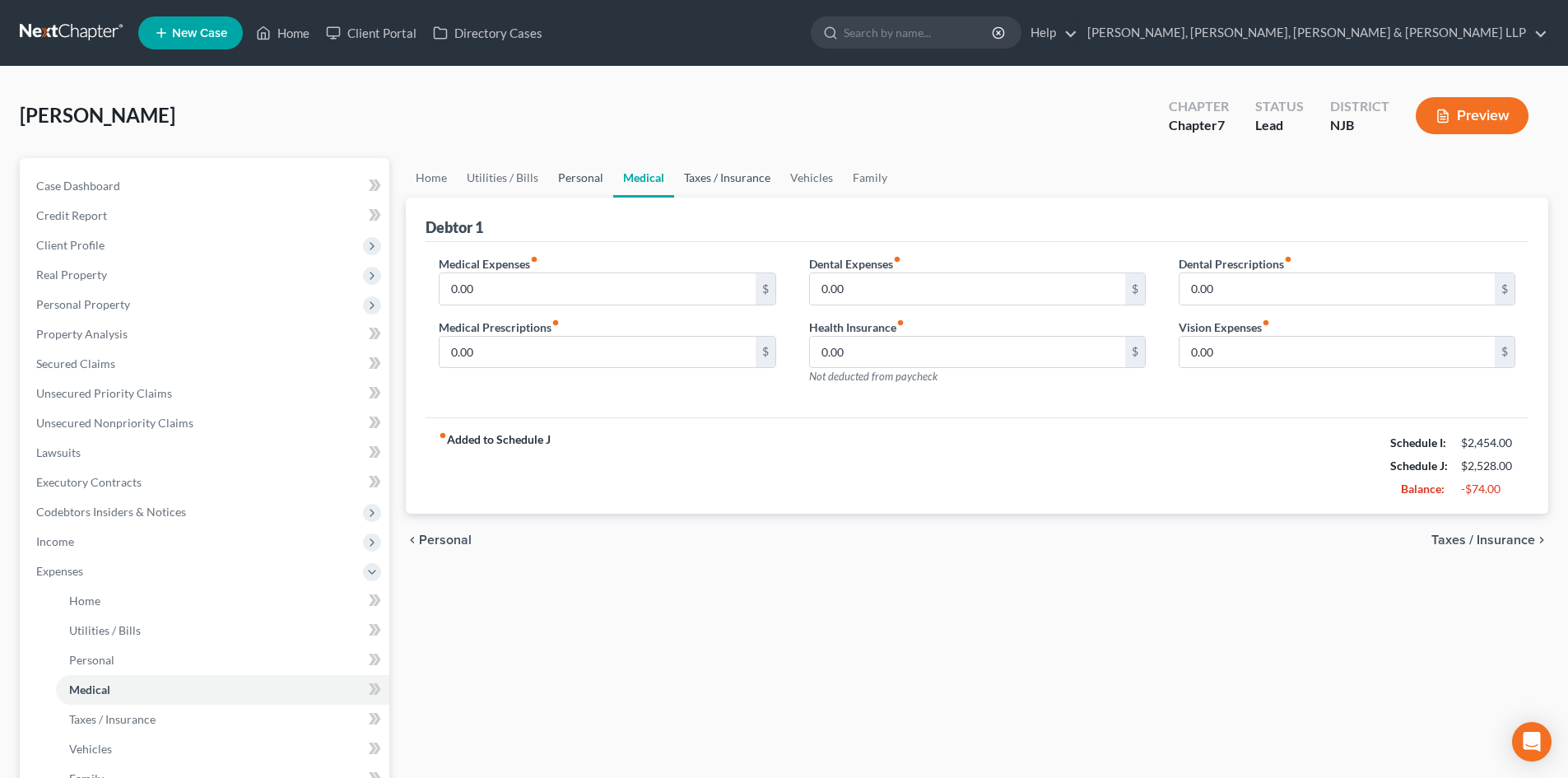
drag, startPoint x: 551, startPoint y: 181, endPoint x: 671, endPoint y: 182, distance: 120.0
click at [550, 182] on link "Personal" at bounding box center [581, 178] width 65 height 40
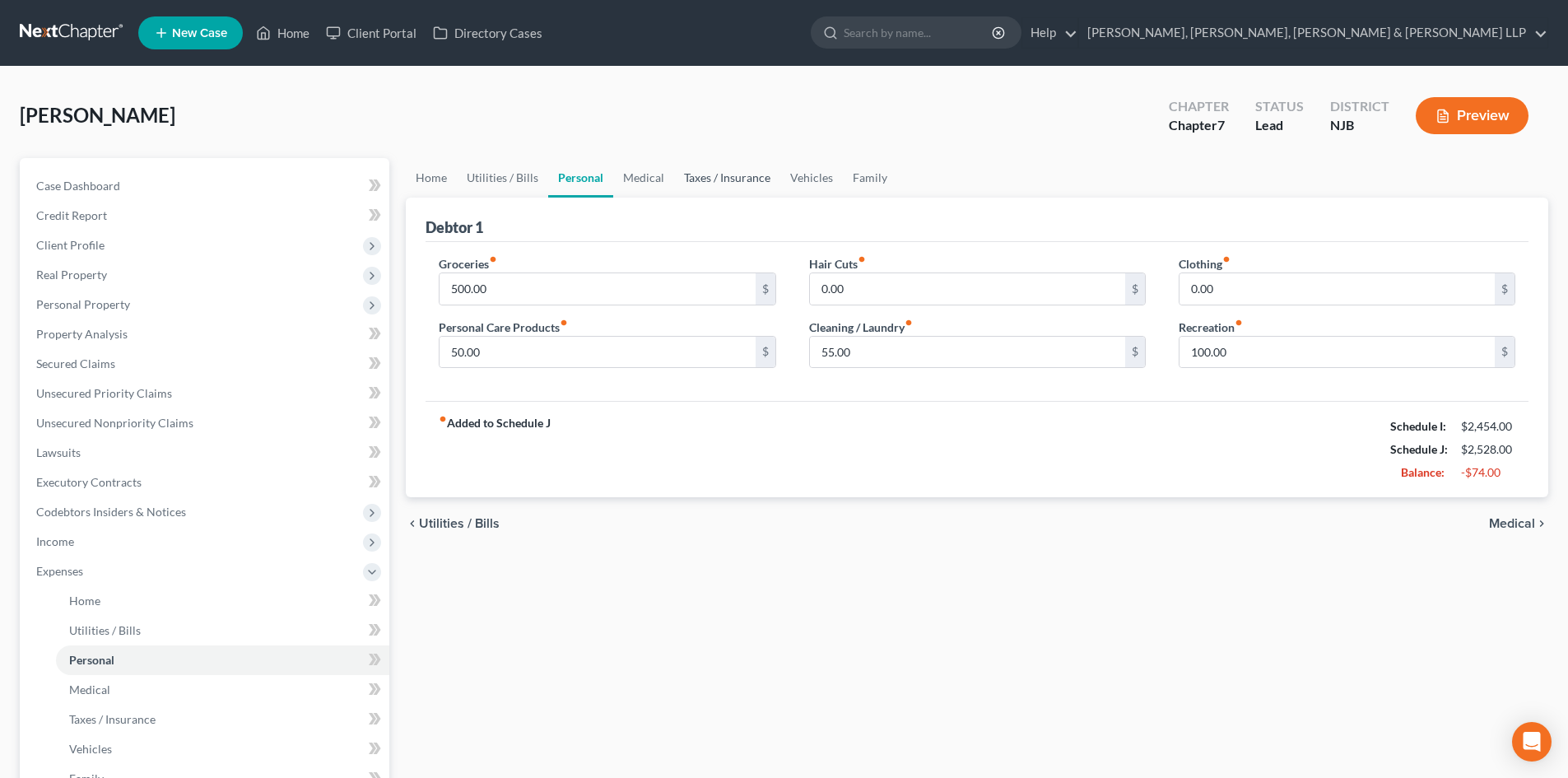
click at [693, 182] on link "Taxes / Insurance" at bounding box center [726, 178] width 106 height 40
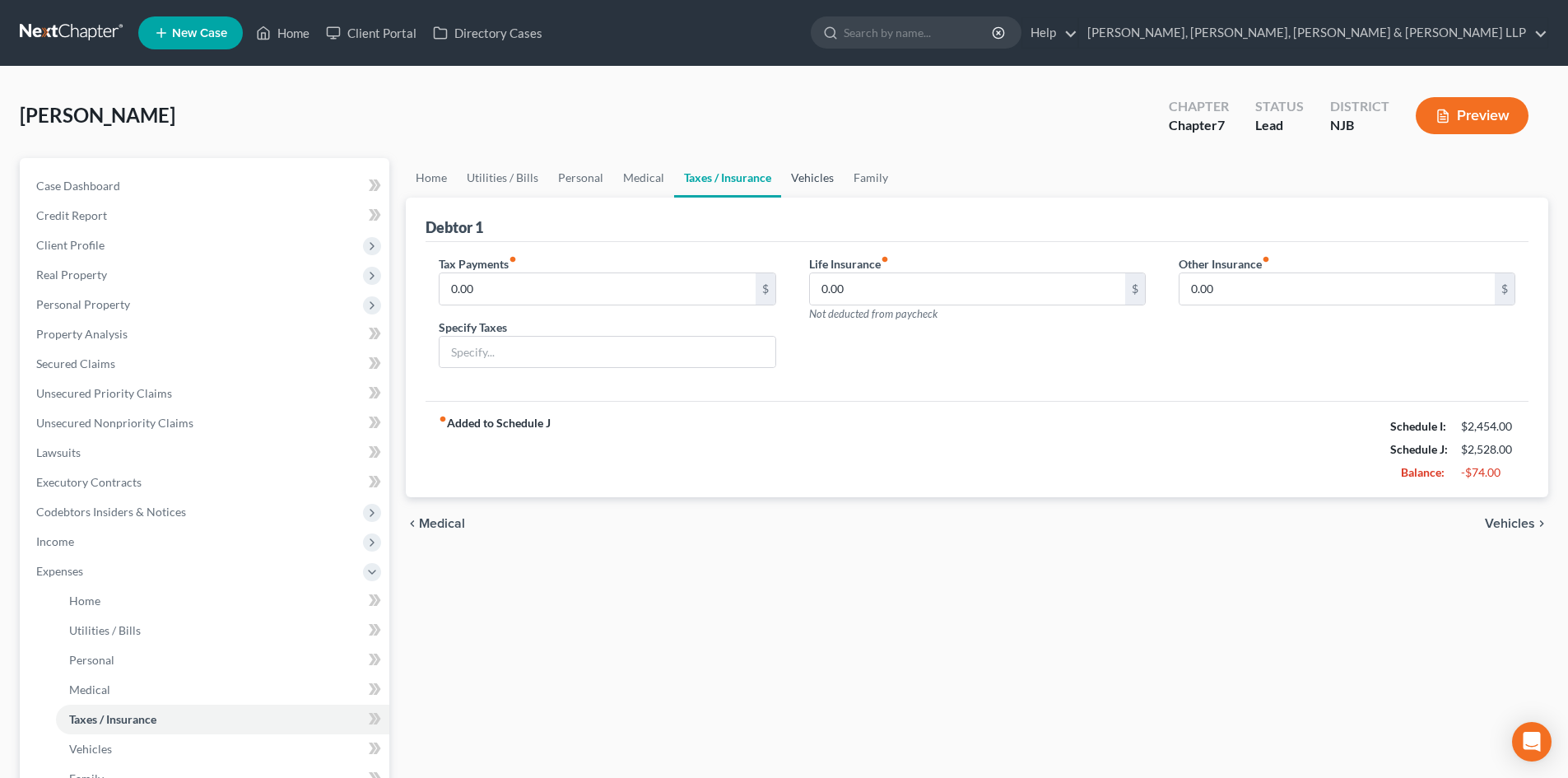
click at [808, 178] on link "Vehicles" at bounding box center [811, 178] width 62 height 40
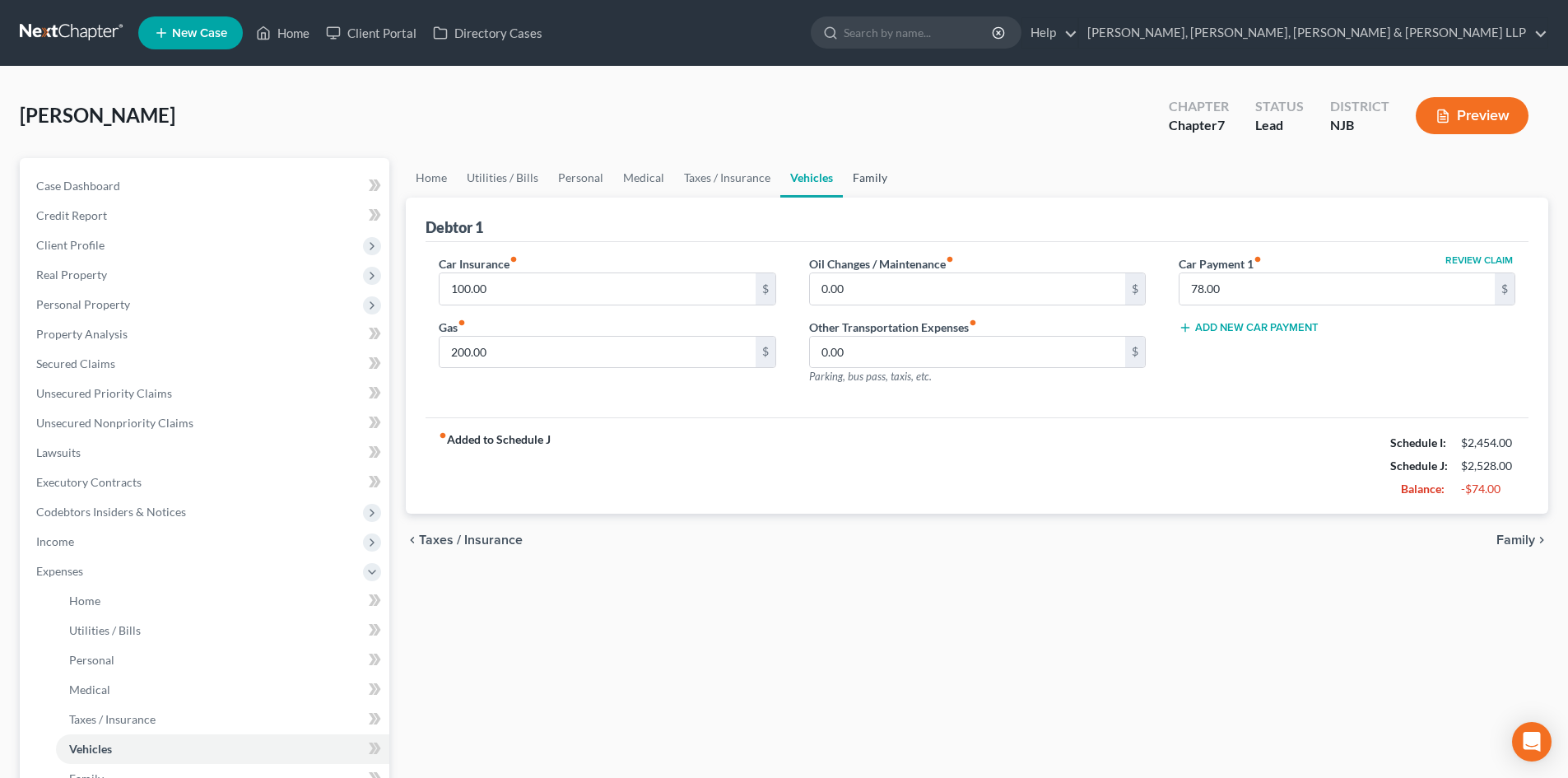
click at [854, 178] on link "Family" at bounding box center [870, 178] width 54 height 40
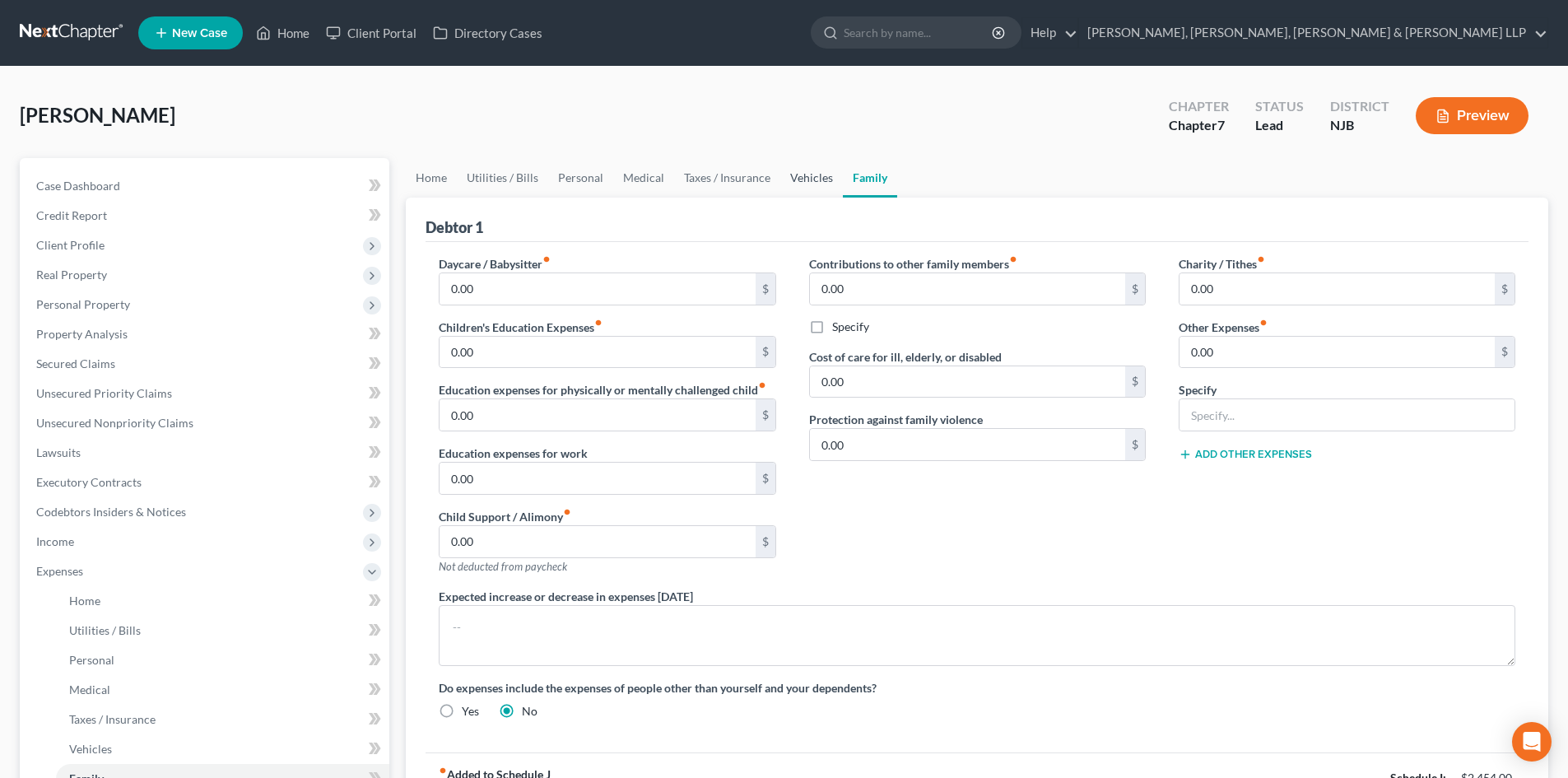
click at [825, 180] on link "Vehicles" at bounding box center [811, 178] width 62 height 40
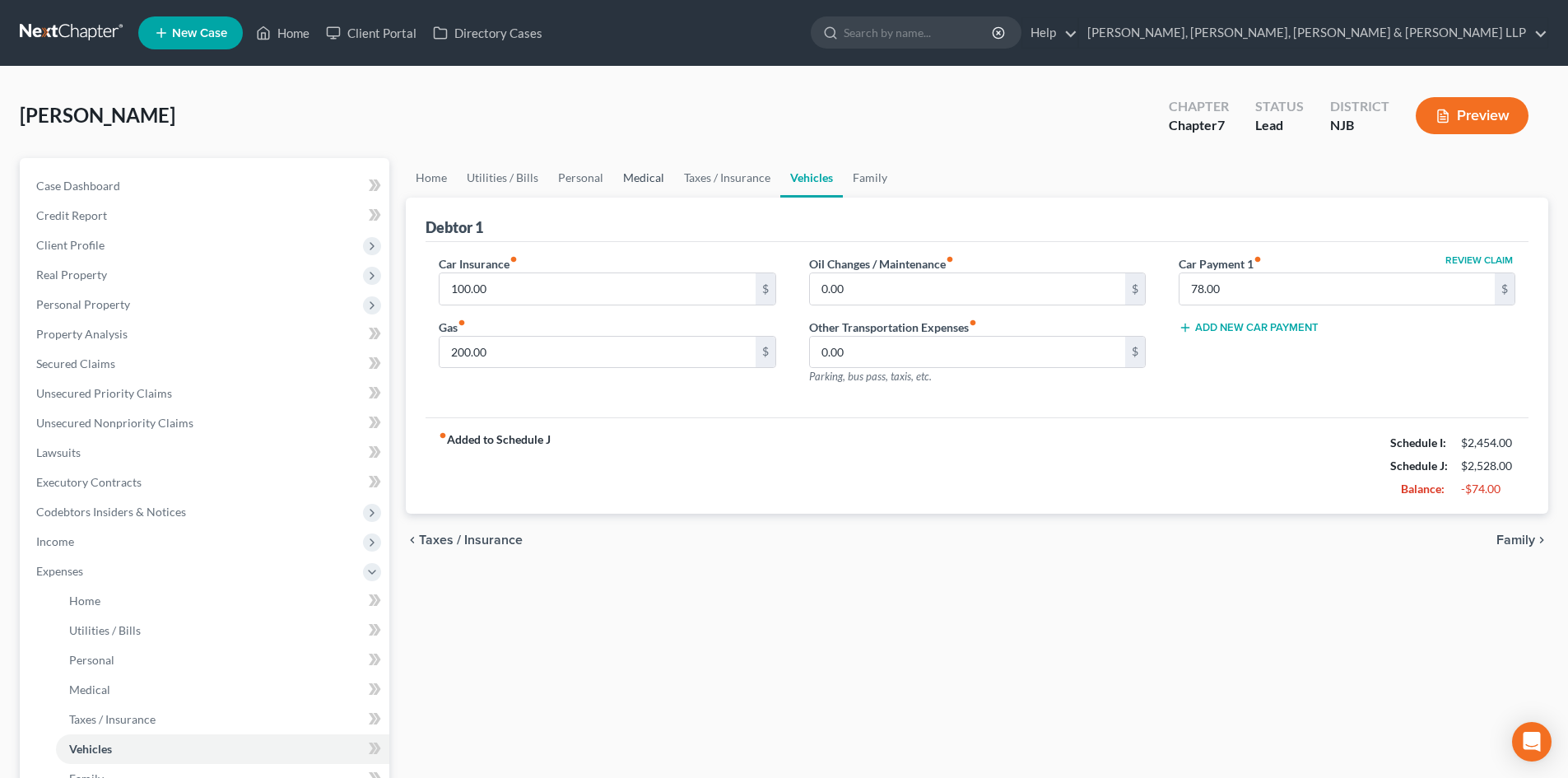
click at [652, 177] on link "Medical" at bounding box center [644, 178] width 61 height 40
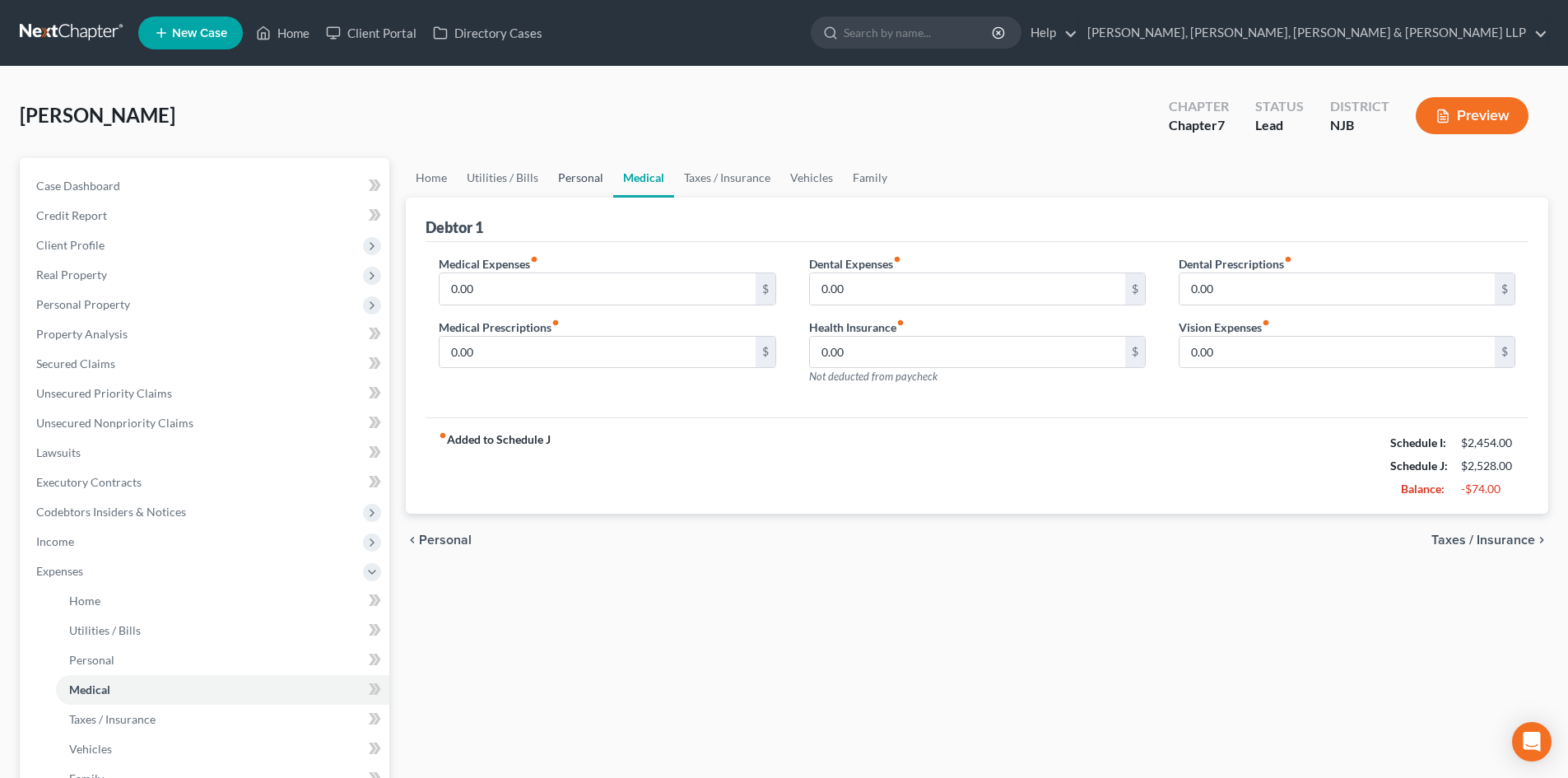
click at [594, 172] on link "Personal" at bounding box center [581, 178] width 65 height 40
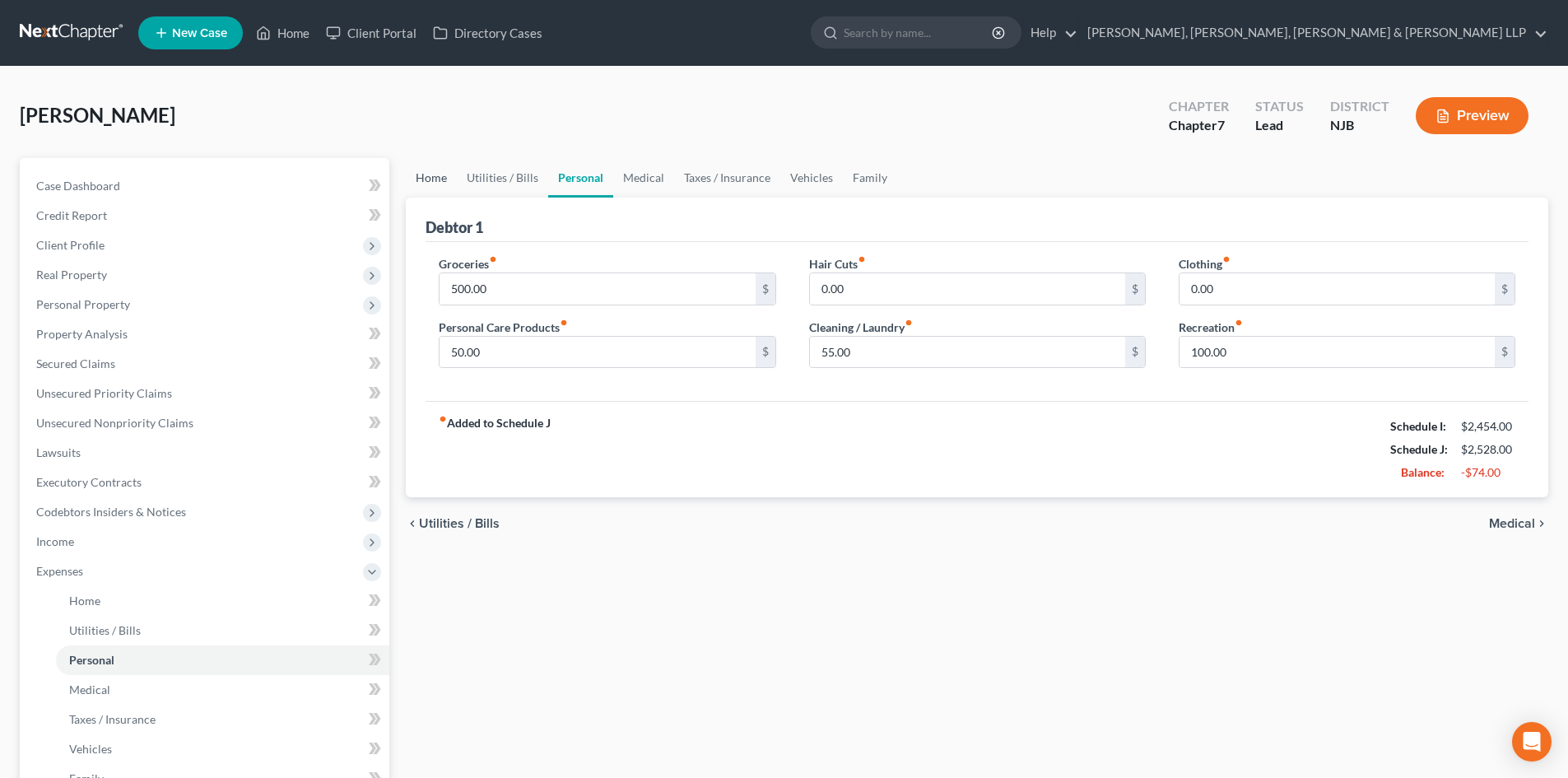
click at [427, 181] on link "Home" at bounding box center [431, 178] width 51 height 40
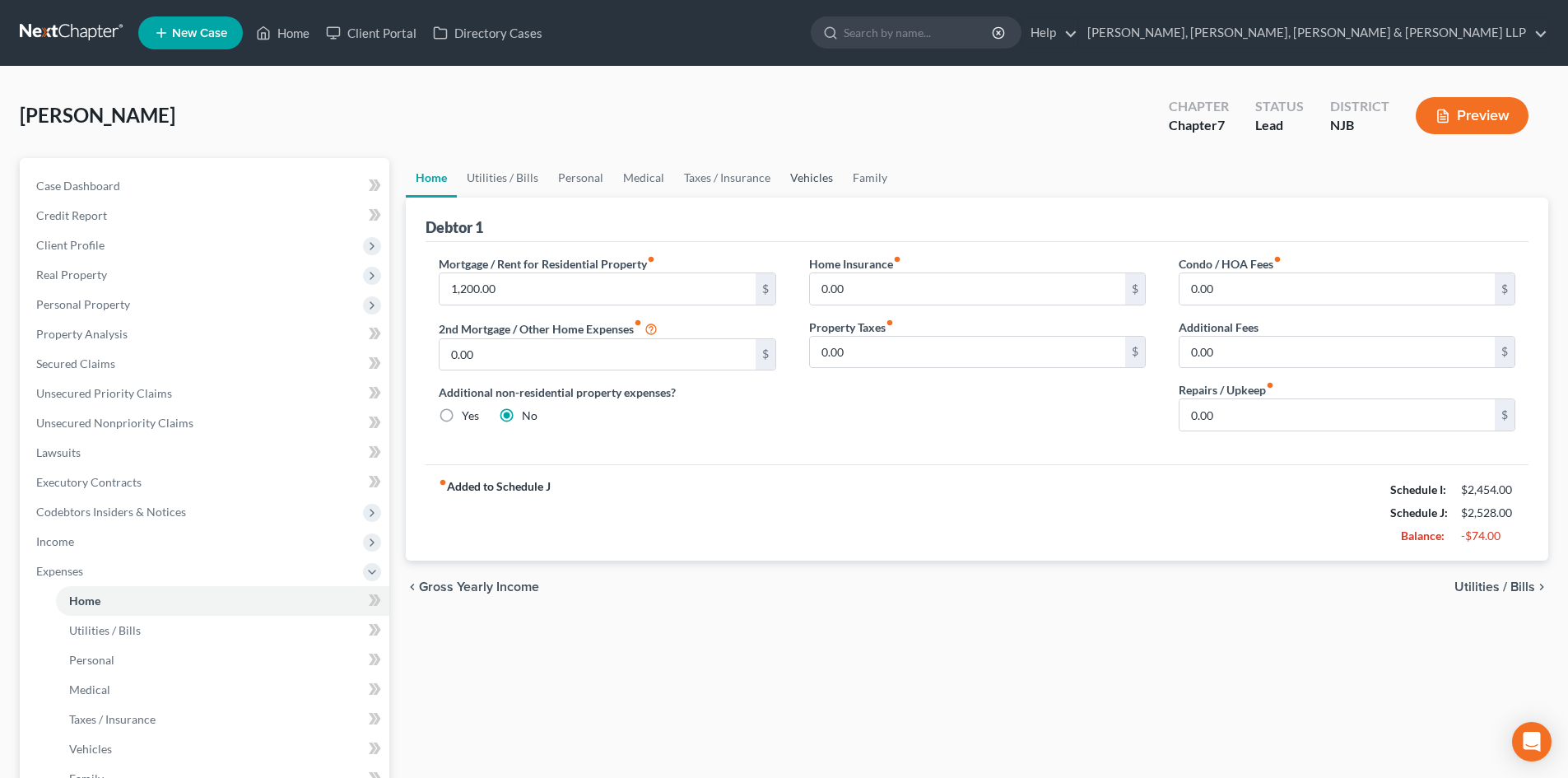
click at [794, 173] on link "Vehicles" at bounding box center [811, 178] width 62 height 40
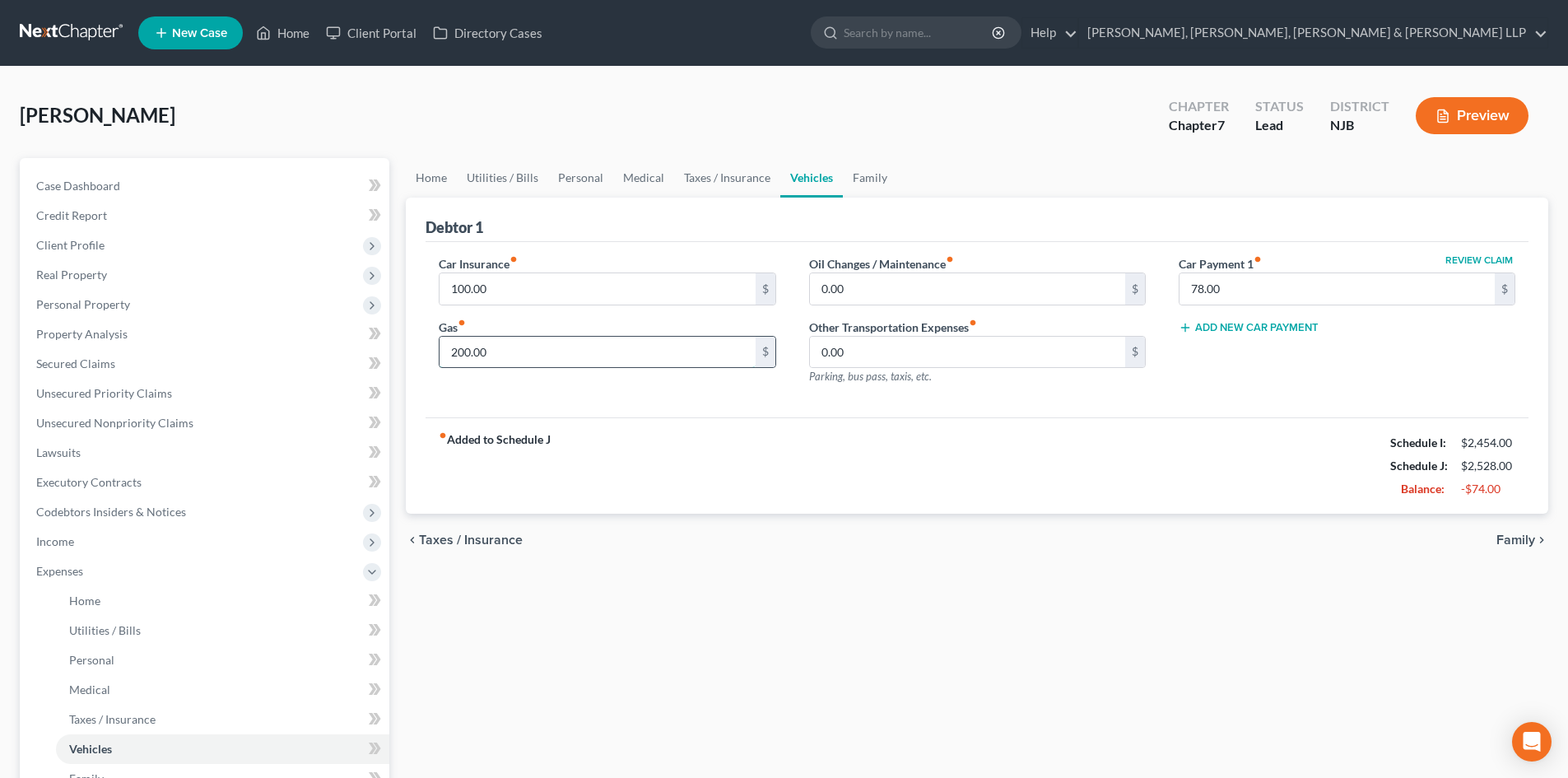
click at [521, 343] on input "200.00" at bounding box center [597, 352] width 316 height 32
drag, startPoint x: 521, startPoint y: 344, endPoint x: 376, endPoint y: 343, distance: 145.0
click at [376, 343] on div "Petition Navigation Case Dashboard Payments Invoices Payments Payments Credit R…" at bounding box center [784, 589] width 1544 height 862
click at [889, 535] on div "chevron_left Taxes / Insurance Family chevron_right" at bounding box center [976, 539] width 1143 height 52
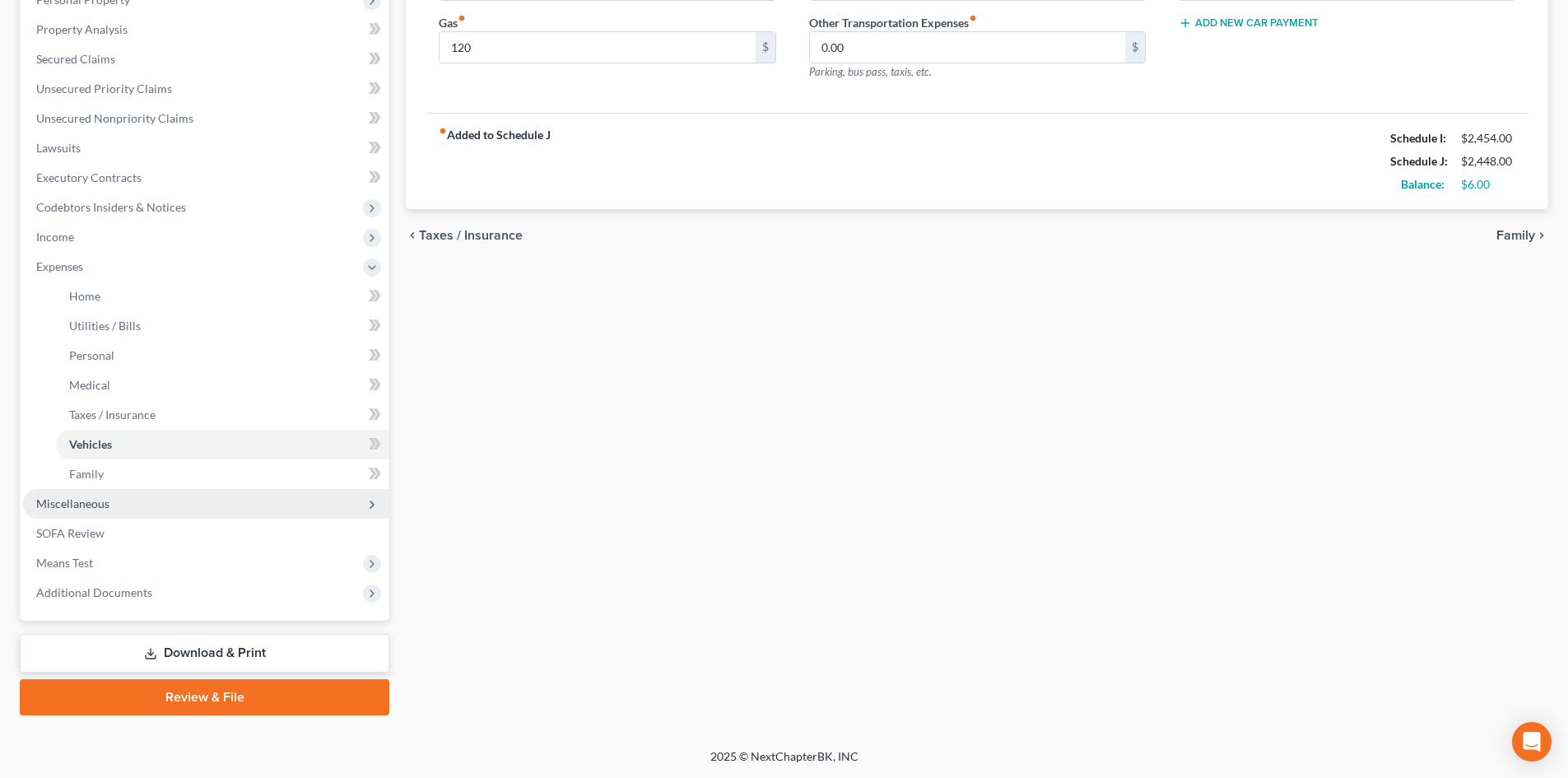
click at [97, 512] on span "Miscellaneous" at bounding box center [206, 504] width 366 height 30
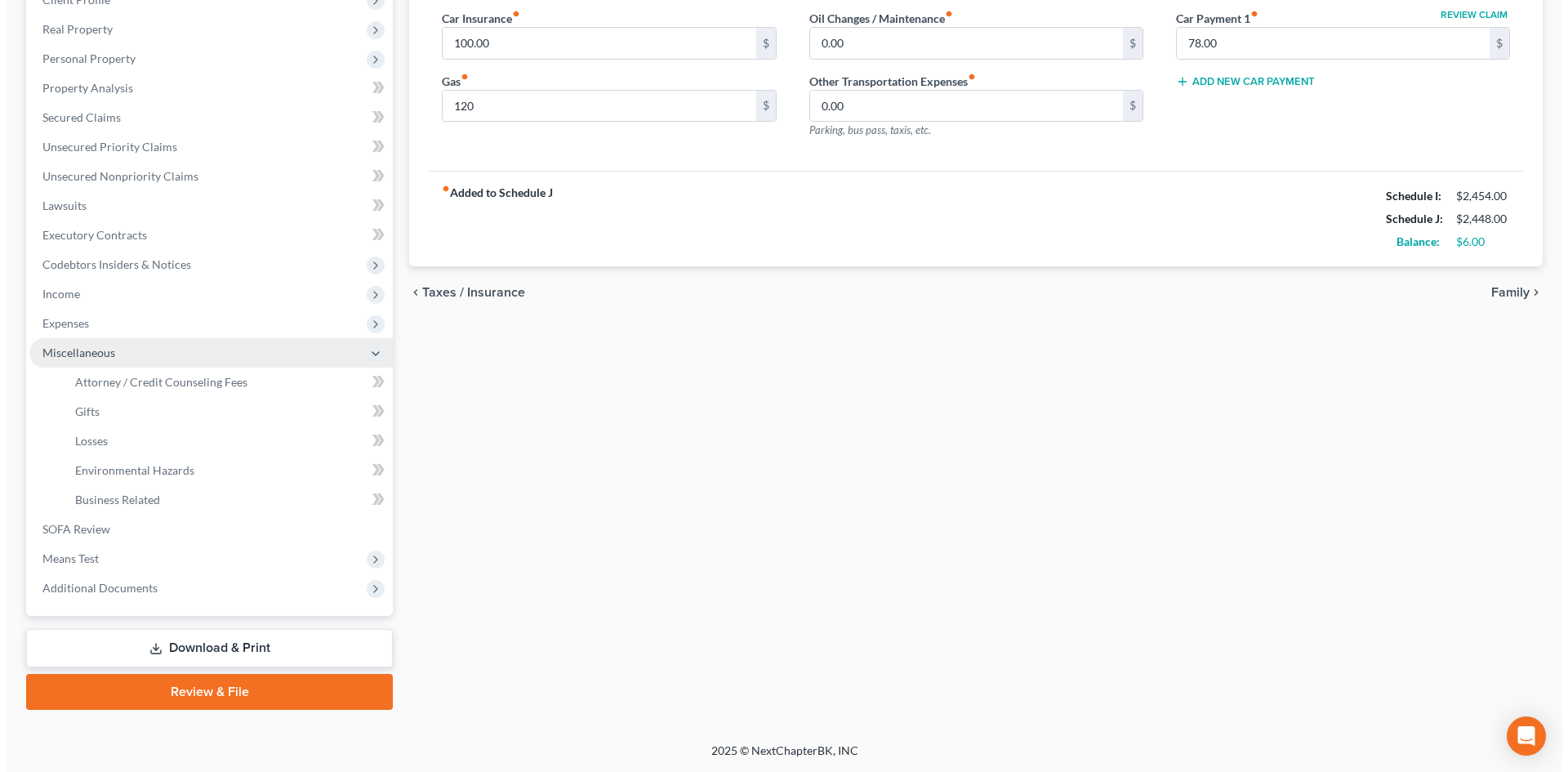
scroll to position [244, 0]
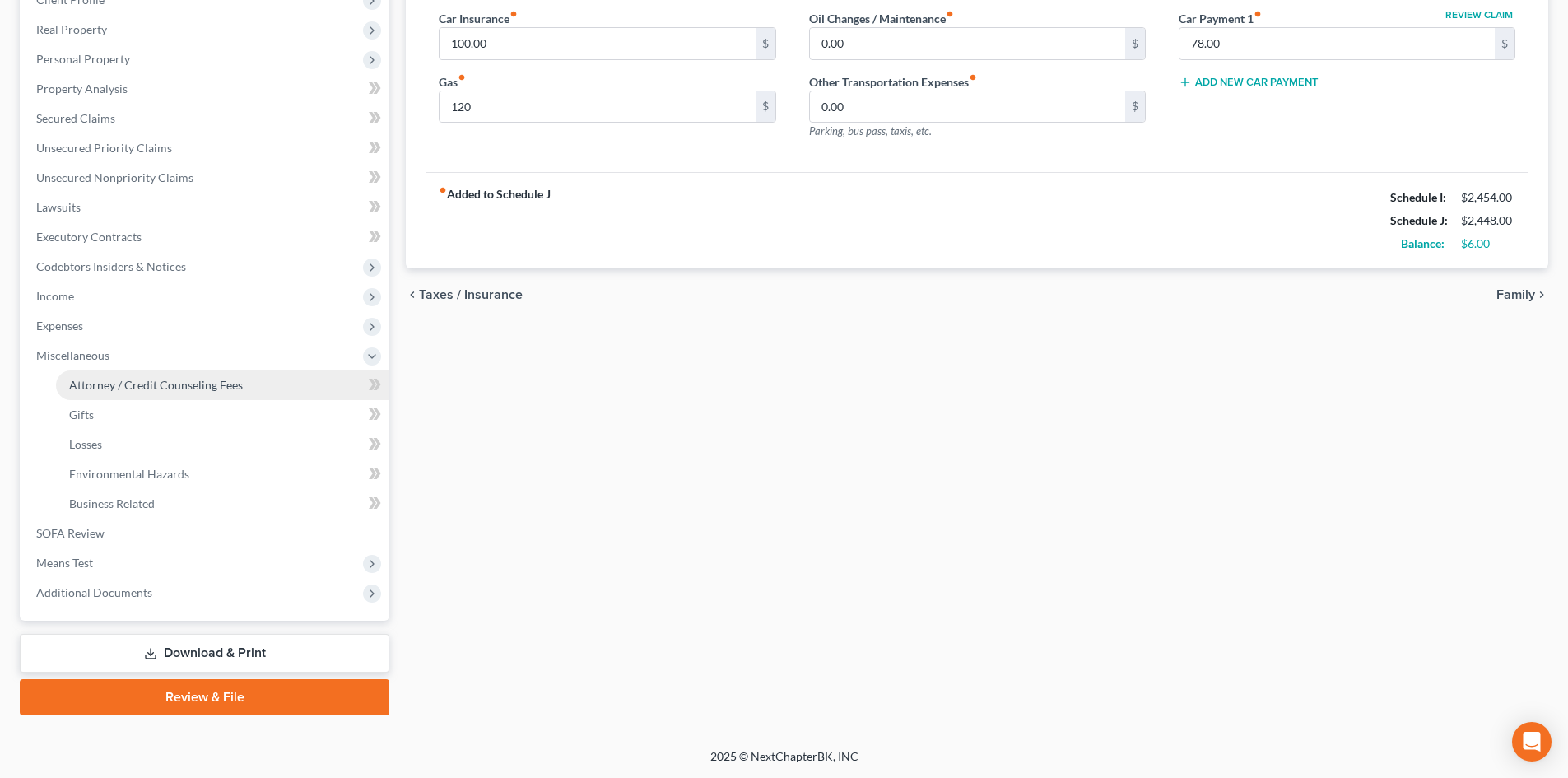
click at [189, 385] on span "Attorney / Credit Counseling Fees" at bounding box center [156, 385] width 174 height 14
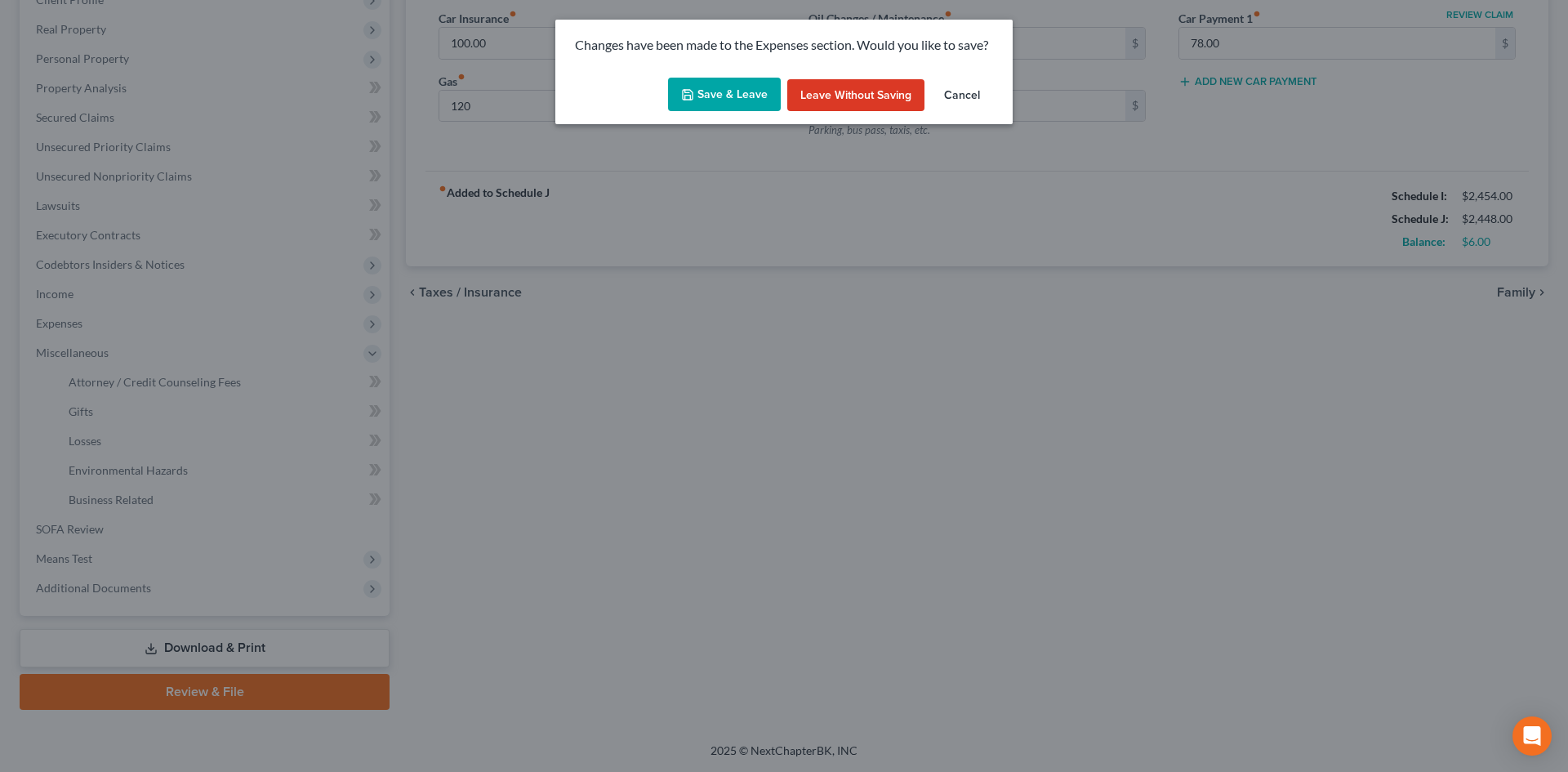
click at [701, 114] on div "Save & Leave Leave without Saving Cancel" at bounding box center [784, 97] width 458 height 54
click at [719, 108] on button "Save & Leave" at bounding box center [724, 94] width 113 height 34
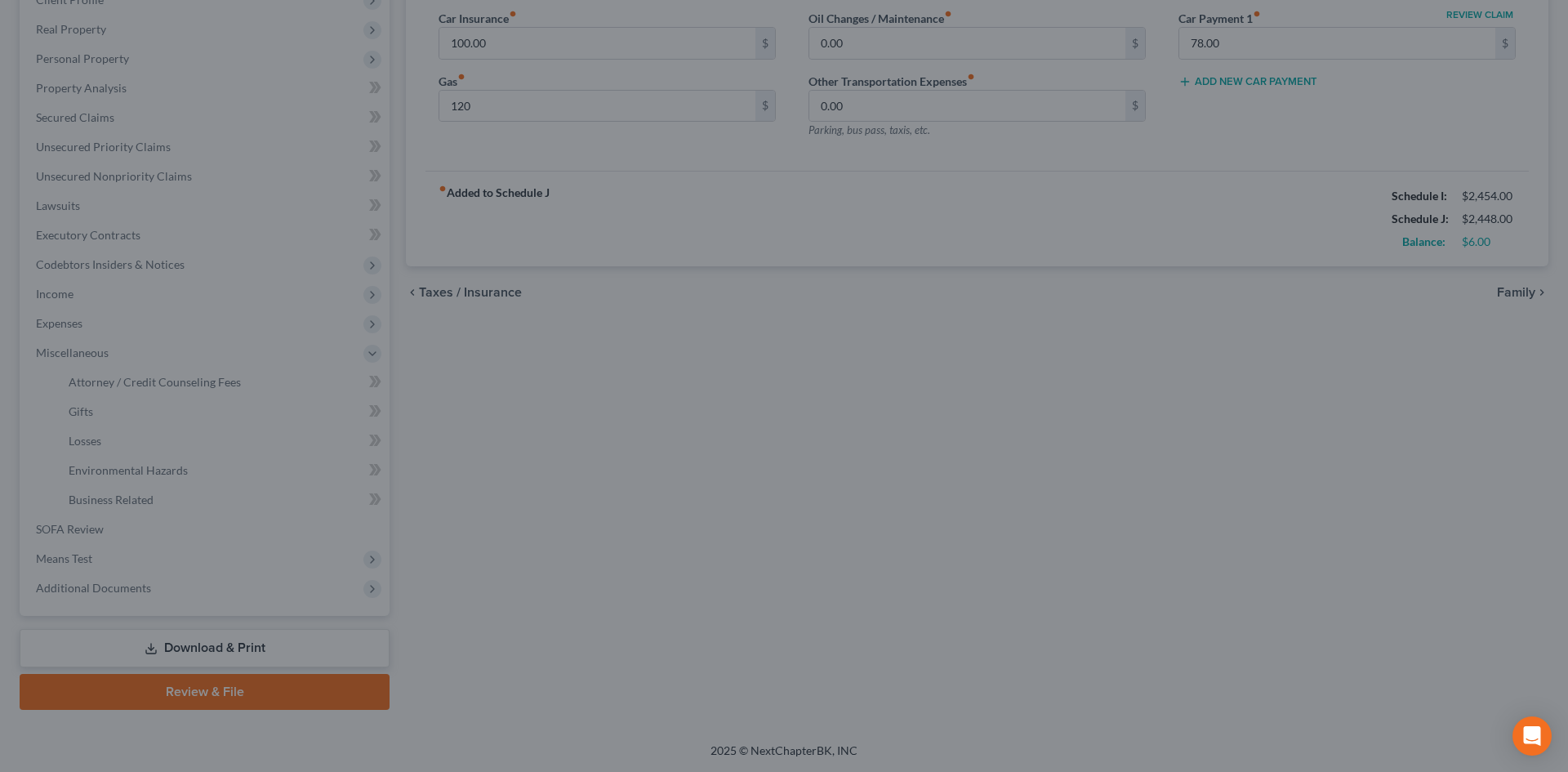
type input "120.00"
select select "1"
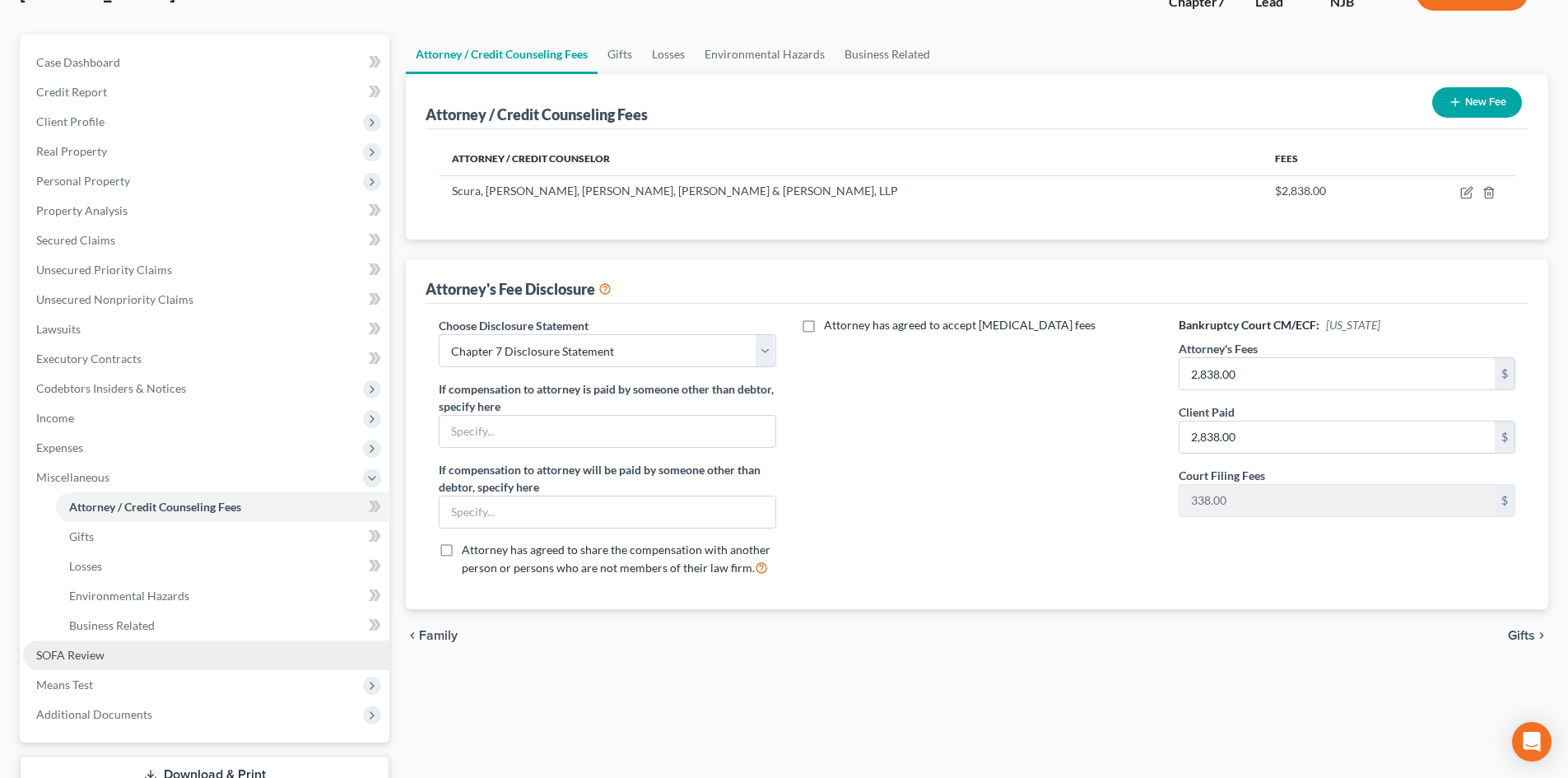
scroll to position [245, 0]
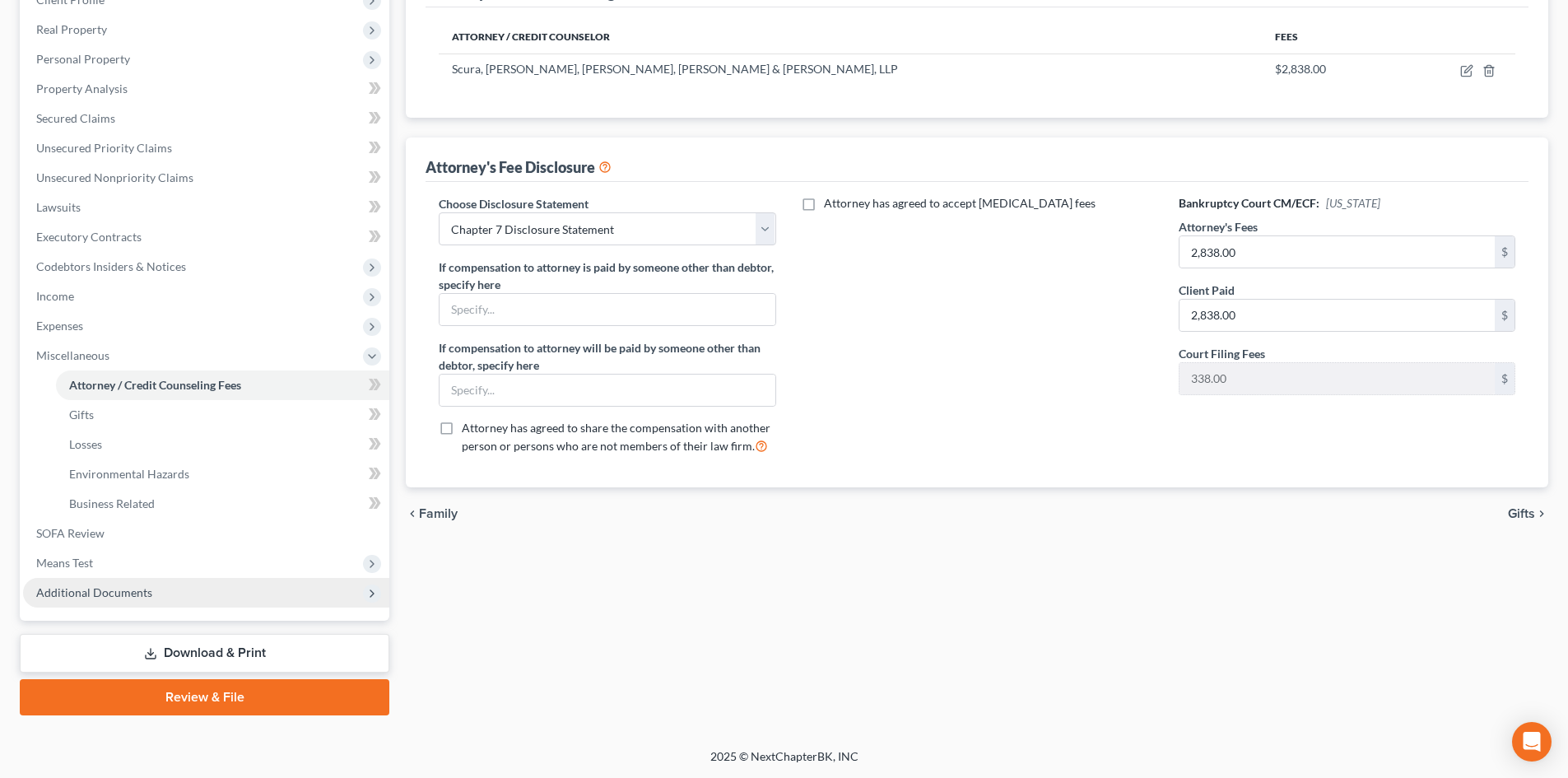
drag, startPoint x: 100, startPoint y: 596, endPoint x: 130, endPoint y: 606, distance: 31.6
click at [100, 595] on span "Additional Documents" at bounding box center [94, 592] width 116 height 14
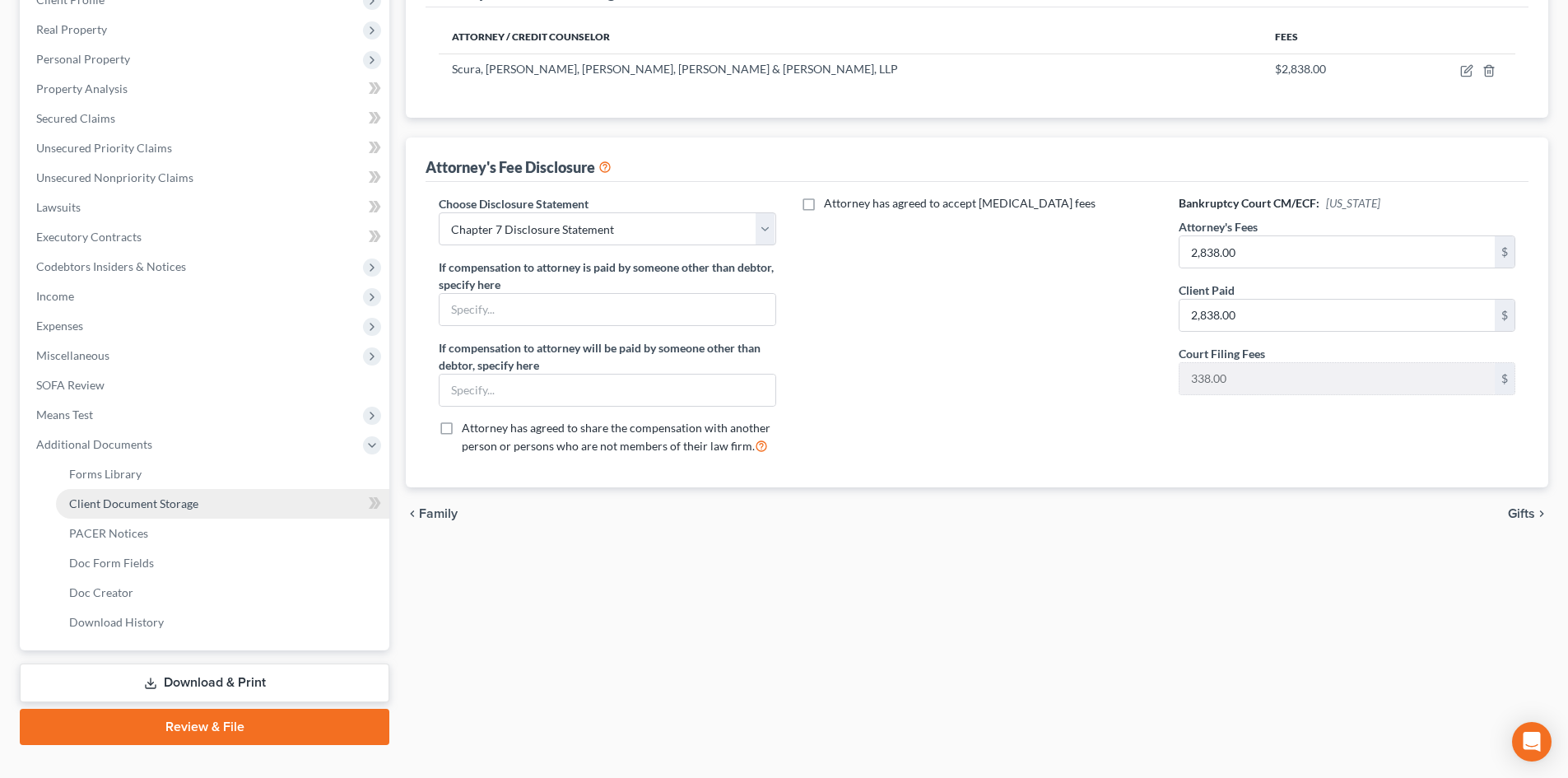
click at [200, 491] on link "Client Document Storage" at bounding box center [223, 504] width 333 height 30
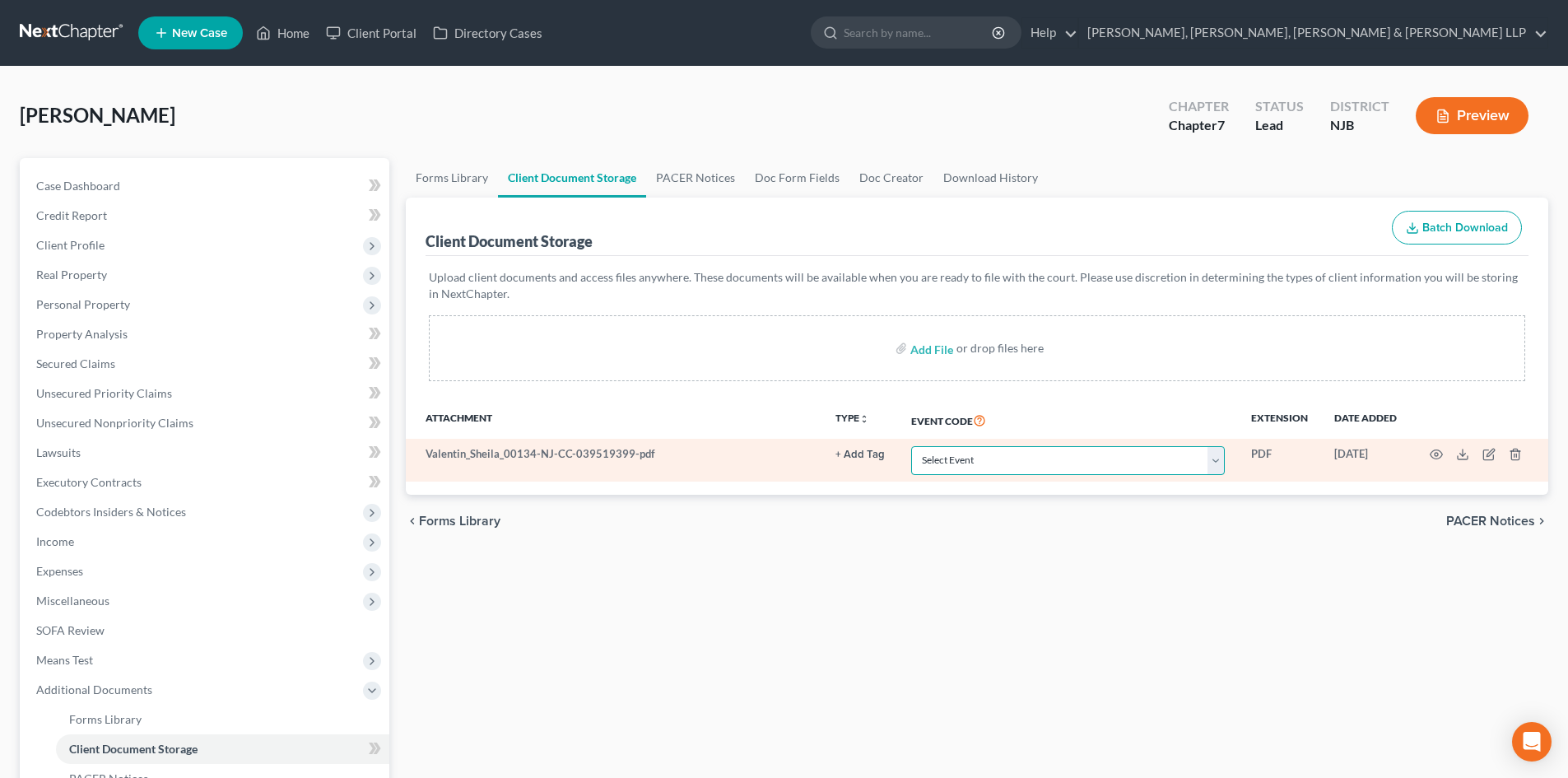
click at [986, 465] on select "Select Event 20 Largest Unsecured Creditors Amended Attorney Compensation State…" at bounding box center [1067, 460] width 314 height 29
select select "9"
click at [911, 446] on select "Select Event 20 Largest Unsecured Creditors Amended Attorney Compensation State…" at bounding box center [1067, 460] width 314 height 29
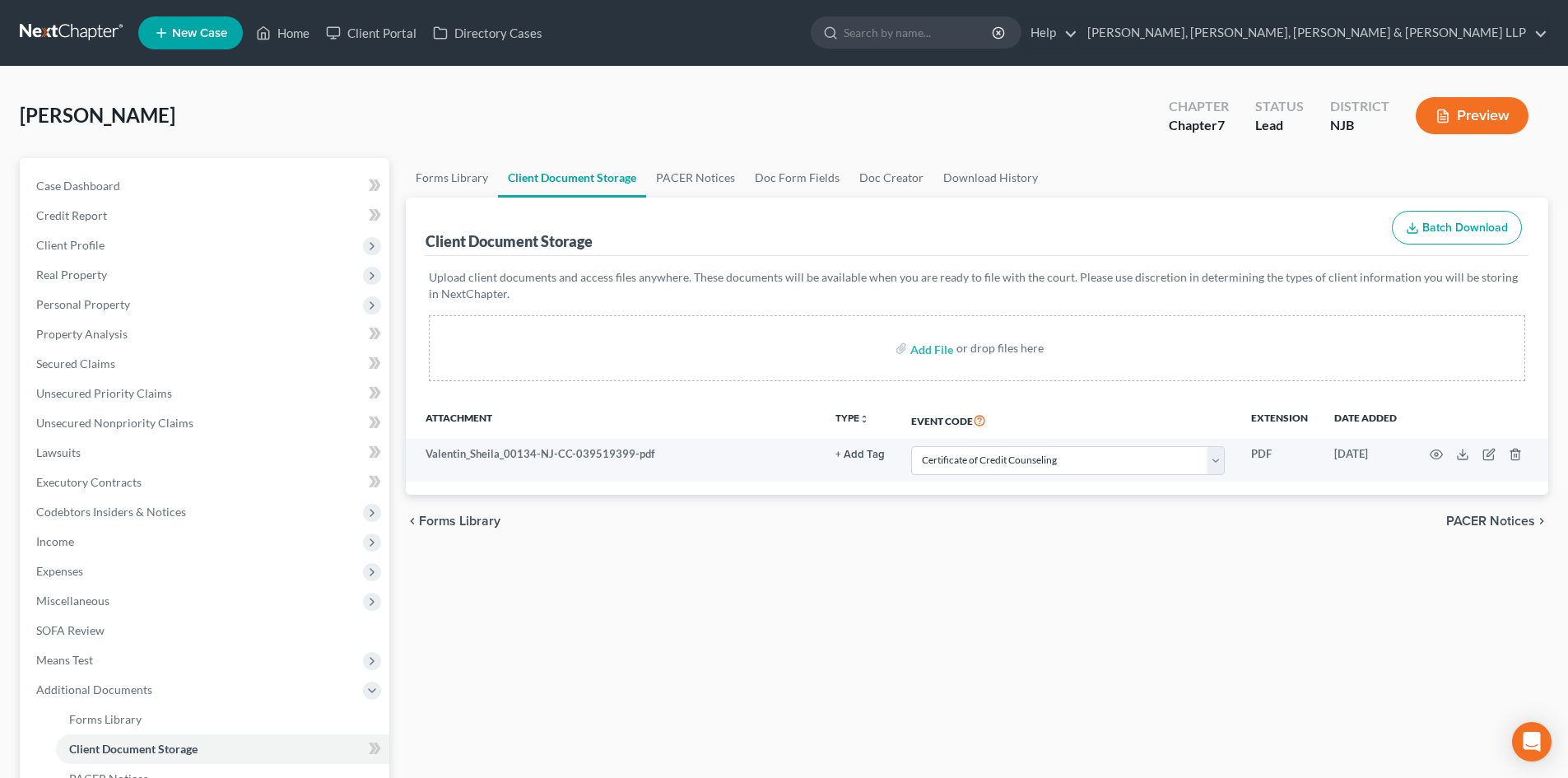
click at [757, 678] on div "Forms Library Client Document Storage PACER Notices Doc Form Fields Doc Creator…" at bounding box center [976, 574] width 1158 height 832
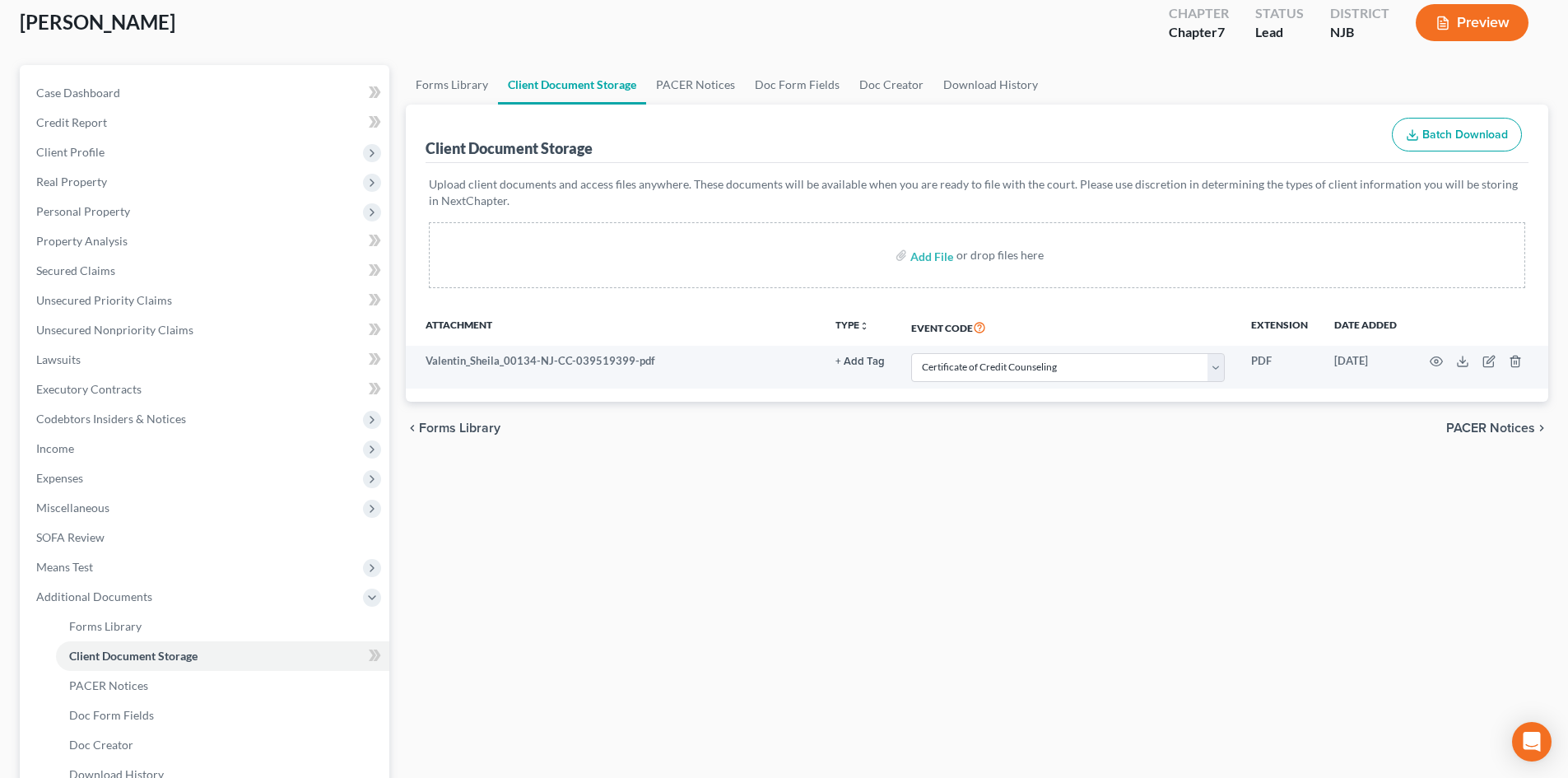
scroll to position [275, 0]
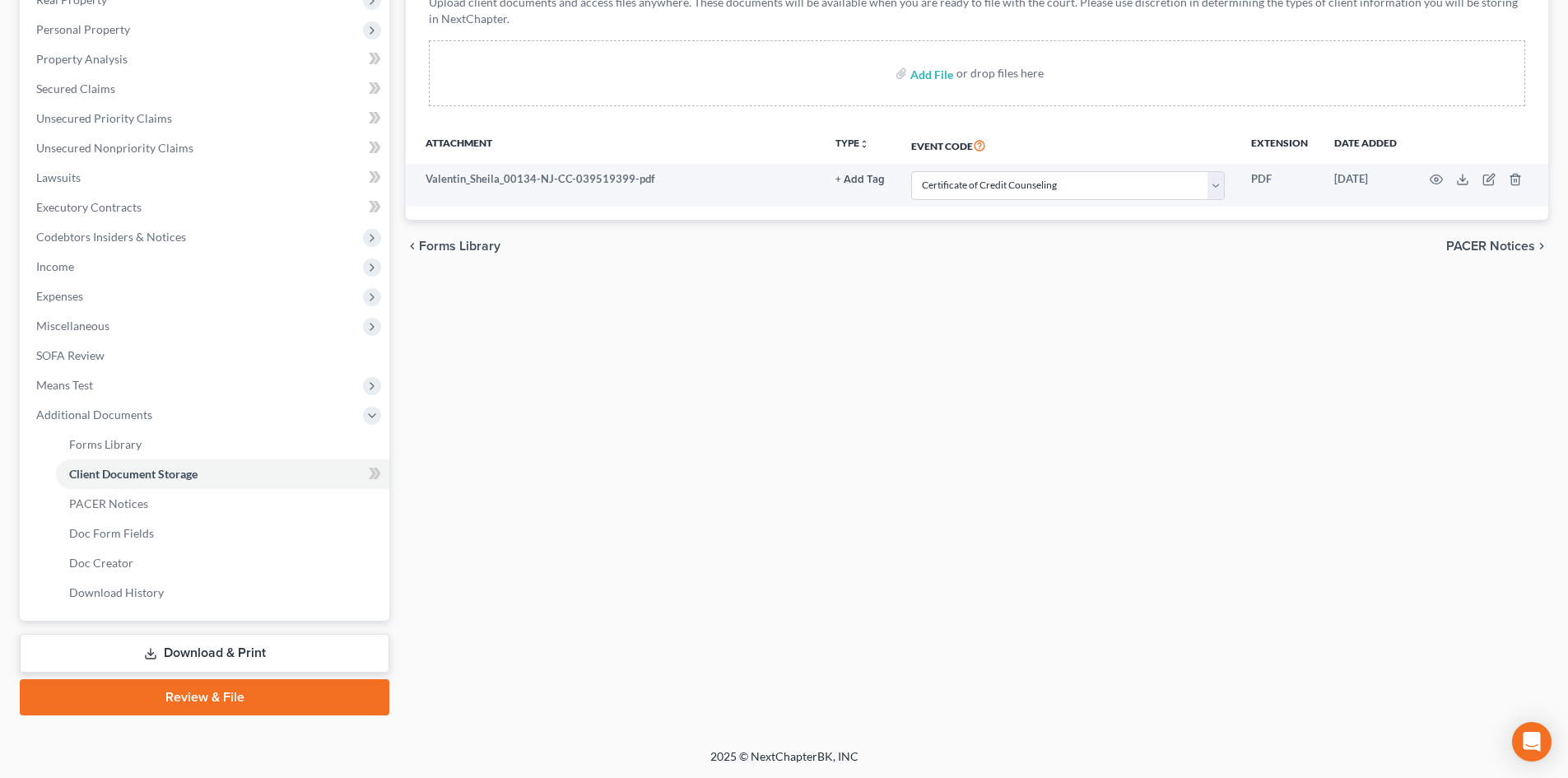
click at [303, 689] on link "Review & File" at bounding box center [205, 697] width 370 height 37
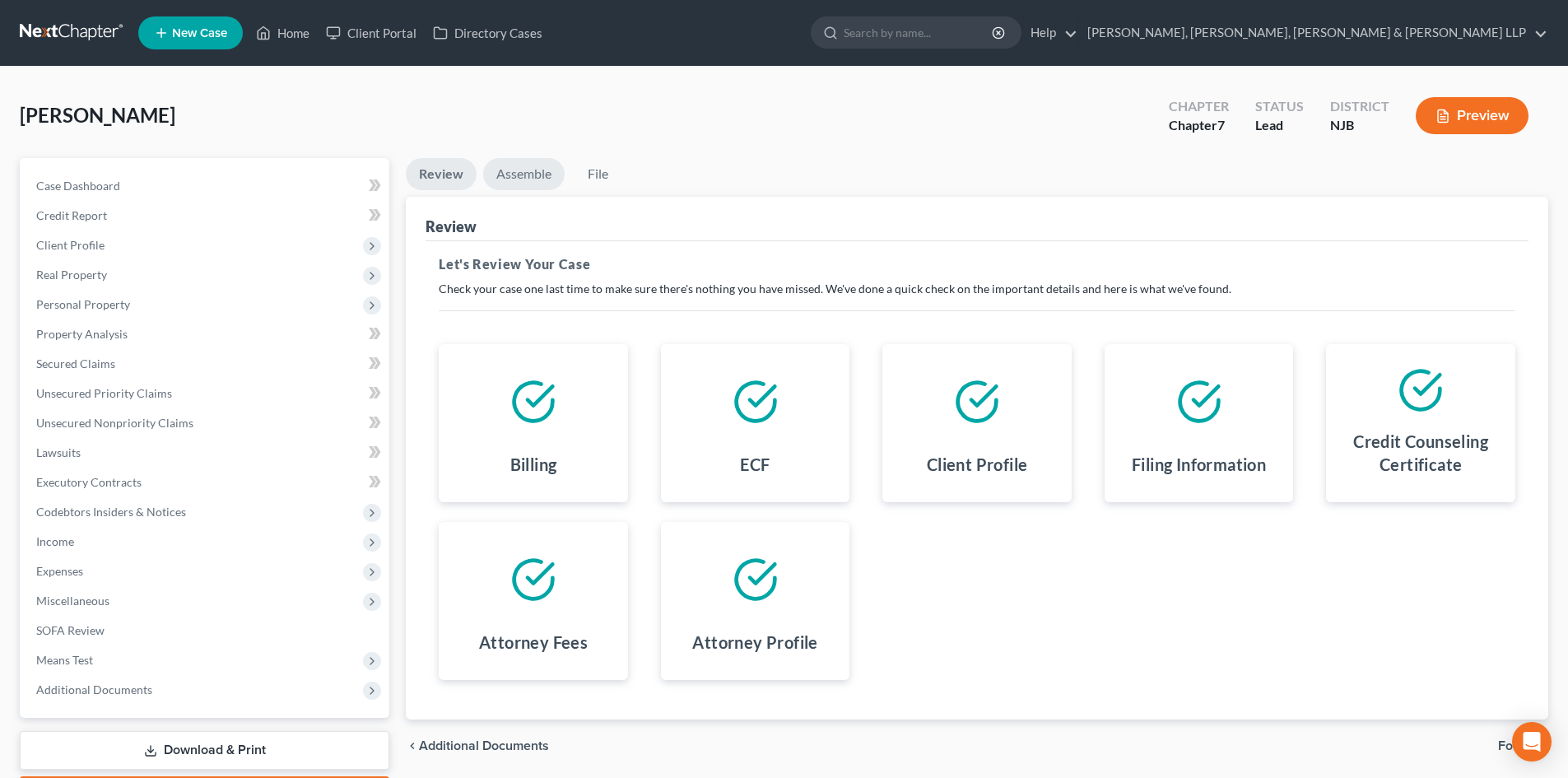
click at [546, 169] on link "Assemble" at bounding box center [523, 174] width 81 height 32
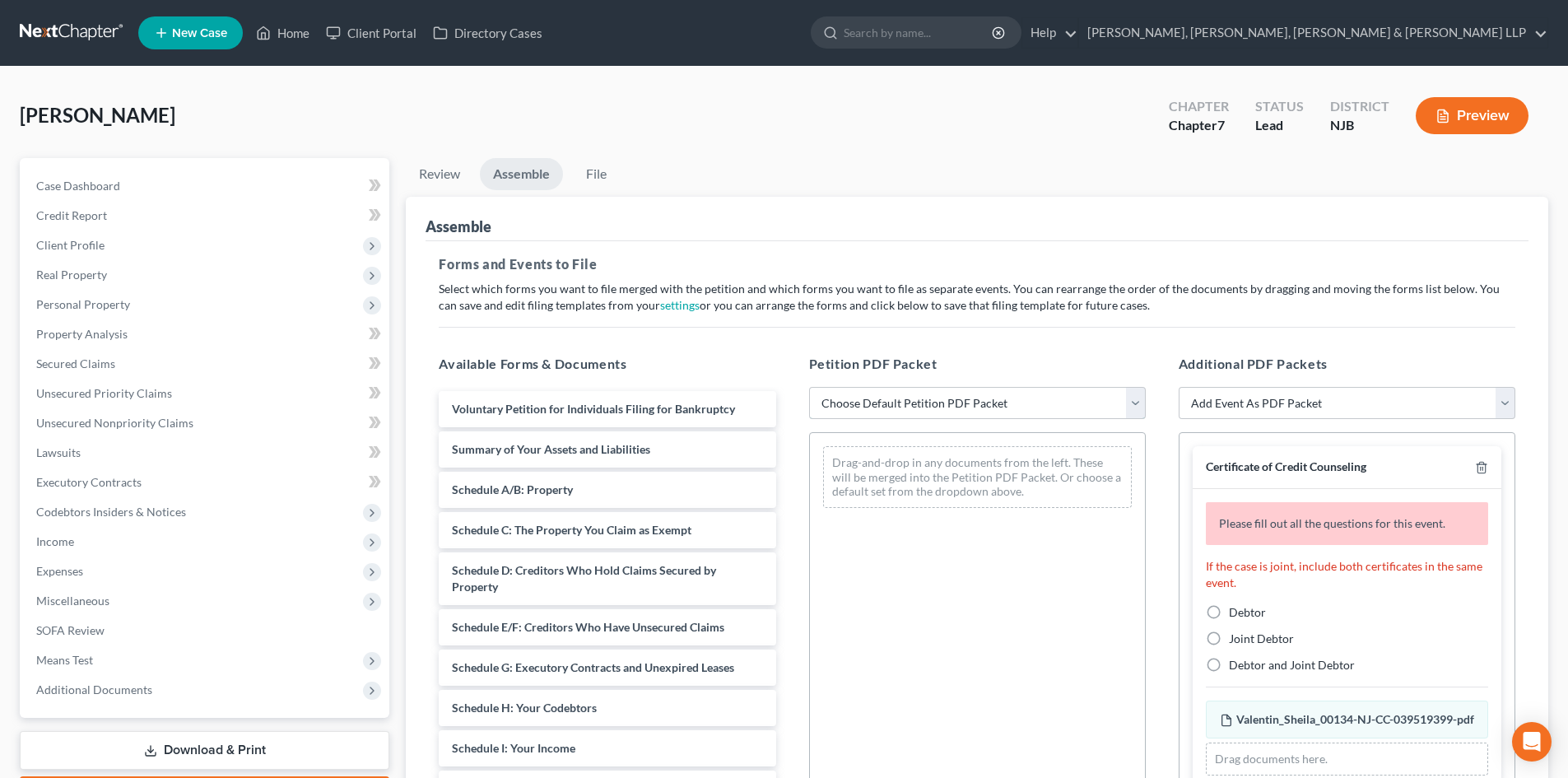
drag, startPoint x: 863, startPoint y: 401, endPoint x: 864, endPoint y: 419, distance: 18.0
click at [863, 404] on select "Choose Default Petition PDF Packet Complete Bankruptcy Petition (all forms and …" at bounding box center [977, 403] width 336 height 33
select select "0"
click at [809, 387] on select "Choose Default Petition PDF Packet Complete Bankruptcy Petition (all forms and …" at bounding box center [977, 403] width 336 height 33
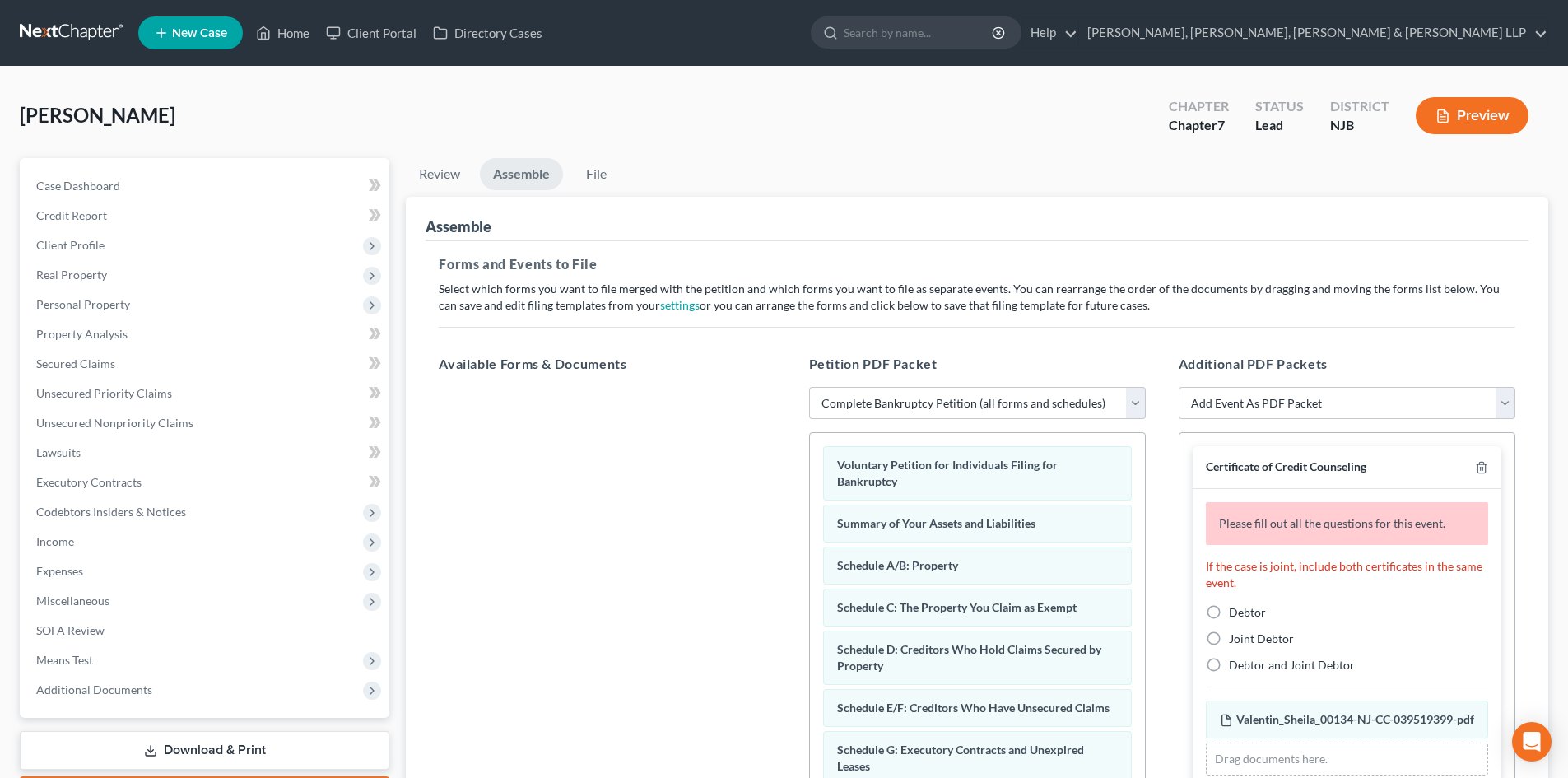
click at [1229, 617] on label "Debtor" at bounding box center [1246, 613] width 37 height 17
click at [1236, 615] on input "Debtor" at bounding box center [1241, 610] width 11 height 11
radio input "true"
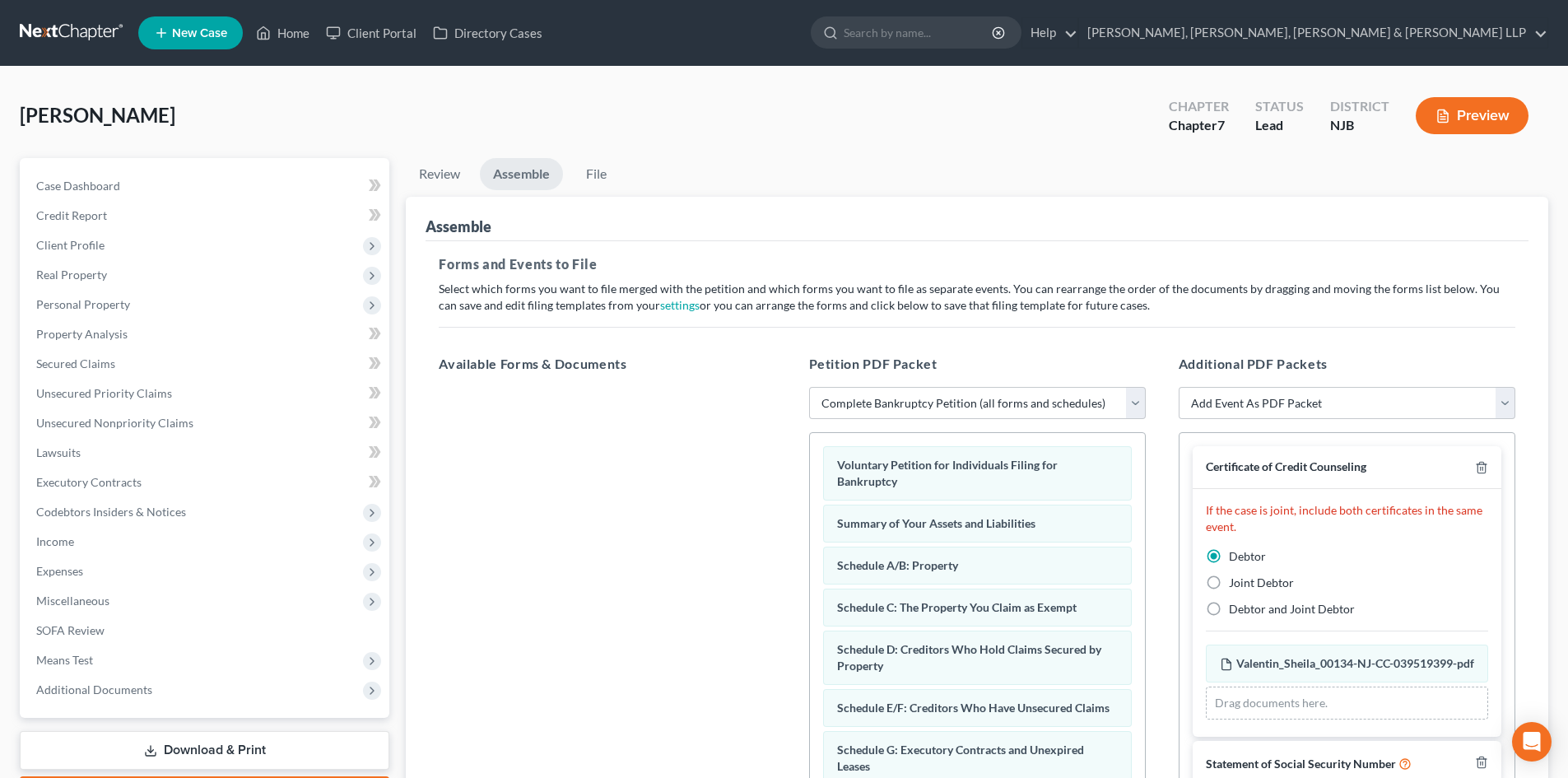
click at [1500, 86] on div "Chapter Chapter 7 Status [GEOGRAPHIC_DATA] [GEOGRAPHIC_DATA] Preview" at bounding box center [1347, 115] width 399 height 58
click at [1500, 113] on button "Preview" at bounding box center [1472, 115] width 113 height 37
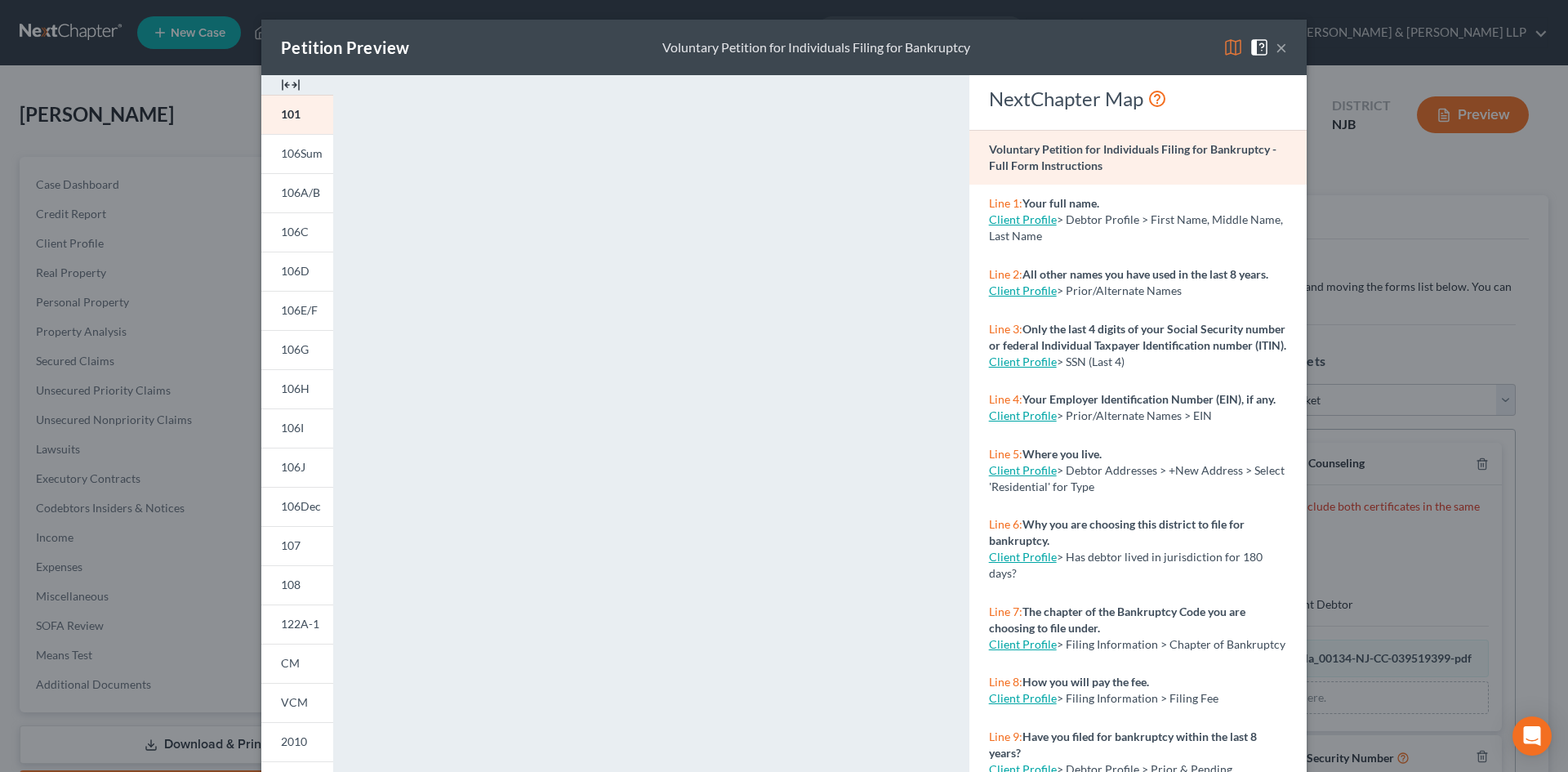
click at [1275, 45] on button "×" at bounding box center [1281, 47] width 12 height 20
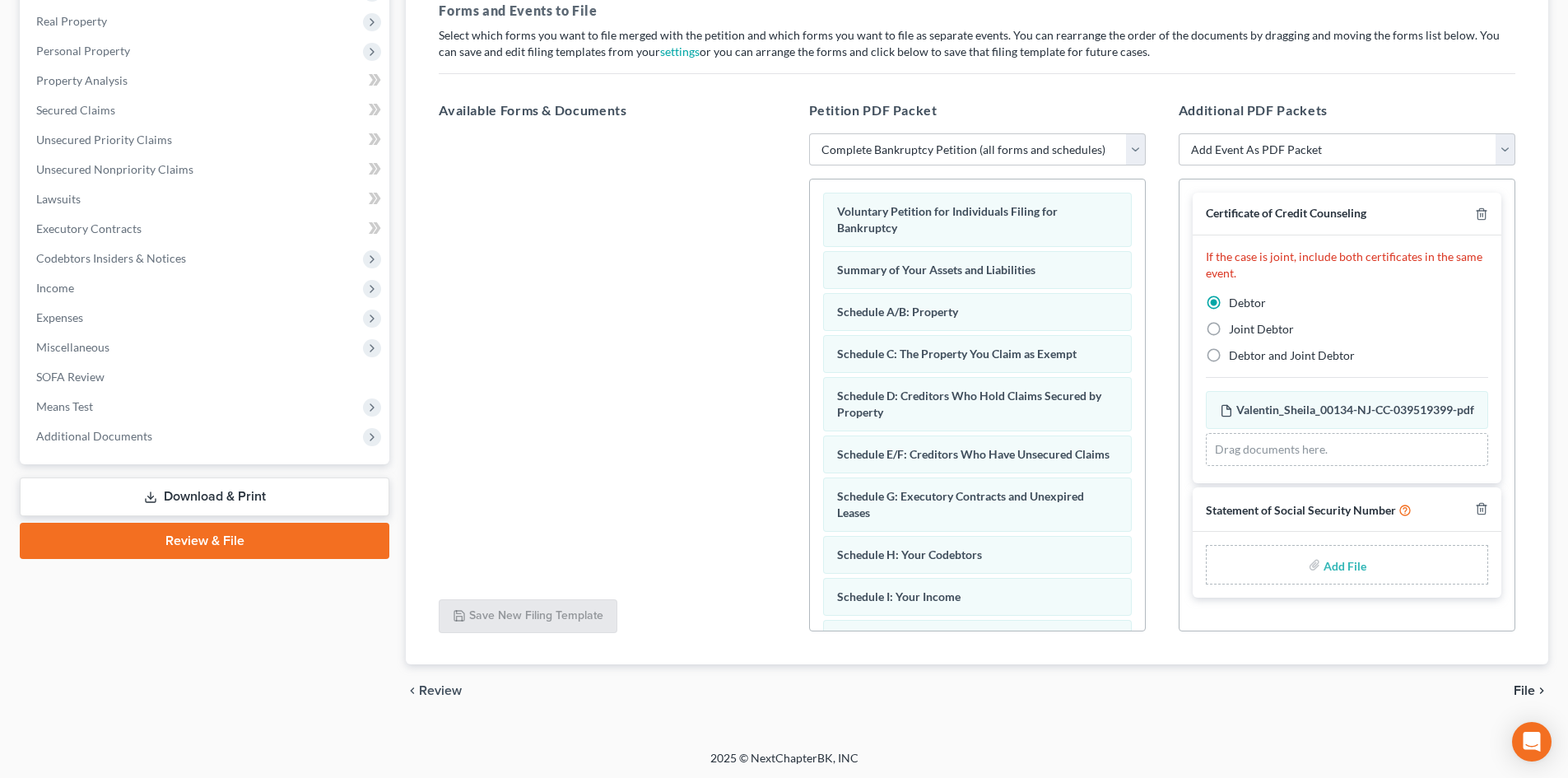
scroll to position [255, 0]
click at [283, 536] on link "Review & File" at bounding box center [205, 539] width 370 height 37
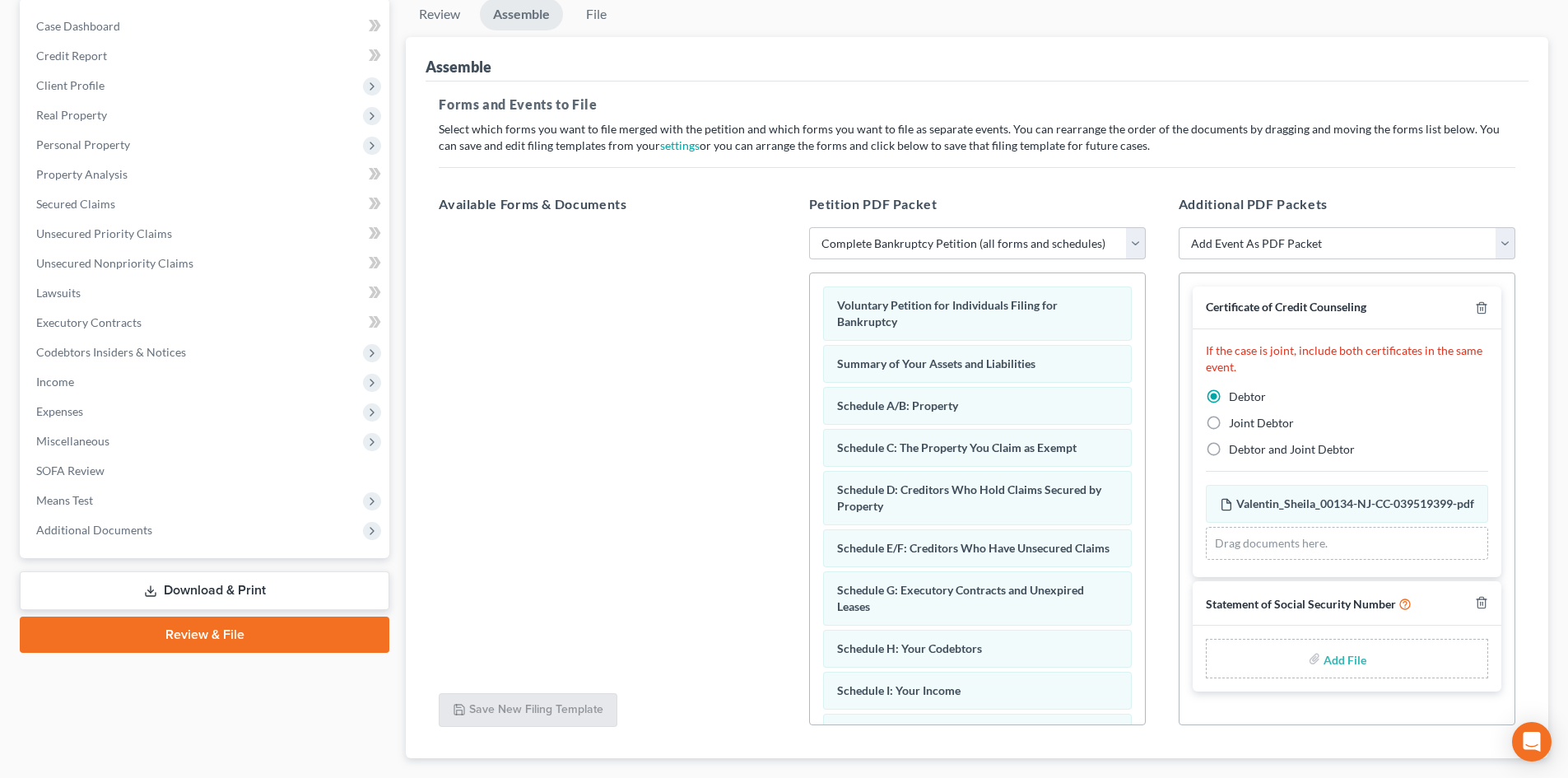
scroll to position [8, 0]
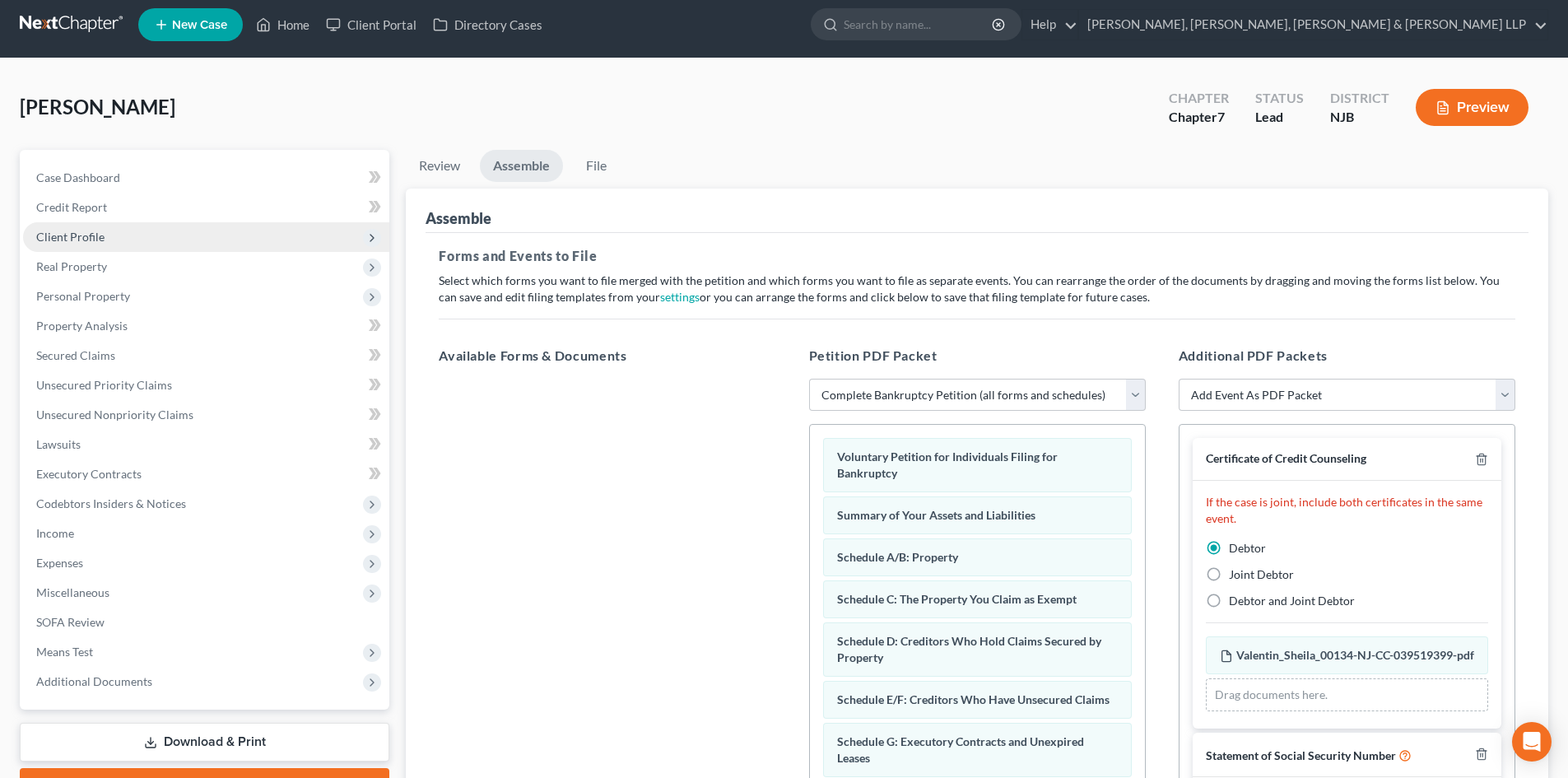
drag, startPoint x: 61, startPoint y: 234, endPoint x: 130, endPoint y: 257, distance: 72.7
click at [62, 234] on span "Client Profile" at bounding box center [70, 237] width 68 height 14
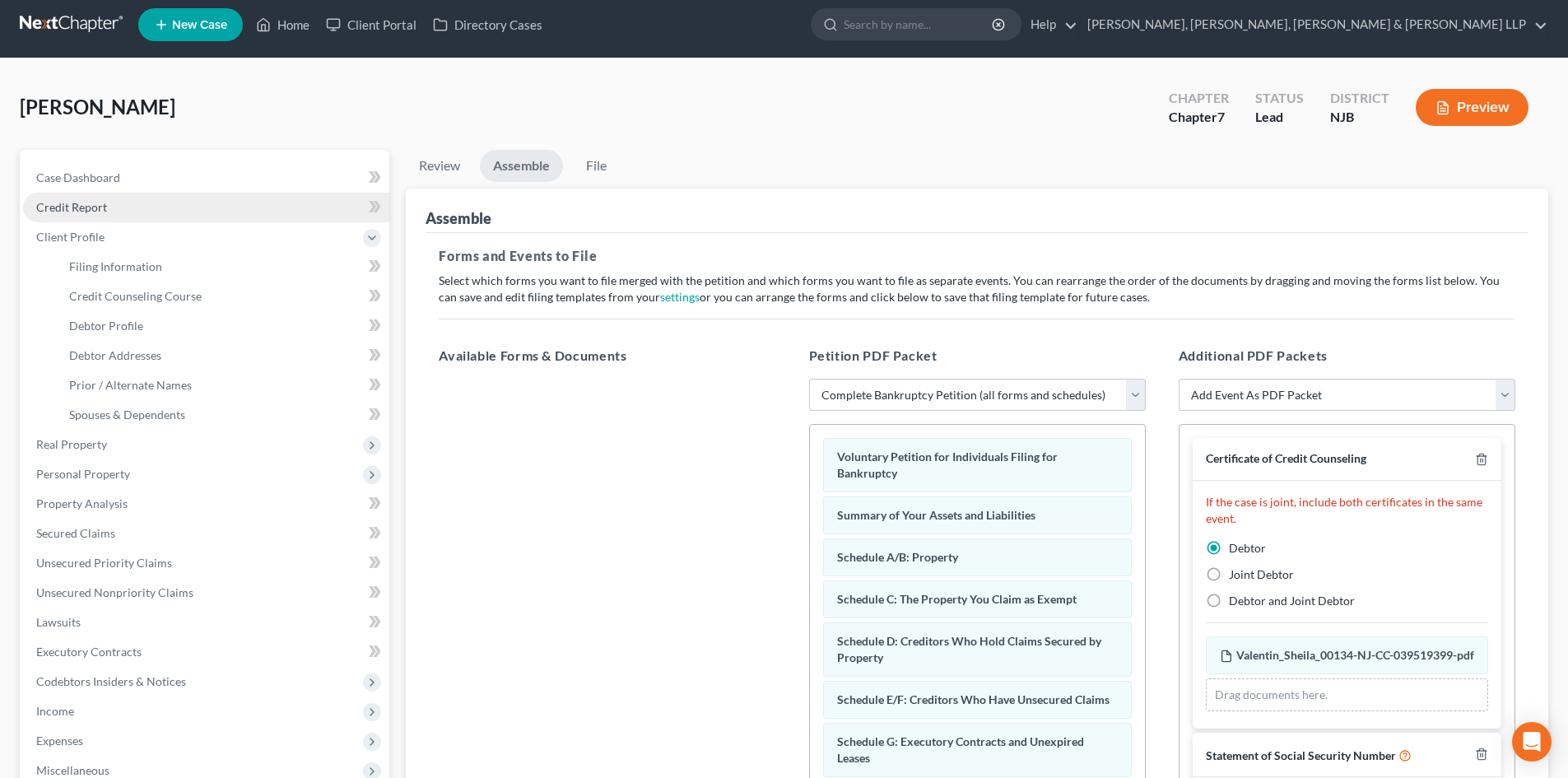
click at [94, 207] on span "Credit Report" at bounding box center [72, 207] width 71 height 14
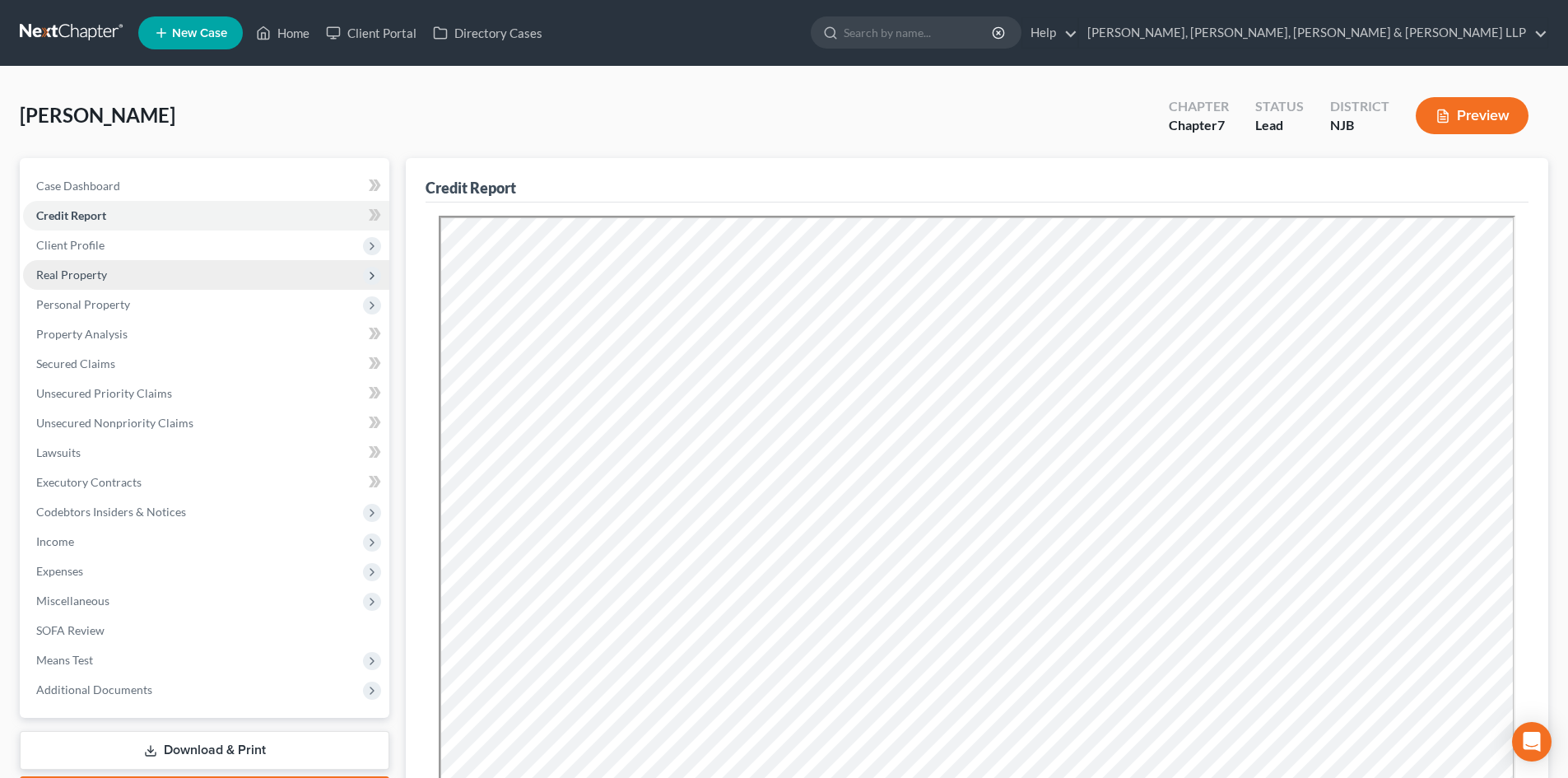
click at [131, 262] on span "Real Property" at bounding box center [206, 275] width 366 height 30
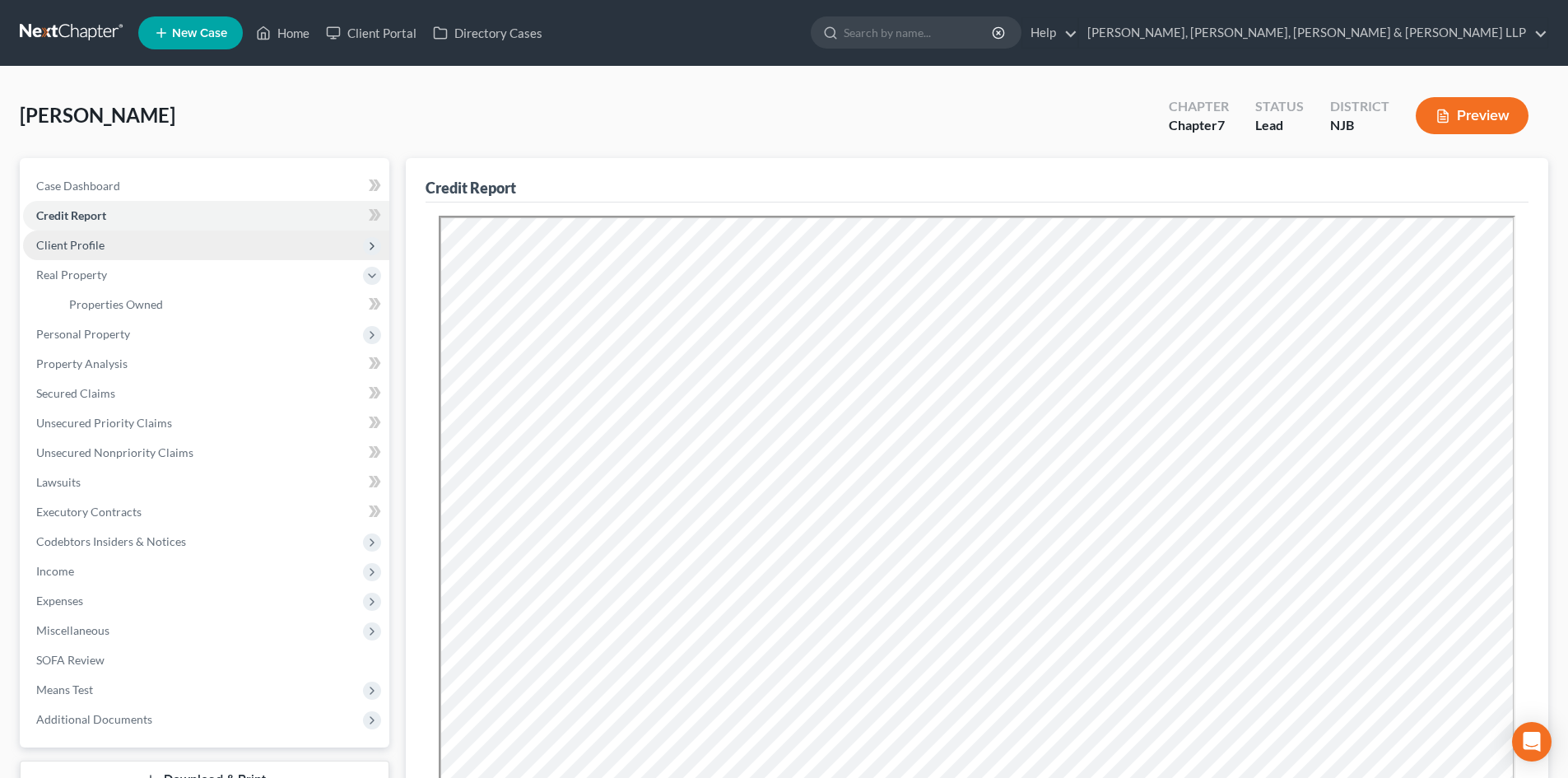
click at [130, 257] on span "Client Profile" at bounding box center [206, 245] width 366 height 30
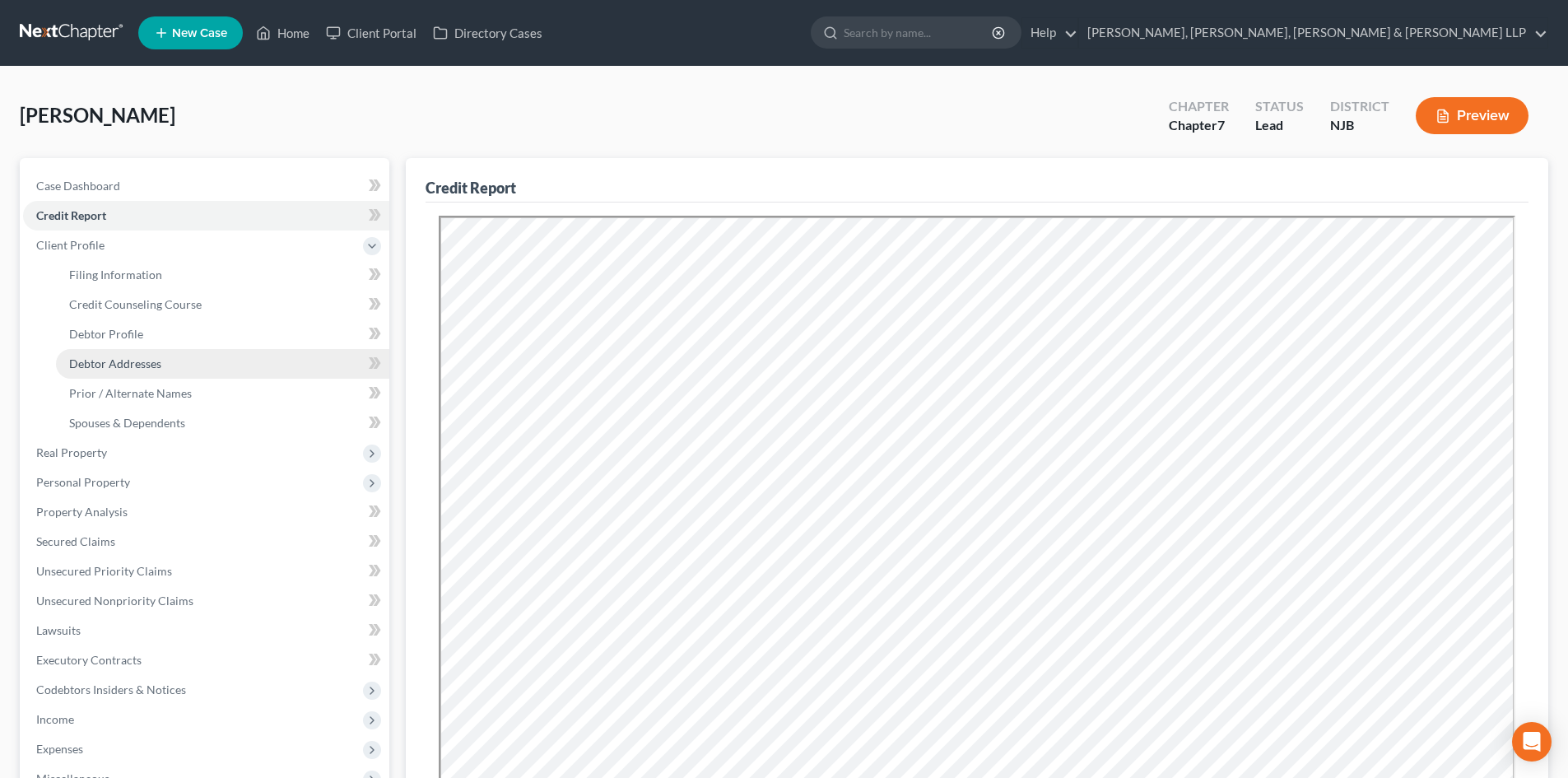
click at [163, 353] on link "Debtor Addresses" at bounding box center [223, 364] width 333 height 30
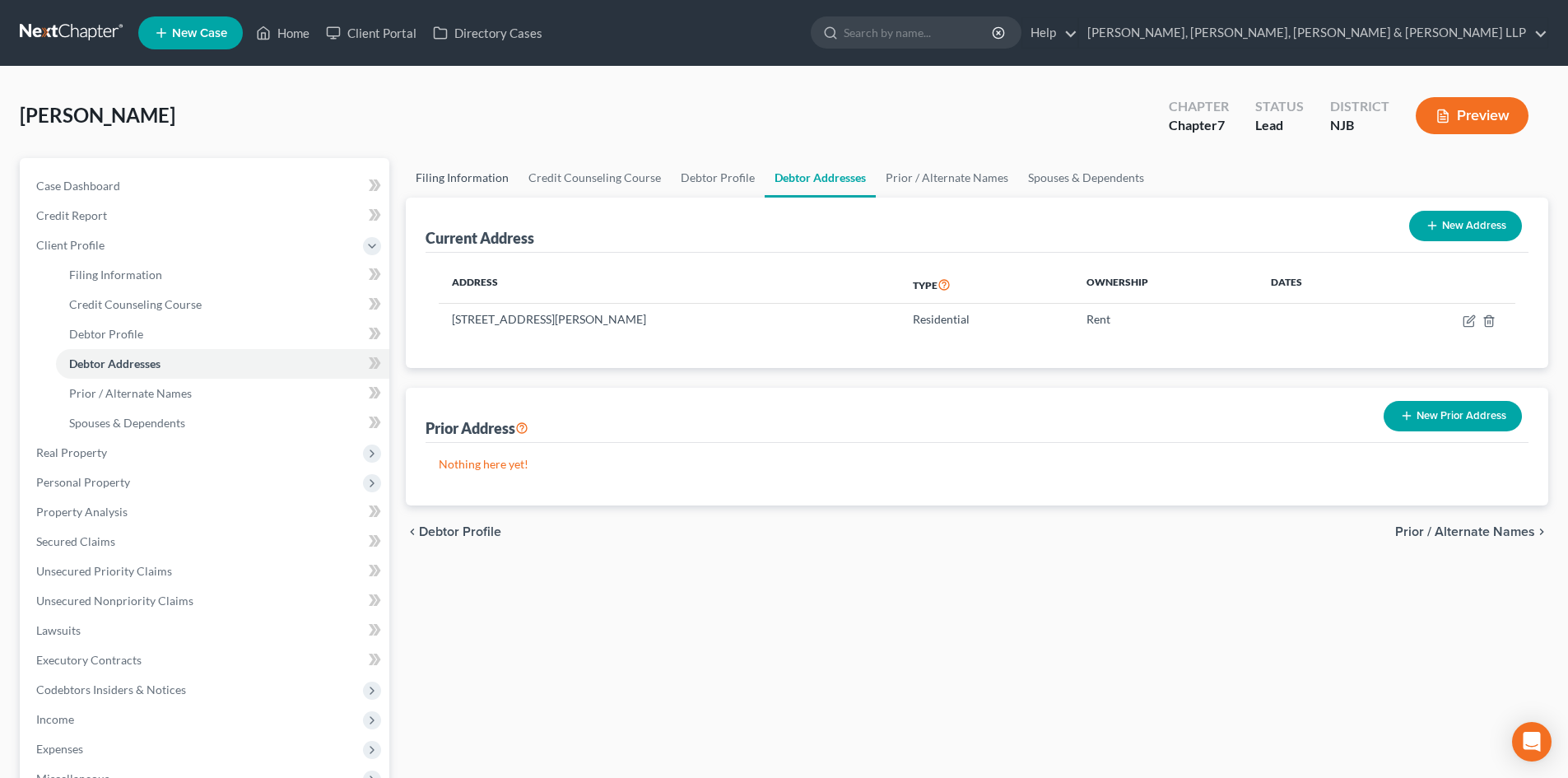
click at [474, 188] on link "Filing Information" at bounding box center [462, 178] width 113 height 40
select select "1"
select select "0"
select select "51"
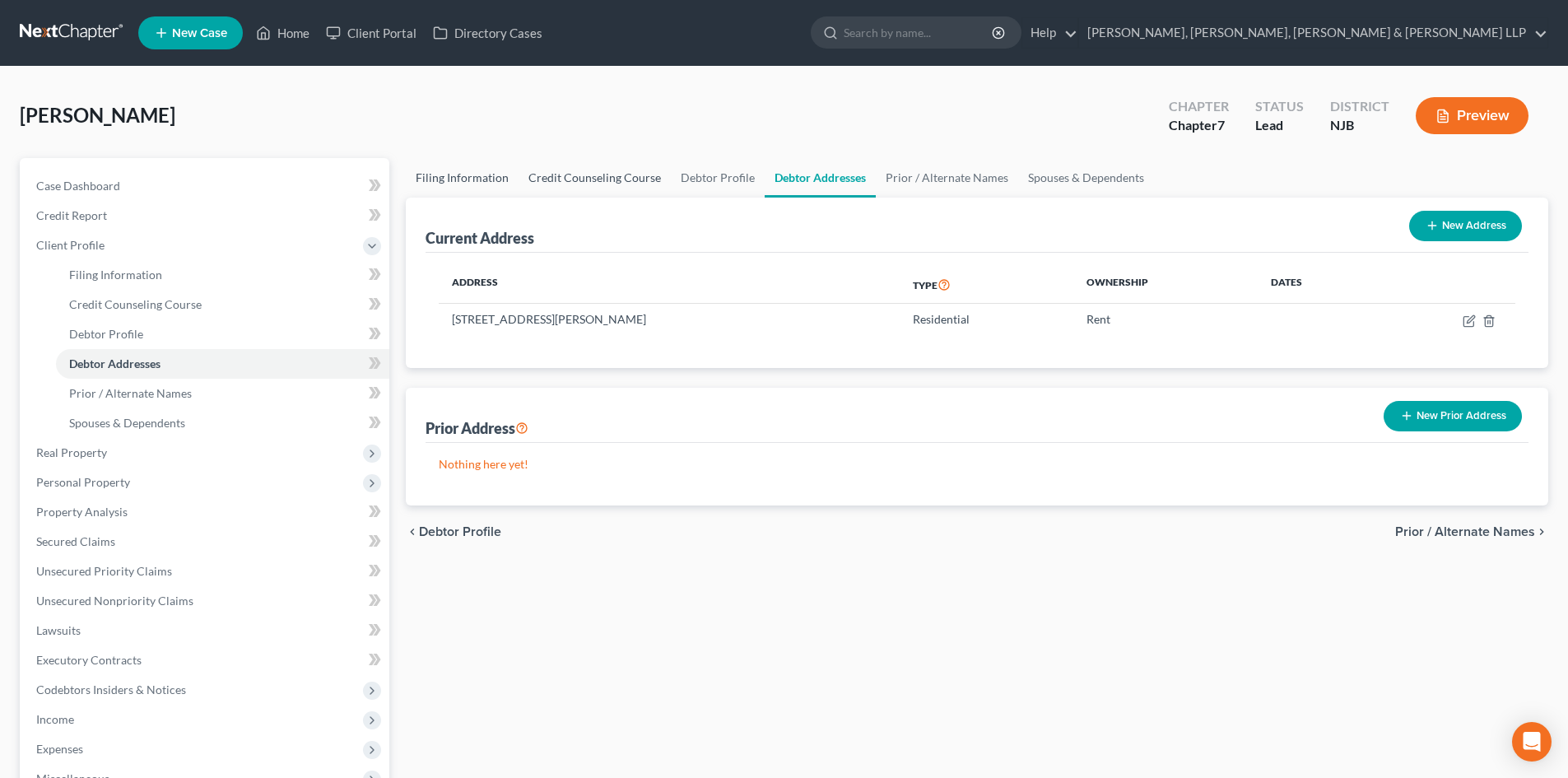
select select "4"
select select "0"
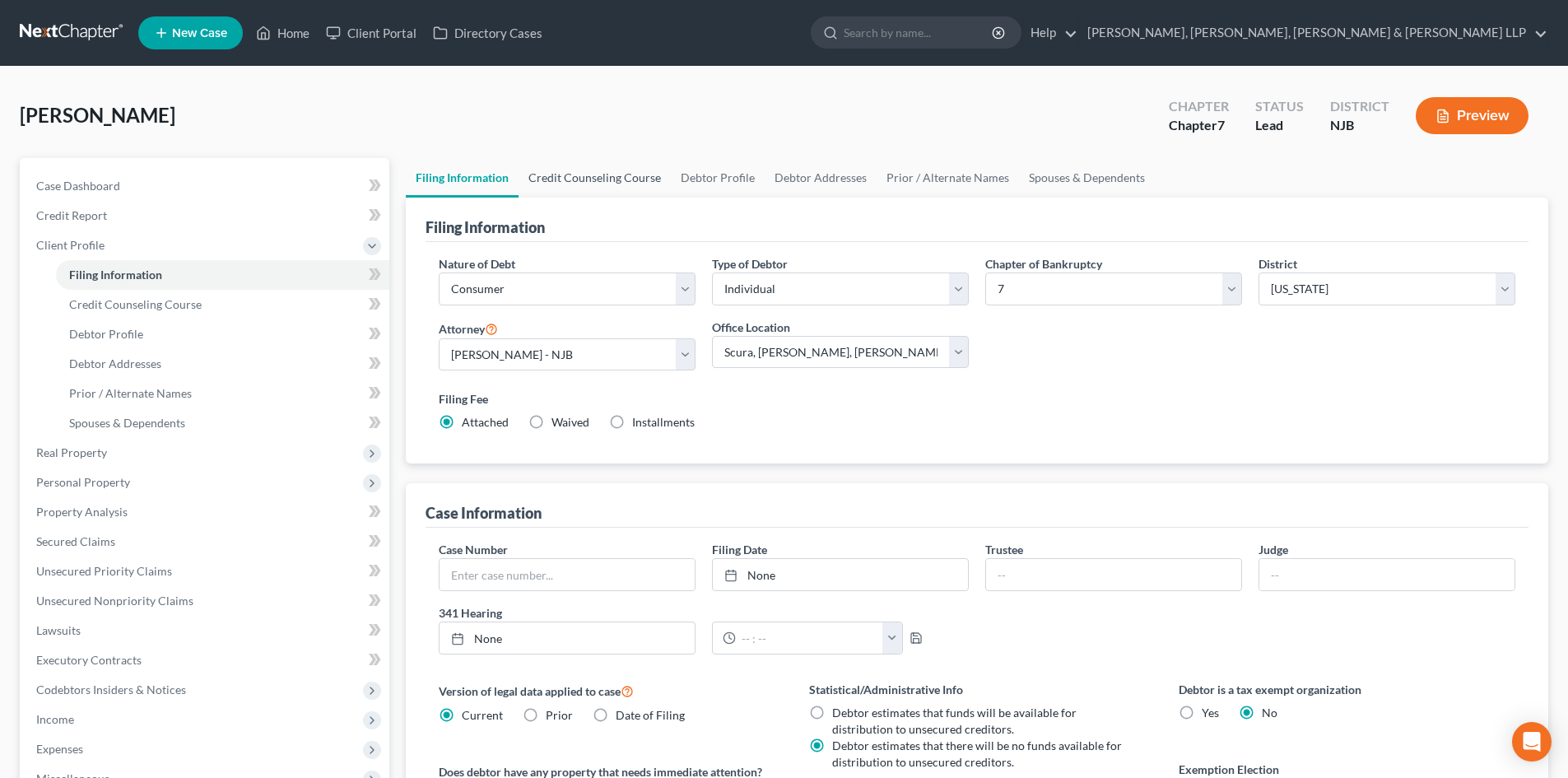
click at [585, 186] on link "Credit Counseling Course" at bounding box center [595, 178] width 152 height 40
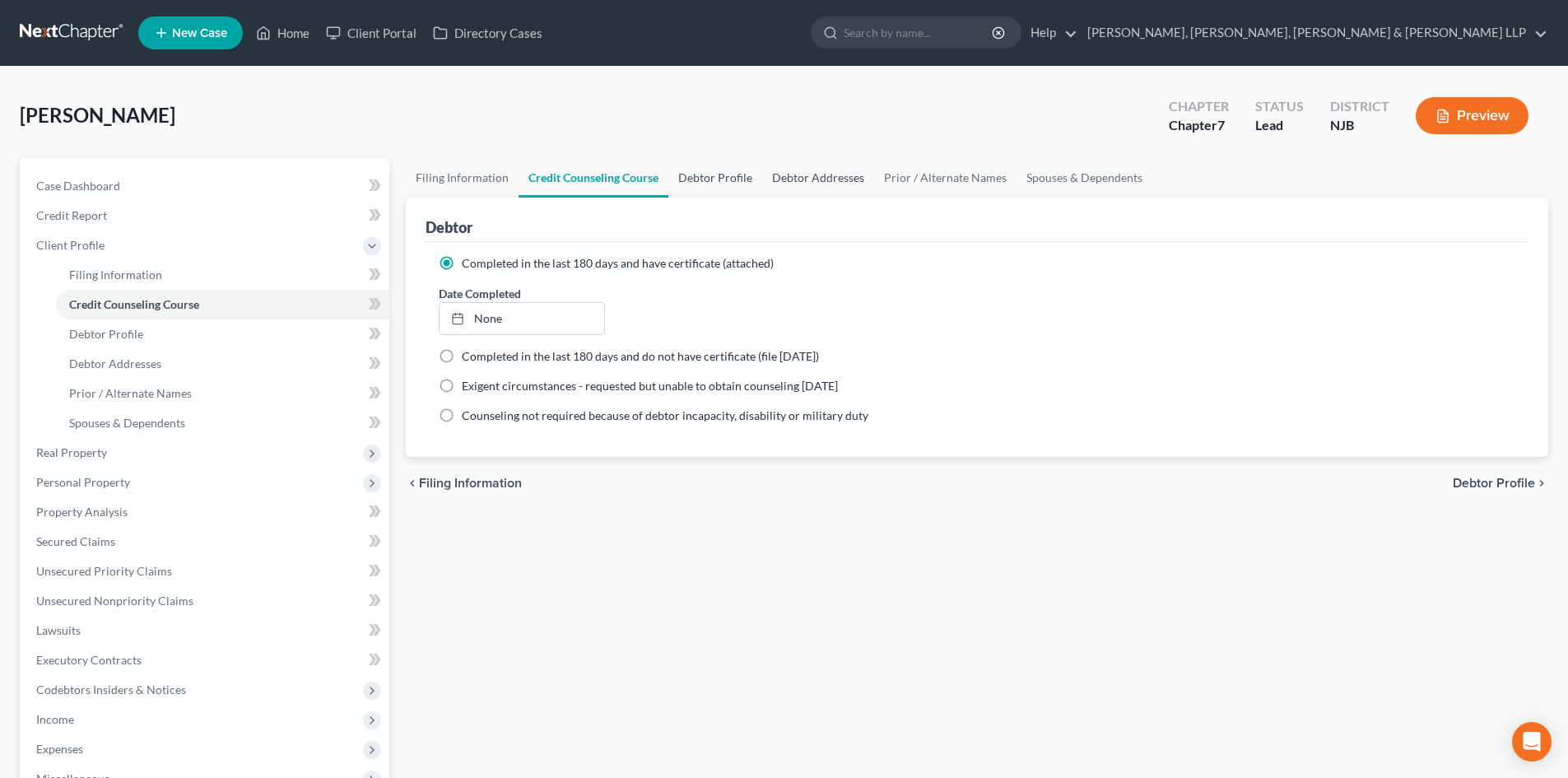
click at [723, 176] on link "Debtor Profile" at bounding box center [714, 178] width 94 height 40
select select "2"
select select "3"
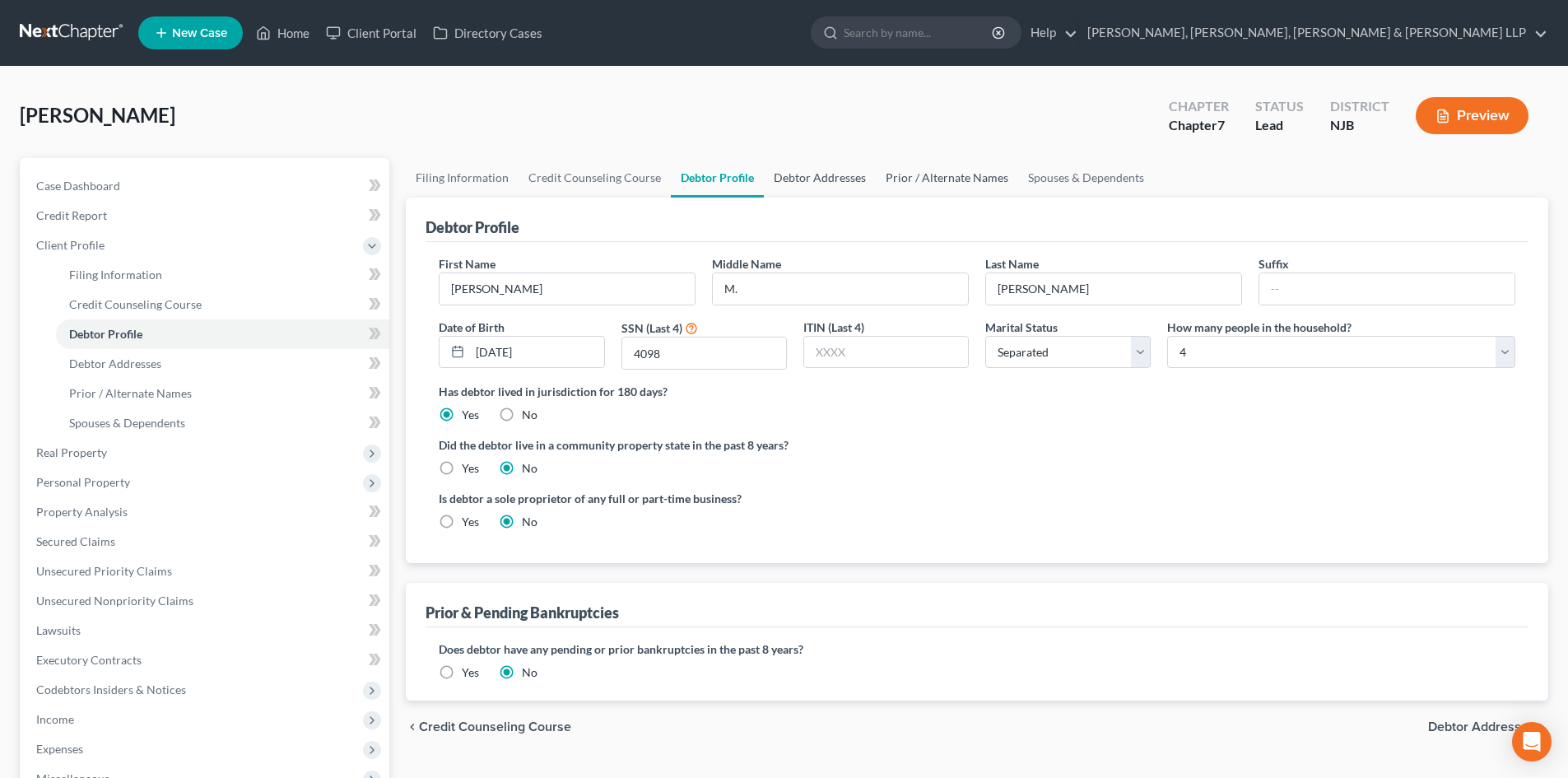
drag, startPoint x: 776, startPoint y: 170, endPoint x: 914, endPoint y: 175, distance: 138.1
click at [778, 170] on link "Debtor Addresses" at bounding box center [819, 178] width 112 height 40
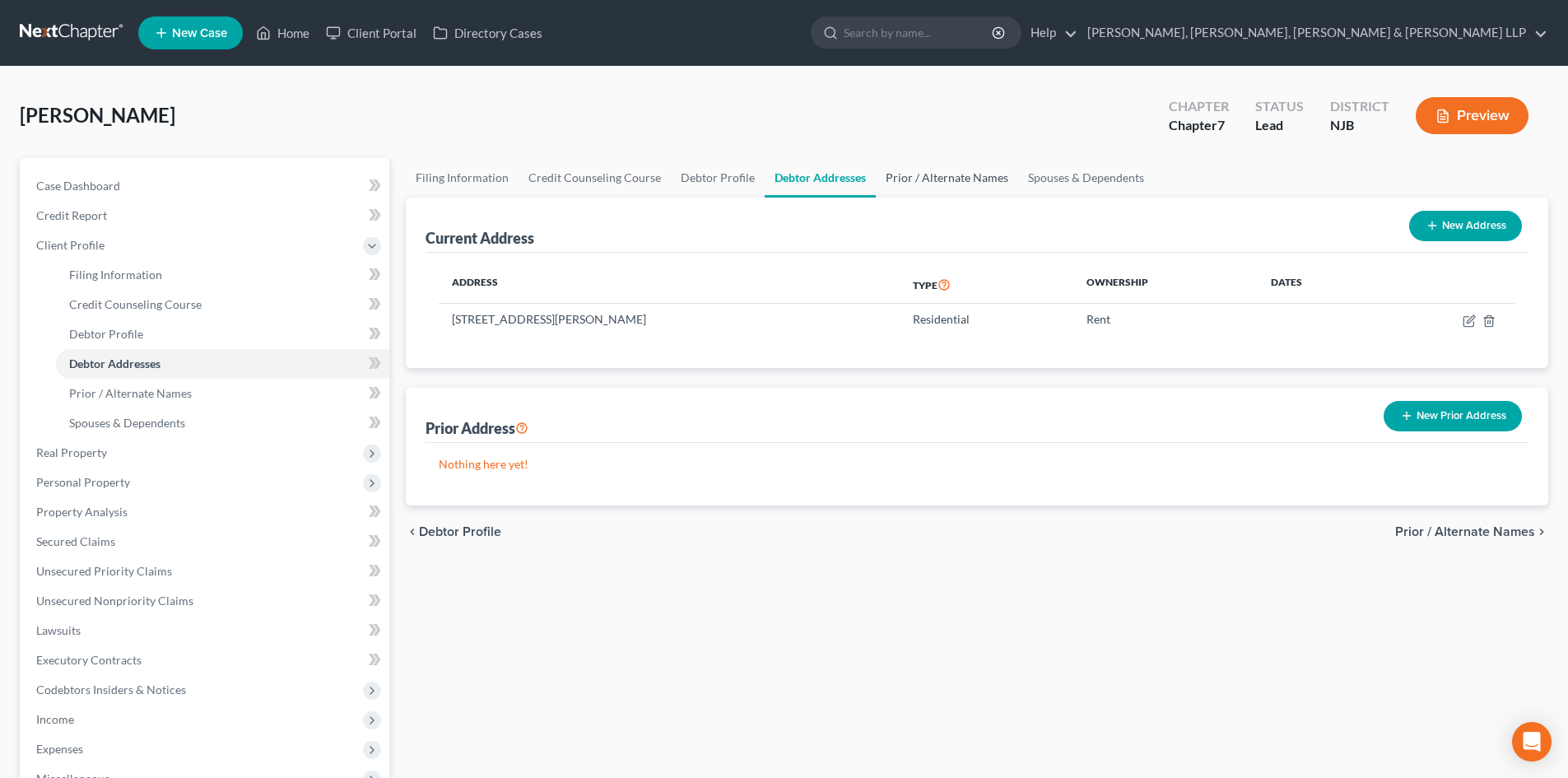
click at [920, 176] on link "Prior / Alternate Names" at bounding box center [947, 178] width 142 height 40
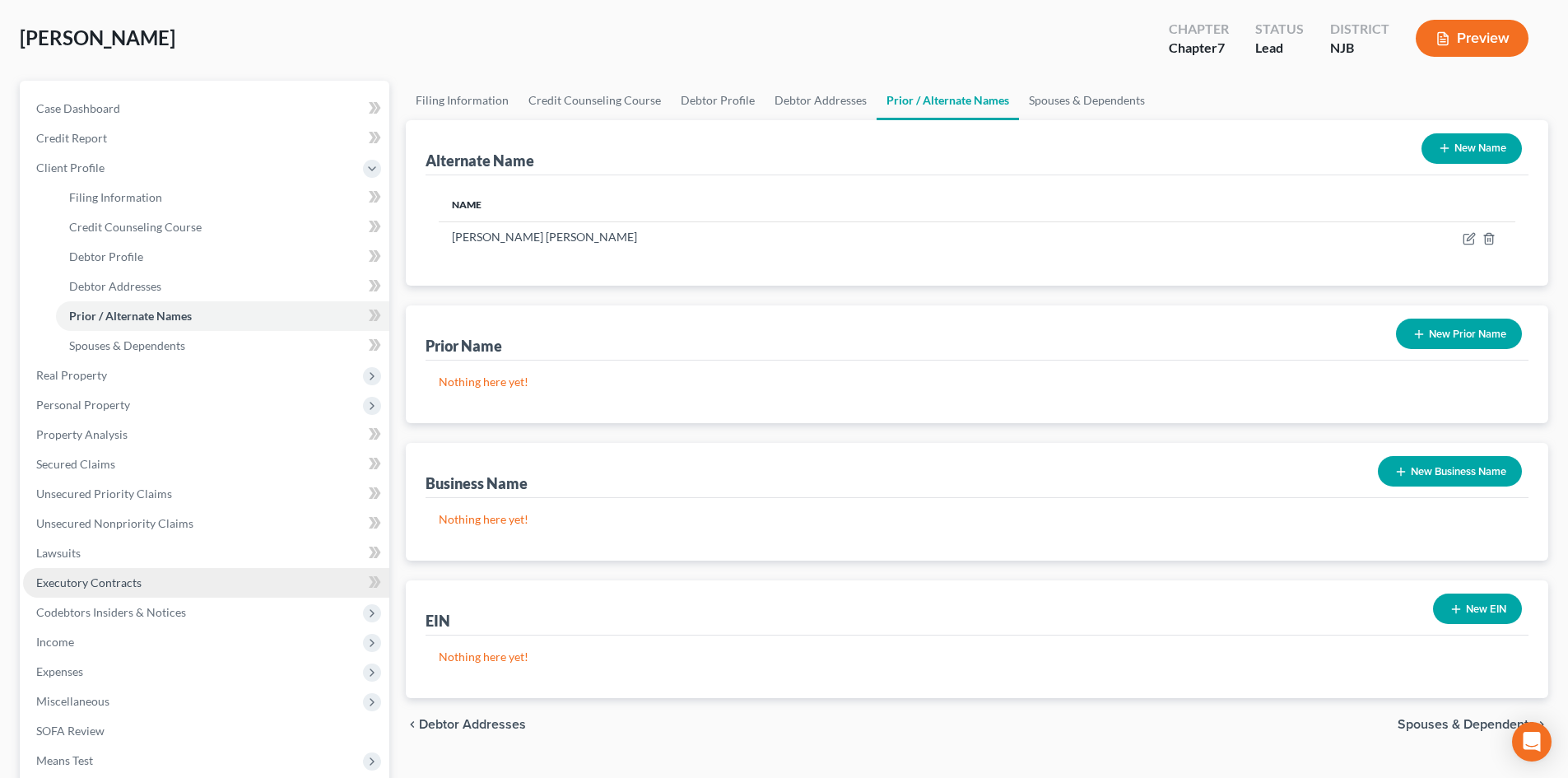
scroll to position [164, 0]
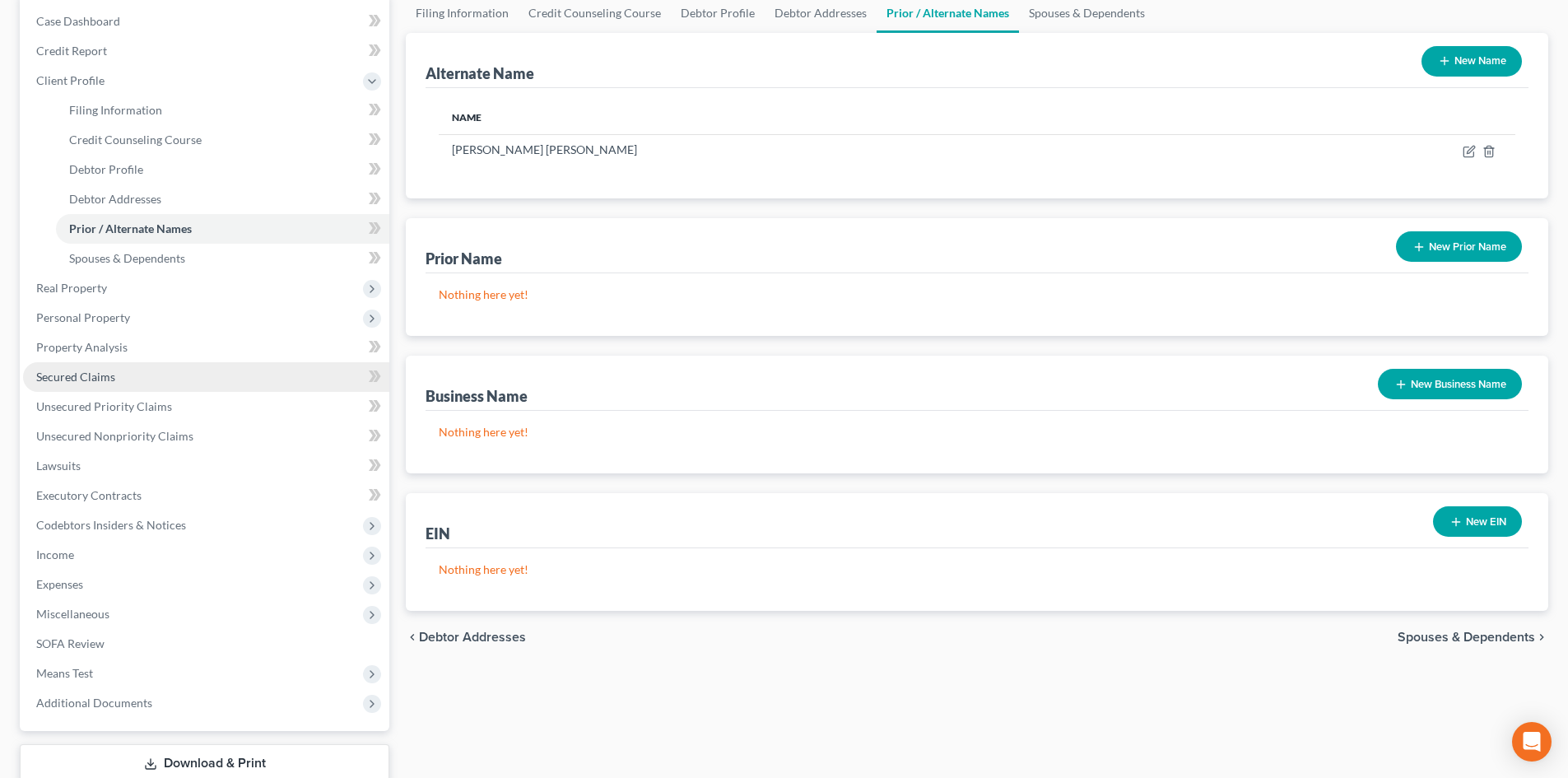
click at [111, 378] on span "Secured Claims" at bounding box center [76, 377] width 79 height 14
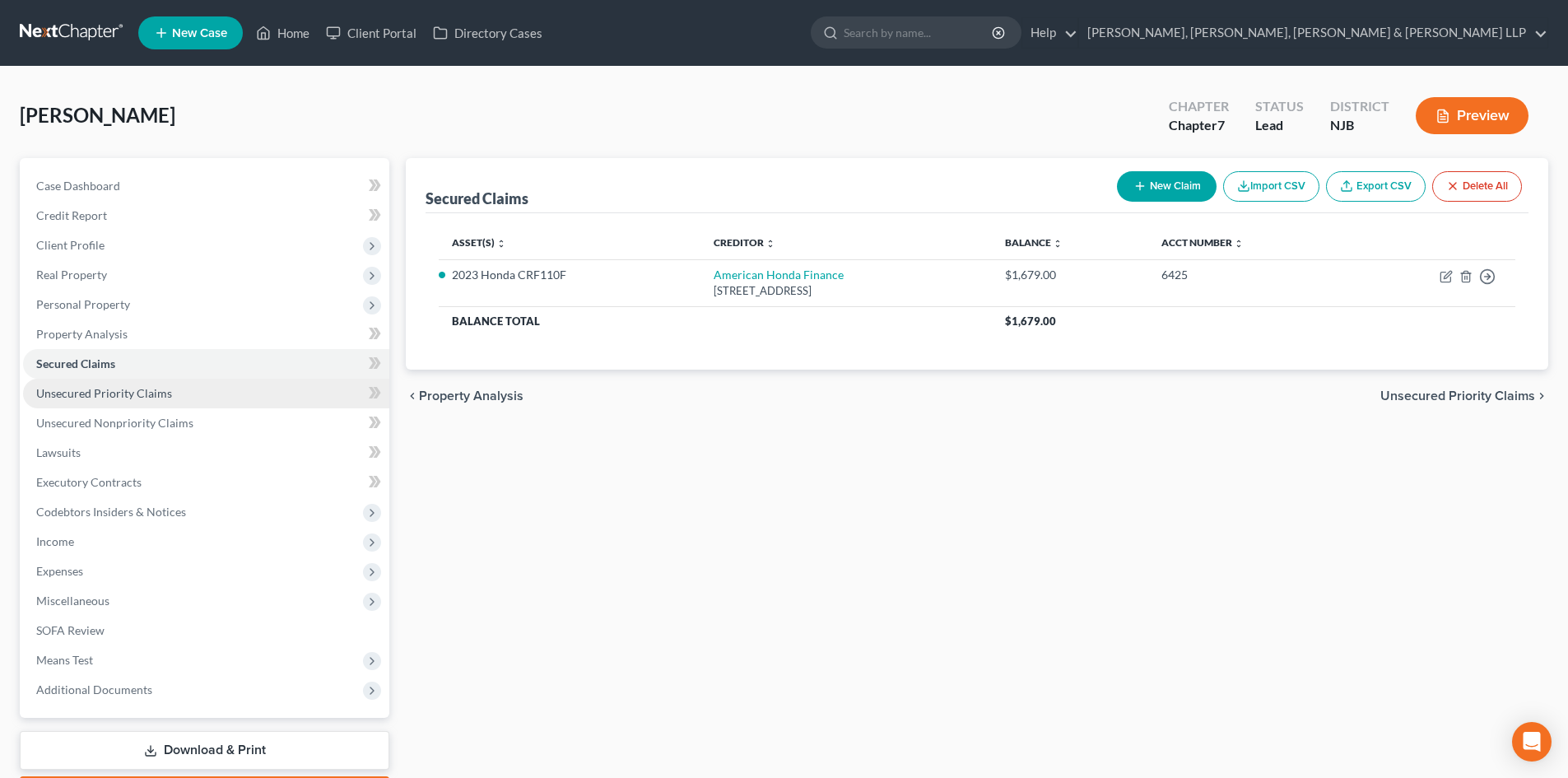
click at [160, 401] on link "Unsecured Priority Claims" at bounding box center [206, 394] width 366 height 30
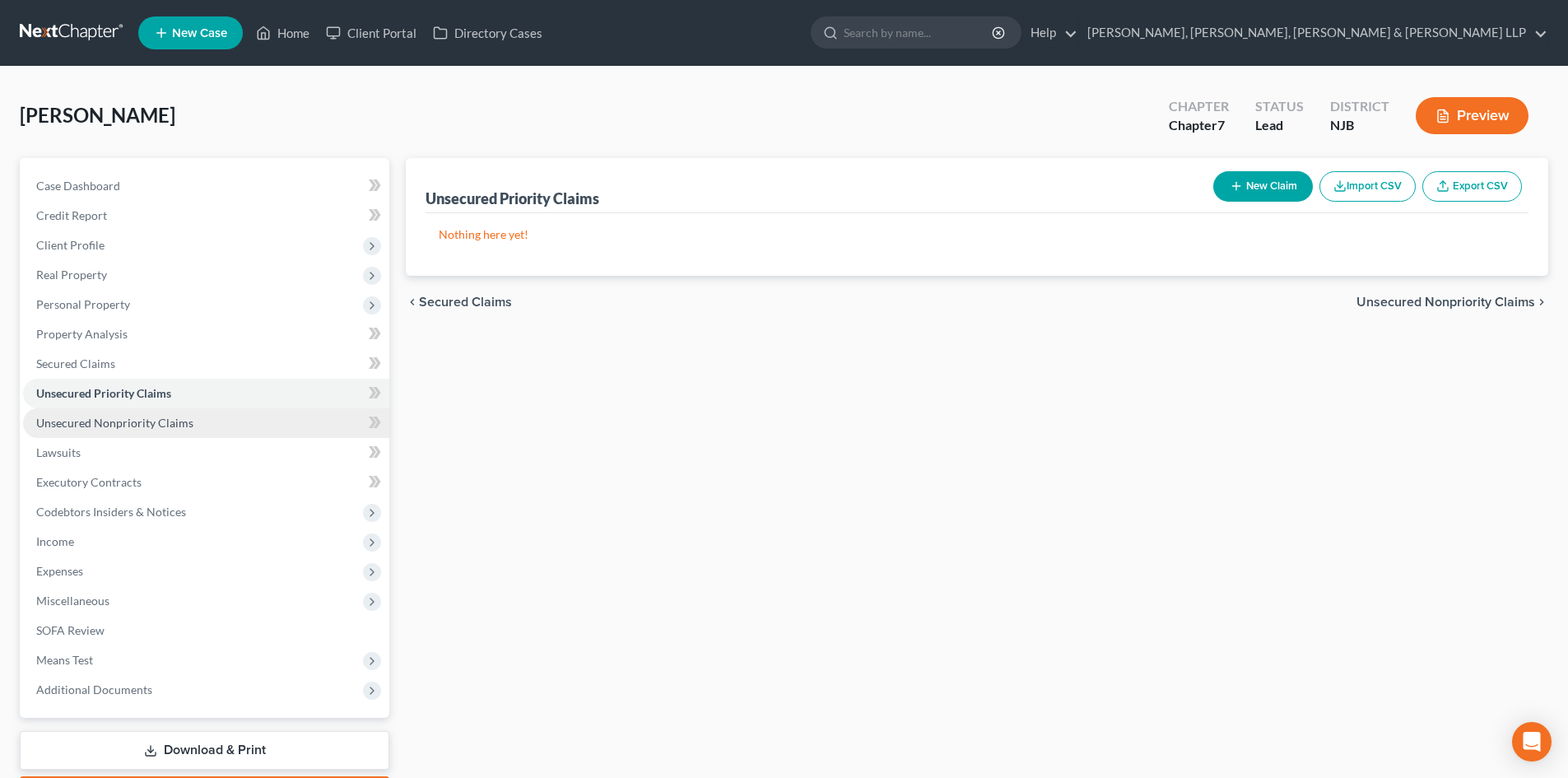
click at [179, 429] on span "Unsecured Nonpriority Claims" at bounding box center [115, 423] width 157 height 14
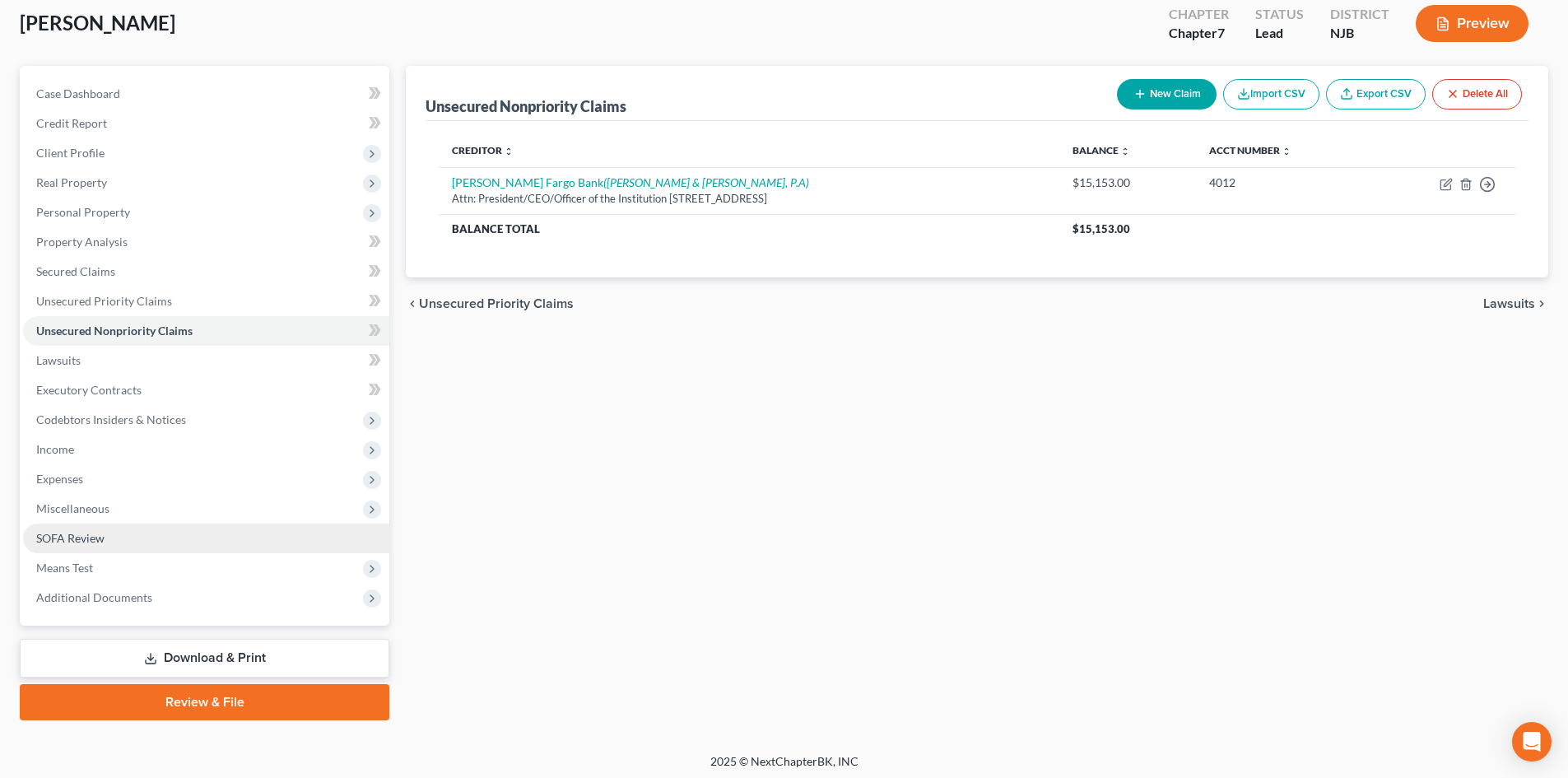
scroll to position [97, 0]
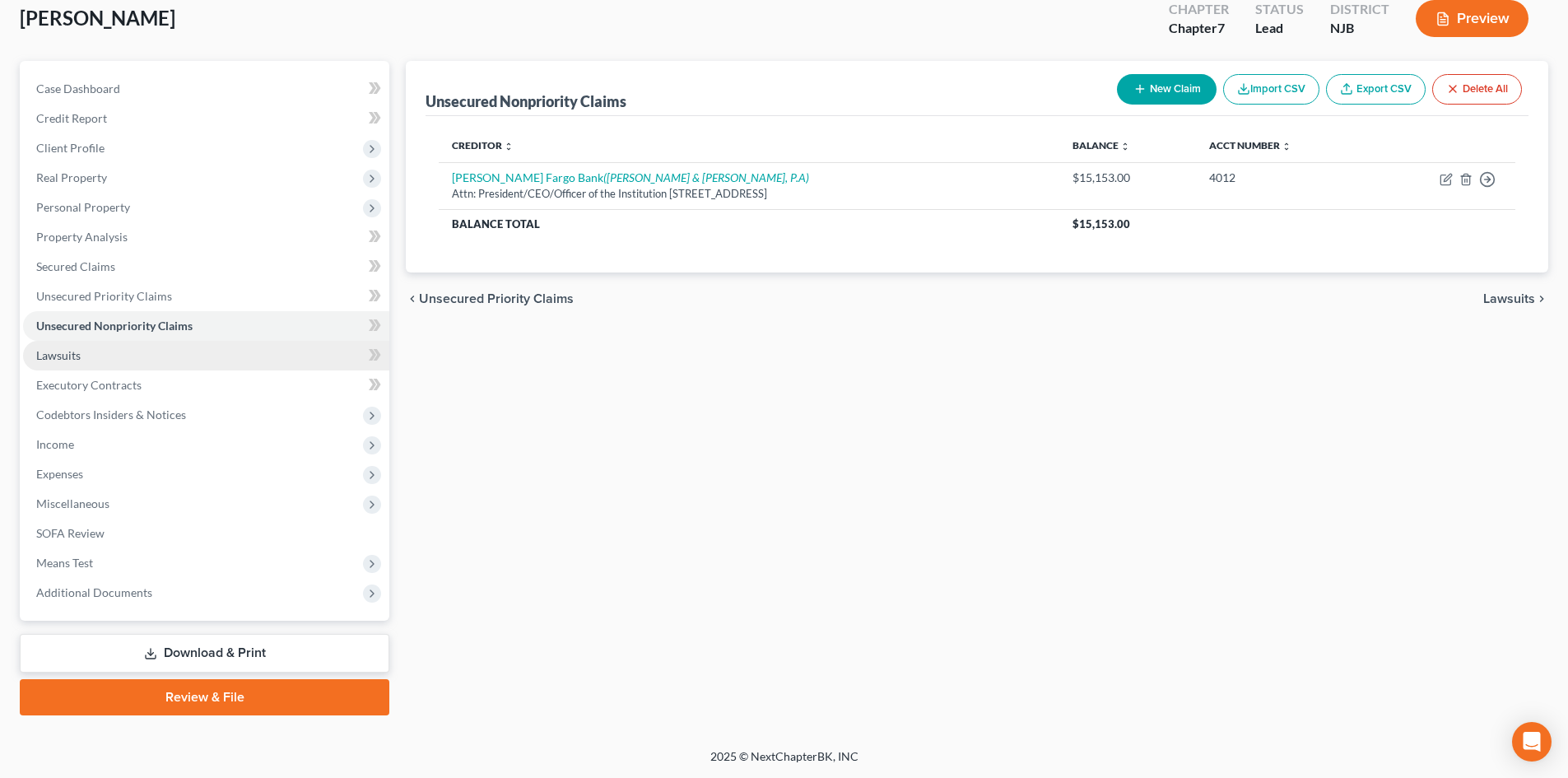
click at [92, 360] on link "Lawsuits" at bounding box center [206, 355] width 366 height 30
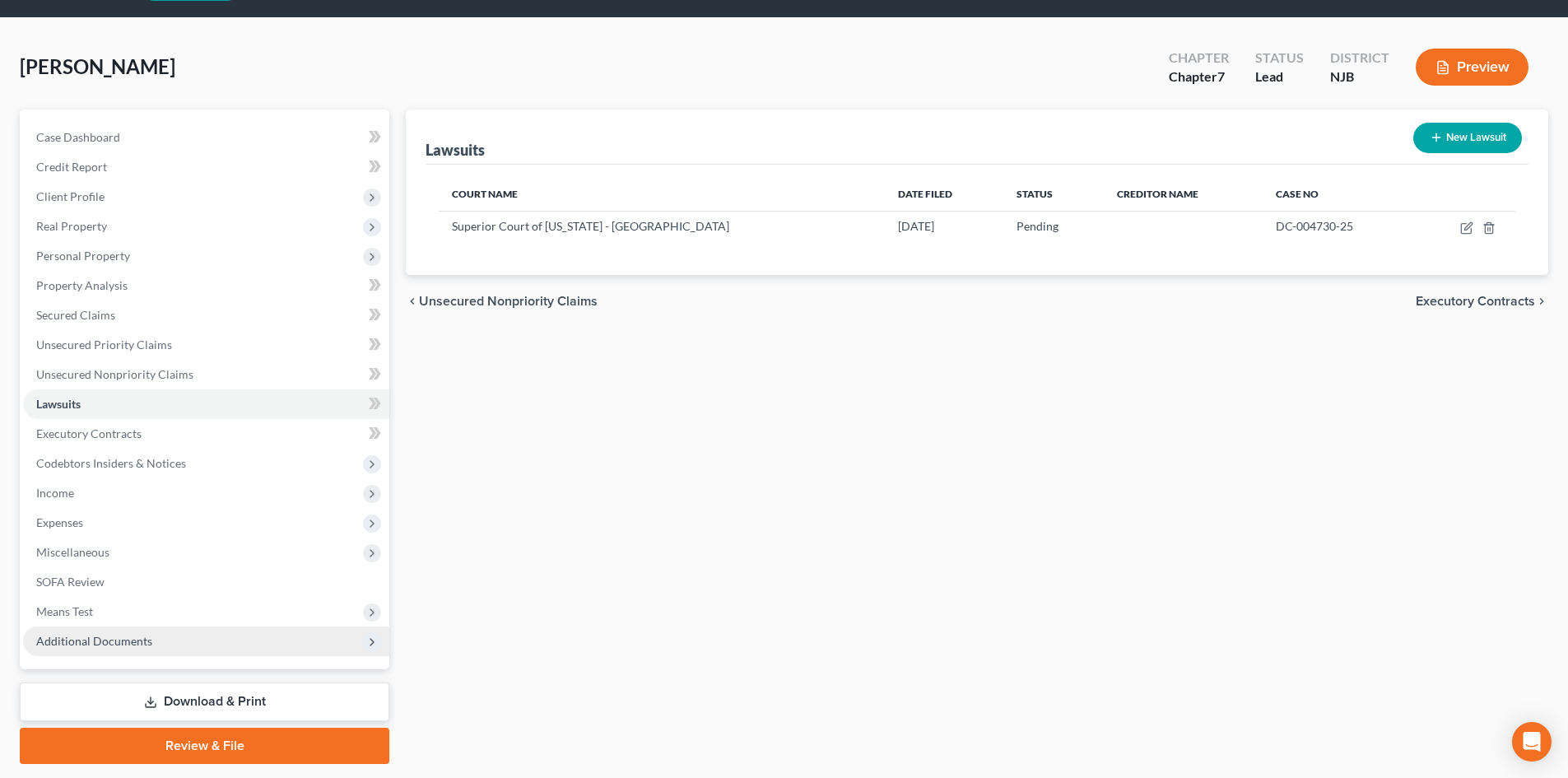
scroll to position [97, 0]
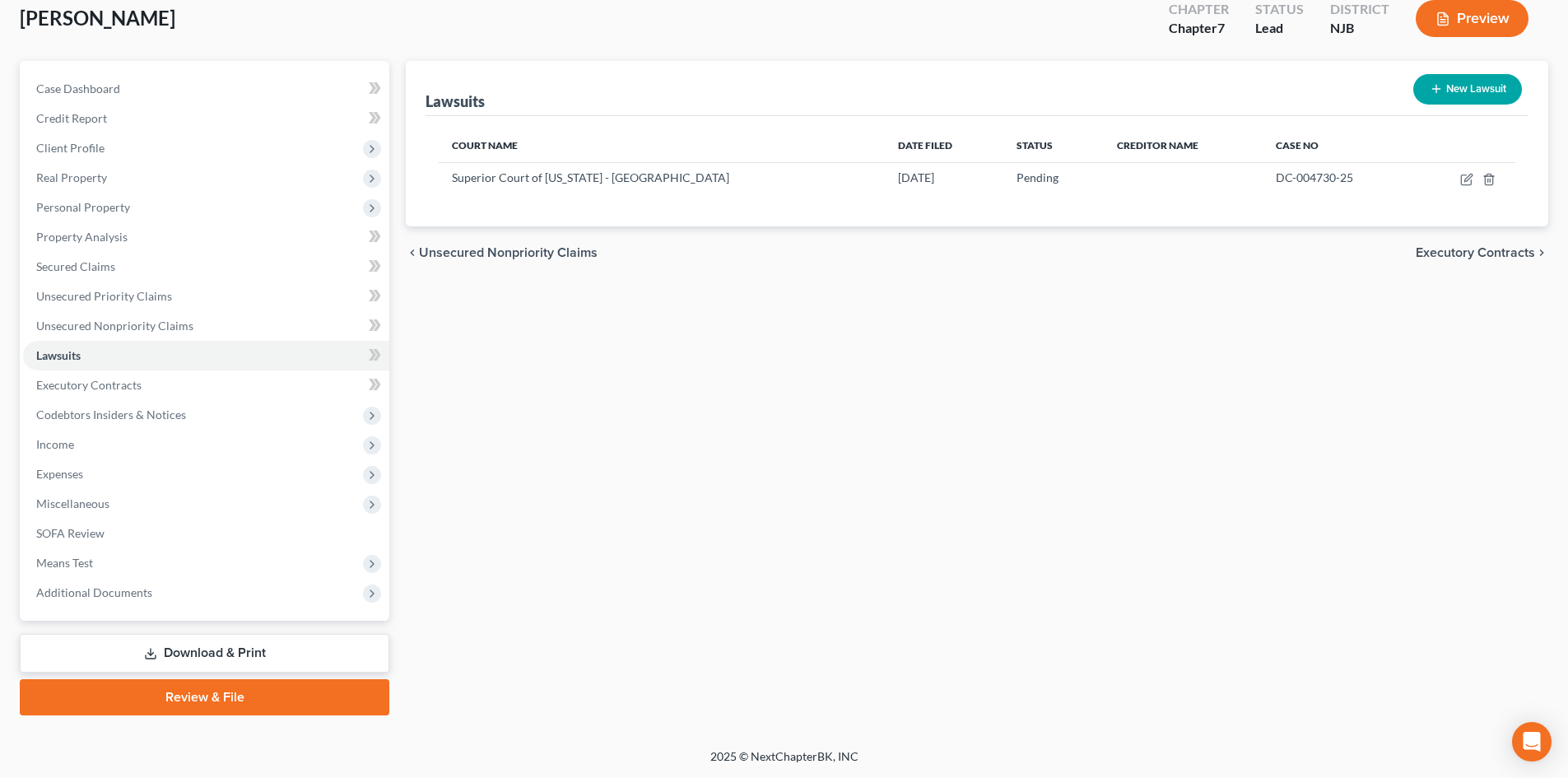
click at [178, 703] on link "Review & File" at bounding box center [205, 697] width 370 height 37
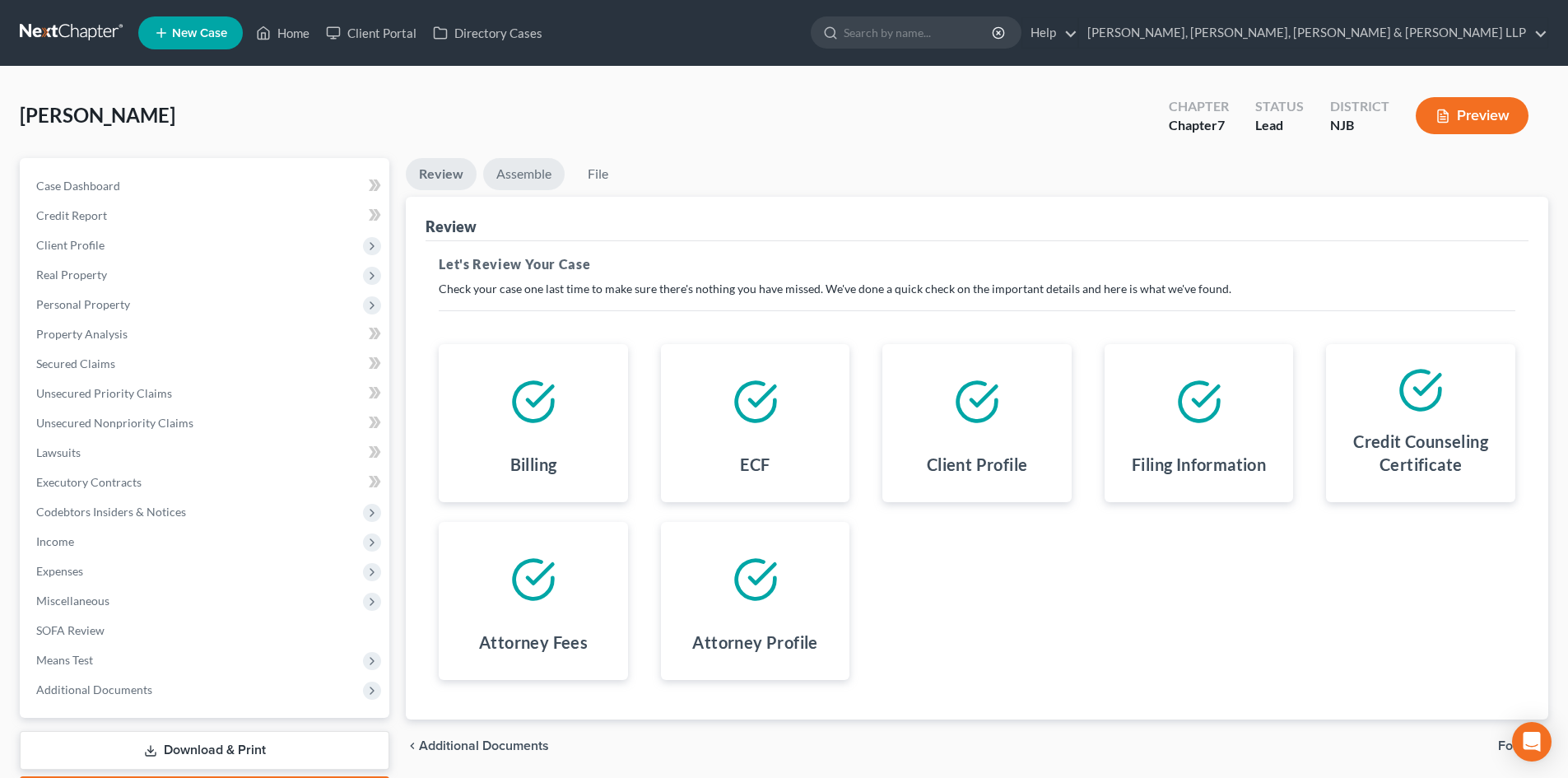
click at [558, 178] on link "Assemble" at bounding box center [523, 174] width 81 height 32
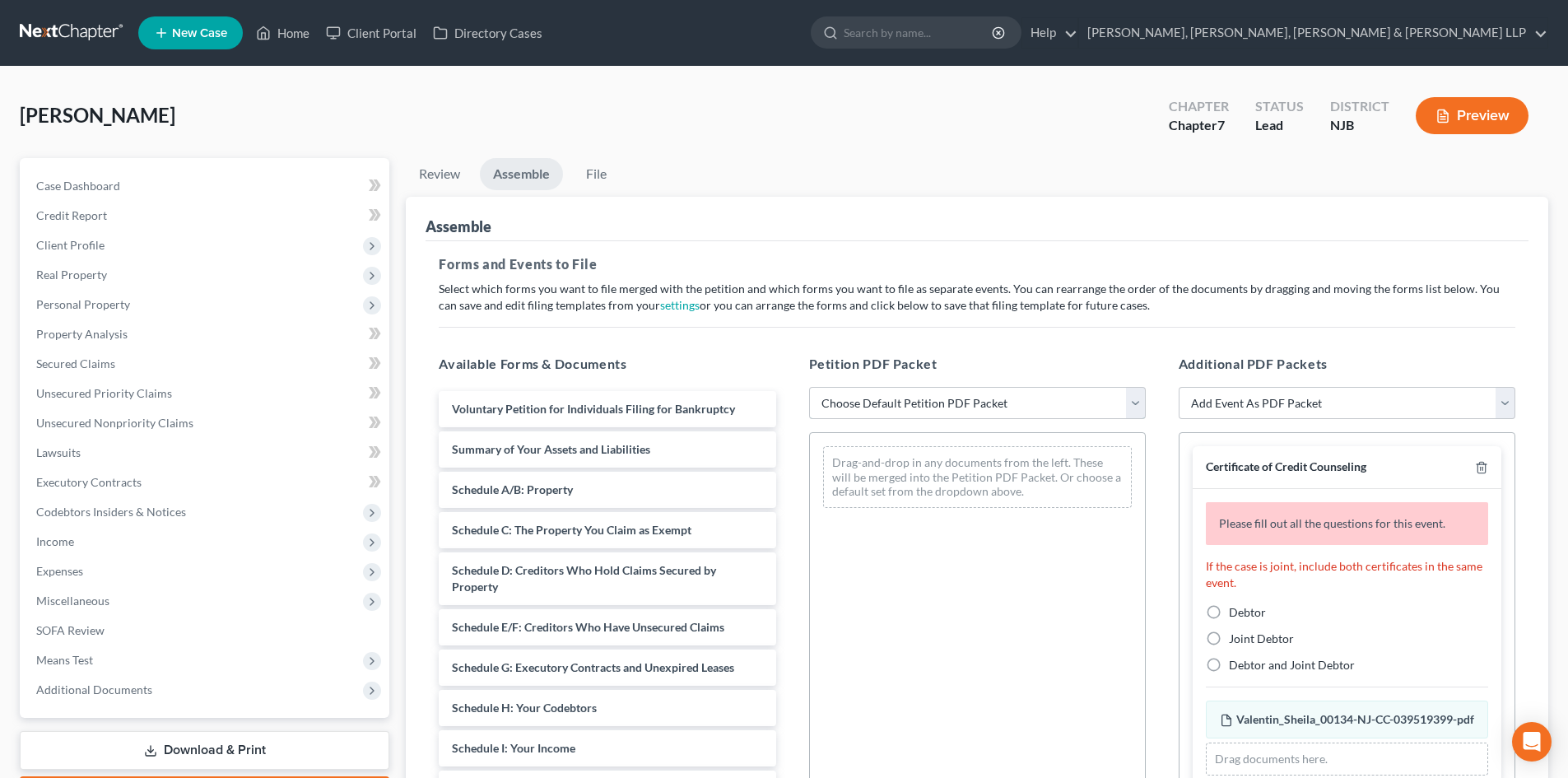
click at [944, 404] on select "Choose Default Petition PDF Packet Complete Bankruptcy Petition (all forms and …" at bounding box center [977, 403] width 336 height 33
select select "0"
click at [809, 387] on select "Choose Default Petition PDF Packet Complete Bankruptcy Petition (all forms and …" at bounding box center [977, 403] width 336 height 33
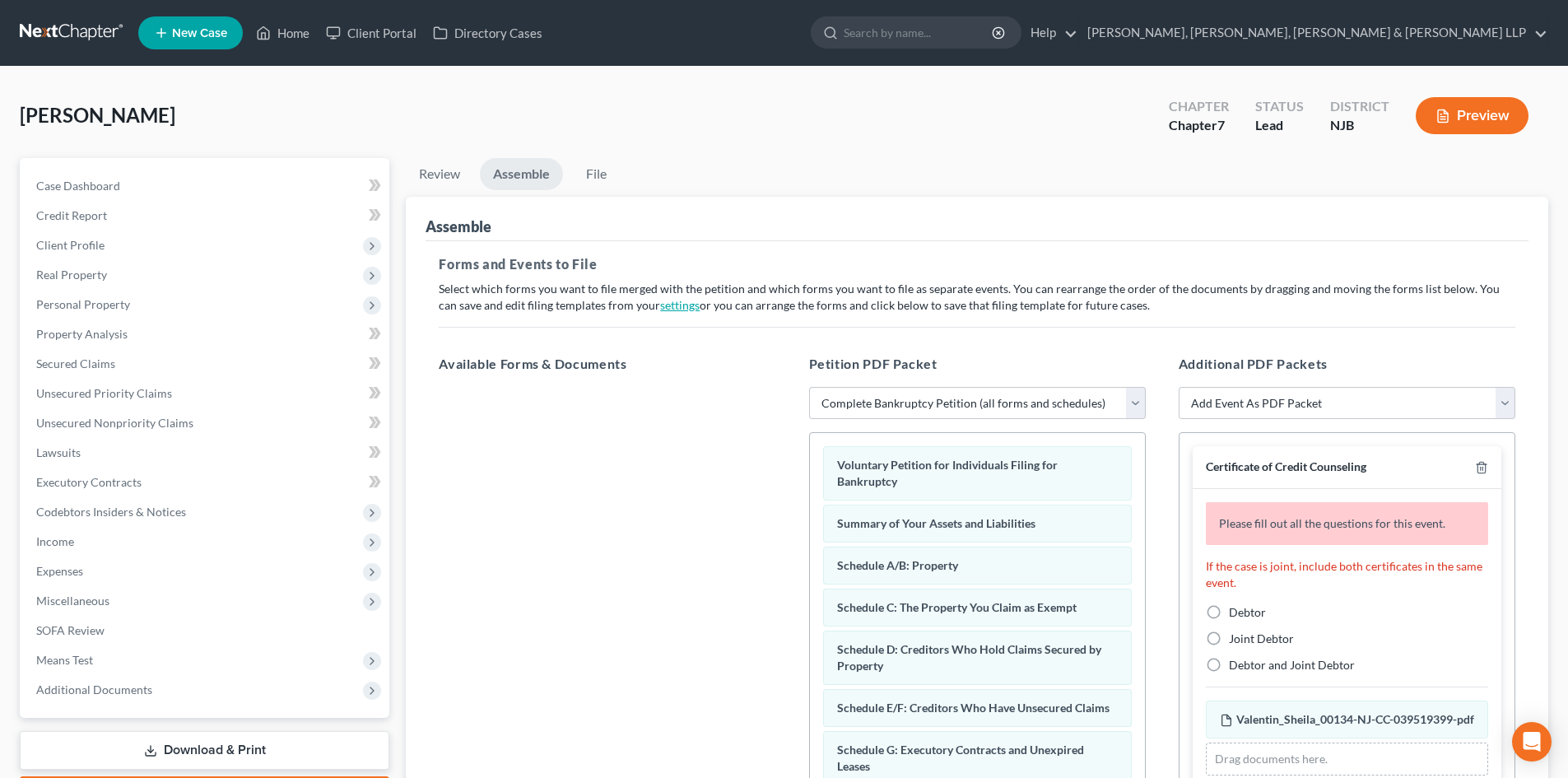
drag, startPoint x: 1216, startPoint y: 607, endPoint x: 654, endPoint y: 300, distance: 640.4
click at [1229, 606] on label "Debtor" at bounding box center [1246, 613] width 37 height 17
click at [1236, 606] on input "Debtor" at bounding box center [1241, 610] width 11 height 11
radio input "true"
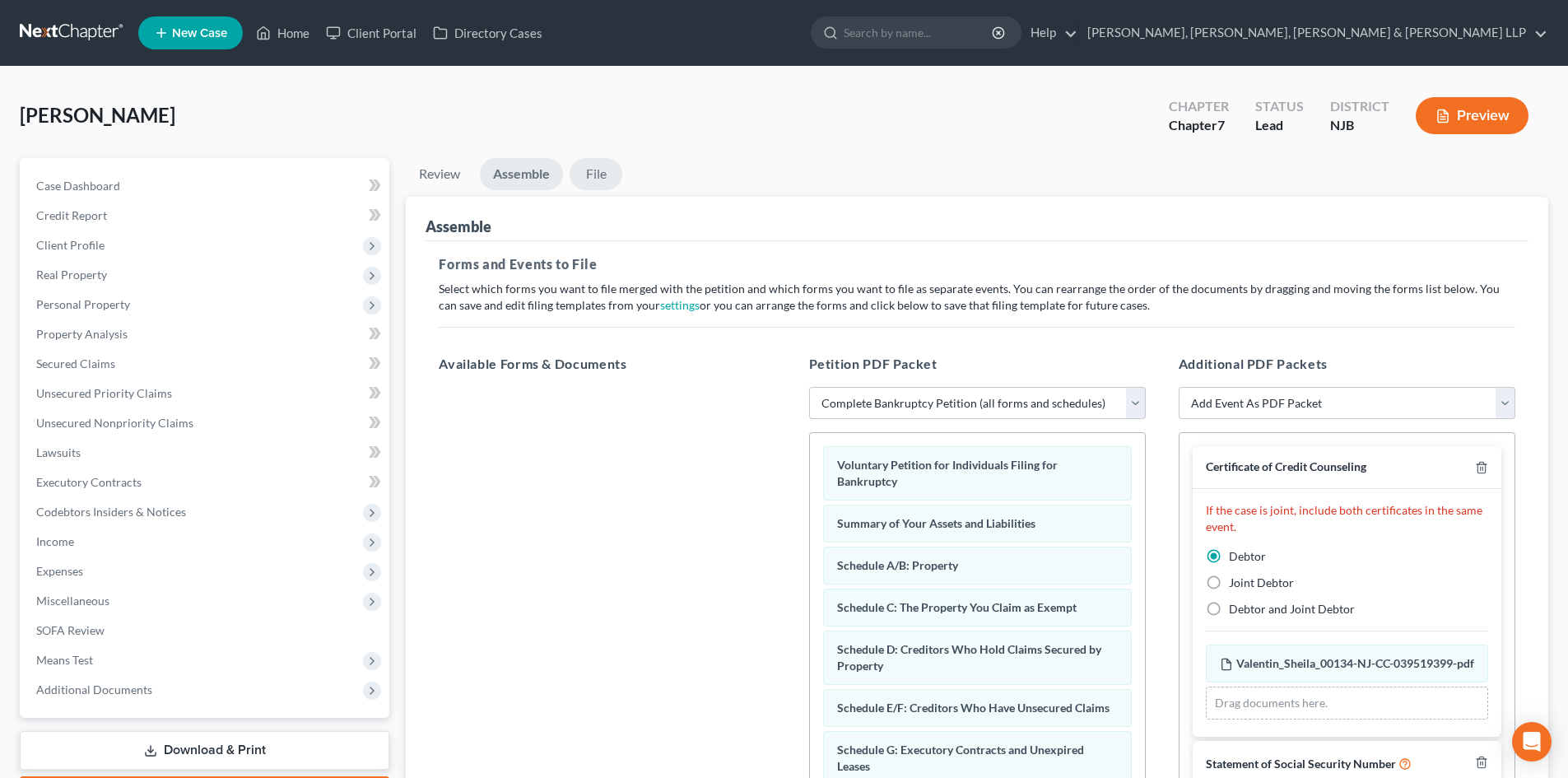
click at [593, 179] on link "File" at bounding box center [596, 174] width 52 height 32
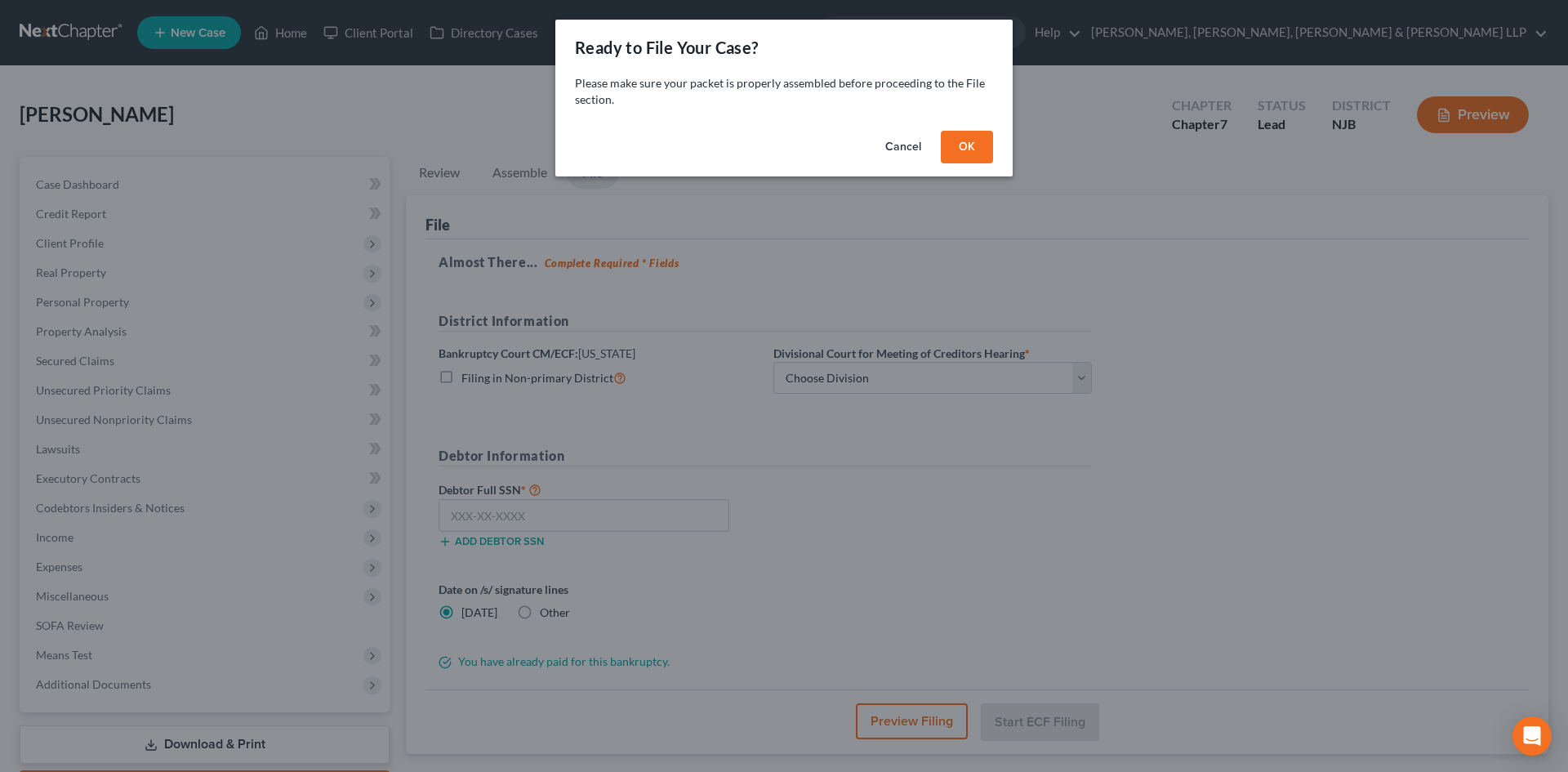
click at [906, 141] on button "Cancel" at bounding box center [902, 146] width 62 height 32
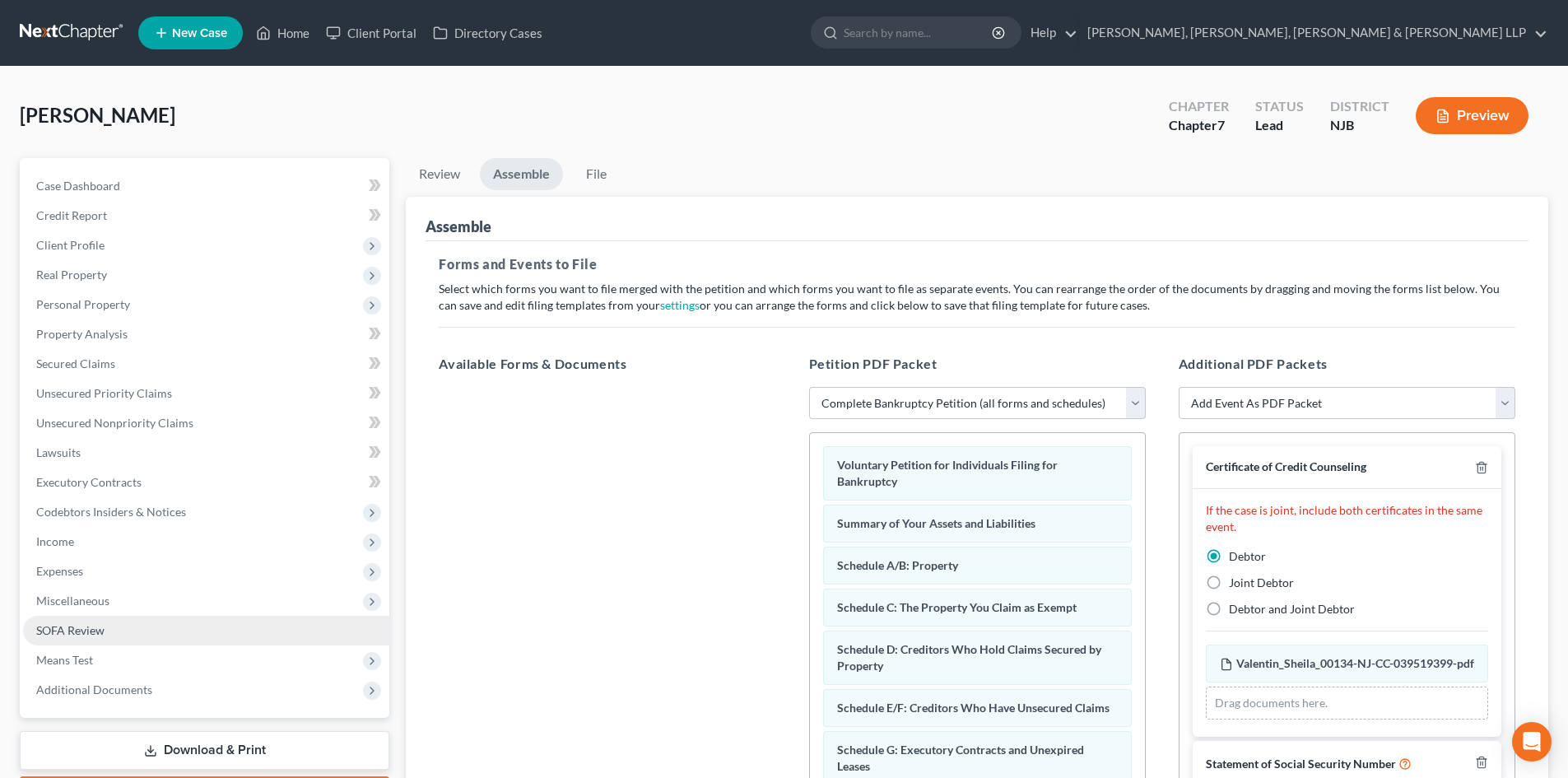
click at [121, 643] on link "SOFA Review" at bounding box center [206, 631] width 366 height 30
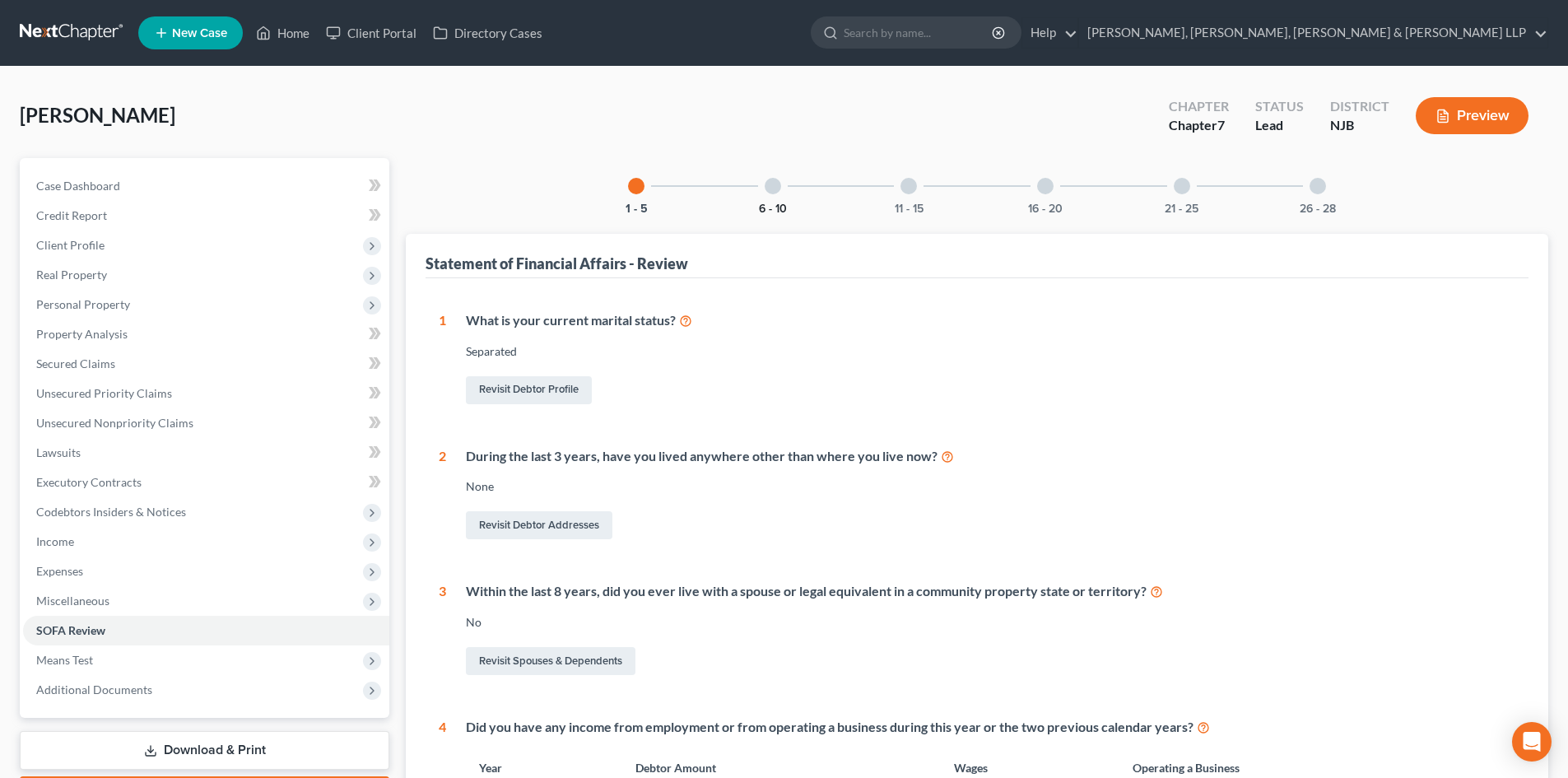
click at [776, 204] on button "6 - 10" at bounding box center [773, 209] width 28 height 12
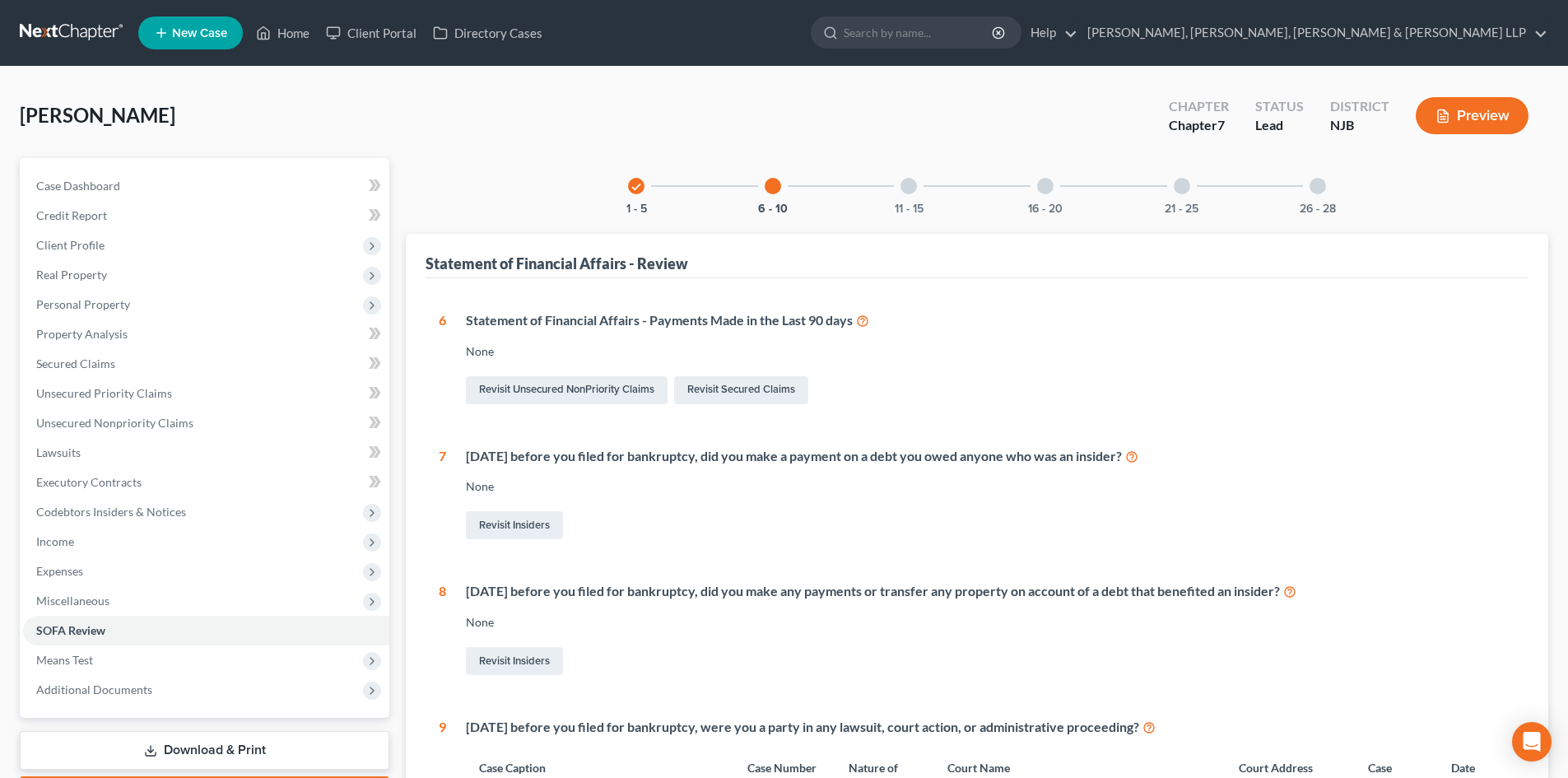
click at [898, 197] on div "11 - 15" at bounding box center [908, 186] width 56 height 56
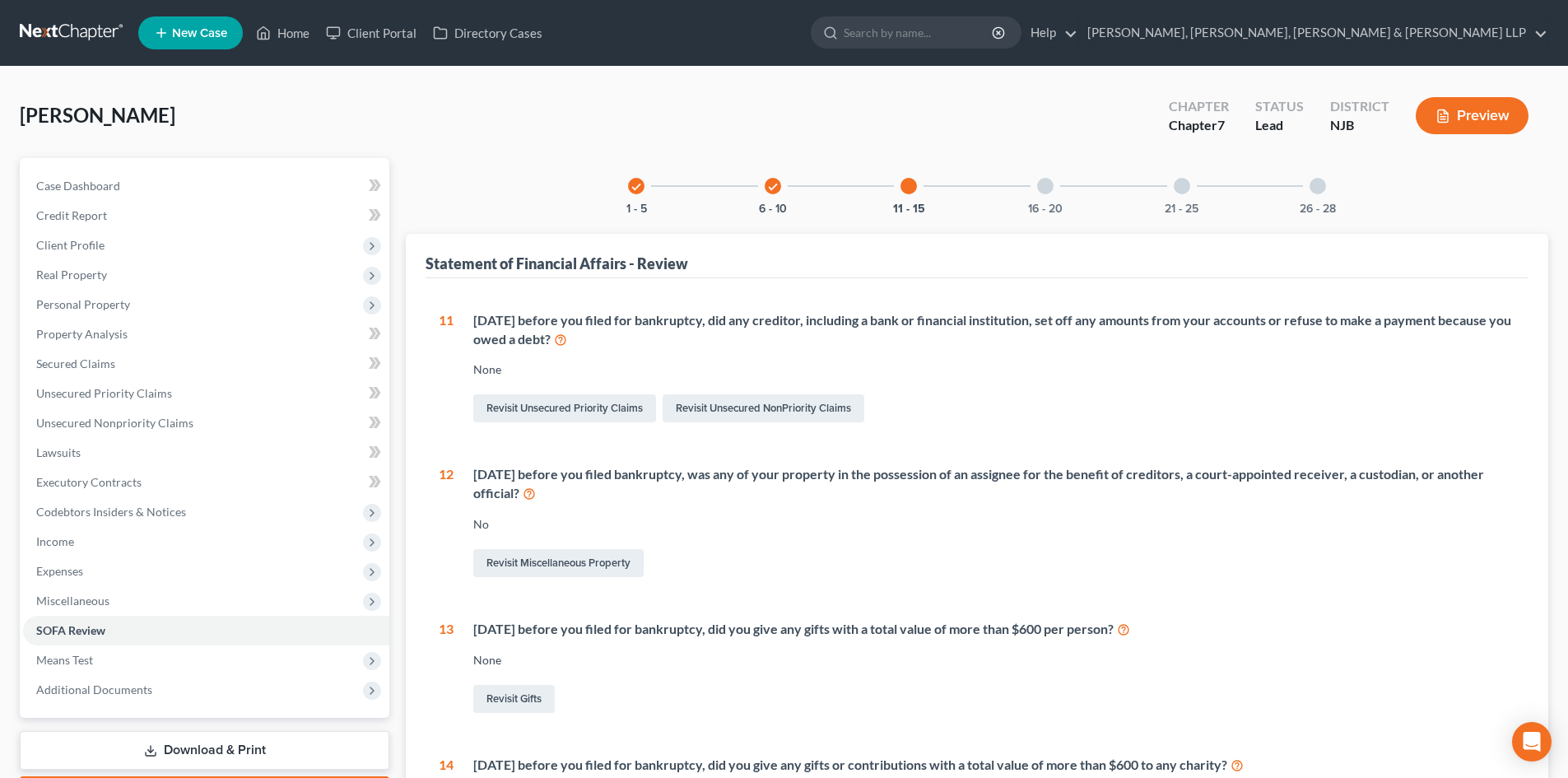
click at [1026, 200] on div "16 - 20" at bounding box center [1045, 186] width 56 height 56
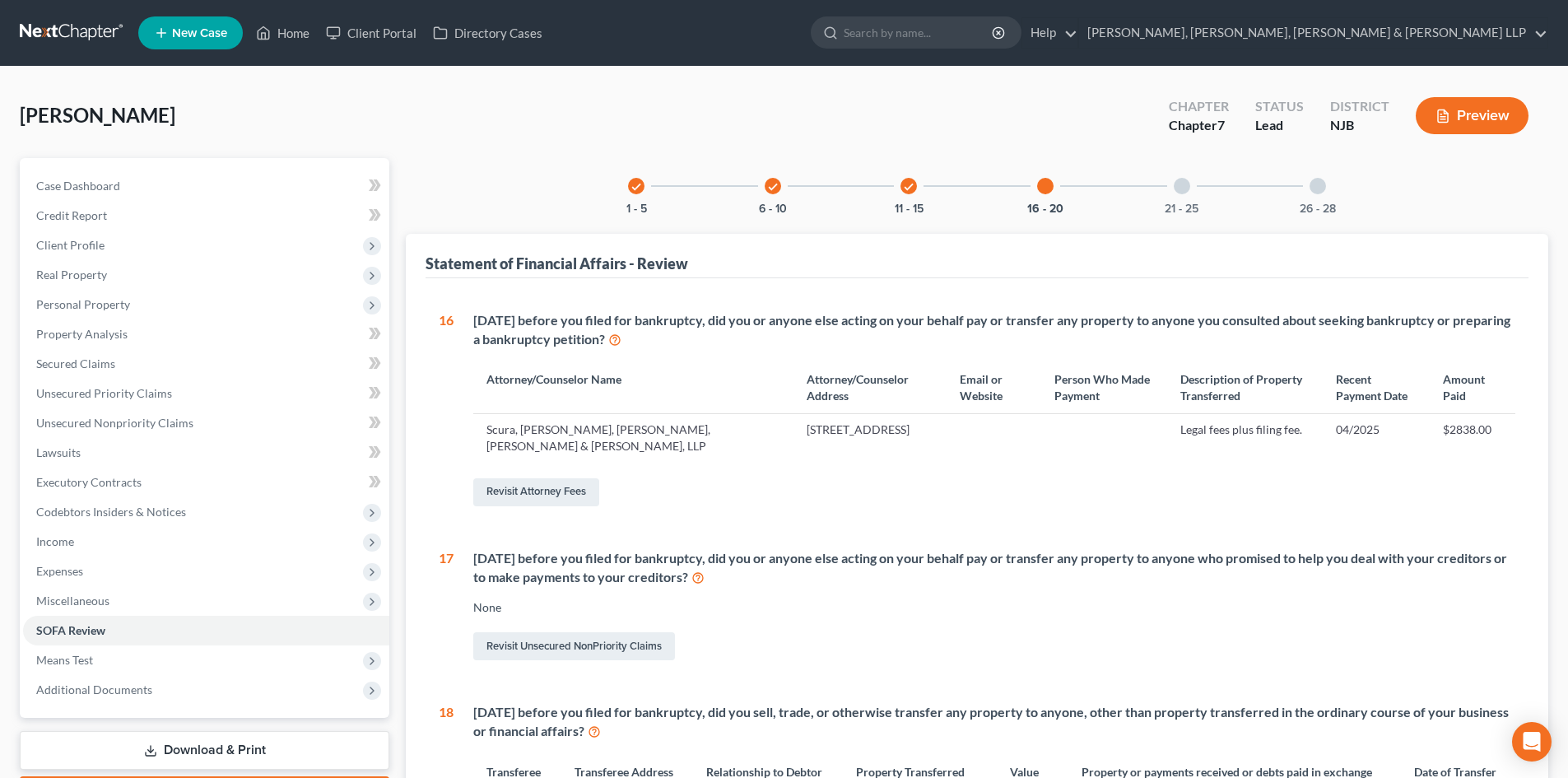
click at [1045, 198] on div "16 - 20" at bounding box center [1045, 186] width 56 height 56
drag, startPoint x: 1169, startPoint y: 189, endPoint x: 1192, endPoint y: 190, distance: 23.0
click at [1170, 189] on div "21 - 25" at bounding box center [1181, 186] width 56 height 56
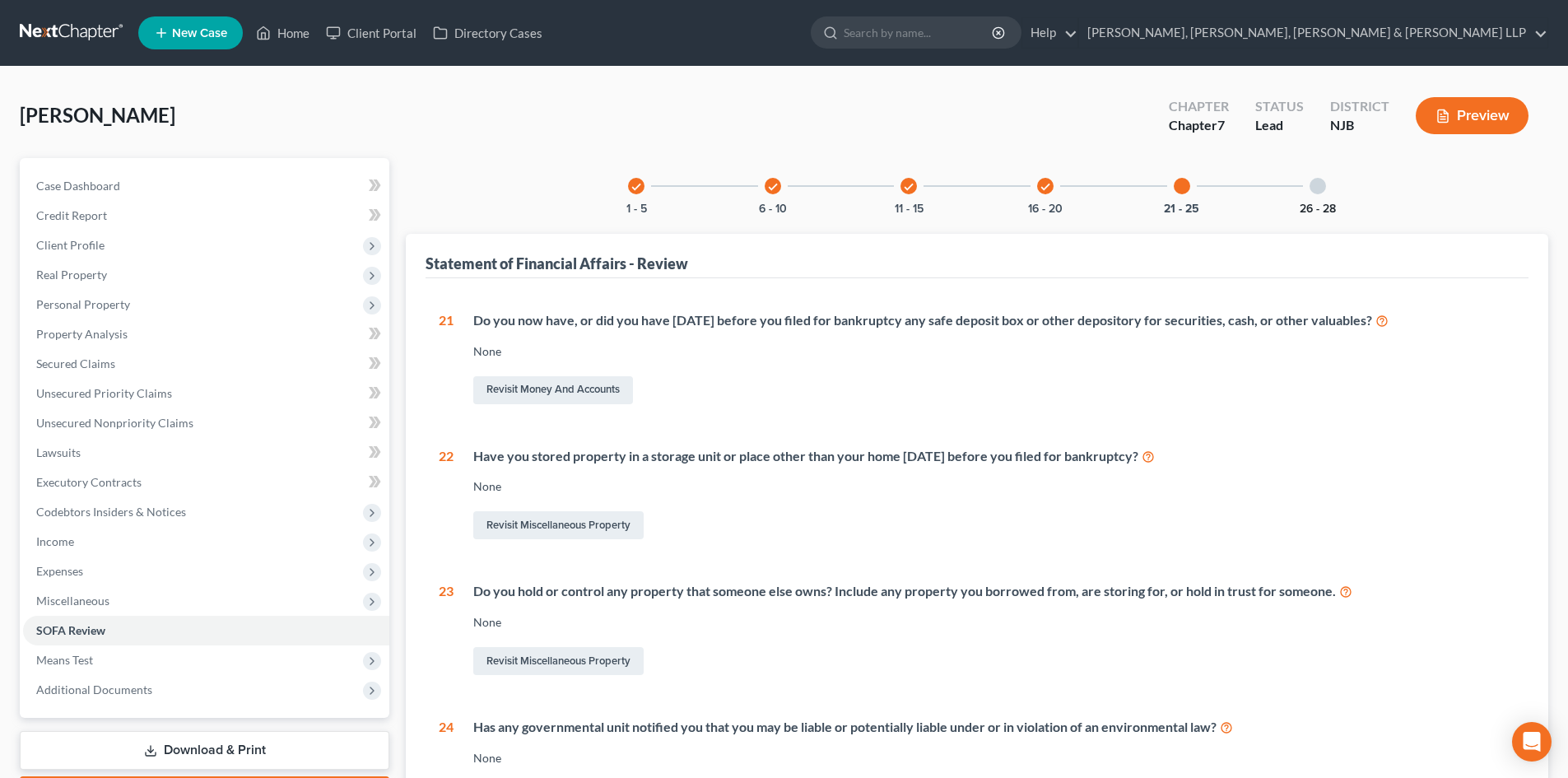
click at [1308, 203] on button "26 - 28" at bounding box center [1318, 209] width 37 height 12
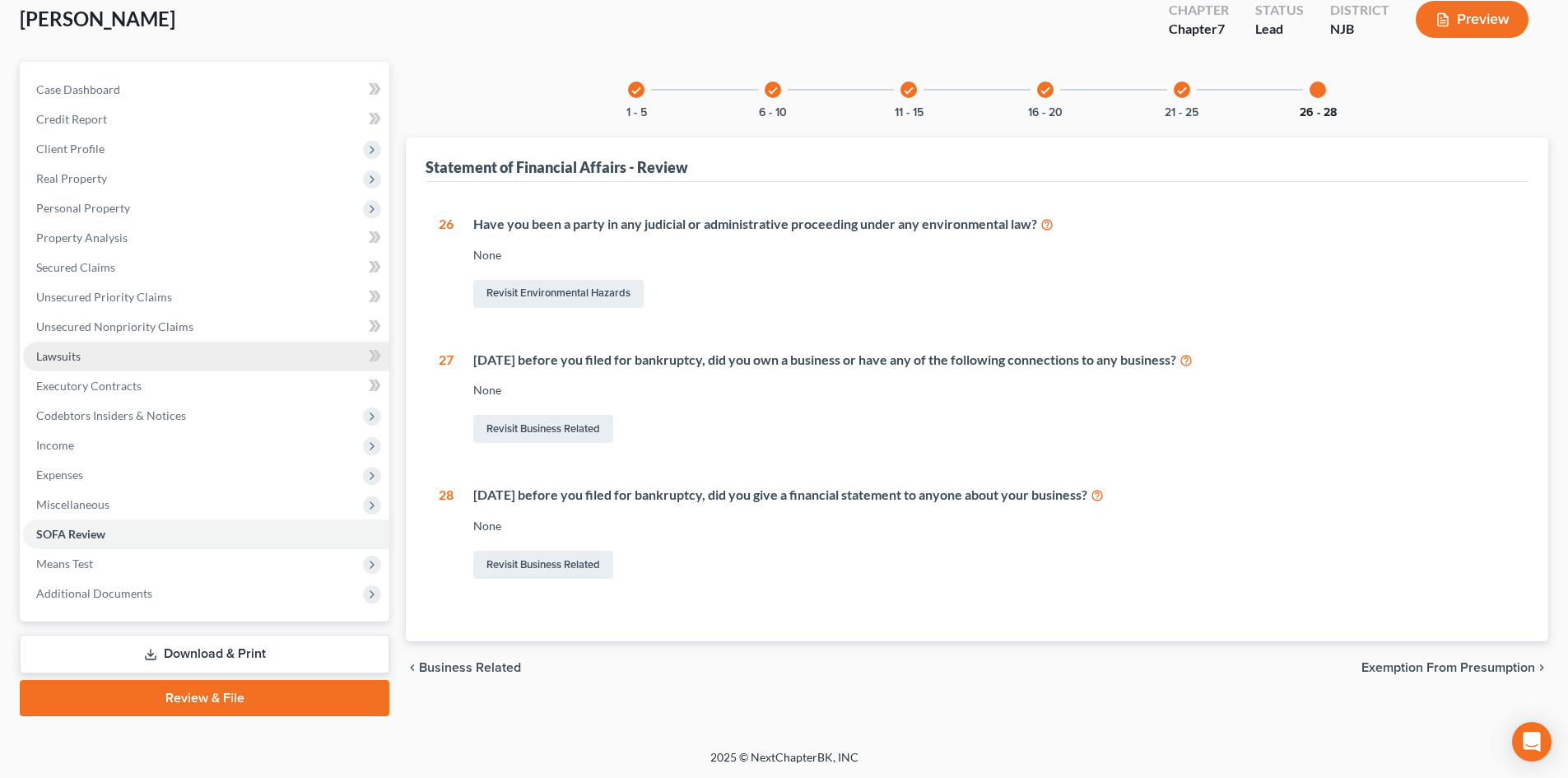
scroll to position [97, 0]
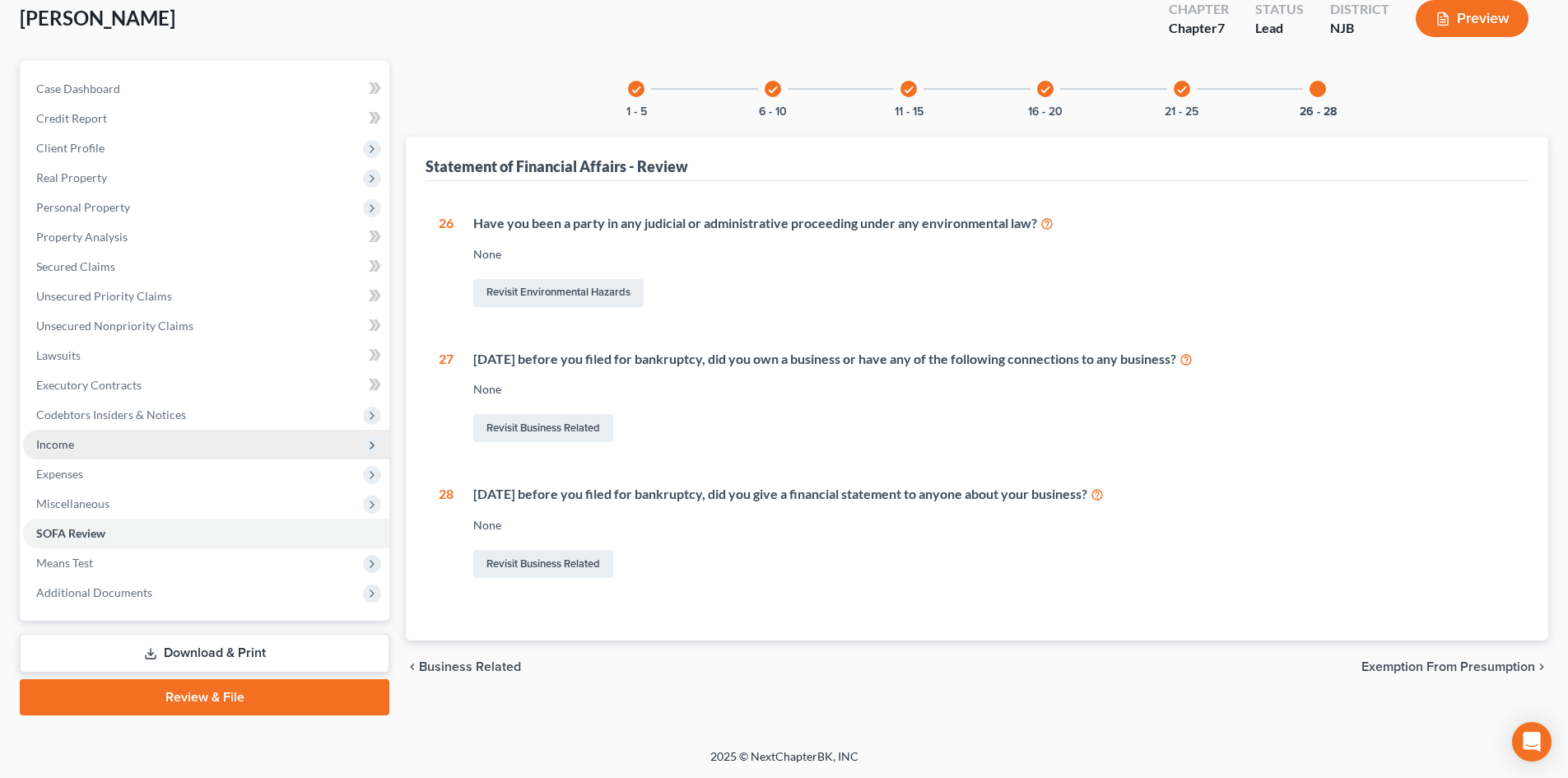
click at [127, 454] on span "Income" at bounding box center [206, 444] width 366 height 30
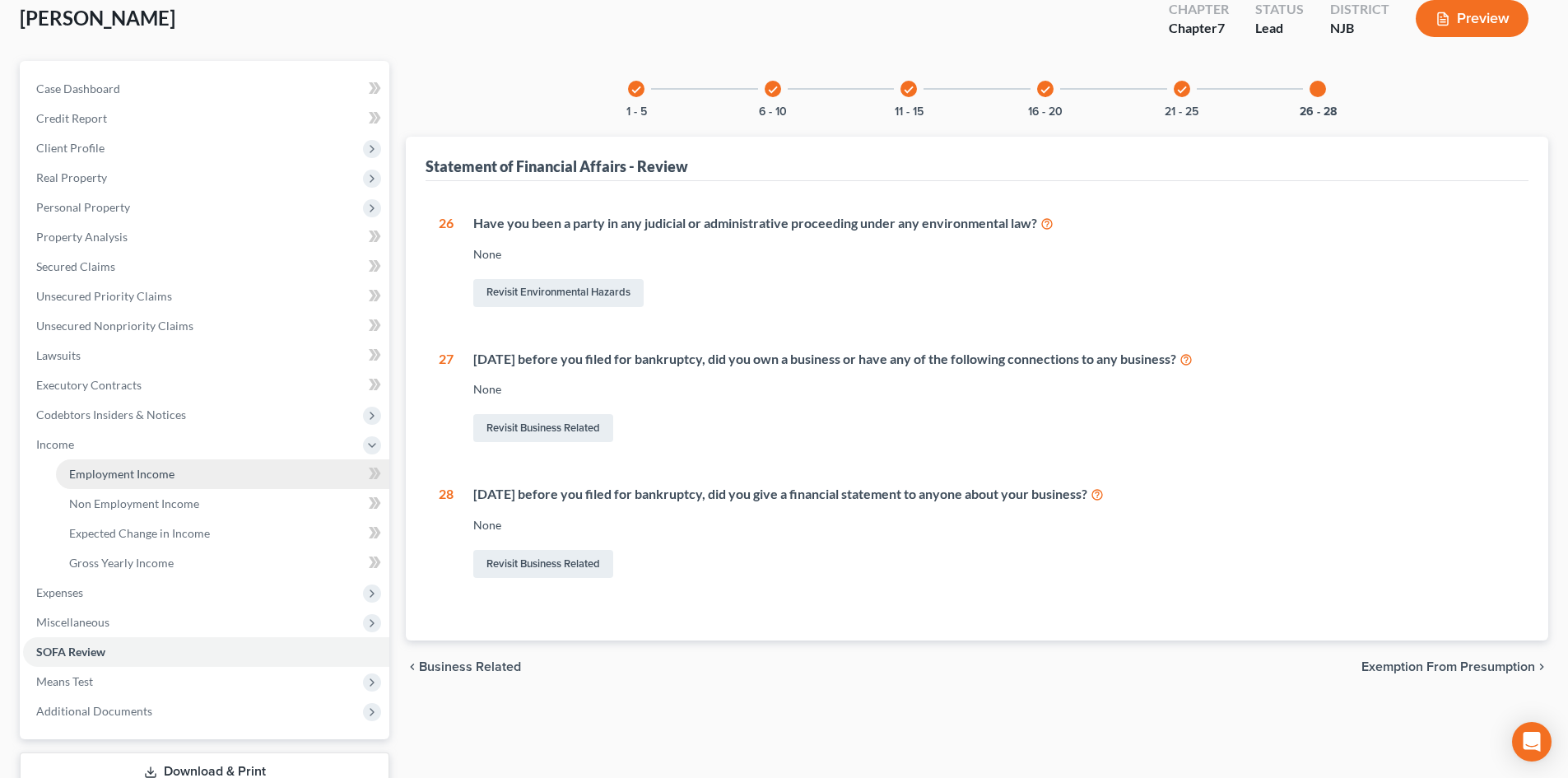
click at [141, 467] on span "Employment Income" at bounding box center [122, 474] width 105 height 14
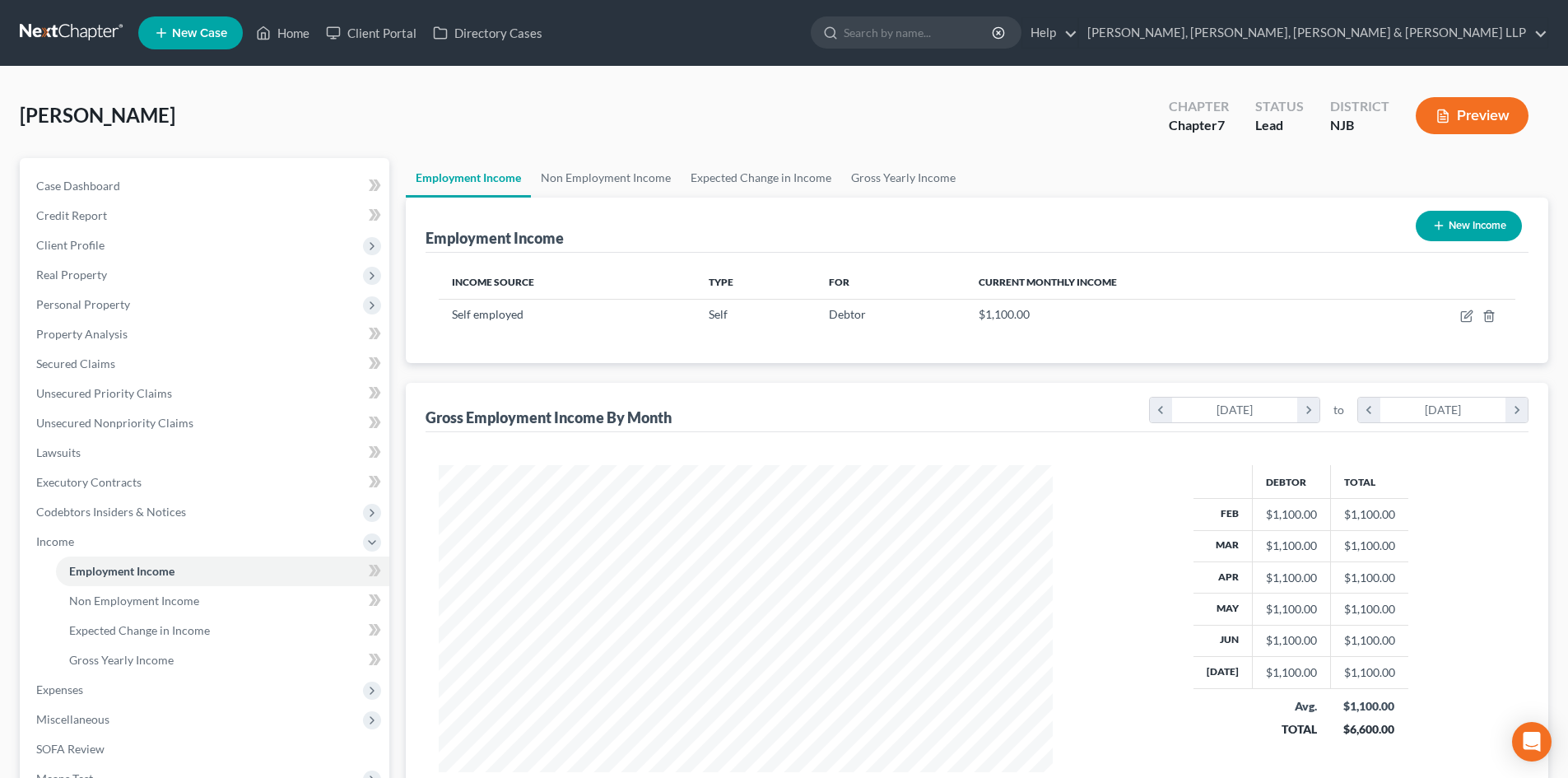
scroll to position [307, 647]
click at [578, 187] on link "Non Employment Income" at bounding box center [605, 178] width 149 height 40
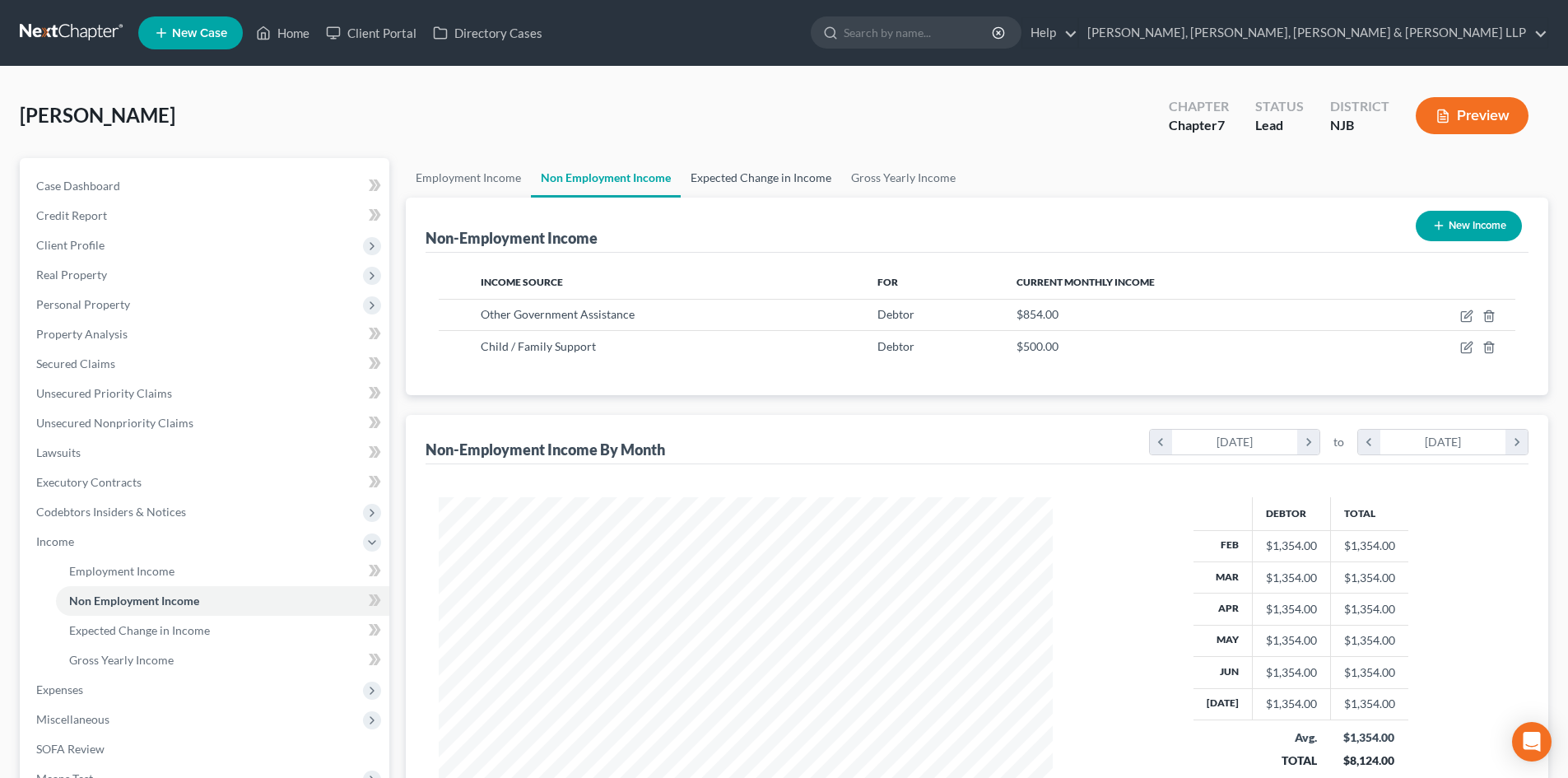
scroll to position [307, 647]
click at [765, 181] on link "Expected Change in Income" at bounding box center [761, 178] width 160 height 40
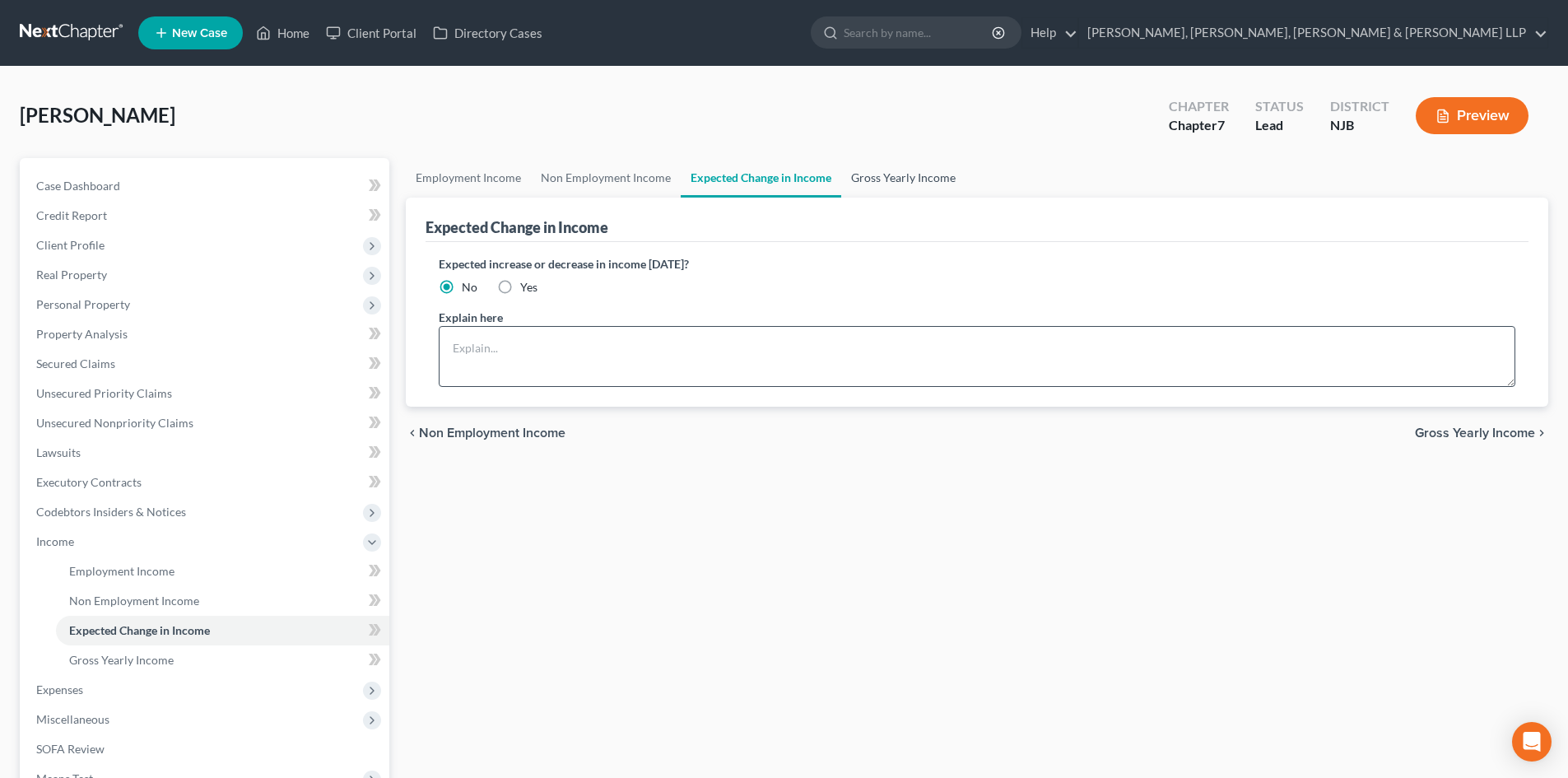
click at [873, 175] on link "Gross Yearly Income" at bounding box center [903, 178] width 125 height 40
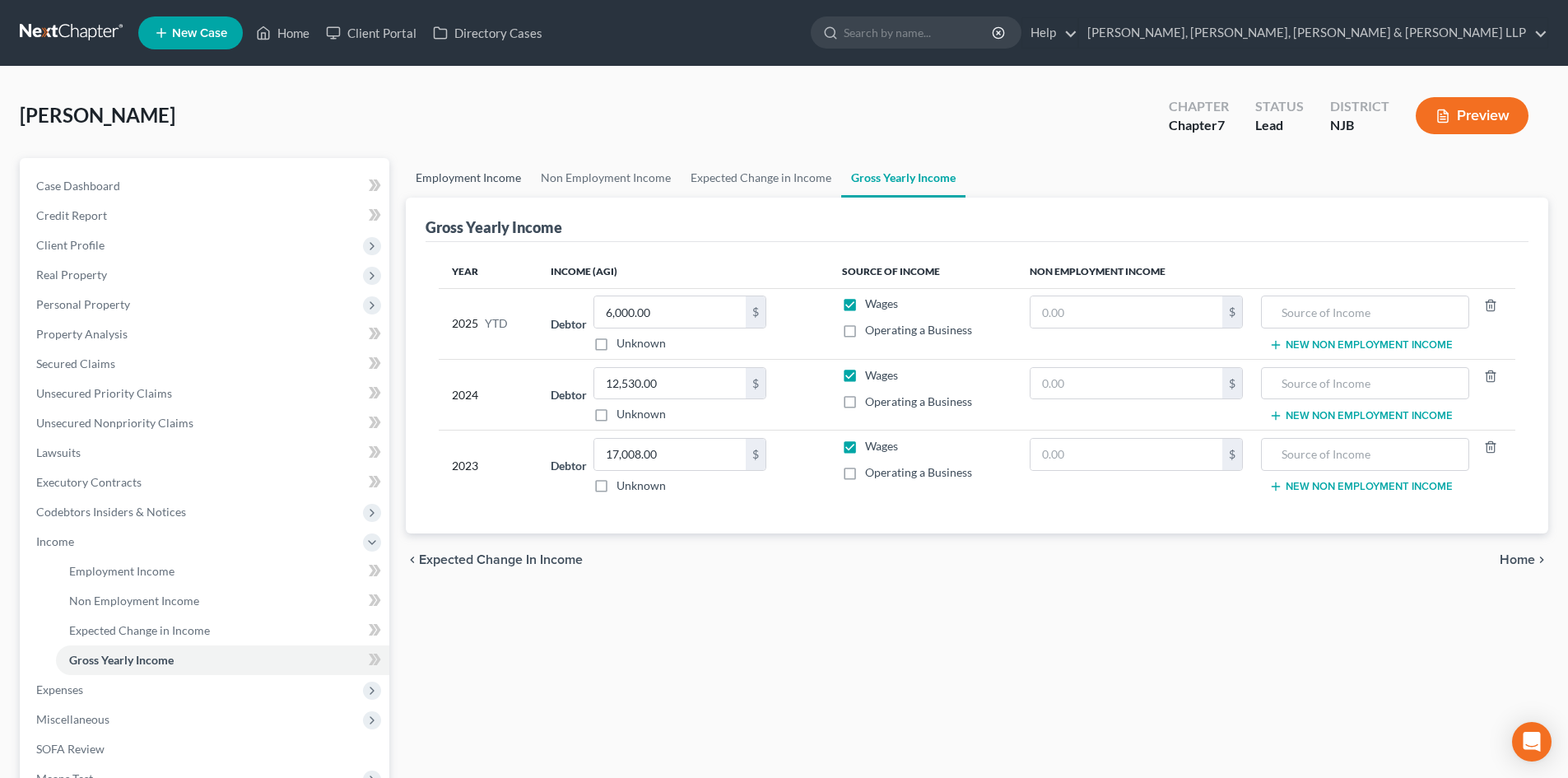
click at [489, 164] on link "Employment Income" at bounding box center [468, 178] width 125 height 40
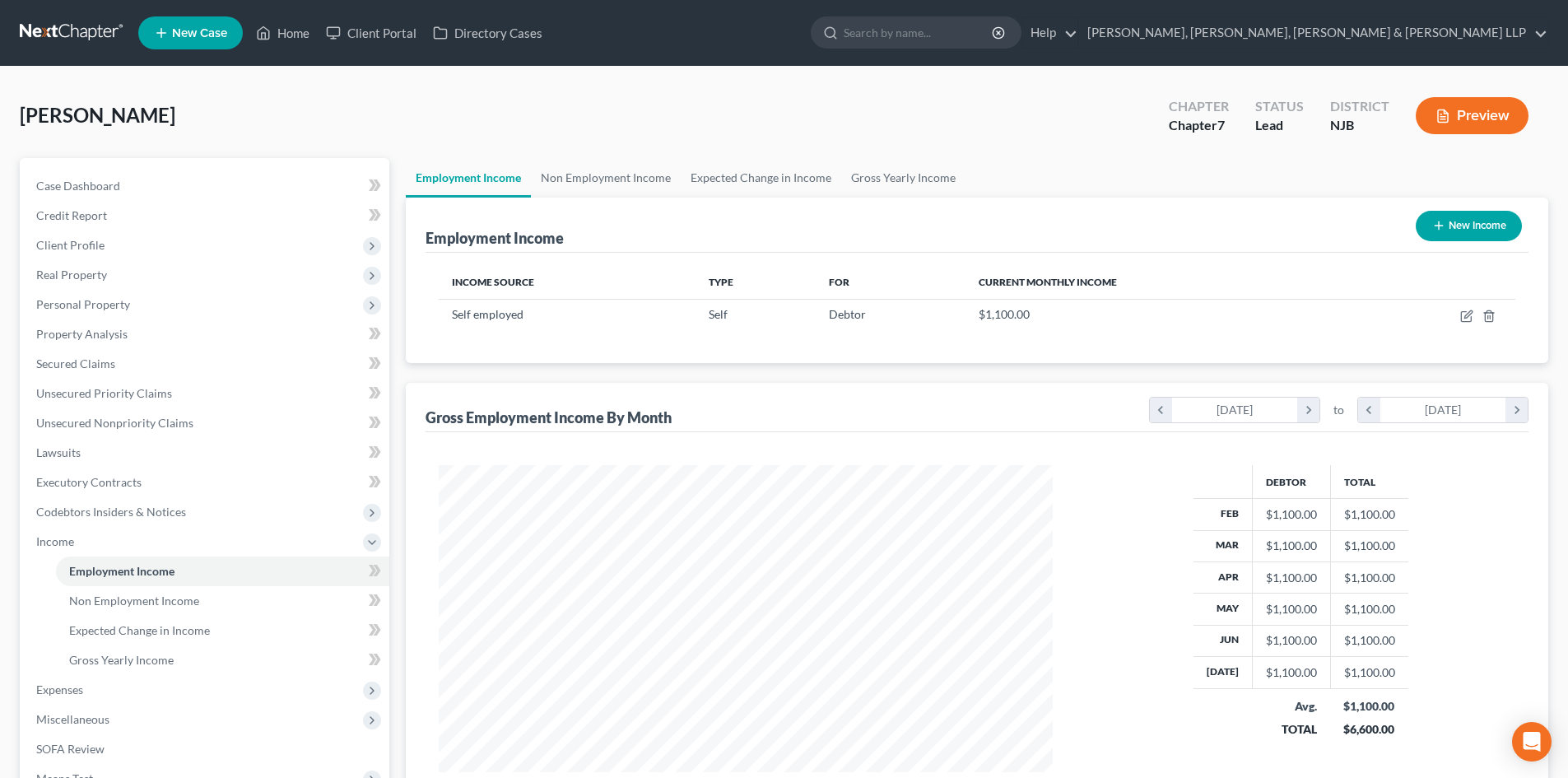
scroll to position [307, 647]
click at [888, 180] on link "Gross Yearly Income" at bounding box center [903, 178] width 125 height 40
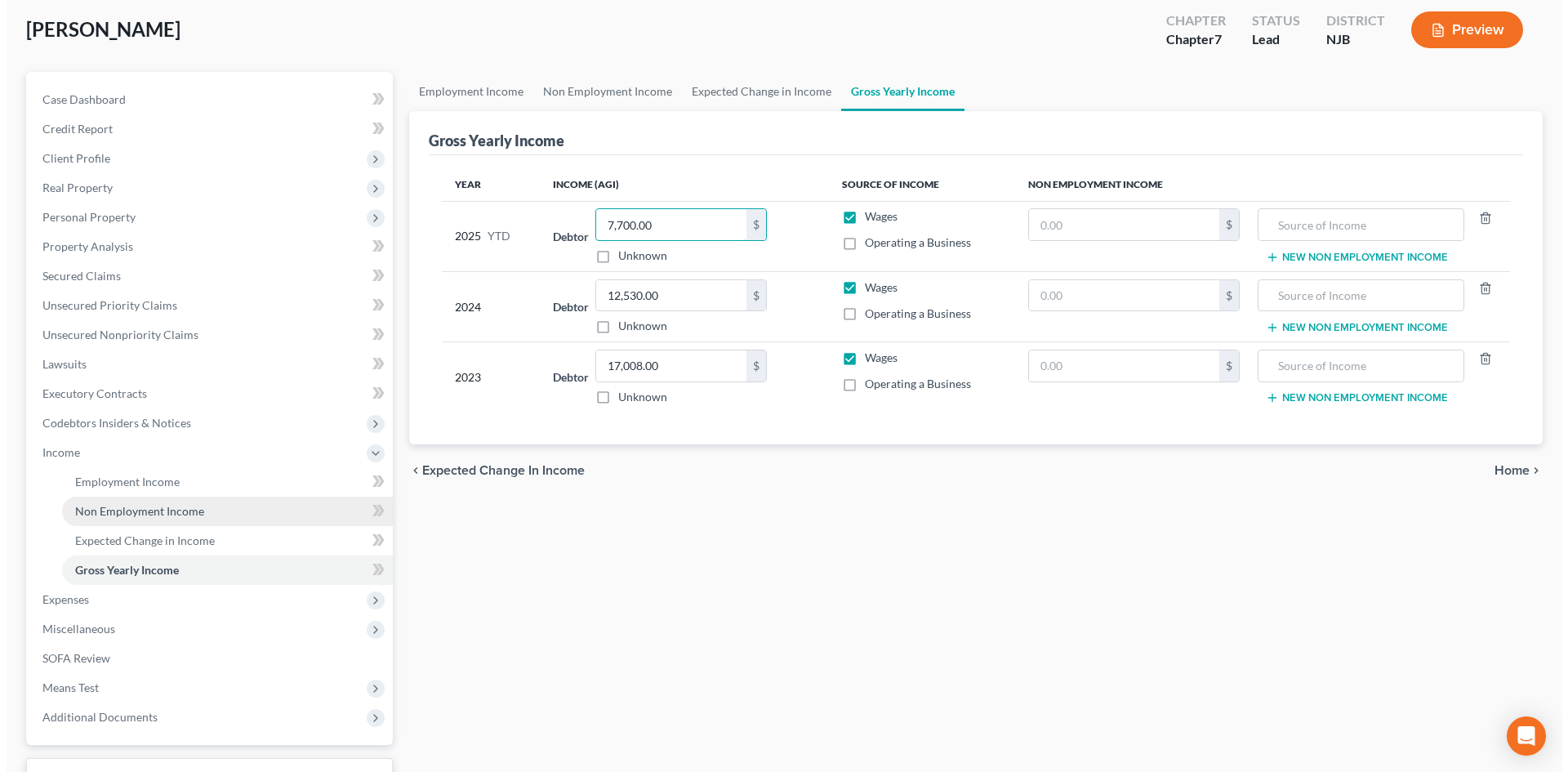
scroll to position [214, 0]
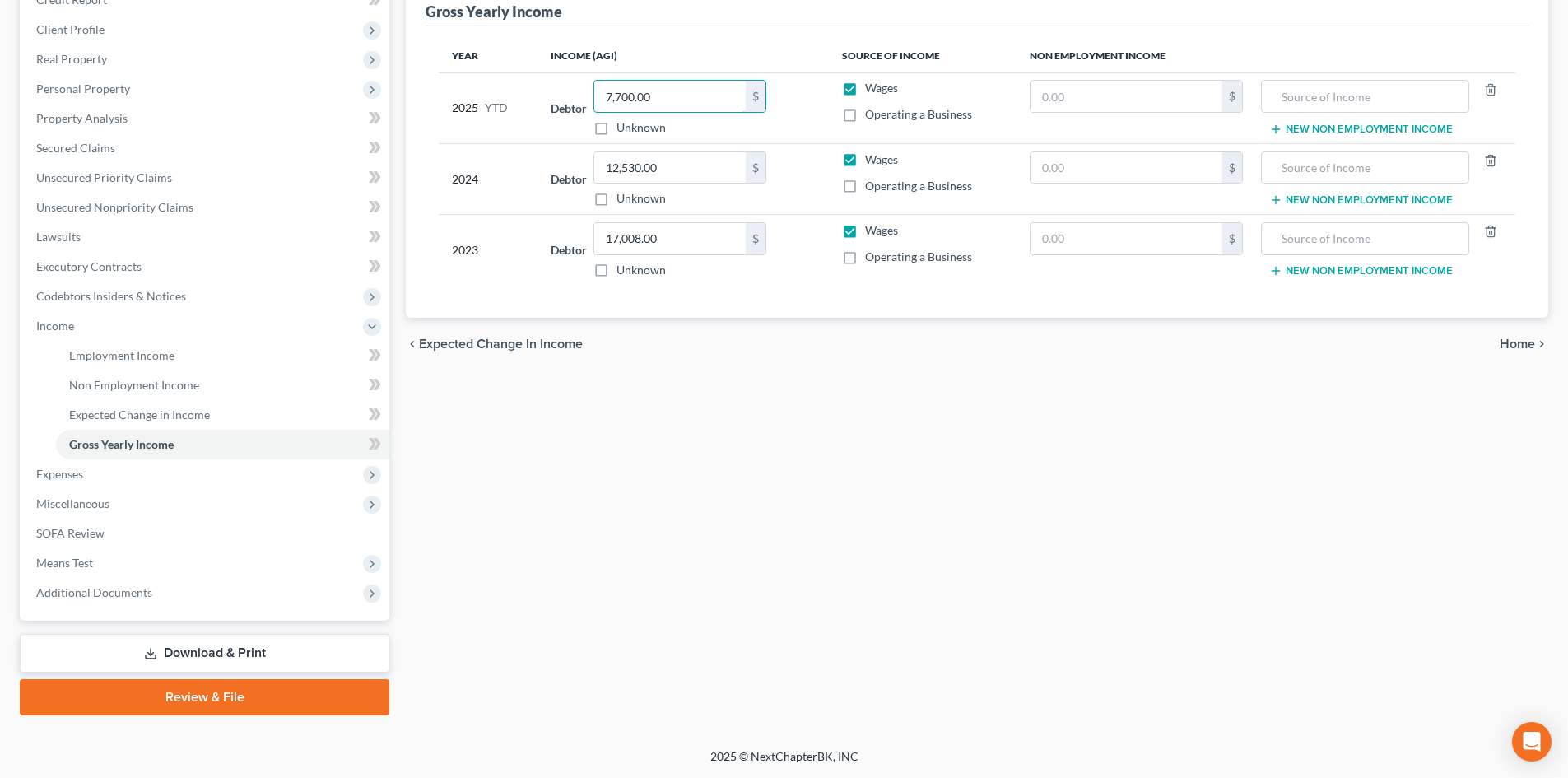
type input "7,700.00"
click at [214, 690] on link "Review & File" at bounding box center [205, 697] width 370 height 37
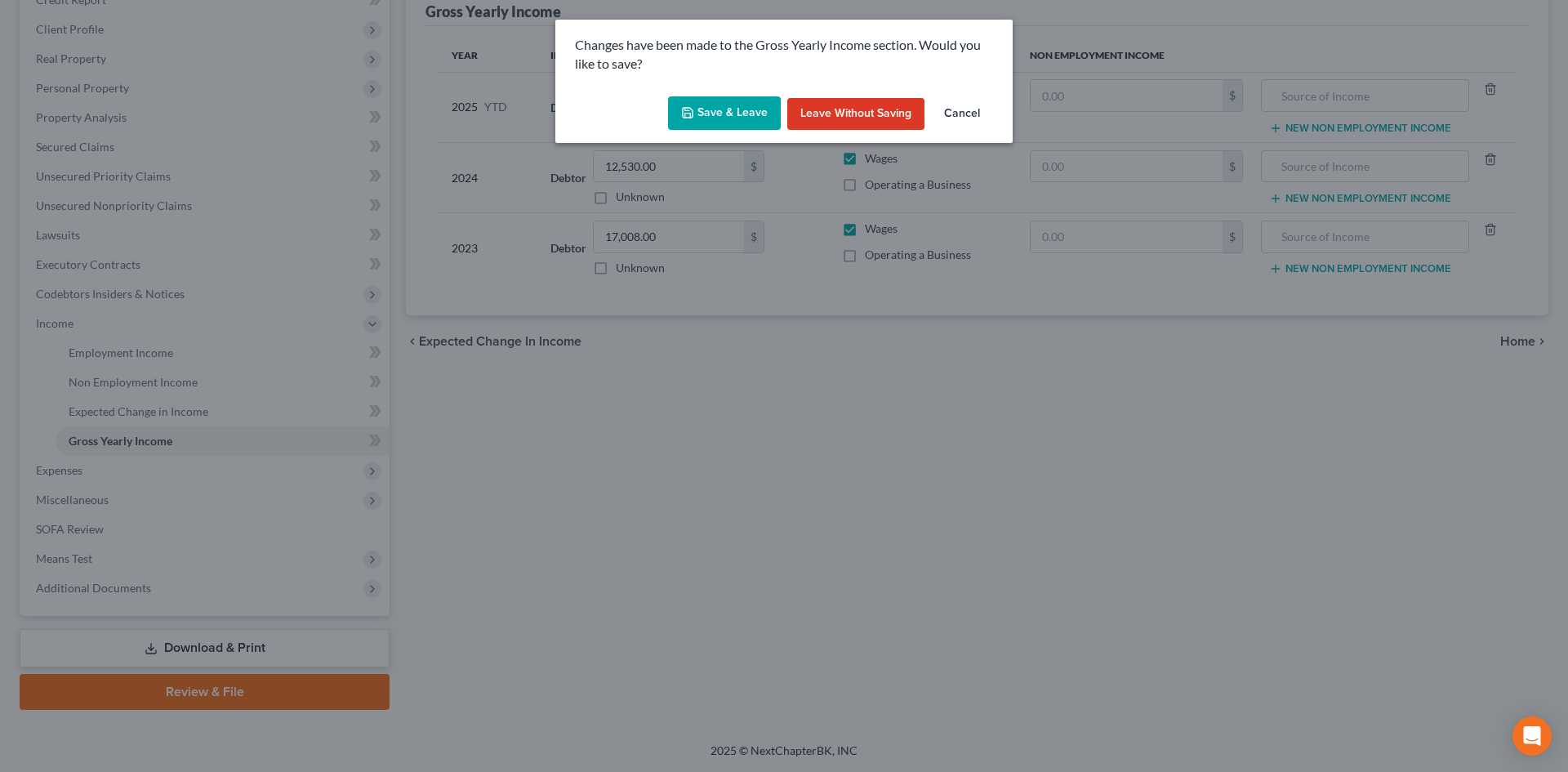
click at [741, 123] on button "Save & Leave" at bounding box center [724, 113] width 113 height 34
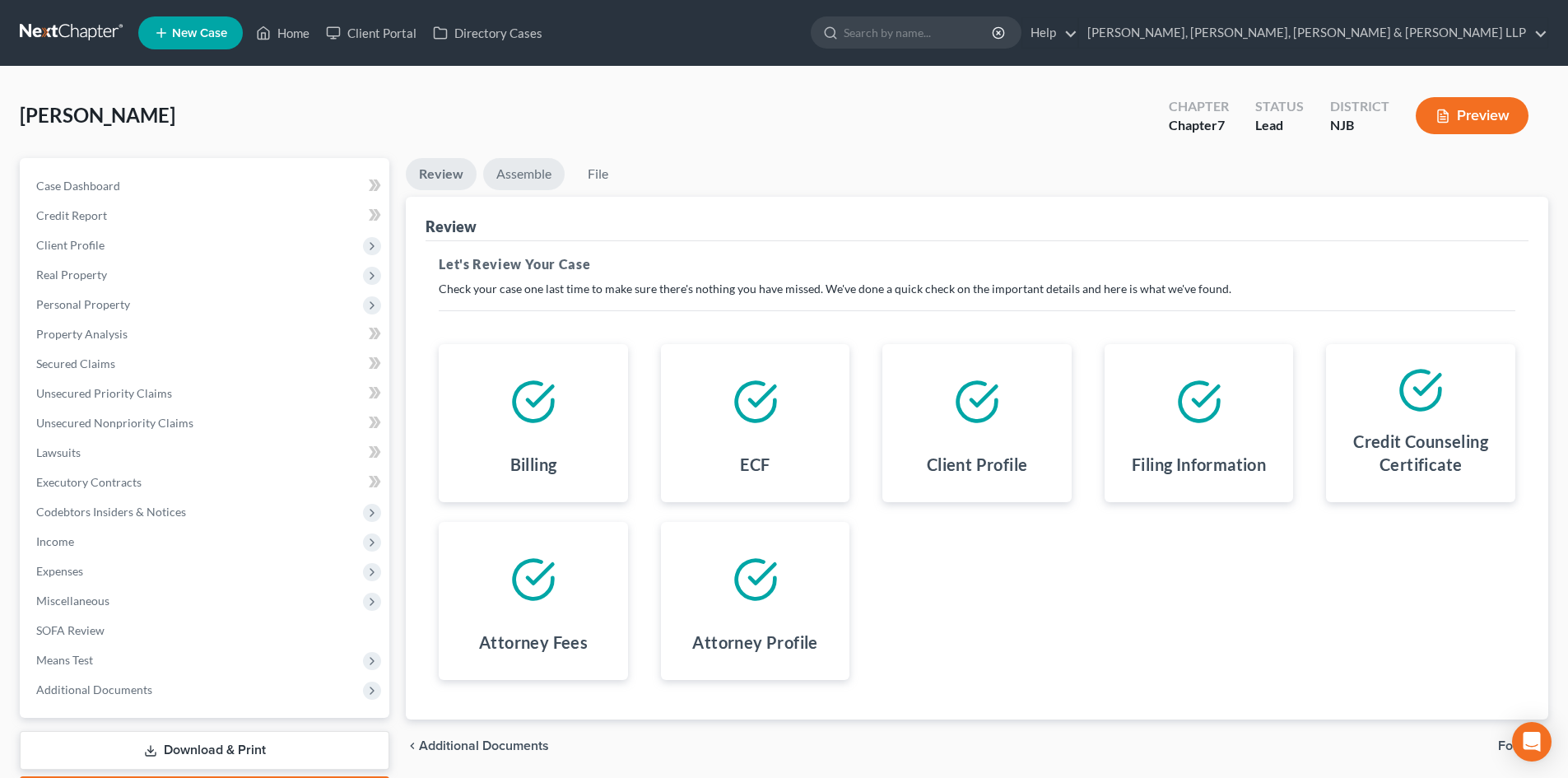
drag, startPoint x: 507, startPoint y: 179, endPoint x: 1461, endPoint y: 477, distance: 999.5
click at [507, 178] on link "Assemble" at bounding box center [523, 174] width 81 height 32
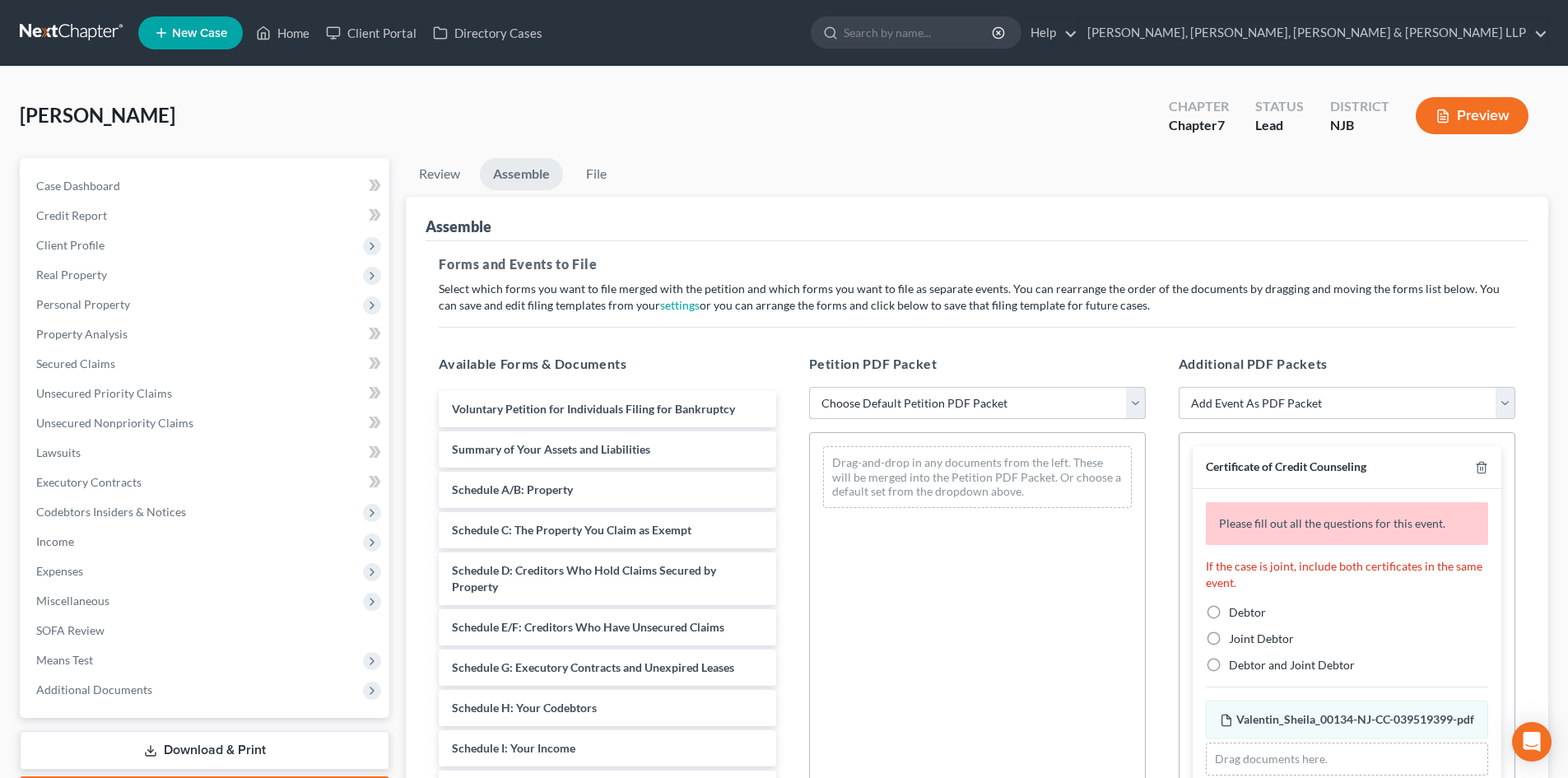
click at [947, 409] on select "Choose Default Petition PDF Packet Complete Bankruptcy Petition (all forms and …" at bounding box center [977, 403] width 336 height 33
select select "0"
click at [809, 387] on select "Choose Default Petition PDF Packet Complete Bankruptcy Petition (all forms and …" at bounding box center [977, 403] width 336 height 33
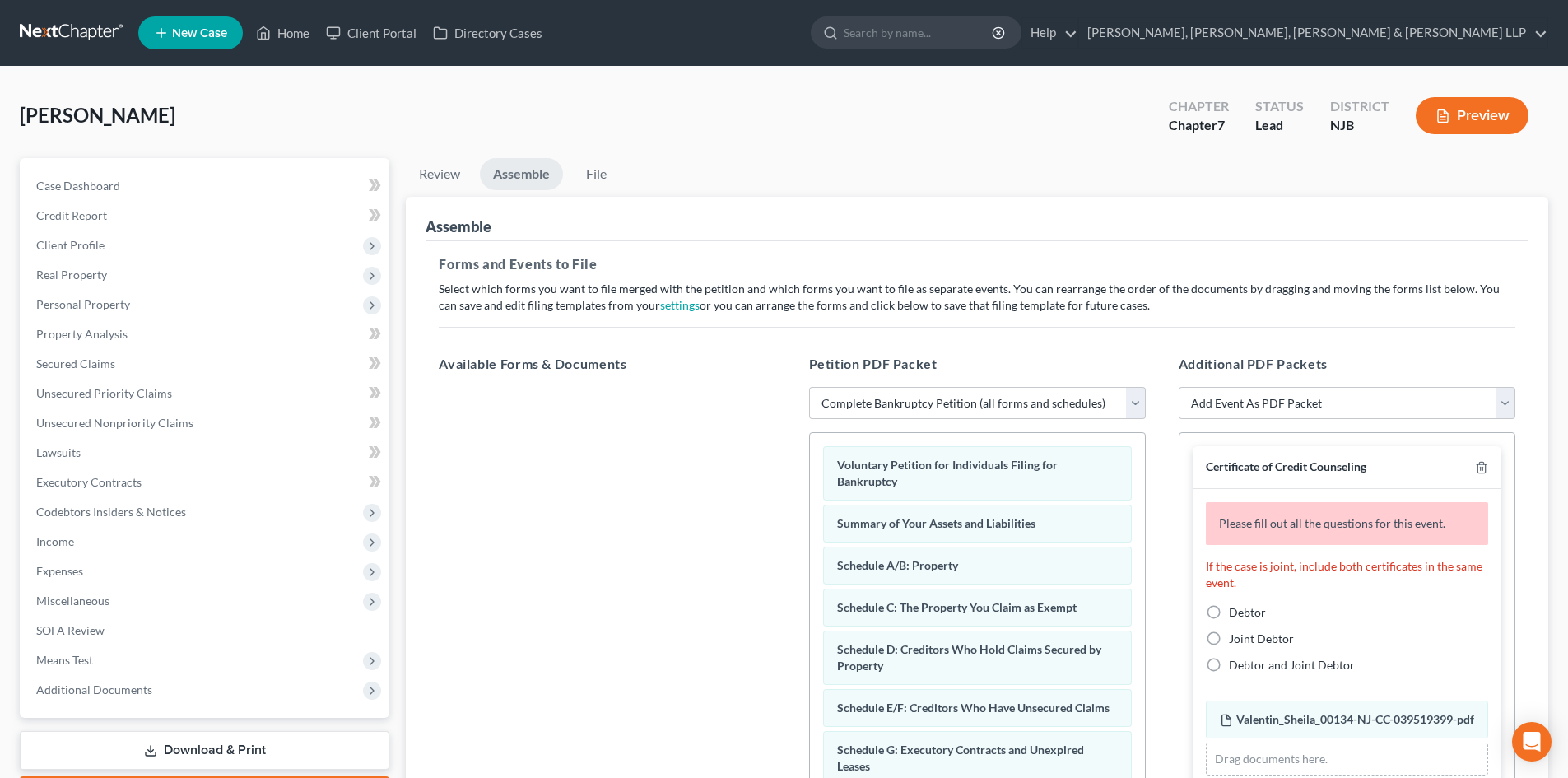
click at [1229, 607] on label "Debtor" at bounding box center [1246, 613] width 37 height 17
click at [1236, 607] on input "Debtor" at bounding box center [1241, 610] width 11 height 11
radio input "true"
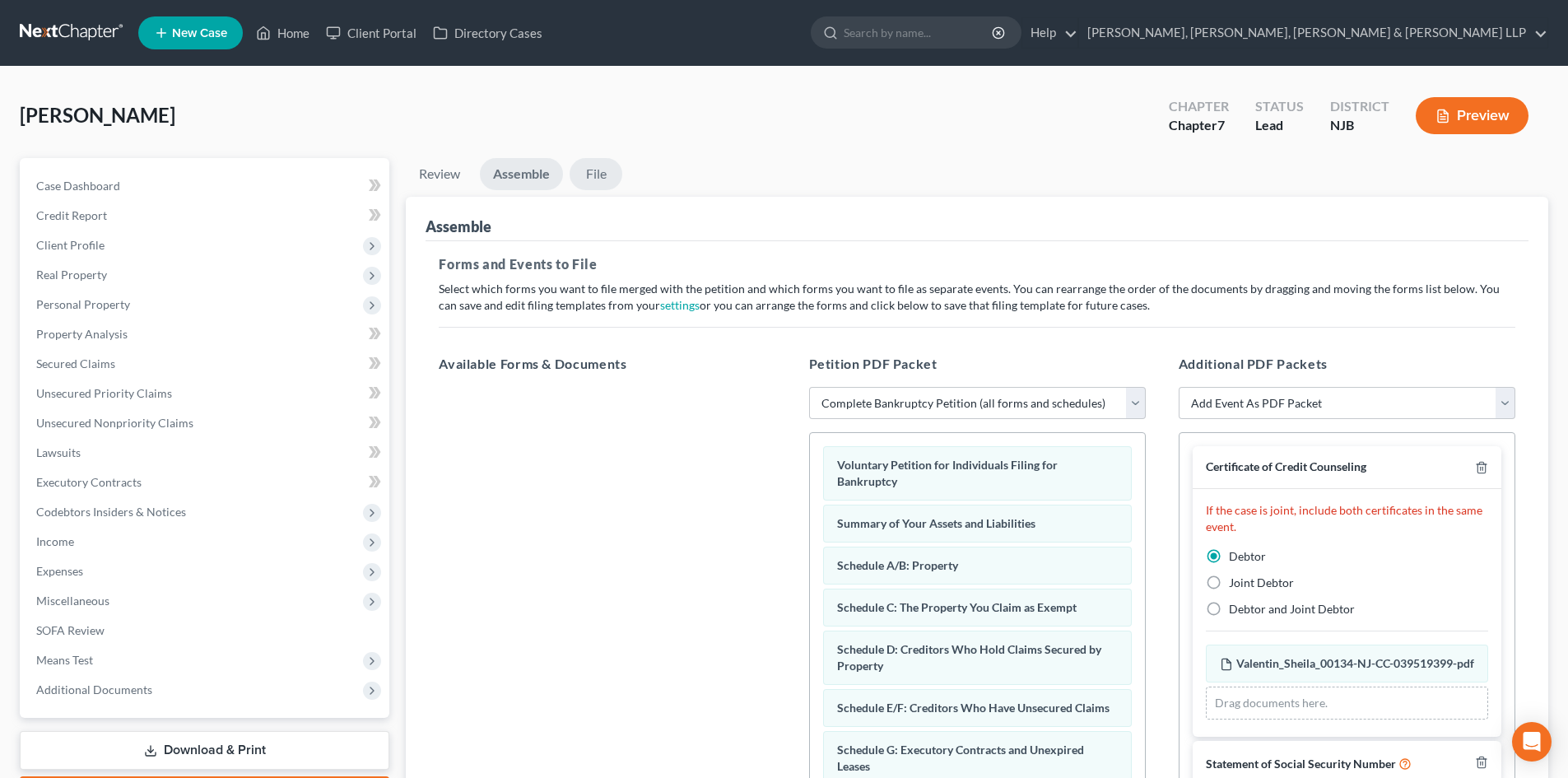
click at [601, 178] on link "File" at bounding box center [596, 174] width 52 height 32
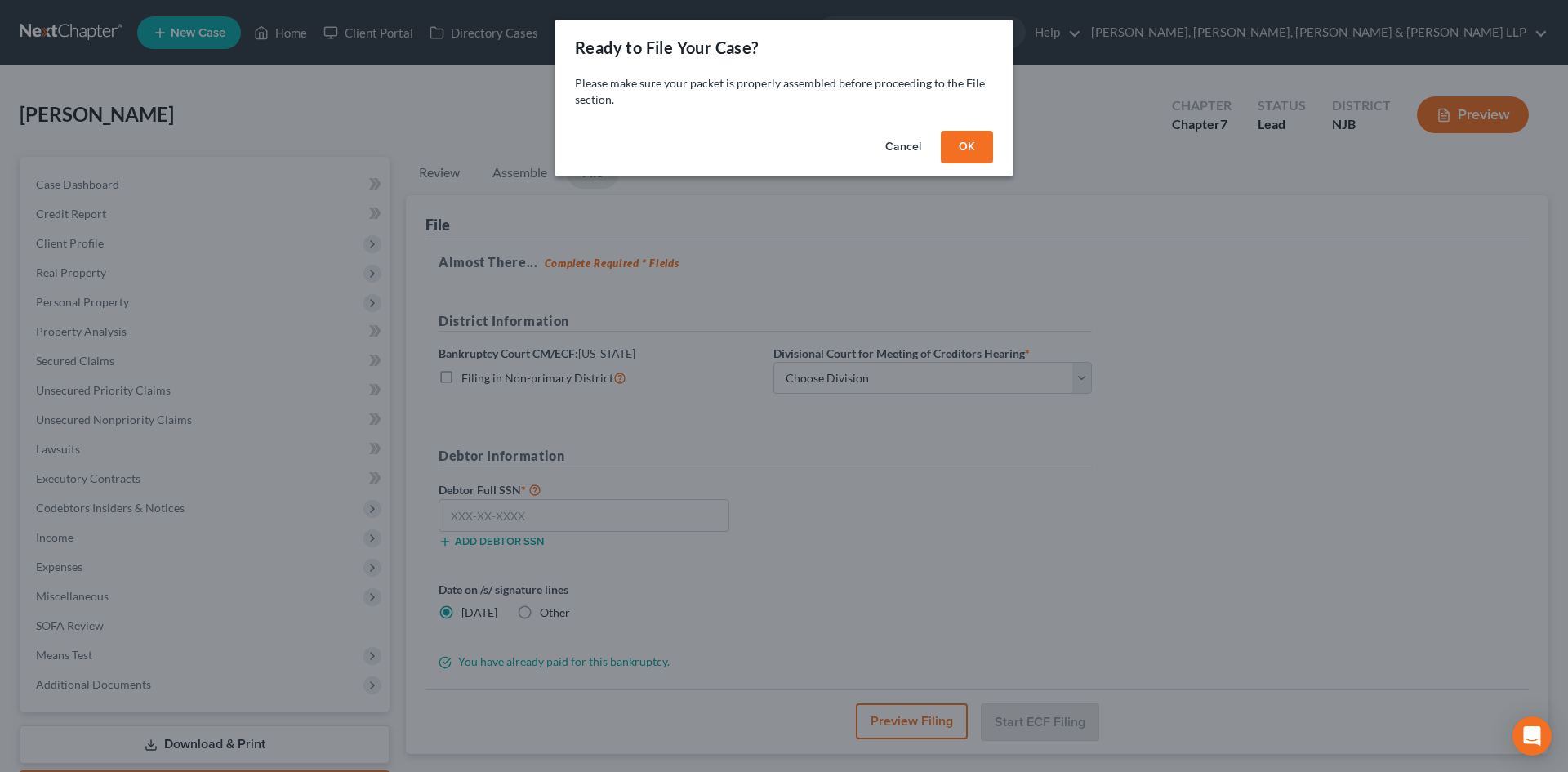
click at [975, 143] on button "OK" at bounding box center [966, 146] width 52 height 32
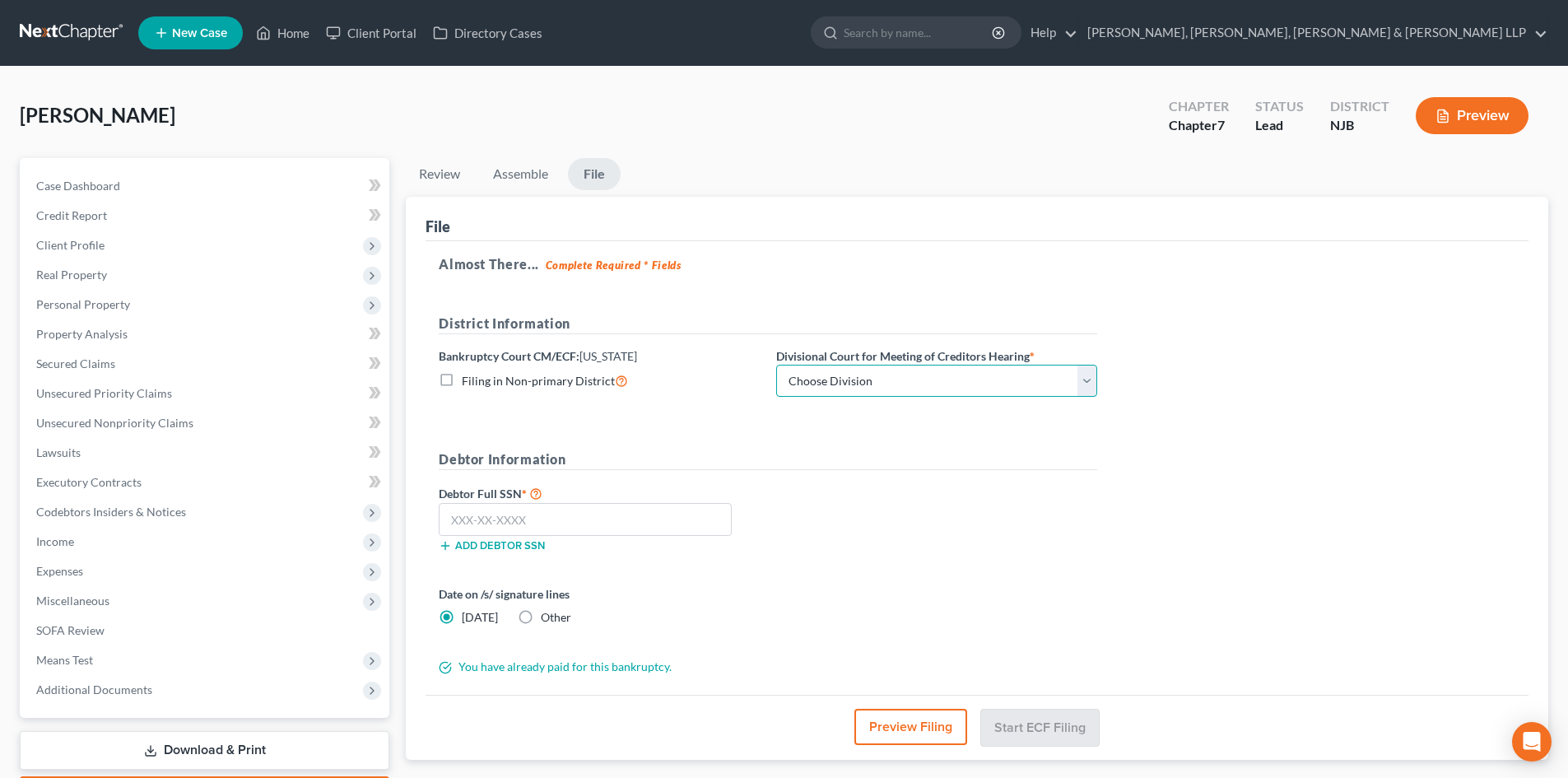
click at [849, 386] on select "Choose Division [GEOGRAPHIC_DATA] [GEOGRAPHIC_DATA]/[GEOGRAPHIC_DATA] [GEOGRAPH…" at bounding box center [936, 381] width 321 height 33
select select "2"
click at [776, 365] on select "Choose Division [GEOGRAPHIC_DATA] [GEOGRAPHIC_DATA]/[GEOGRAPHIC_DATA] [GEOGRAPH…" at bounding box center [936, 381] width 321 height 33
click at [619, 519] on input "text" at bounding box center [585, 519] width 293 height 33
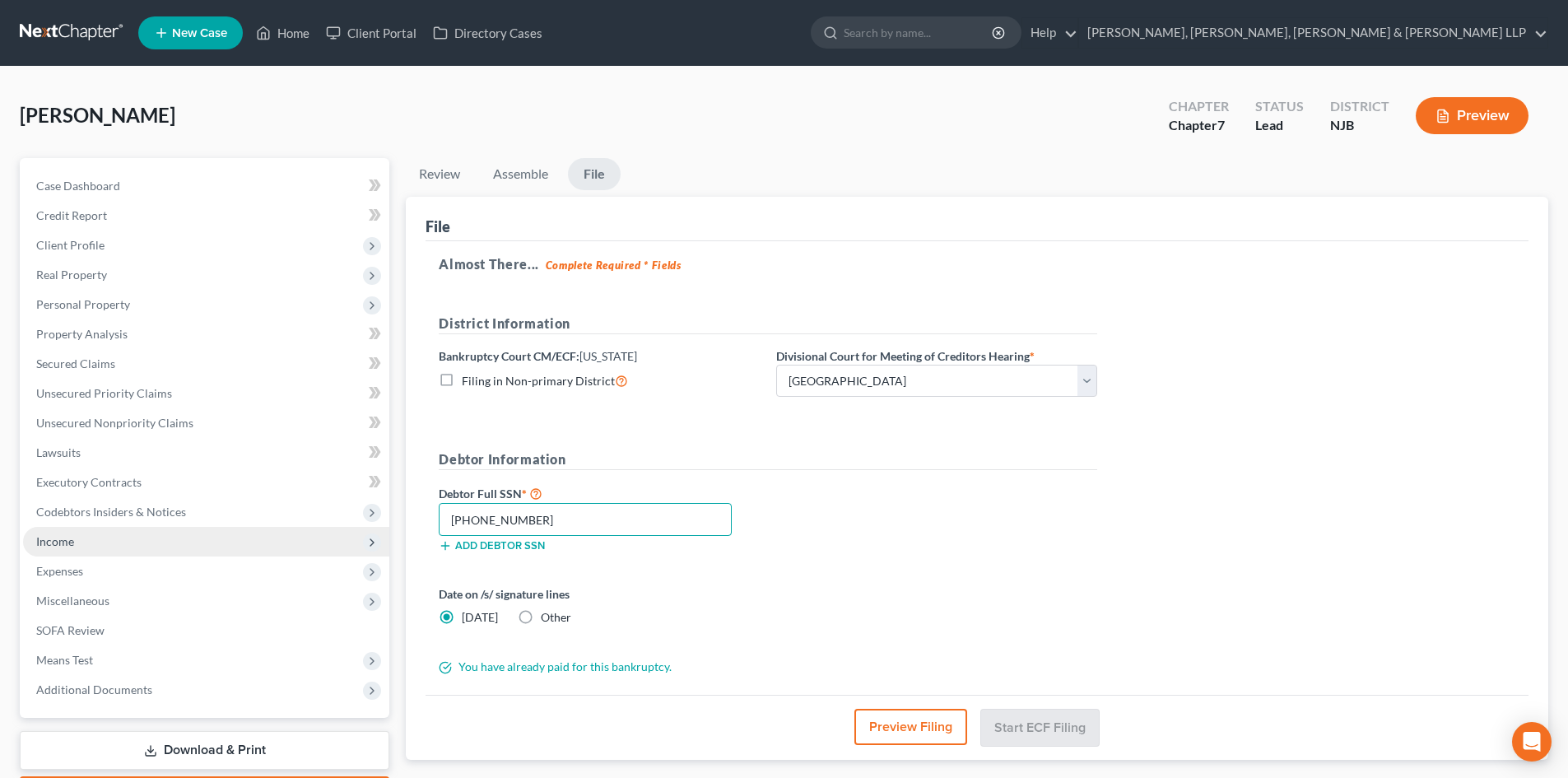
drag, startPoint x: 391, startPoint y: 527, endPoint x: 330, endPoint y: 527, distance: 61.0
click at [331, 527] on div "Petition Navigation Case Dashboard Payments Invoices Payments Payments Credit R…" at bounding box center [784, 485] width 1544 height 654
type input "584-99-4098"
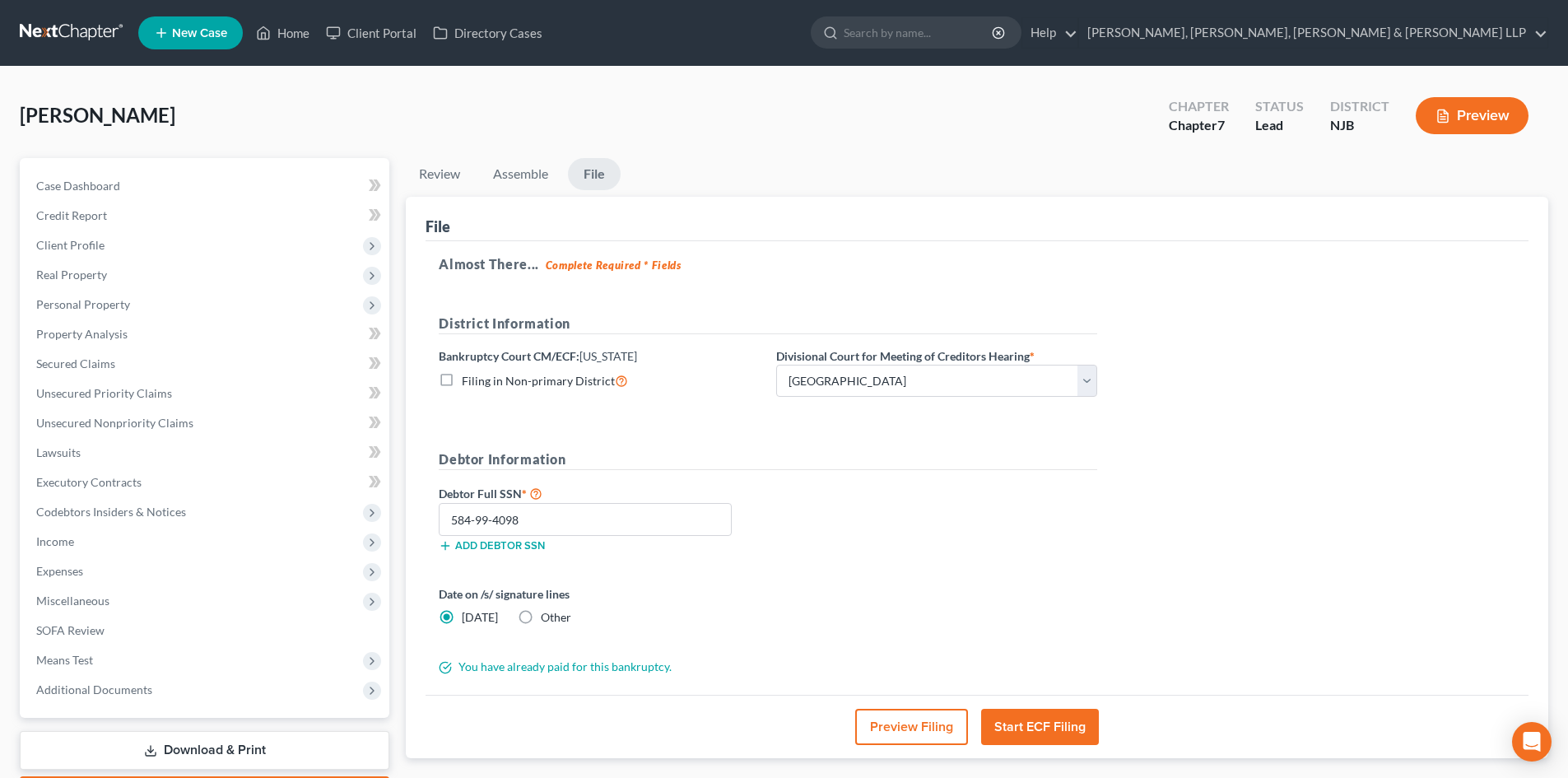
click at [1015, 726] on button "Start ECF Filing" at bounding box center [1040, 727] width 118 height 37
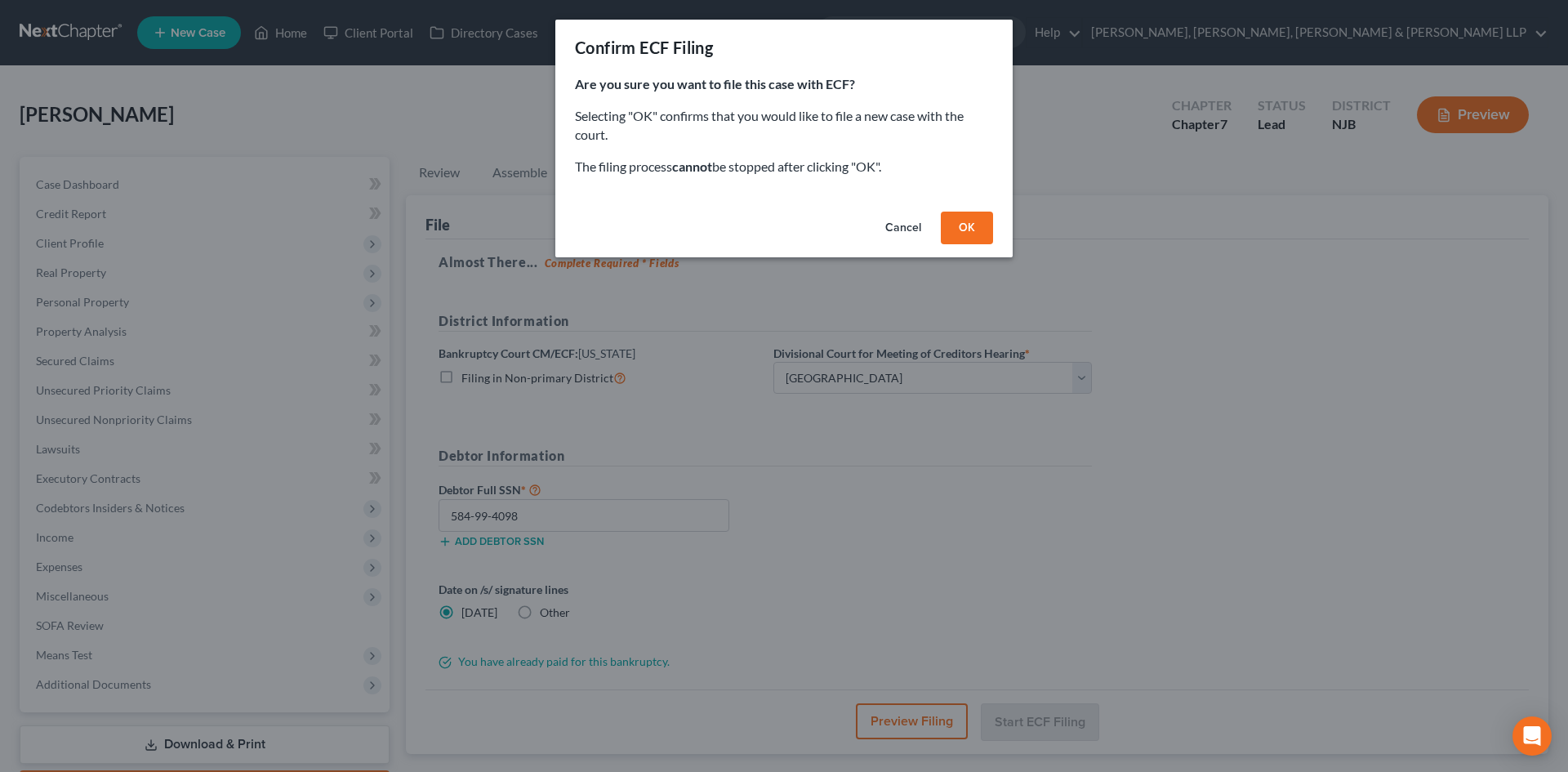
click at [969, 236] on button "OK" at bounding box center [966, 227] width 52 height 32
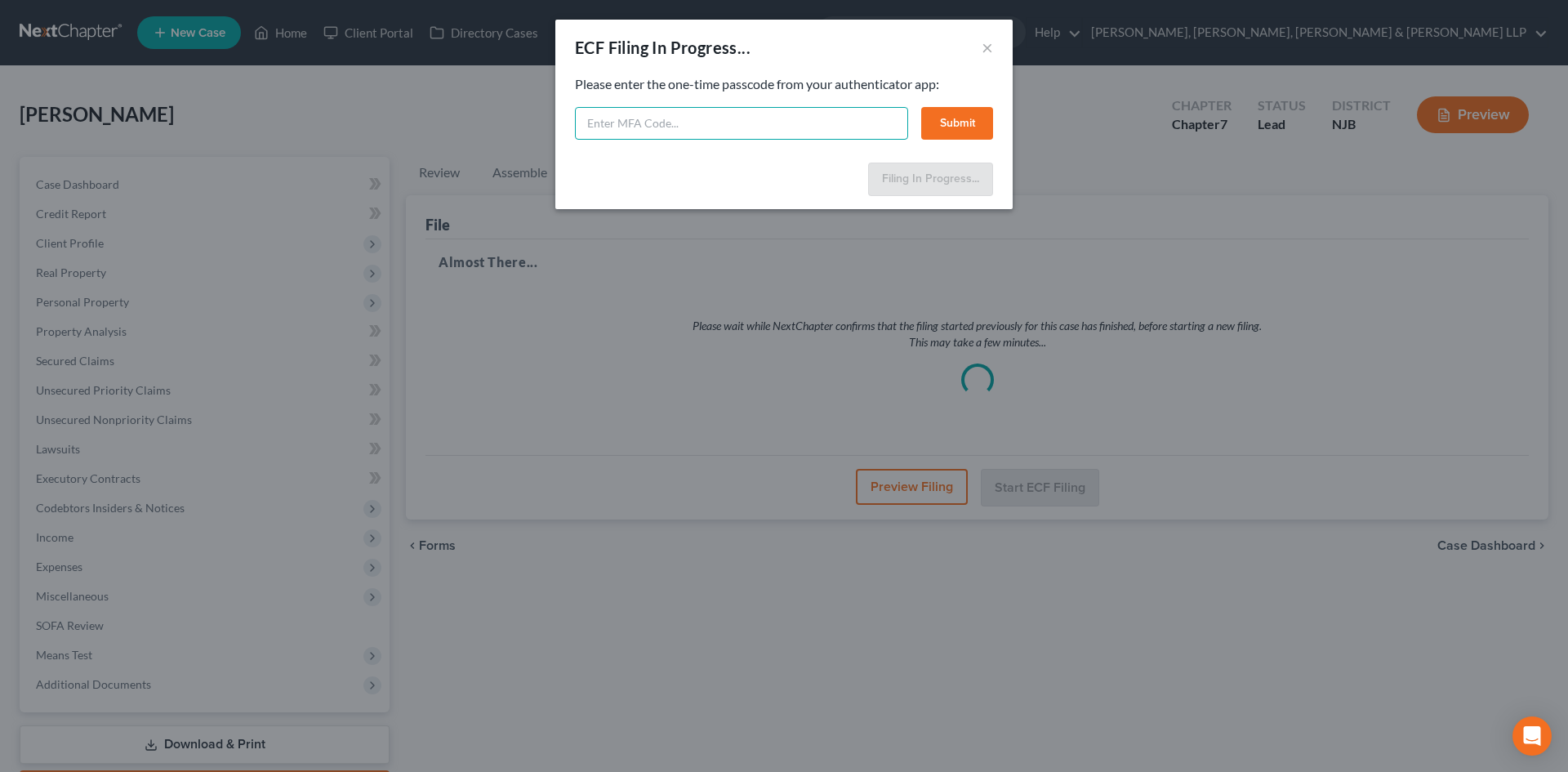
click at [726, 126] on input "text" at bounding box center [741, 123] width 333 height 32
type input "919768"
click at [936, 116] on button "Submit" at bounding box center [956, 123] width 72 height 32
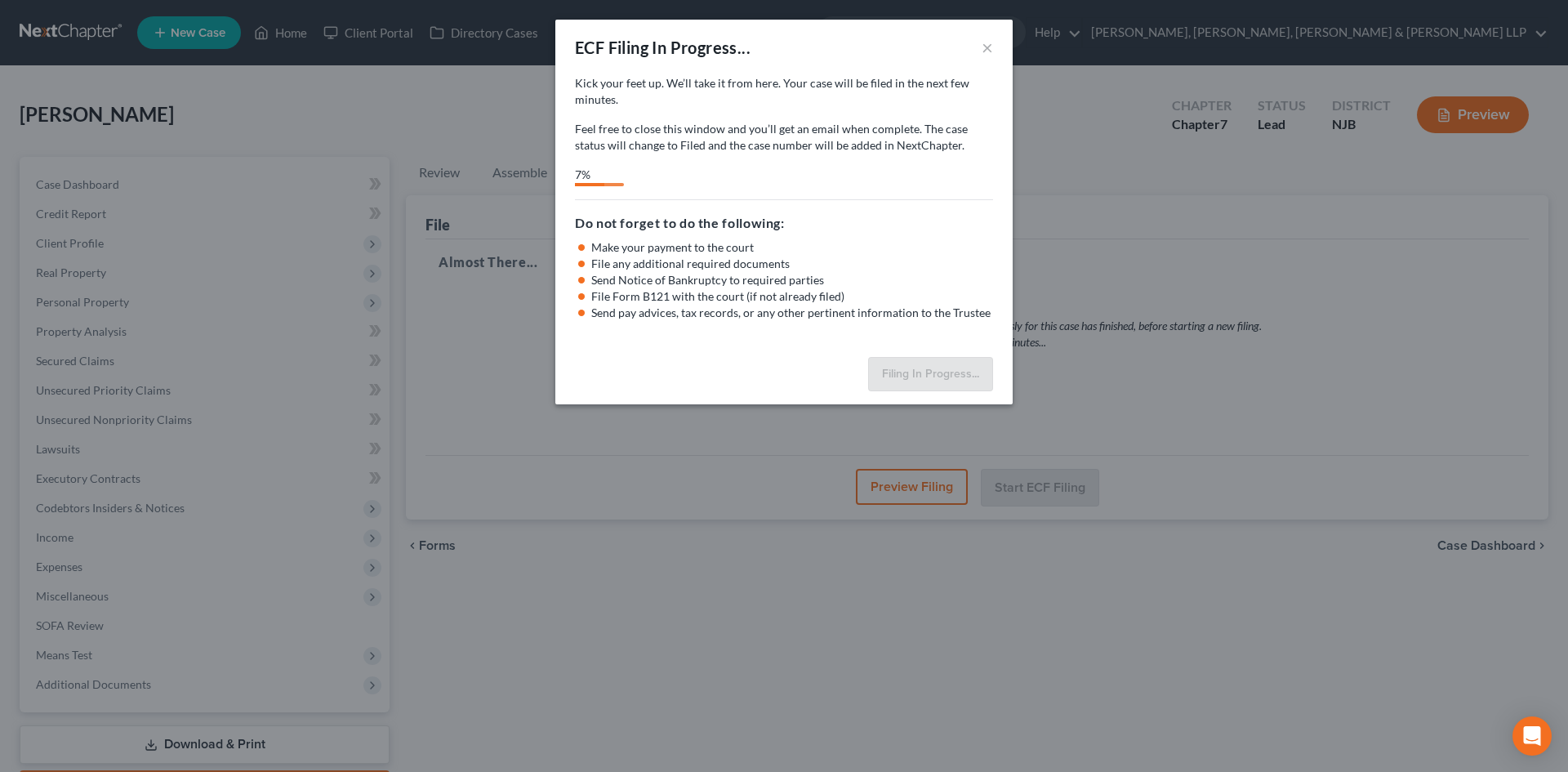
click at [750, 560] on div "ECF Filing In Progress... × Kick your feet up. We’ll take it from here. Your ca…" at bounding box center [784, 386] width 1568 height 772
select select "2"
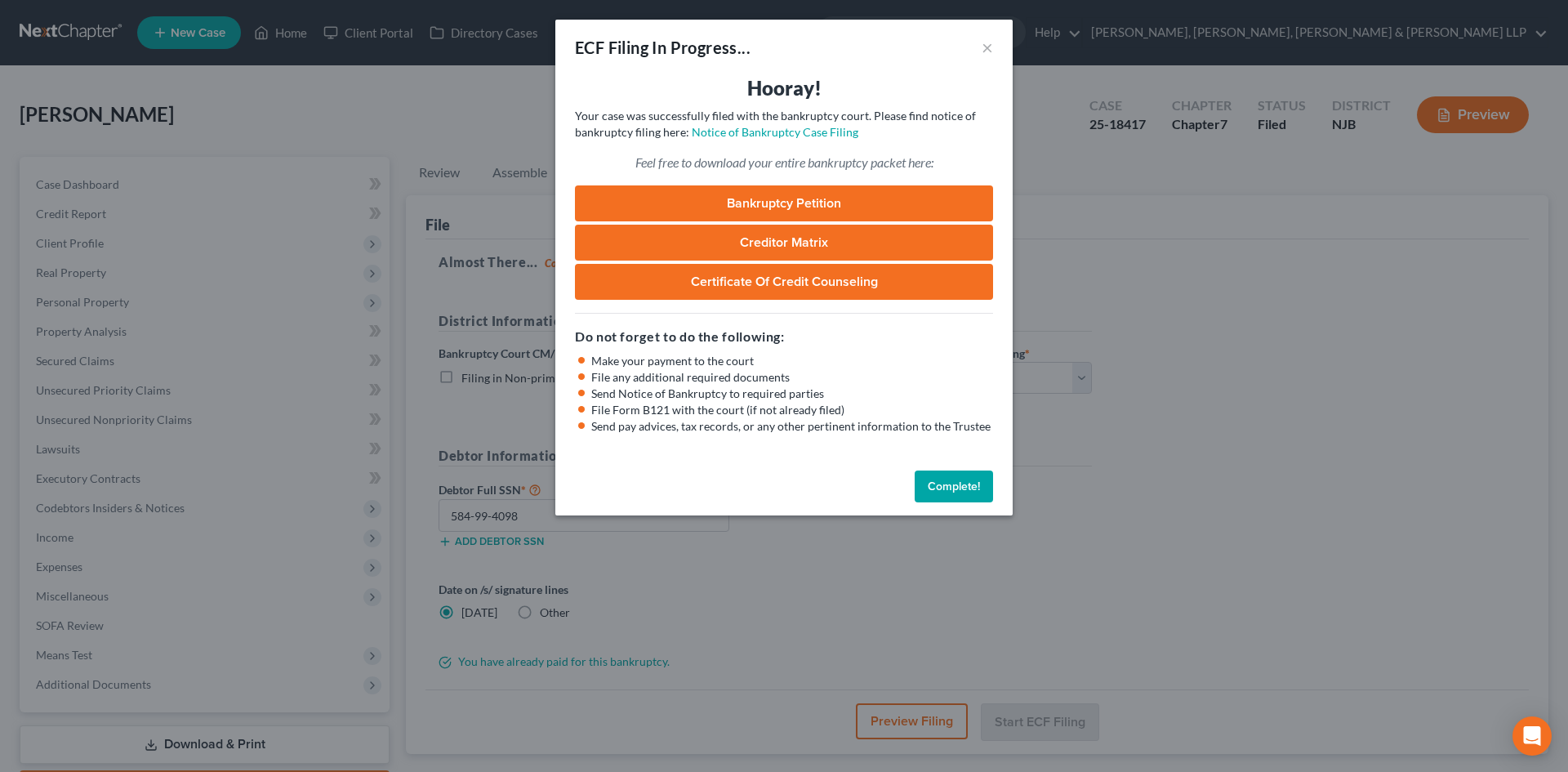
click at [704, 628] on div "ECF Filing In Progress... × Hooray! Your case was successfully filed with the b…" at bounding box center [784, 386] width 1568 height 772
click at [989, 47] on button "×" at bounding box center [988, 47] width 12 height 20
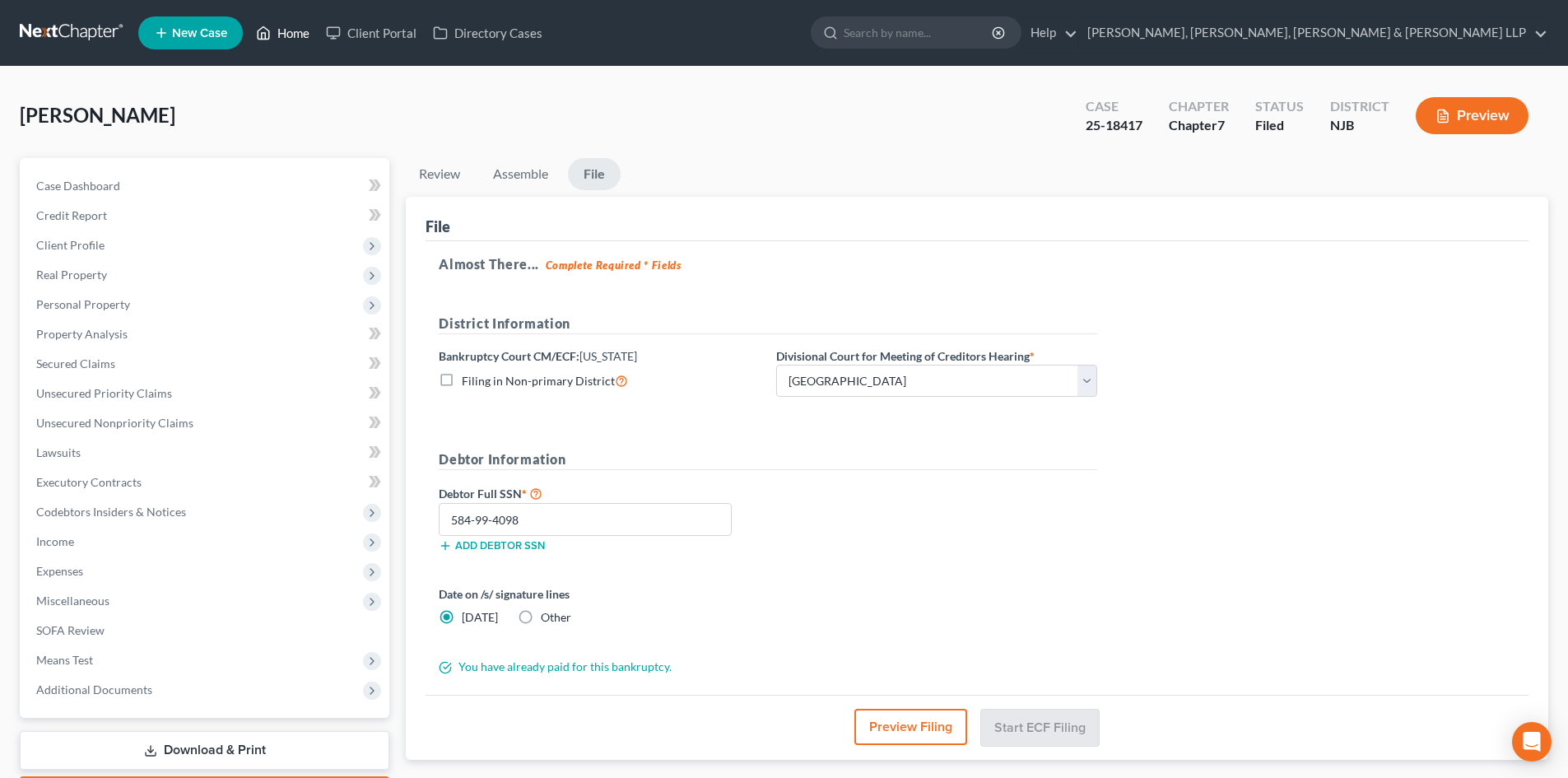
drag, startPoint x: 299, startPoint y: 33, endPoint x: 581, endPoint y: 113, distance: 293.1
click at [299, 33] on link "Home" at bounding box center [282, 33] width 70 height 30
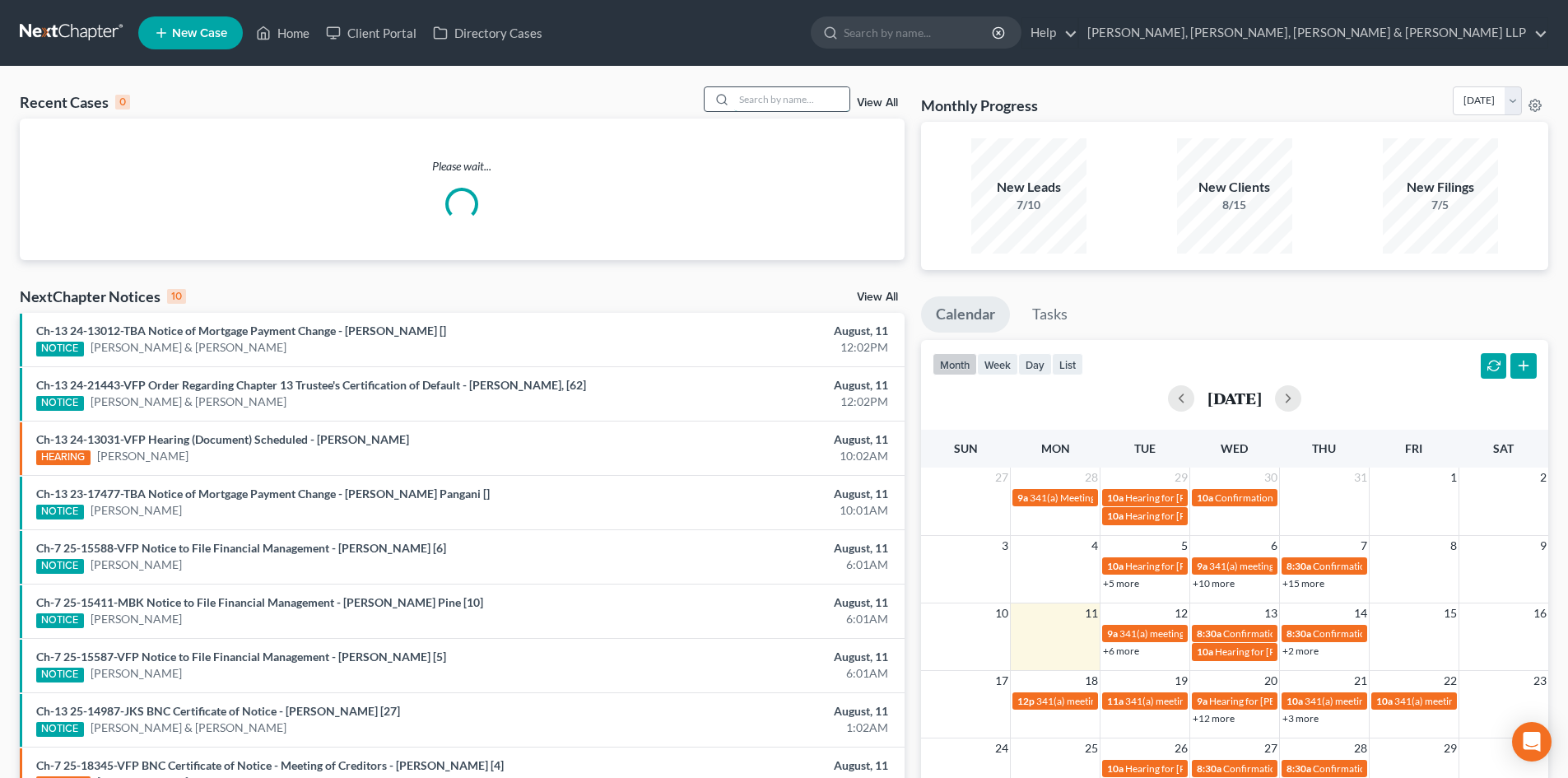
click at [776, 100] on input "search" at bounding box center [791, 99] width 115 height 24
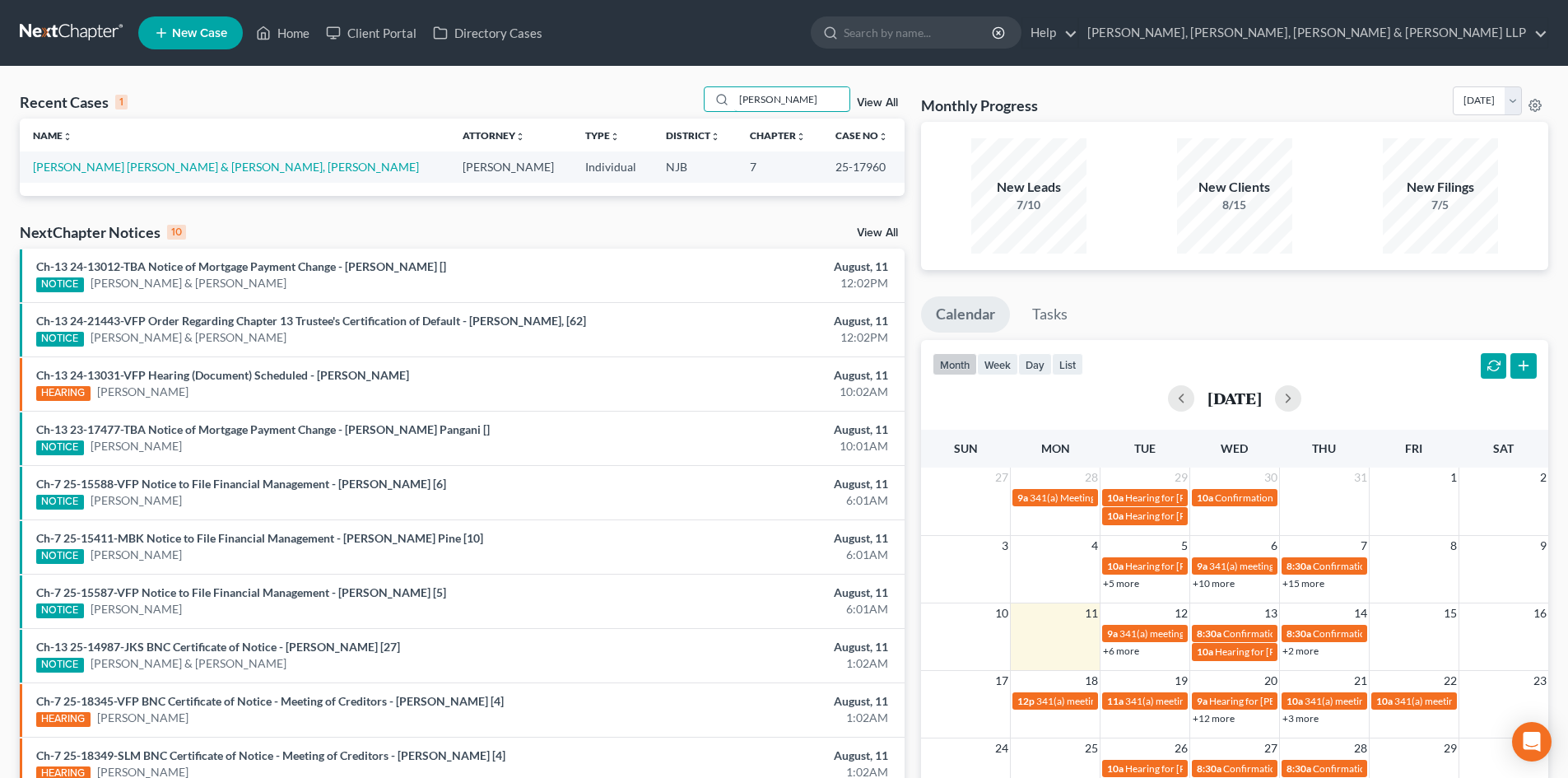
type input "[PERSON_NAME]"
drag, startPoint x: 799, startPoint y: 102, endPoint x: 711, endPoint y: 100, distance: 88.0
click at [711, 100] on div "[PERSON_NAME]" at bounding box center [777, 99] width 146 height 26
